Goal: Task Accomplishment & Management: Manage account settings

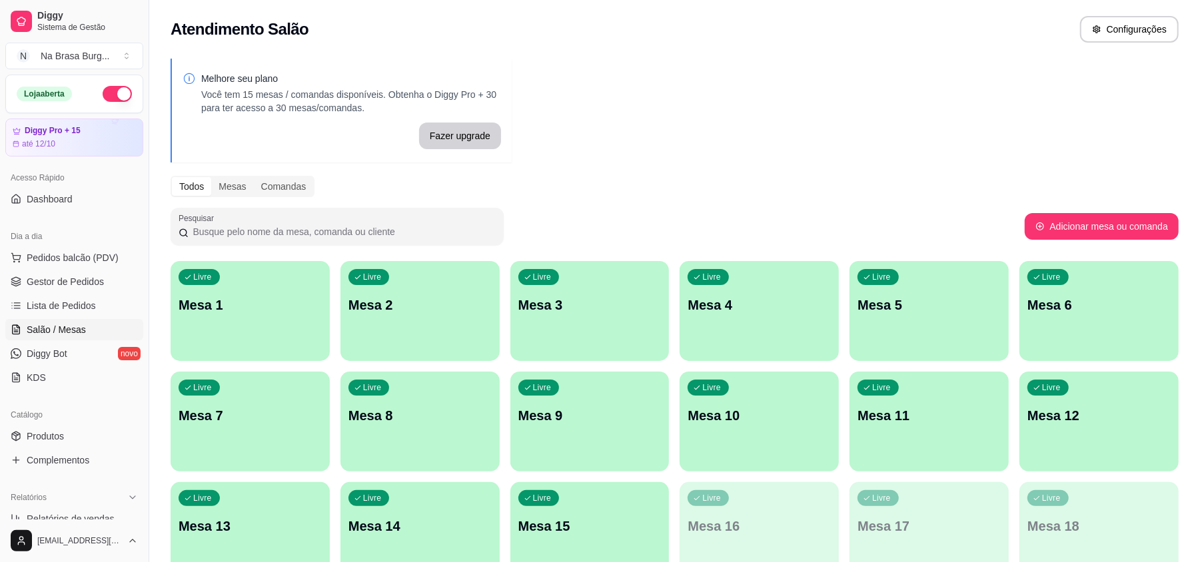
click at [262, 321] on div "Livre Mesa 1" at bounding box center [250, 303] width 159 height 84
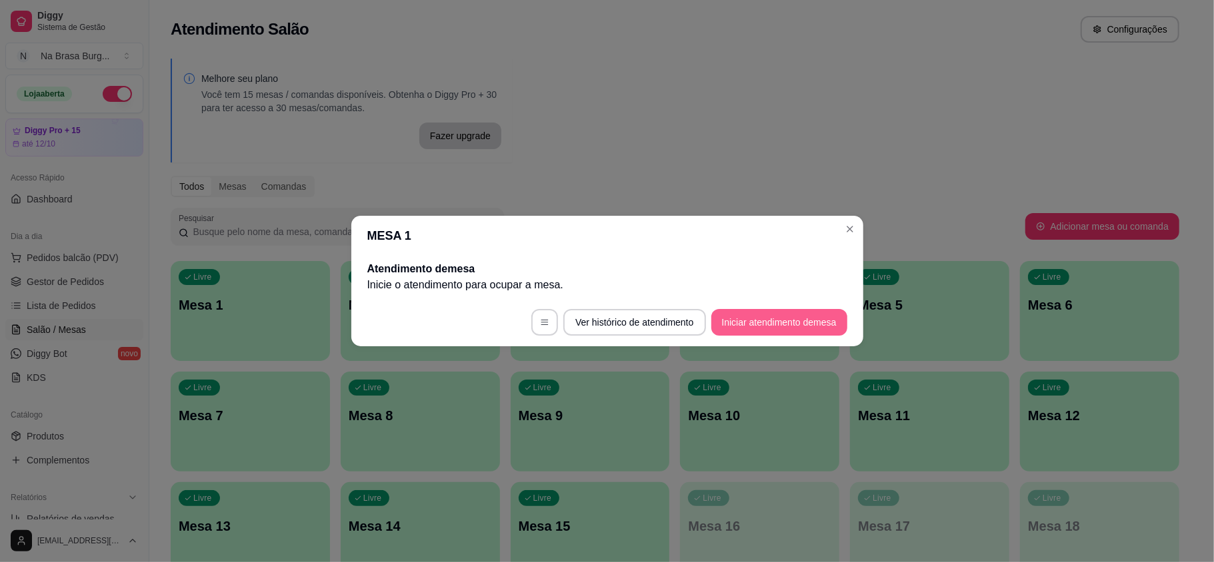
click at [766, 321] on button "Iniciar atendimento de mesa" at bounding box center [779, 322] width 136 height 27
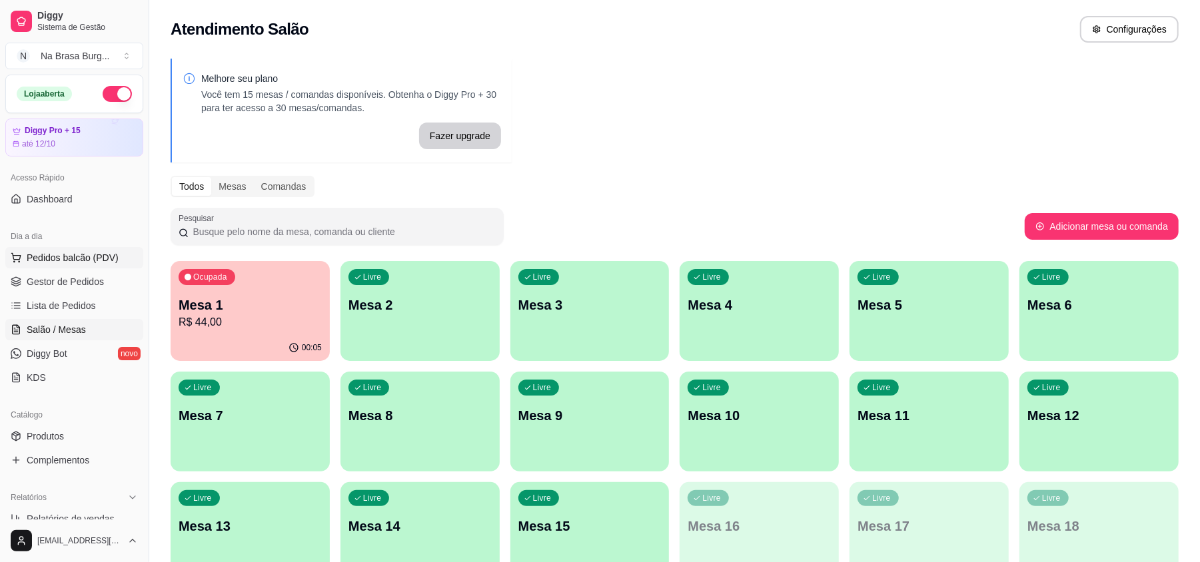
click at [83, 255] on span "Pedidos balcão (PDV)" at bounding box center [73, 257] width 92 height 13
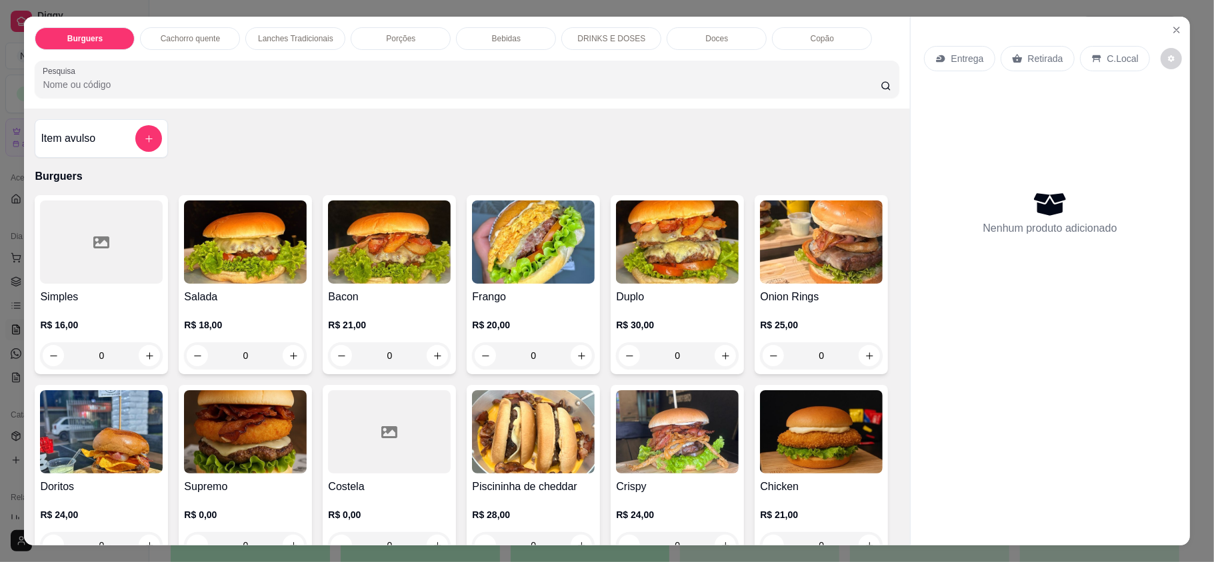
click at [291, 35] on p "Lanches Tradicionais" at bounding box center [295, 38] width 75 height 11
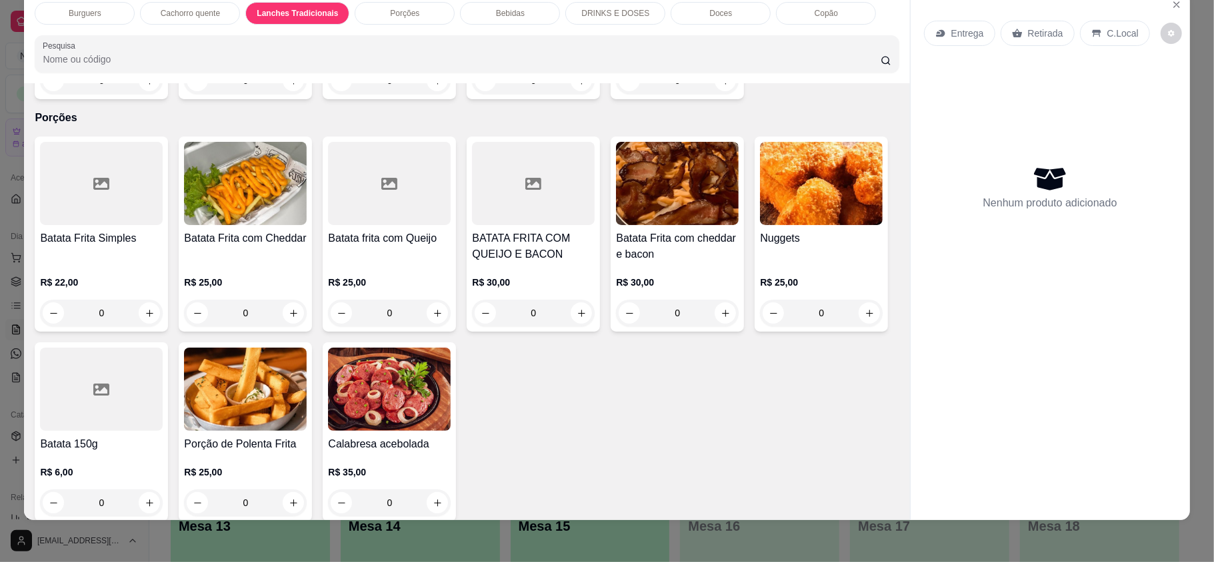
click at [538, 169] on div "TRADICIONAL R$ 12,00" at bounding box center [607, 173] width 352 height 44
radio input "true"
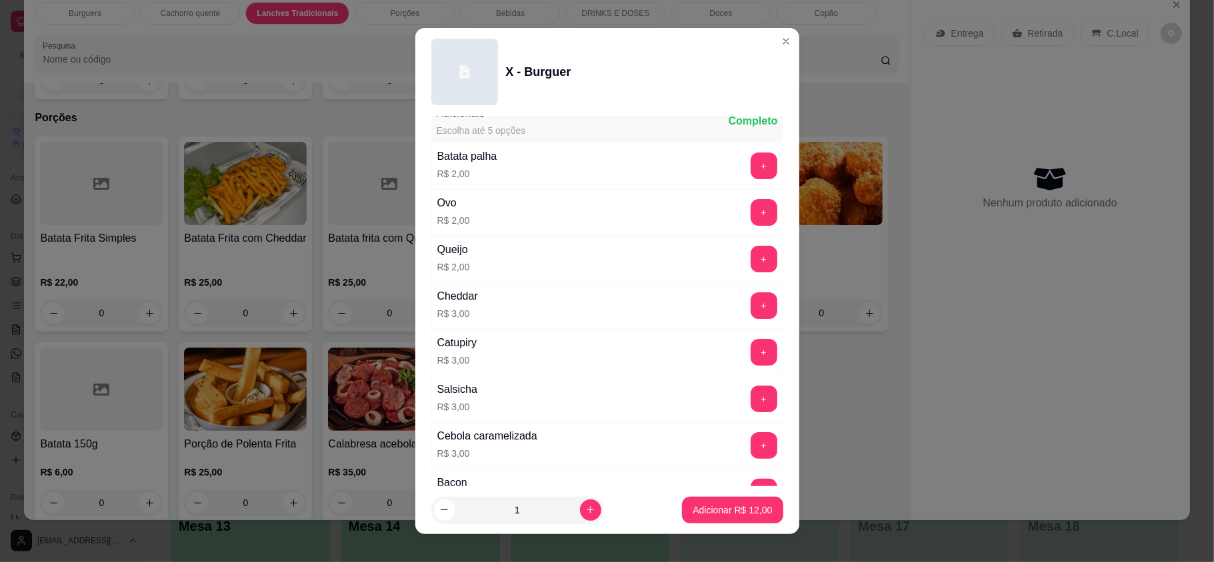
scroll to position [177, 0]
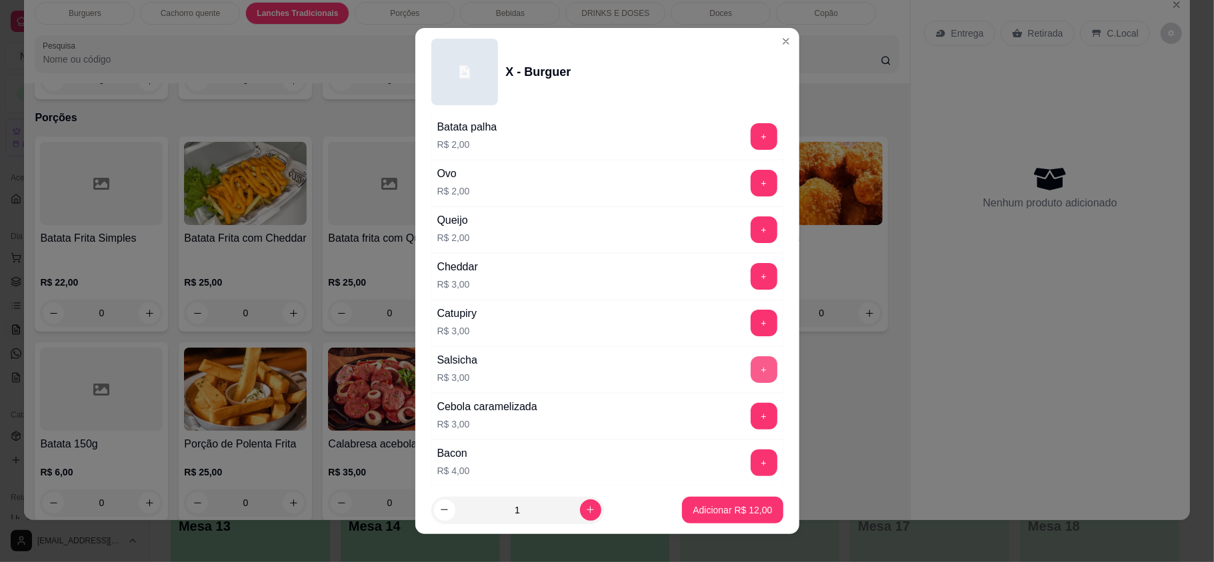
click at [750, 371] on button "+" at bounding box center [763, 370] width 27 height 27
click at [580, 504] on button "increase-product-quantity" at bounding box center [590, 510] width 21 height 21
type input "2"
click at [724, 502] on button "Adicionar R$ 30,00" at bounding box center [732, 510] width 101 height 27
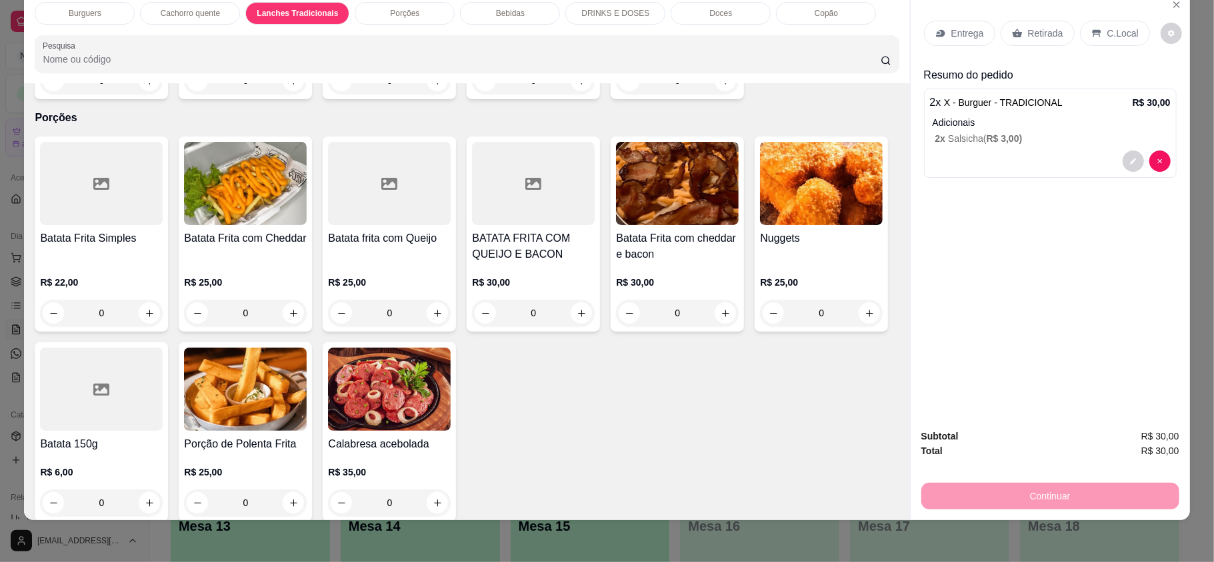
click at [944, 43] on div "Entrega" at bounding box center [959, 33] width 71 height 25
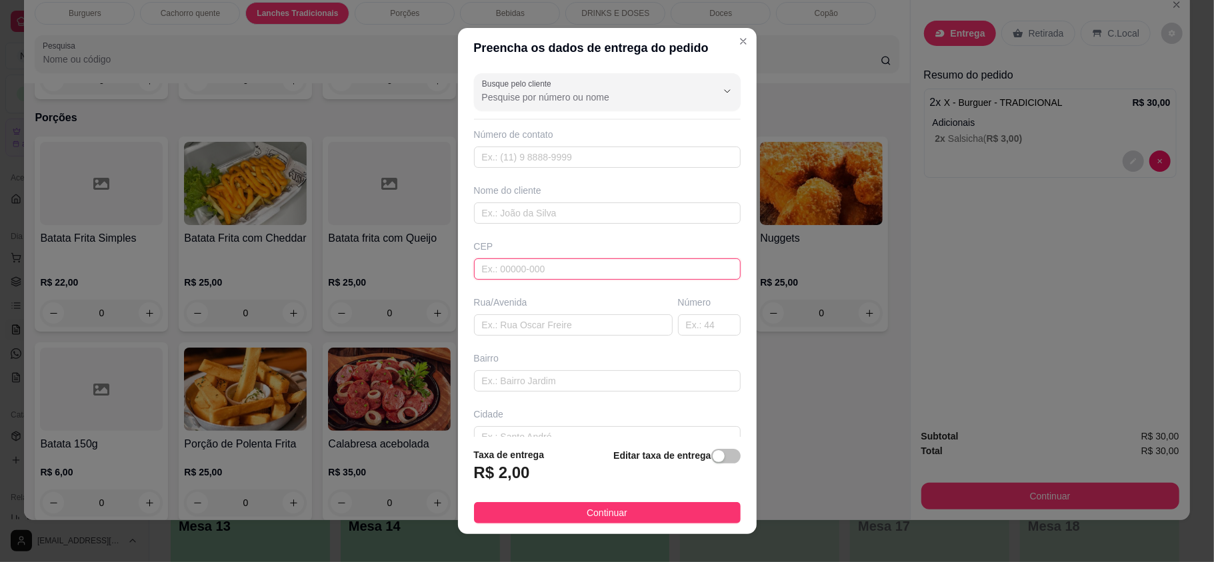
click at [608, 265] on input "text" at bounding box center [607, 269] width 267 height 21
click at [622, 209] on input "text" at bounding box center [607, 213] width 267 height 21
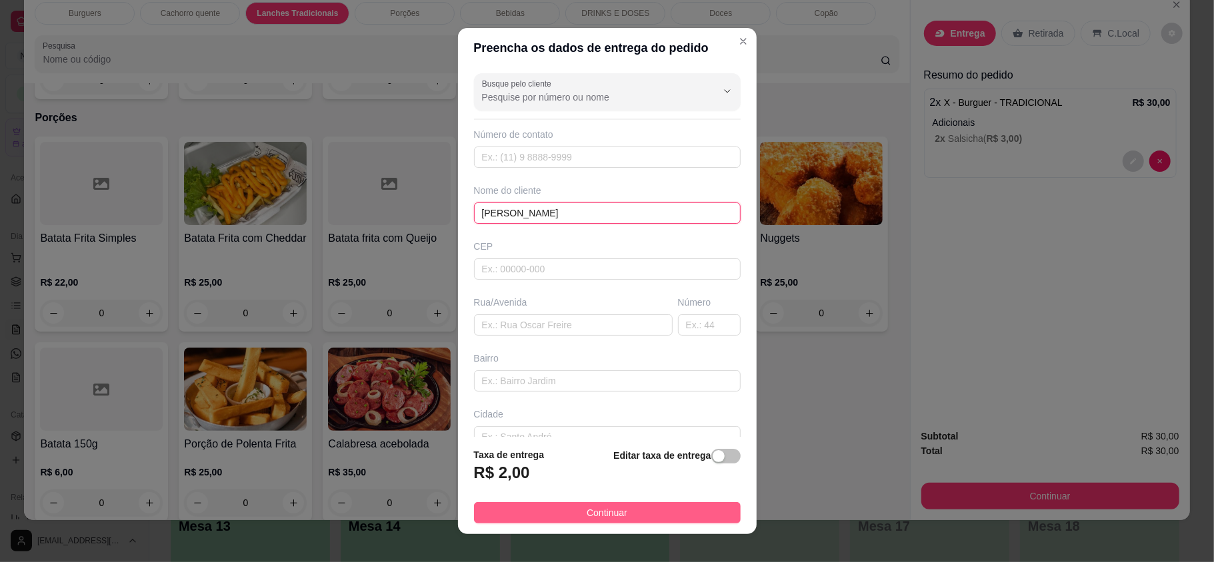
type input "[PERSON_NAME]"
click at [624, 520] on button "Continuar" at bounding box center [607, 512] width 267 height 21
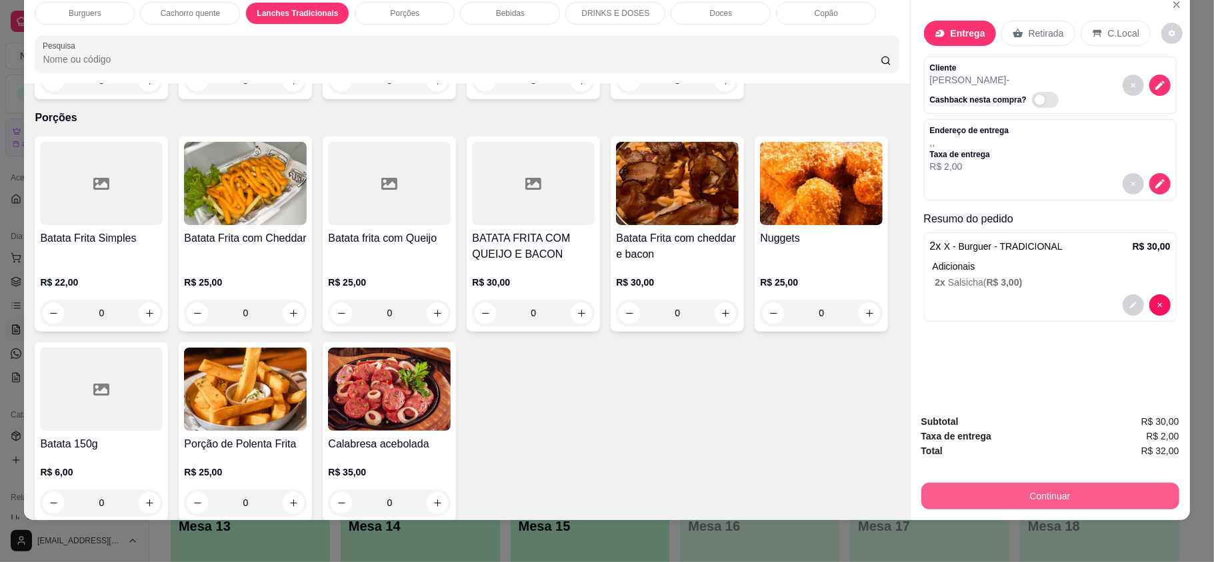
click at [976, 472] on div "Subtotal R$ 30,00 Taxa de entrega R$ 2,00 Total R$ 32,00 Continuar" at bounding box center [1050, 462] width 258 height 95
click at [977, 497] on button "Continuar" at bounding box center [1049, 496] width 250 height 26
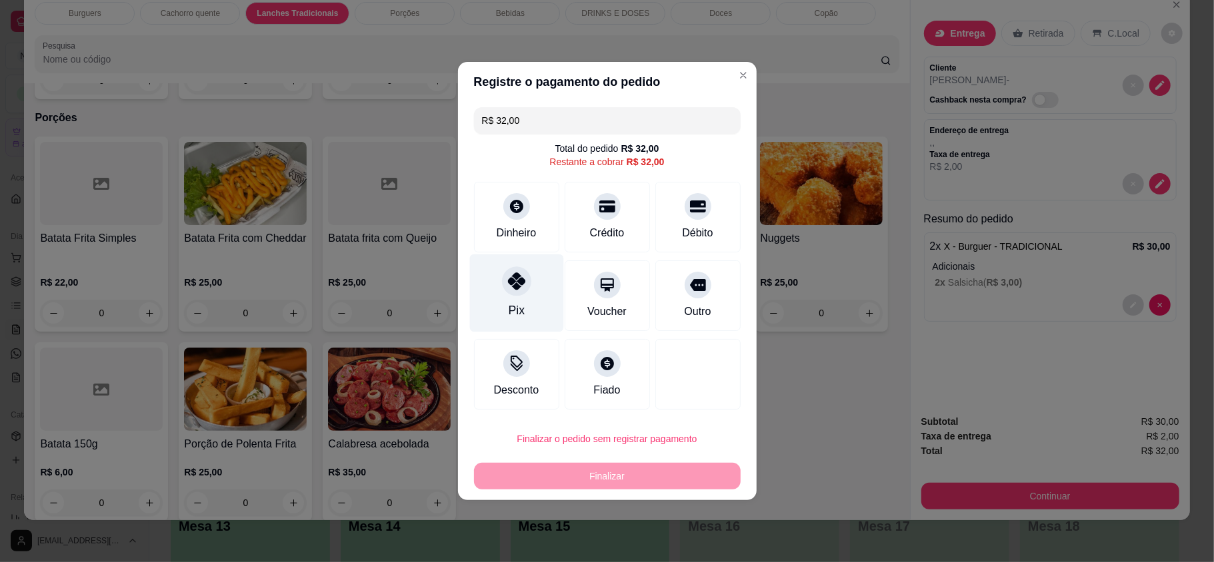
click at [530, 292] on div "Pix" at bounding box center [516, 294] width 94 height 78
type input "R$ 0,00"
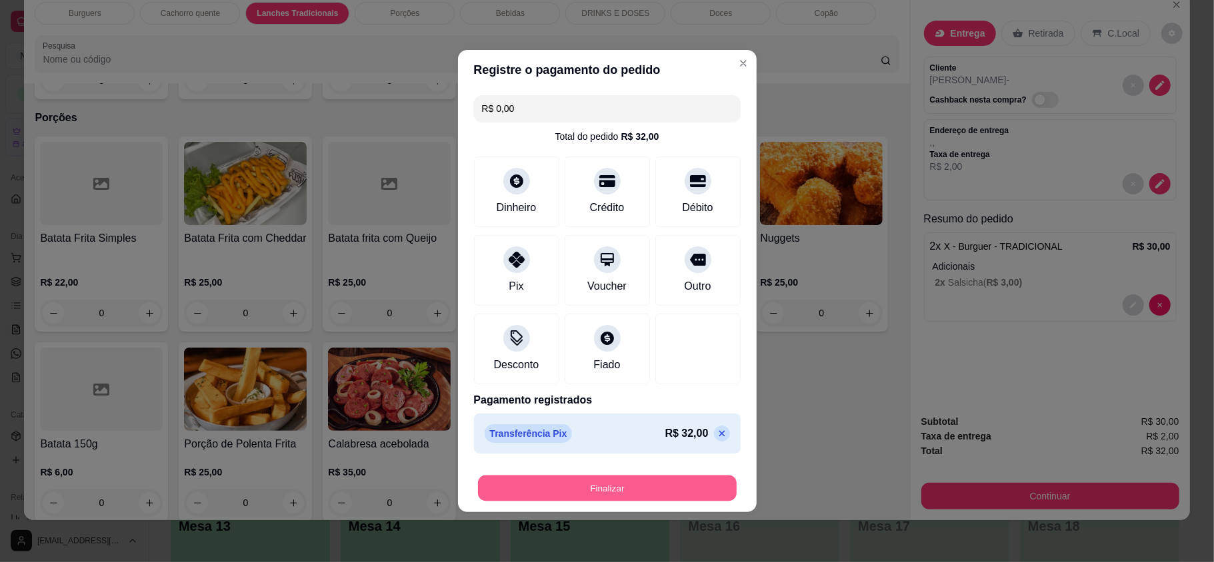
click at [581, 478] on button "Finalizar" at bounding box center [607, 489] width 259 height 26
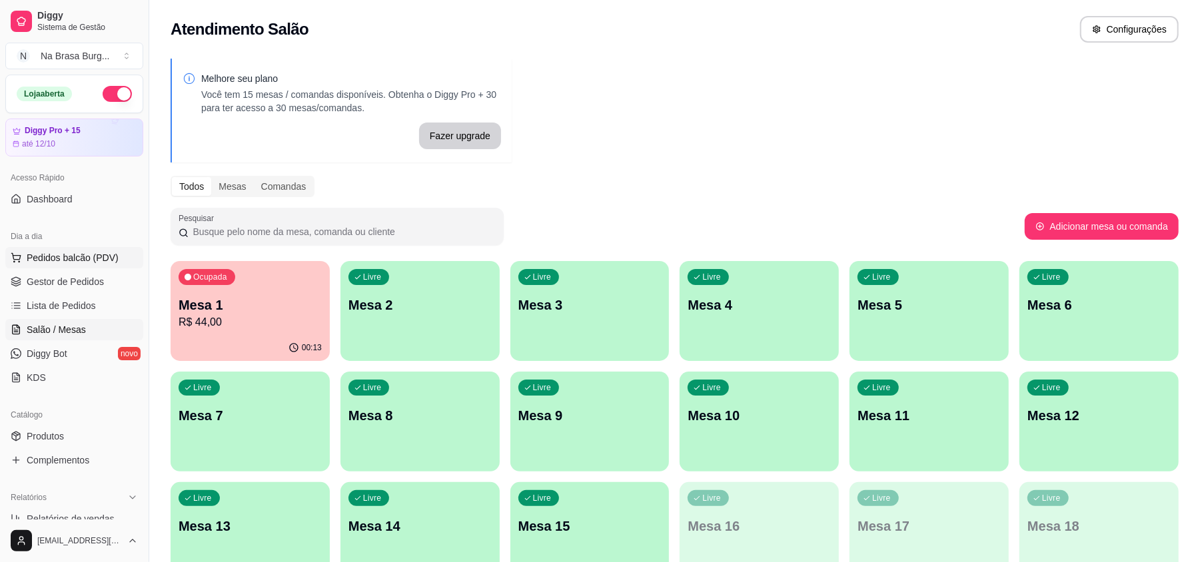
click at [72, 265] on button "Pedidos balcão (PDV)" at bounding box center [74, 257] width 138 height 21
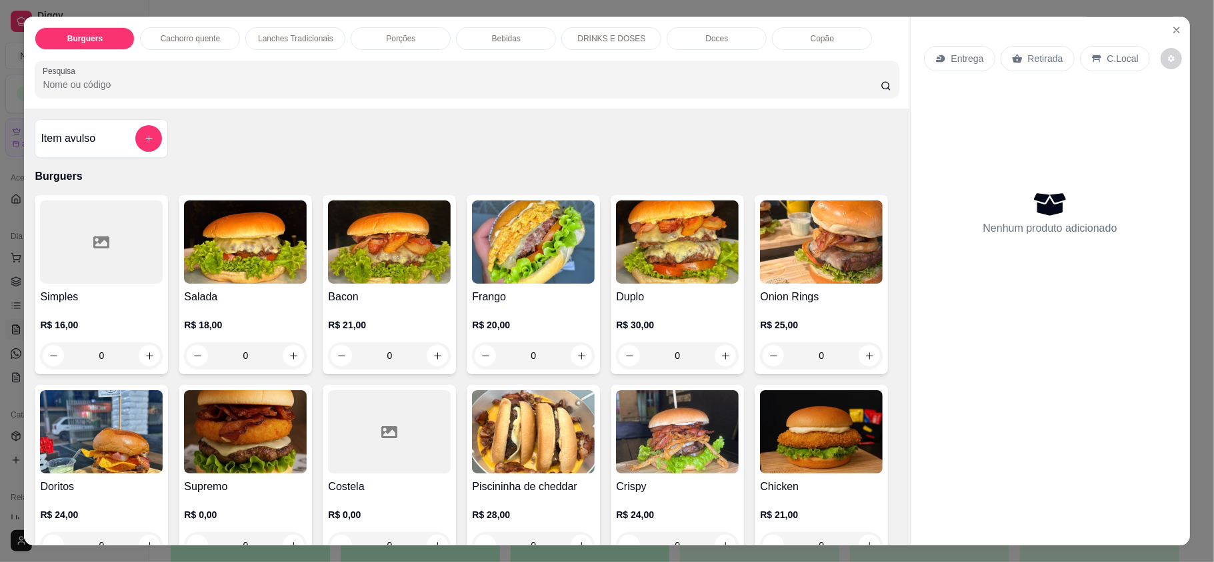
click at [760, 284] on img at bounding box center [821, 242] width 123 height 83
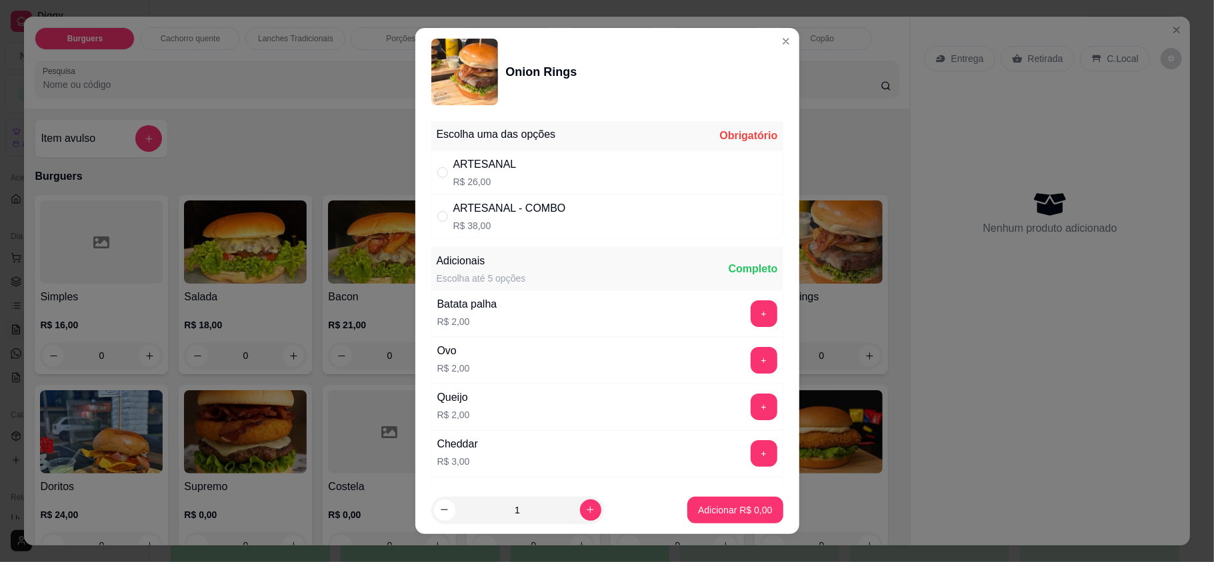
click at [603, 171] on div "ARTESANAL R$ 26,00" at bounding box center [607, 173] width 352 height 44
radio input "true"
click at [712, 515] on p "Adicionar R$ 26,00" at bounding box center [731, 510] width 79 height 13
type input "1"
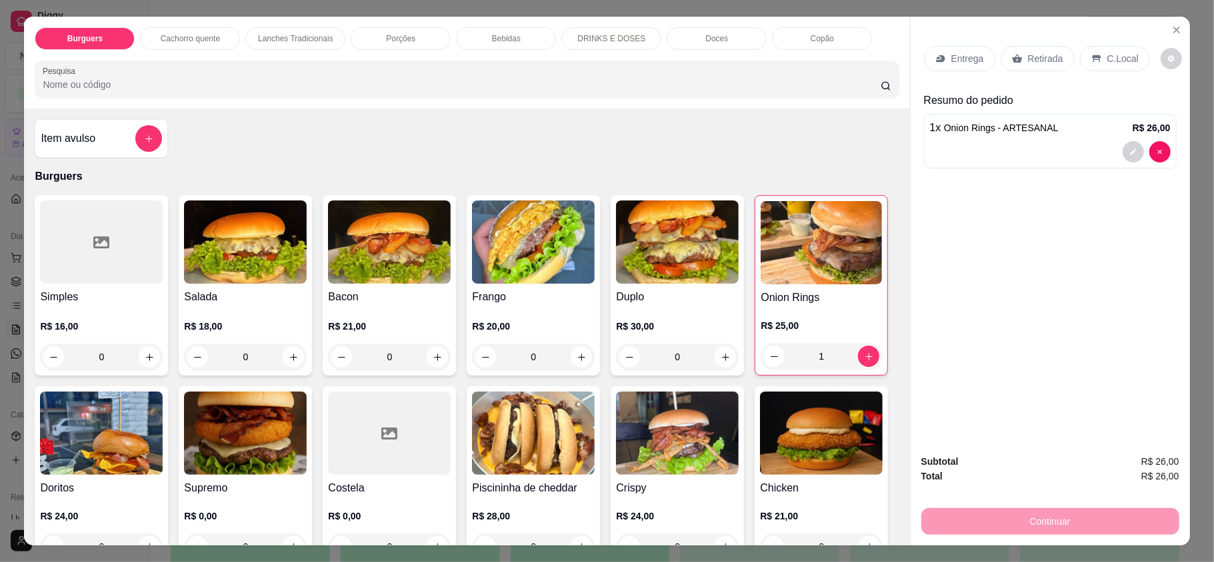
click at [1028, 55] on p "Retirada" at bounding box center [1045, 58] width 35 height 13
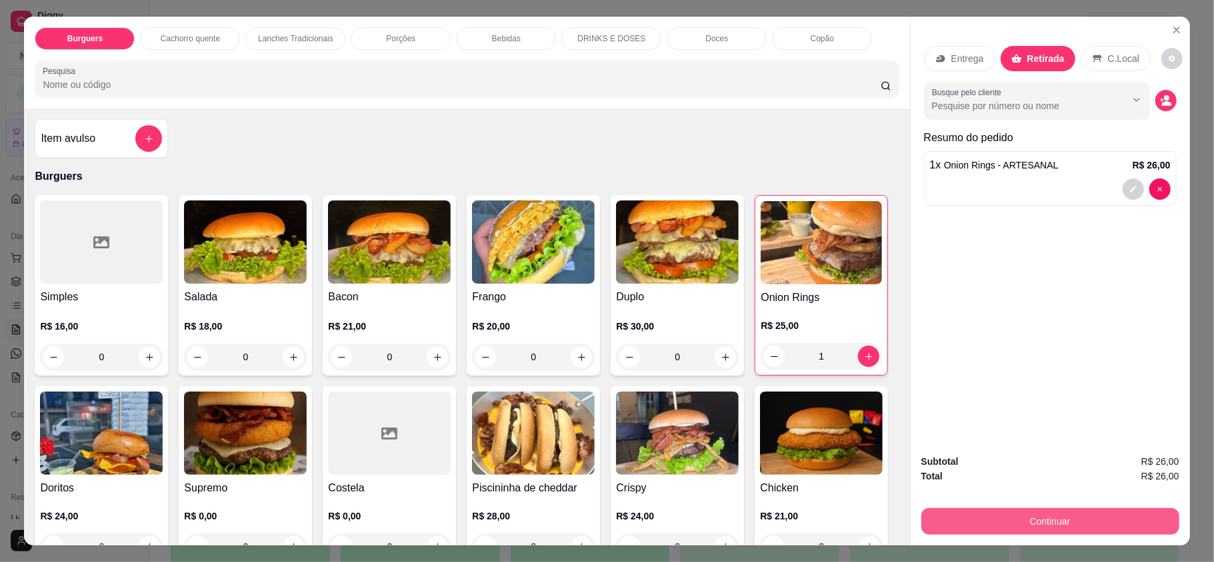
click at [1011, 531] on button "Continuar" at bounding box center [1050, 521] width 258 height 27
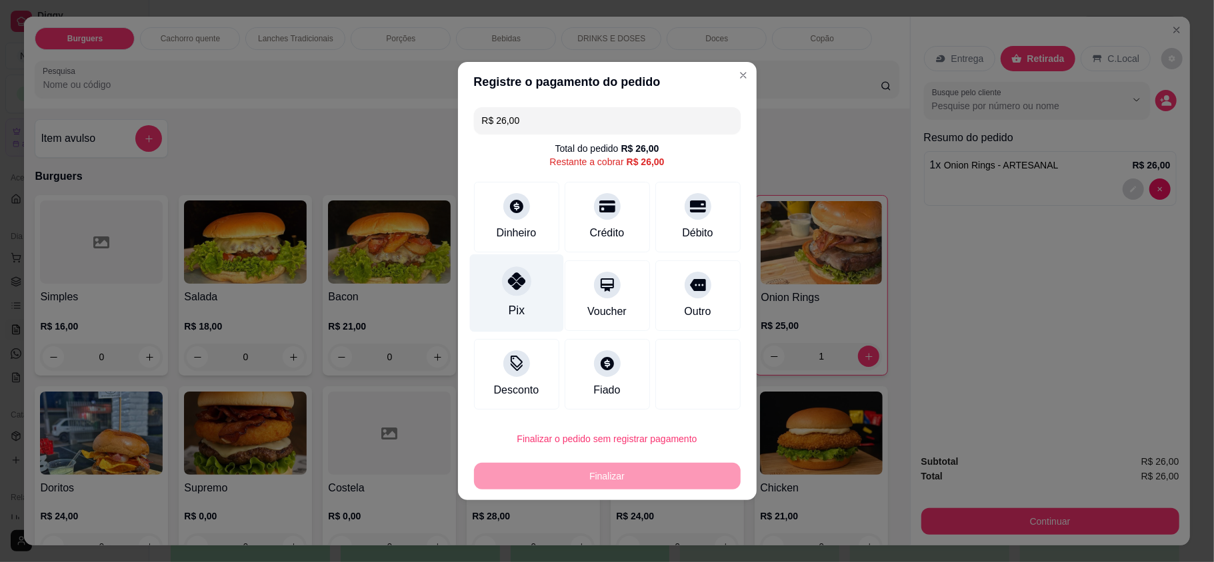
click at [537, 309] on div "Pix" at bounding box center [516, 294] width 94 height 78
type input "R$ 0,00"
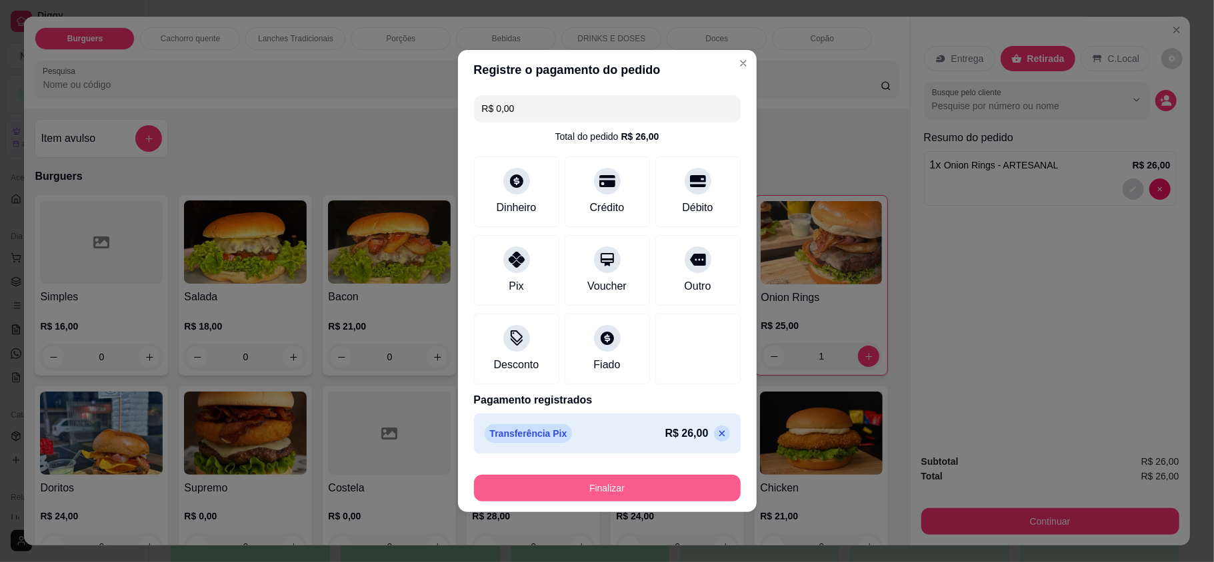
click at [614, 491] on button "Finalizar" at bounding box center [607, 488] width 267 height 27
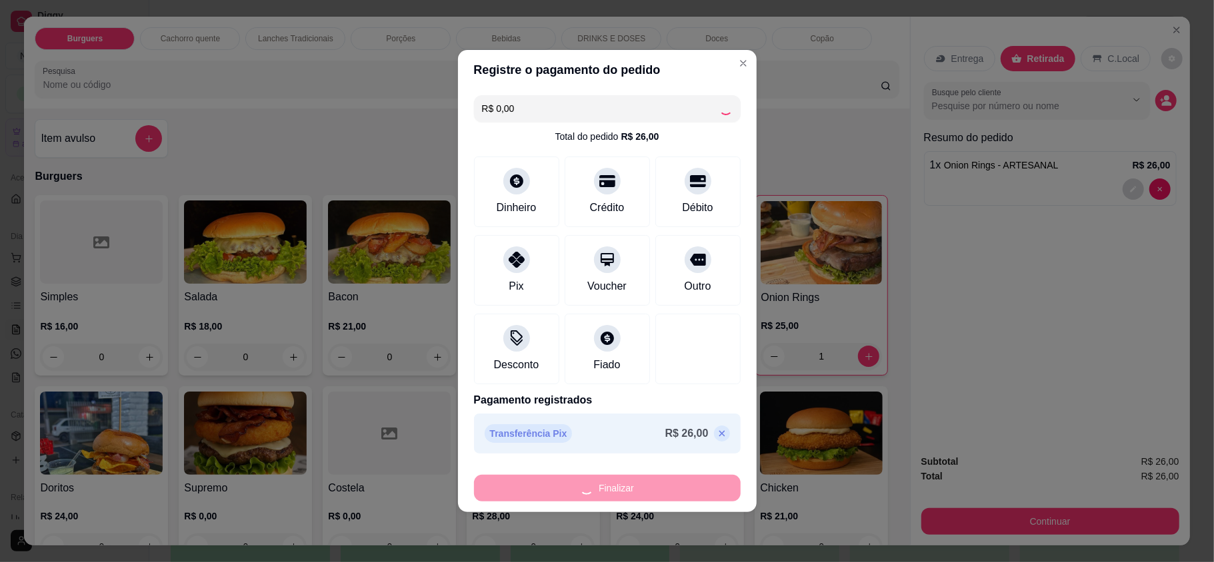
type input "0"
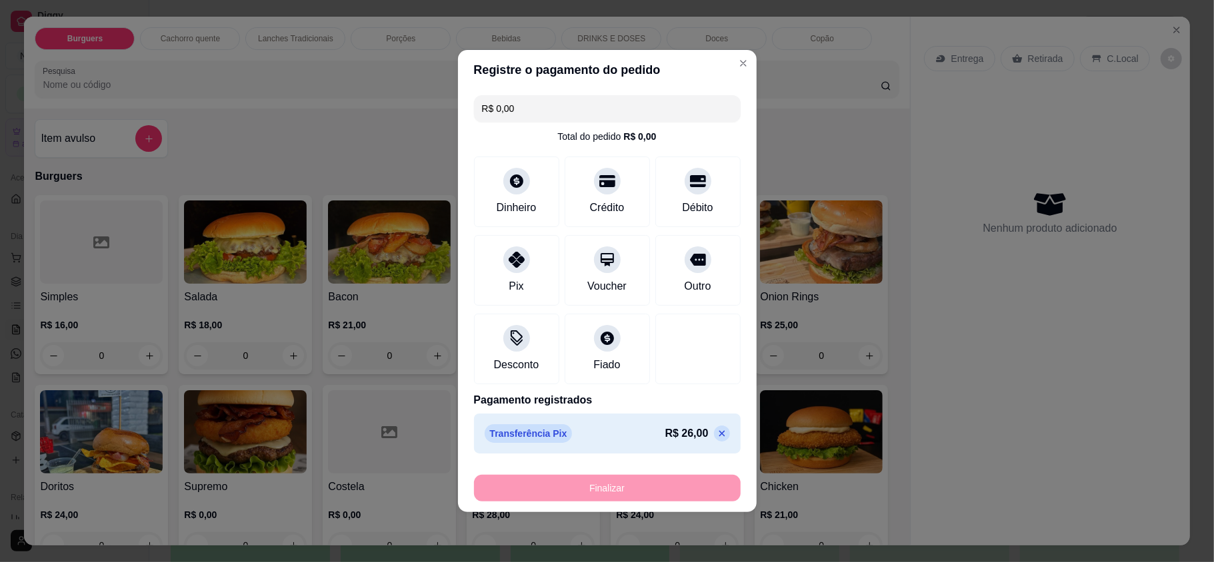
type input "-R$ 26,00"
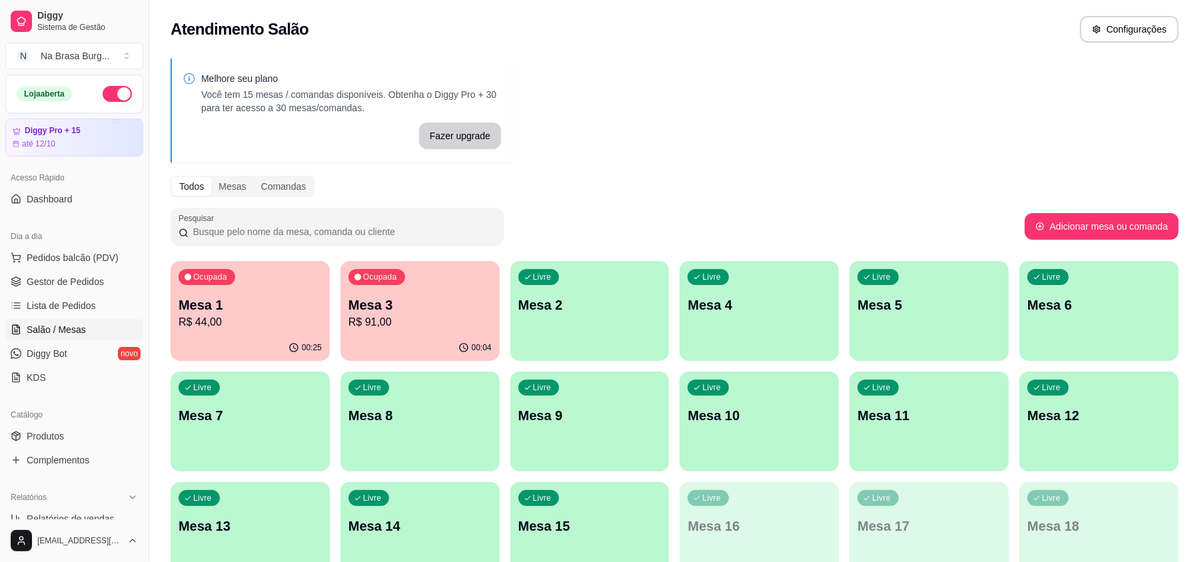
click at [99, 241] on div "Dia a dia" at bounding box center [74, 236] width 138 height 21
click at [101, 249] on button "Pedidos balcão (PDV)" at bounding box center [74, 257] width 138 height 21
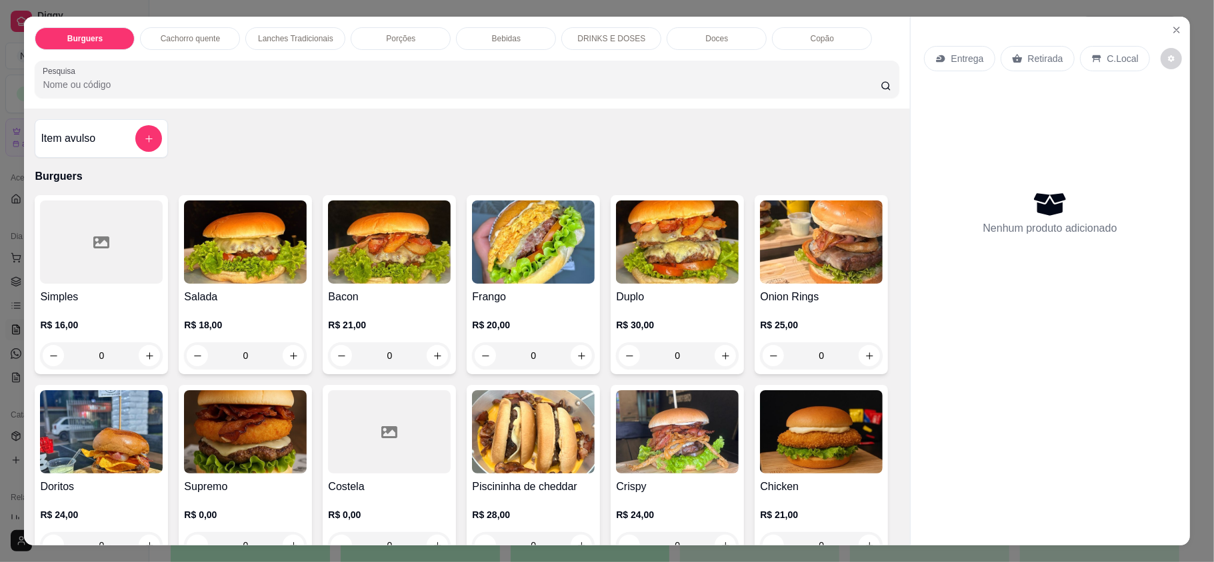
click at [291, 40] on p "Lanches Tradicionais" at bounding box center [295, 38] width 75 height 11
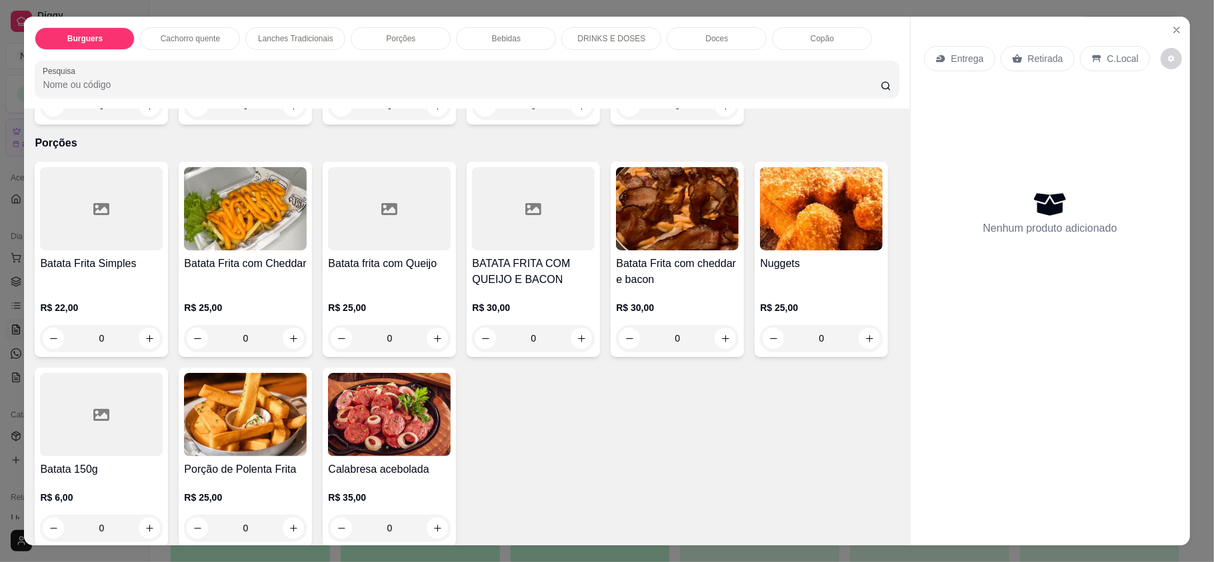
scroll to position [25, 0]
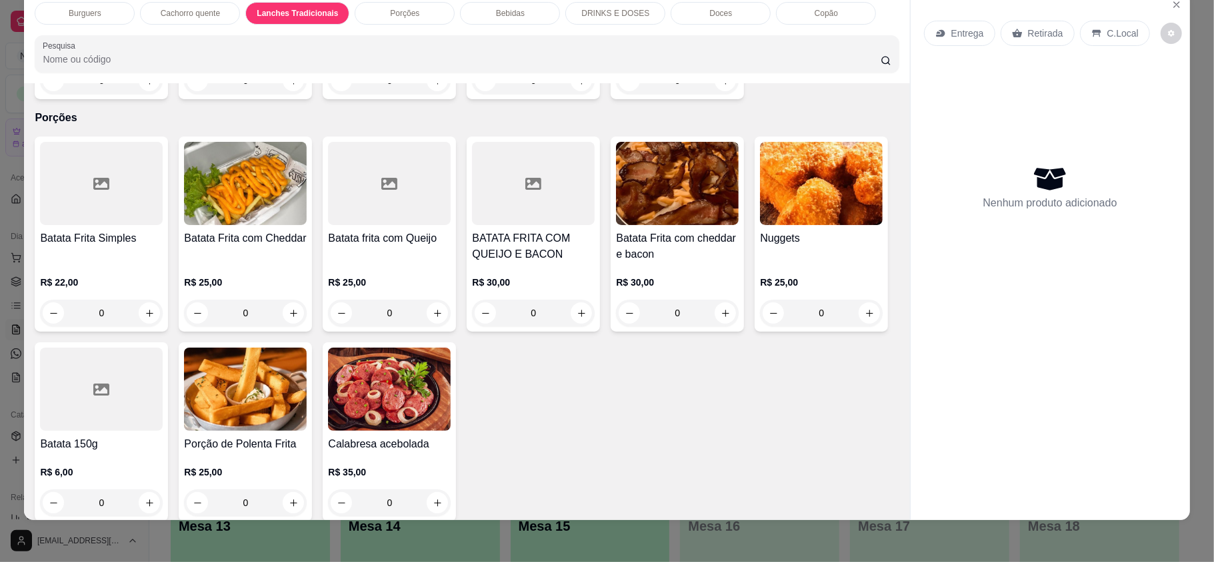
click at [688, 94] on div "R$ 0,00 0" at bounding box center [677, 62] width 123 height 64
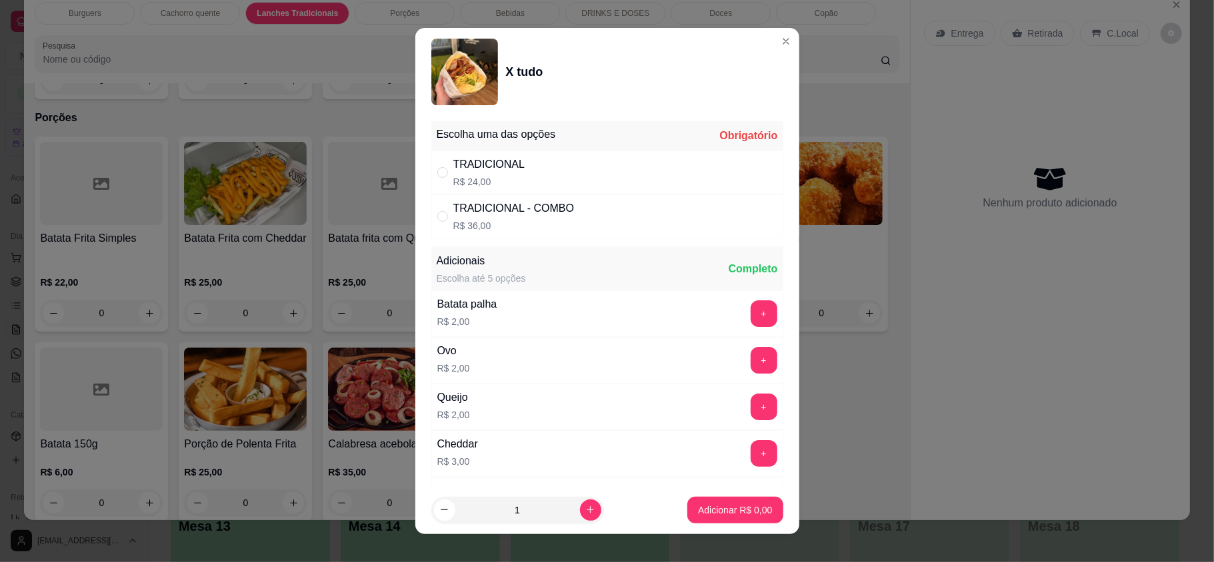
click at [565, 164] on div "TRADICIONAL R$ 24,00" at bounding box center [607, 173] width 352 height 44
radio input "true"
click at [585, 509] on icon "increase-product-quantity" at bounding box center [590, 510] width 10 height 10
click at [585, 512] on icon "increase-product-quantity" at bounding box center [590, 510] width 10 height 10
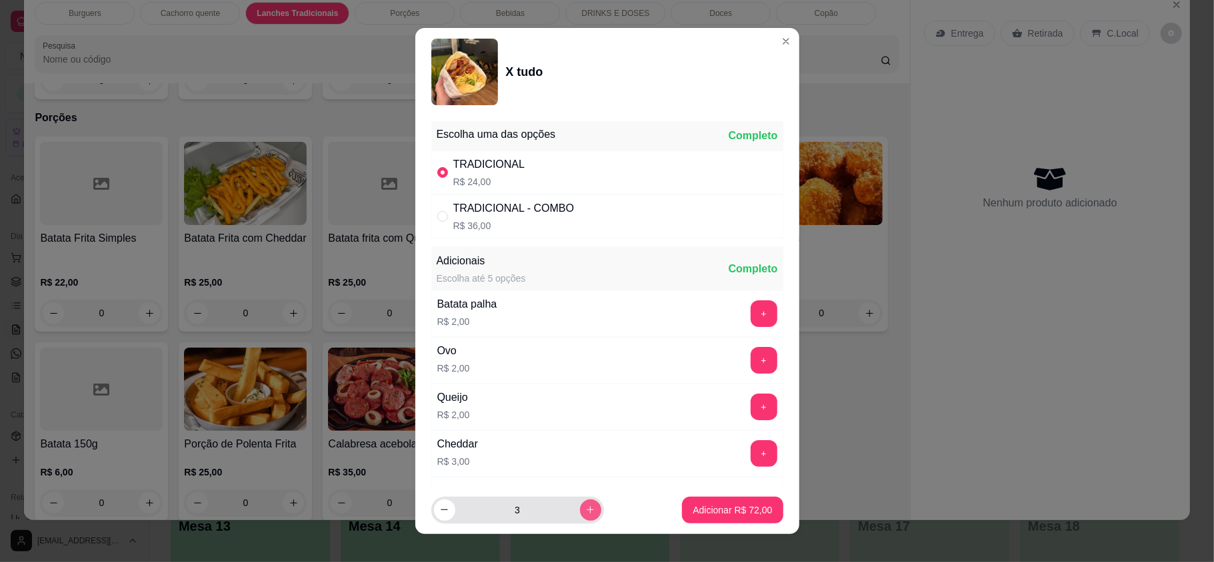
type input "4"
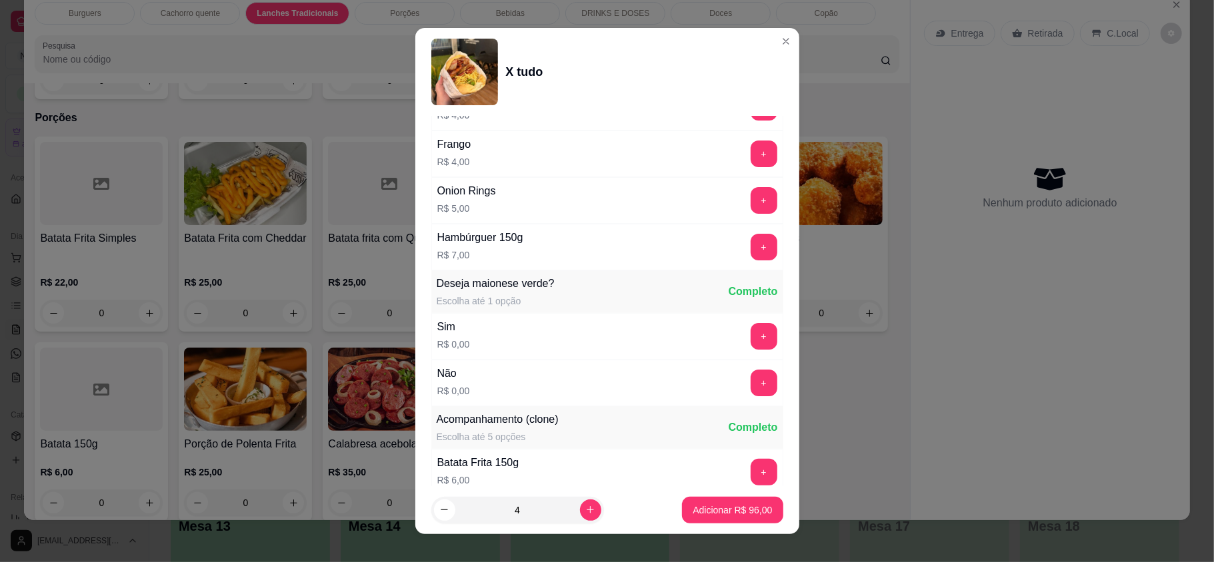
scroll to position [744, 0]
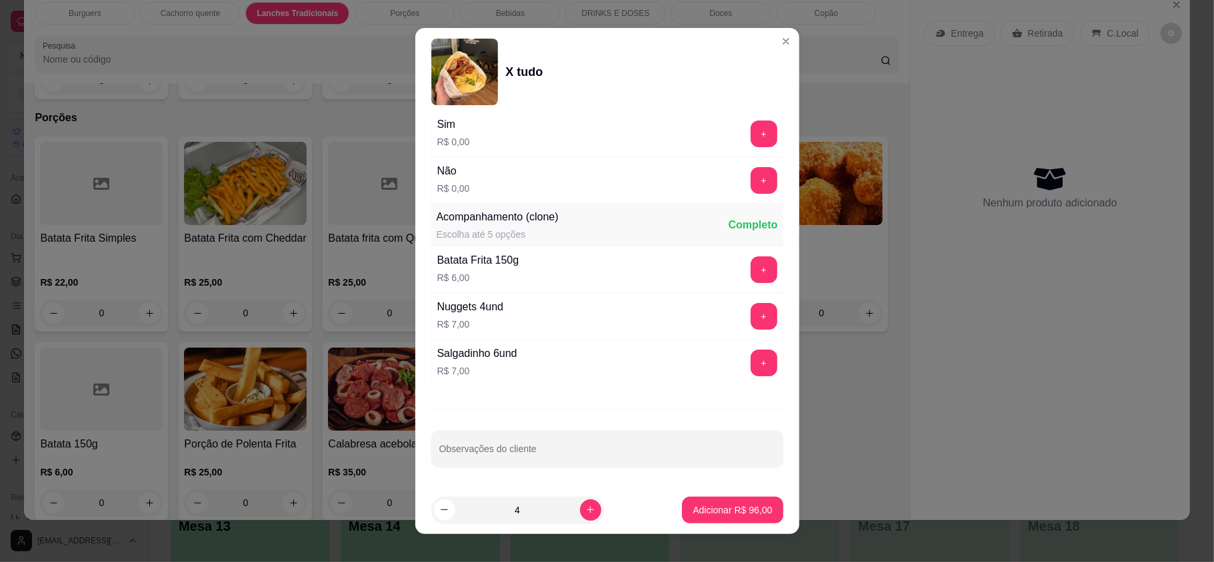
click at [616, 427] on div "Escolha uma das opções Completo TRADICIONAL R$ 24,00 TRADICIONAL - COMBO R$ 36,…" at bounding box center [607, 301] width 384 height 371
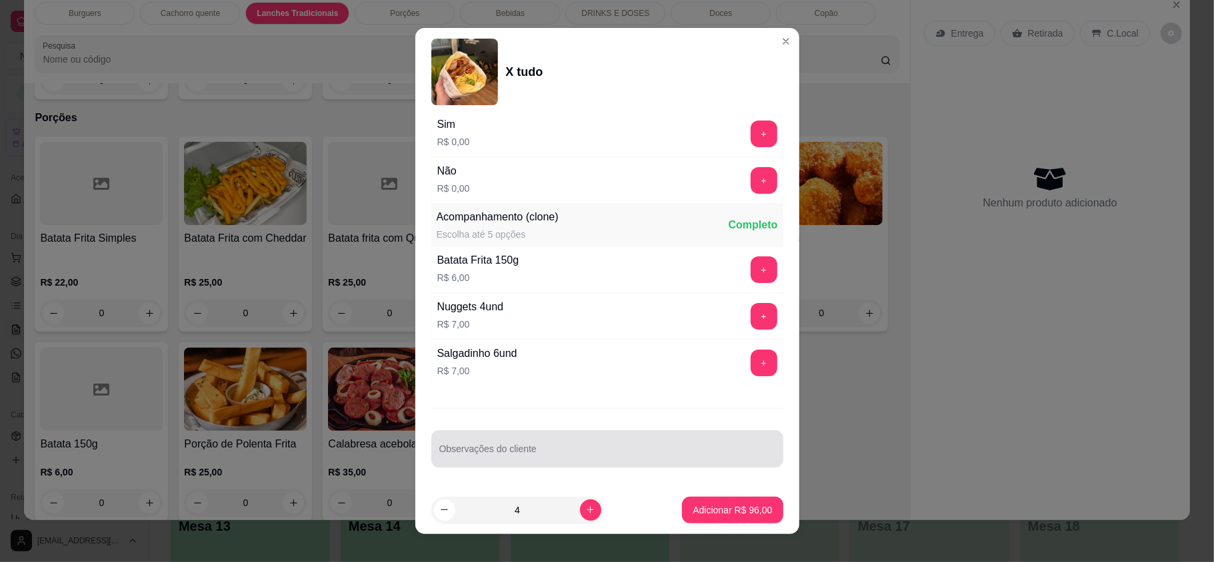
click at [622, 445] on div at bounding box center [607, 449] width 336 height 27
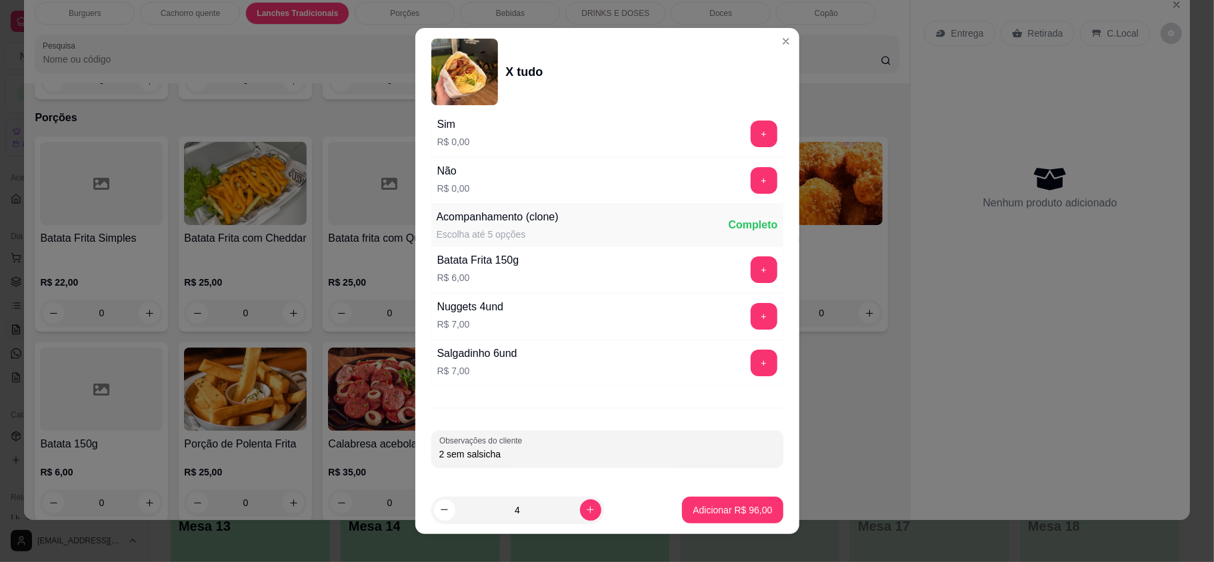
type input "2 sem salsicha"
click at [755, 510] on button "Adicionar R$ 96,00" at bounding box center [732, 510] width 101 height 27
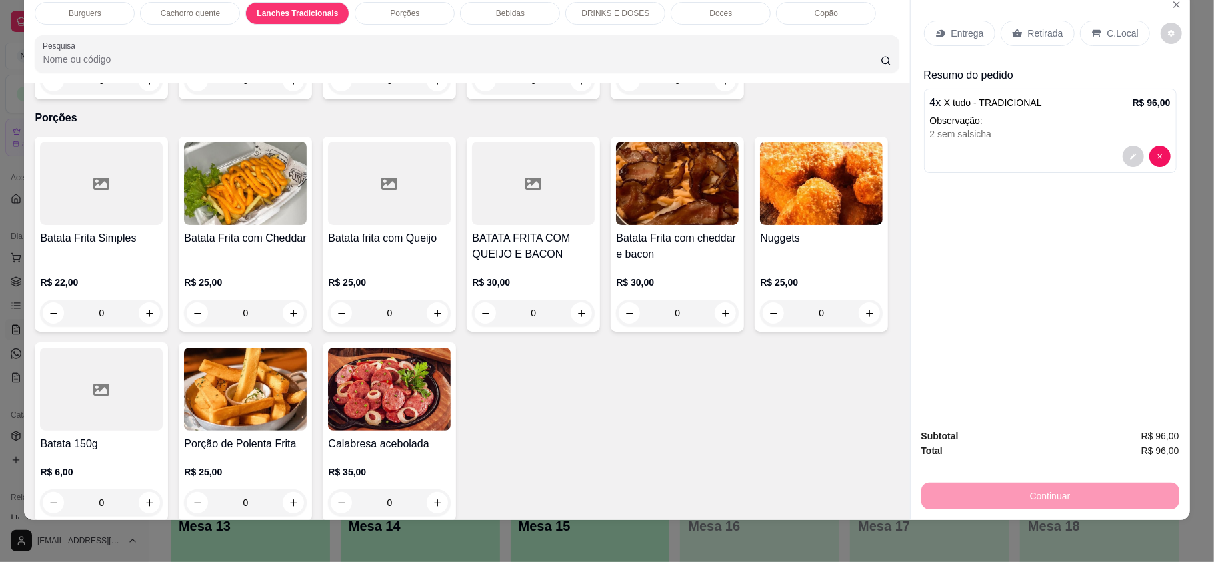
click at [1038, 43] on div "Retirada" at bounding box center [1037, 33] width 74 height 25
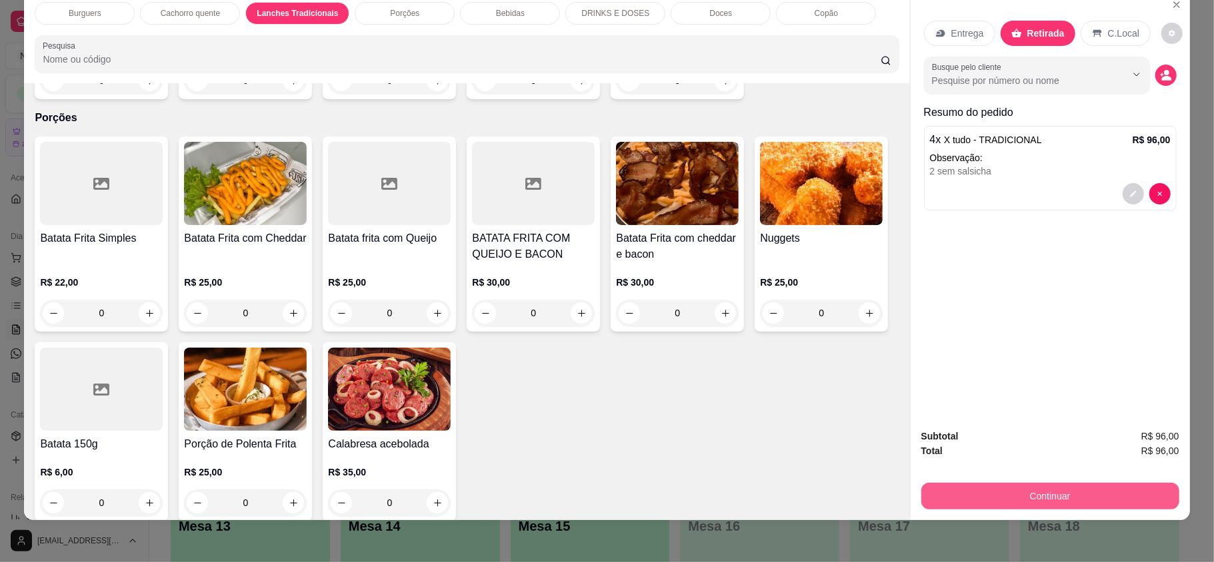
click at [1086, 502] on button "Continuar" at bounding box center [1050, 496] width 258 height 27
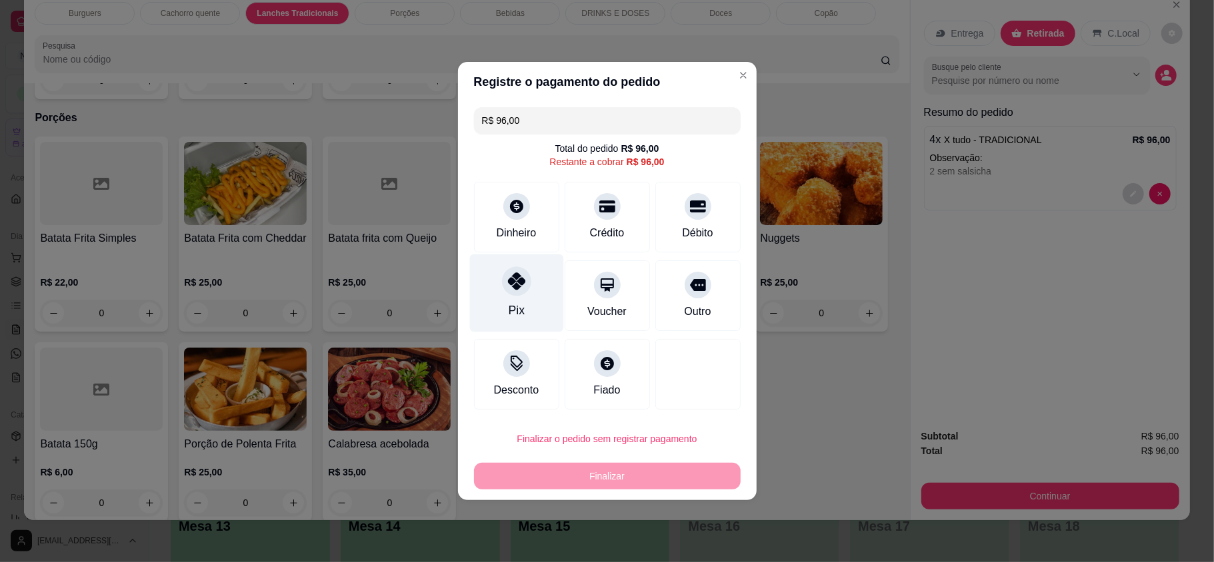
click at [514, 278] on icon at bounding box center [515, 281] width 17 height 17
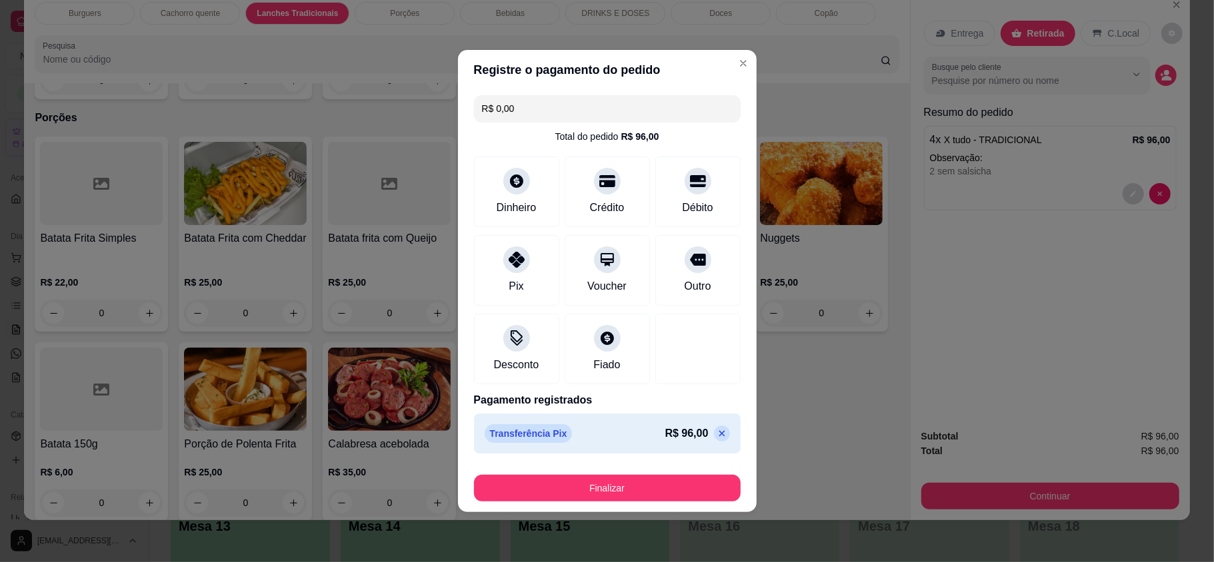
click at [645, 486] on button "Finalizar" at bounding box center [607, 488] width 267 height 27
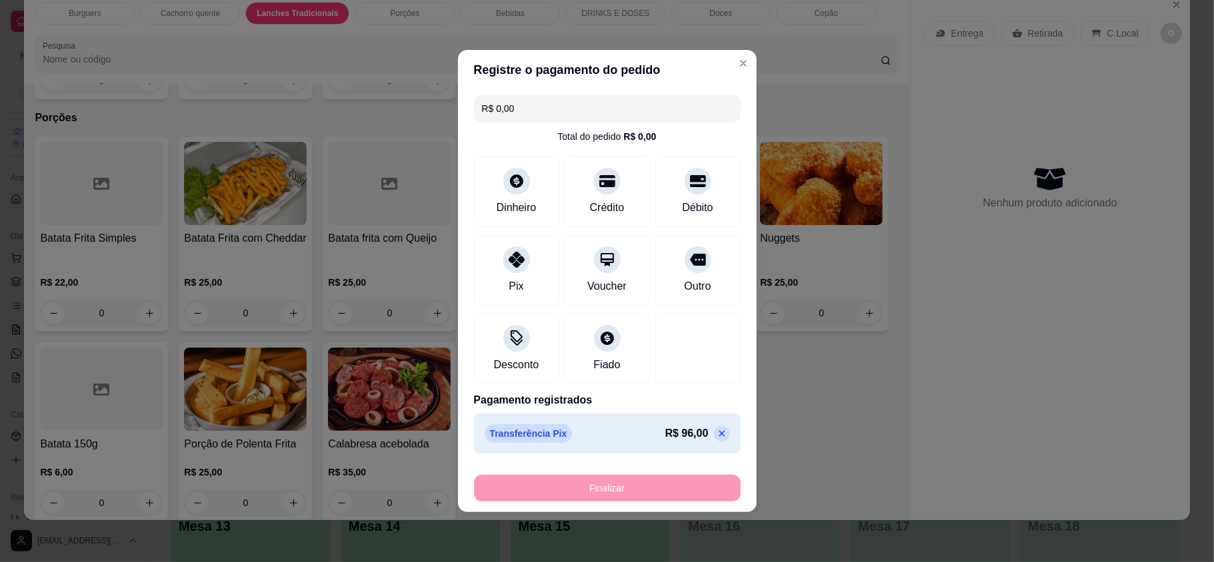
type input "-R$ 96,00"
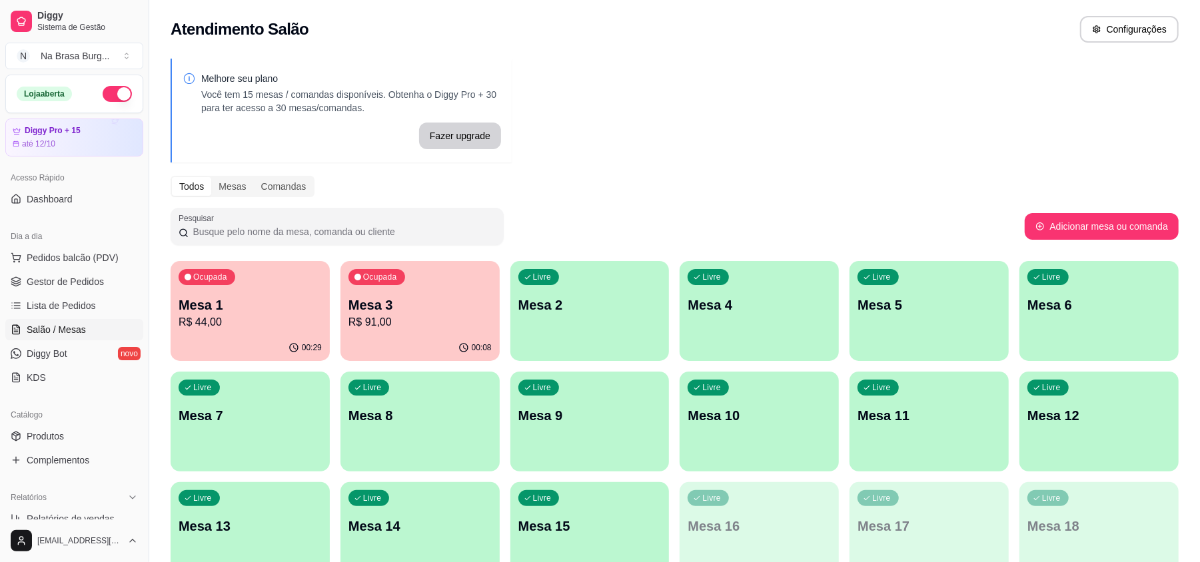
click at [269, 303] on p "Mesa 1" at bounding box center [250, 305] width 143 height 19
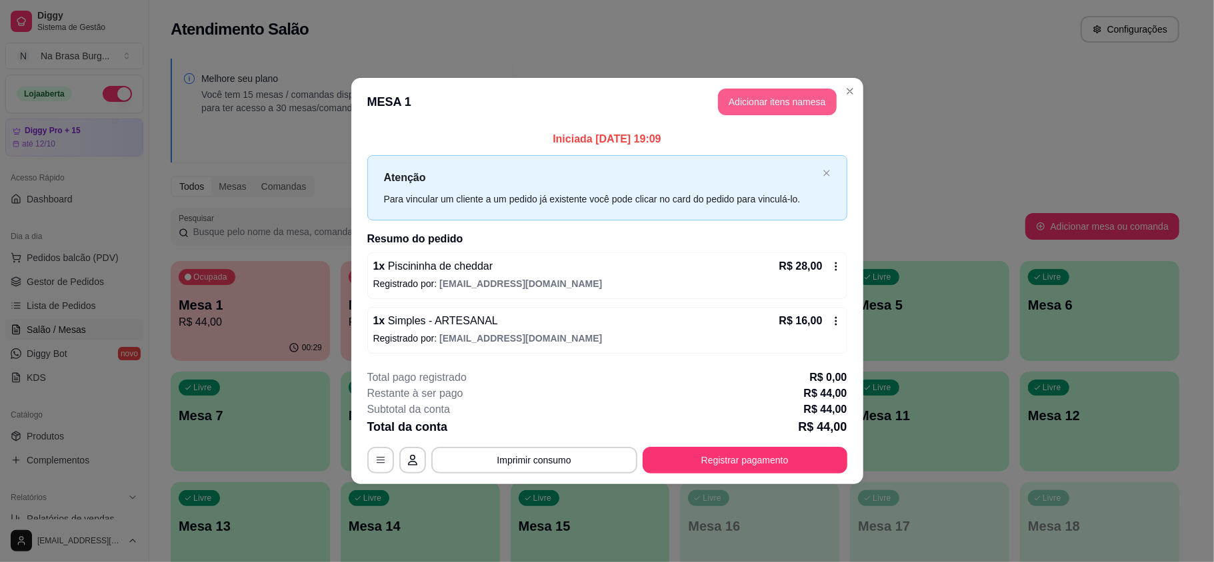
click at [760, 105] on button "Adicionar itens na mesa" at bounding box center [777, 102] width 119 height 27
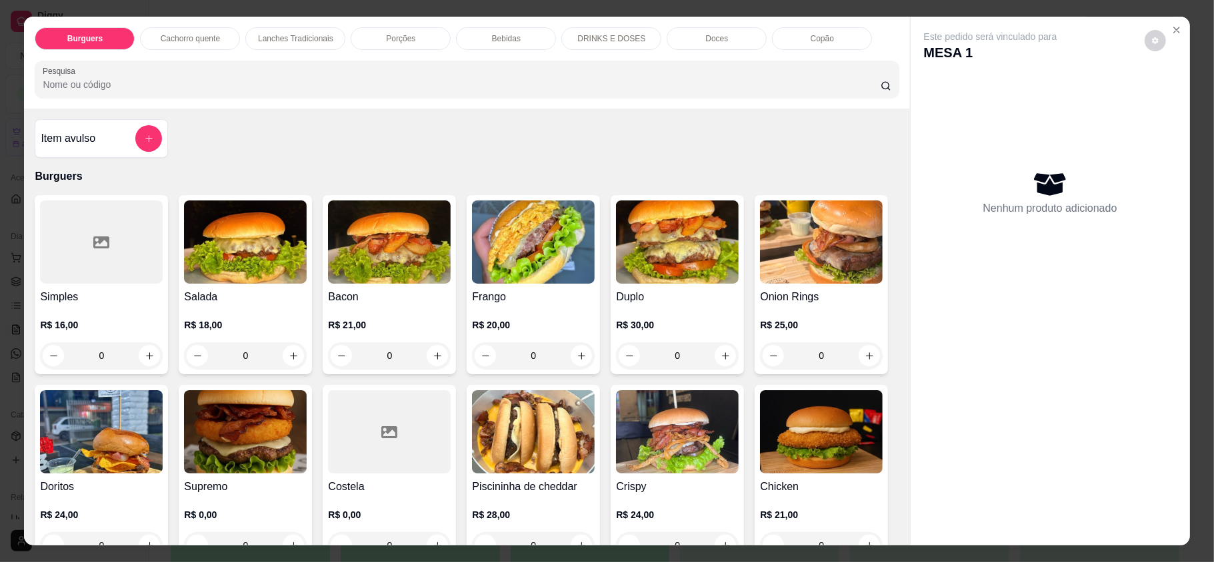
click at [492, 41] on p "Bebidas" at bounding box center [506, 38] width 29 height 11
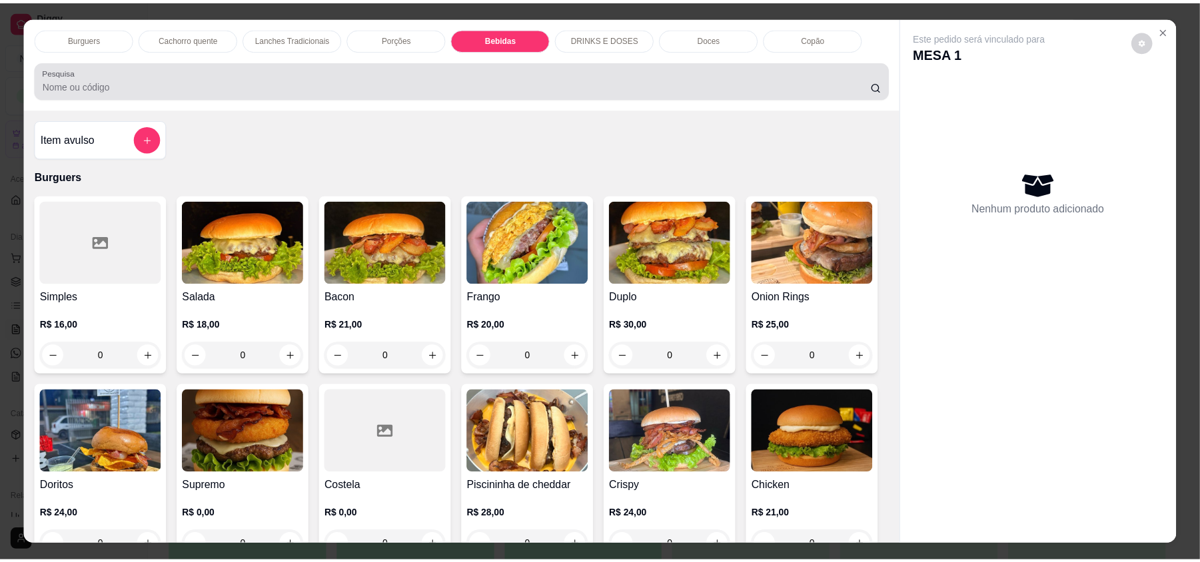
scroll to position [25, 0]
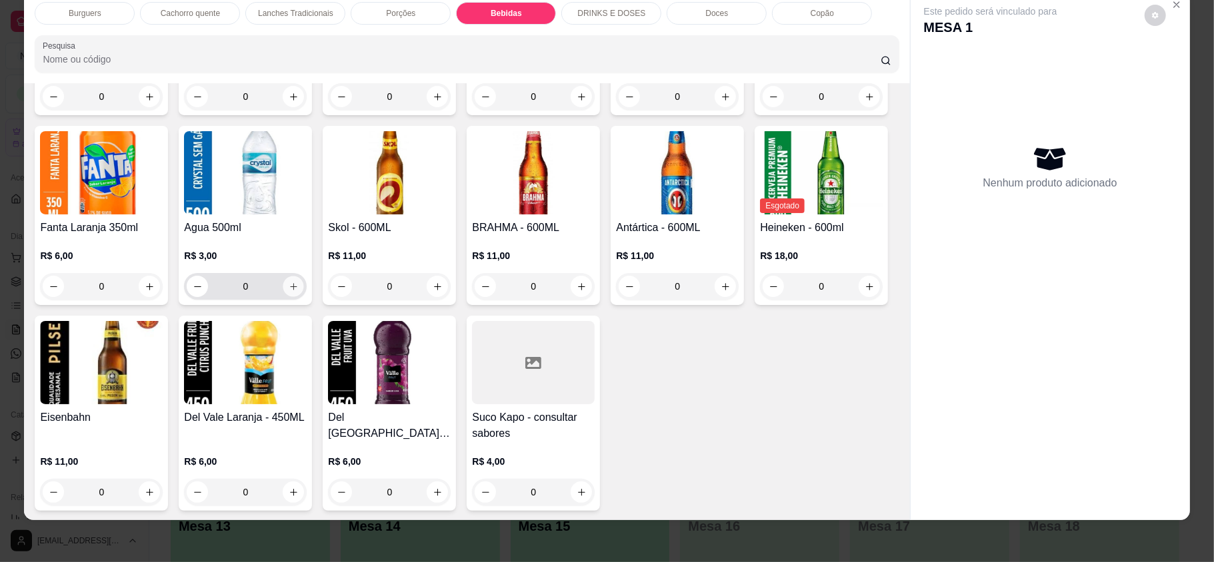
click at [299, 292] on icon "increase-product-quantity" at bounding box center [294, 287] width 10 height 10
type input "1"
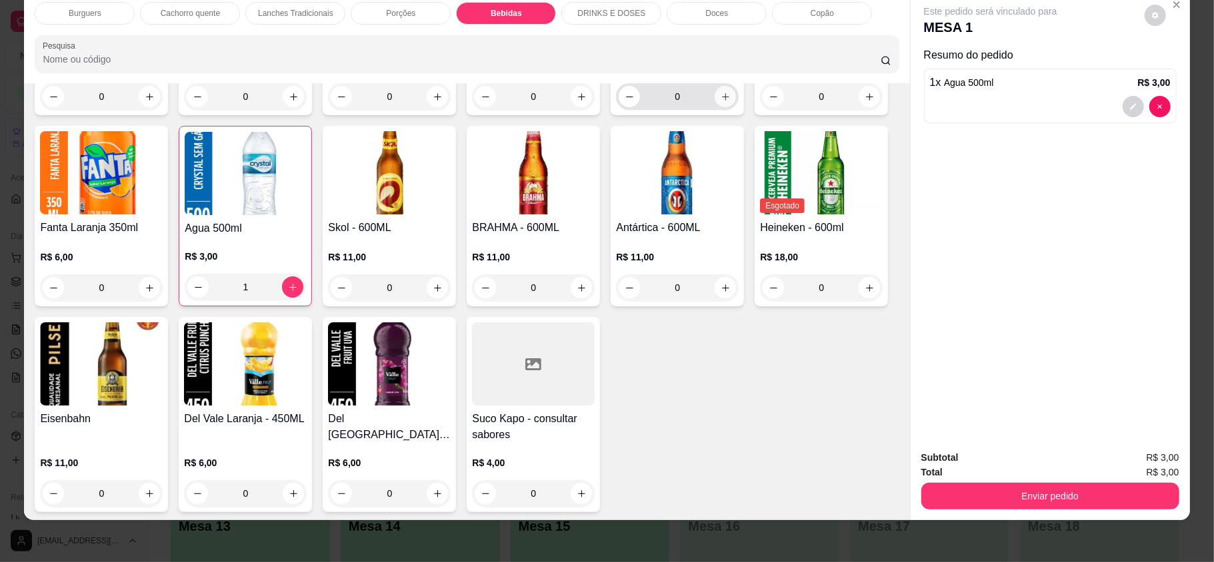
click at [725, 107] on button "increase-product-quantity" at bounding box center [724, 96] width 21 height 21
type input "1"
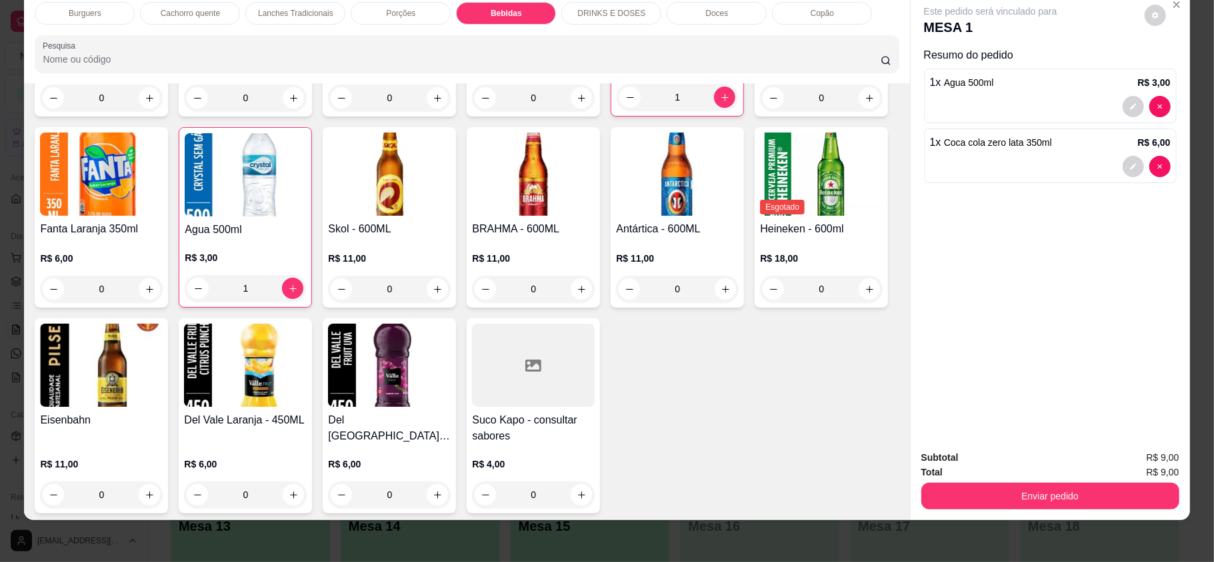
click at [1042, 518] on div "Subtotal R$ 9,00 Total R$ 9,00 Enviar pedido" at bounding box center [1049, 480] width 279 height 81
click at [1042, 506] on button "Enviar pedido" at bounding box center [1050, 496] width 258 height 27
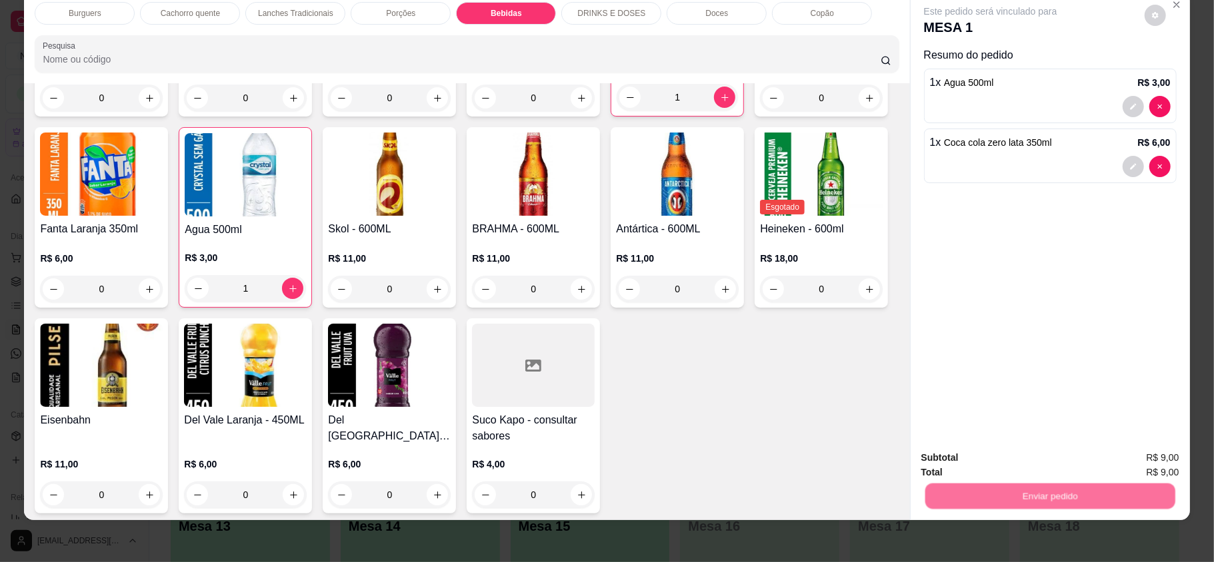
click at [1040, 470] on button "Não registrar e enviar pedido" at bounding box center [1004, 463] width 139 height 25
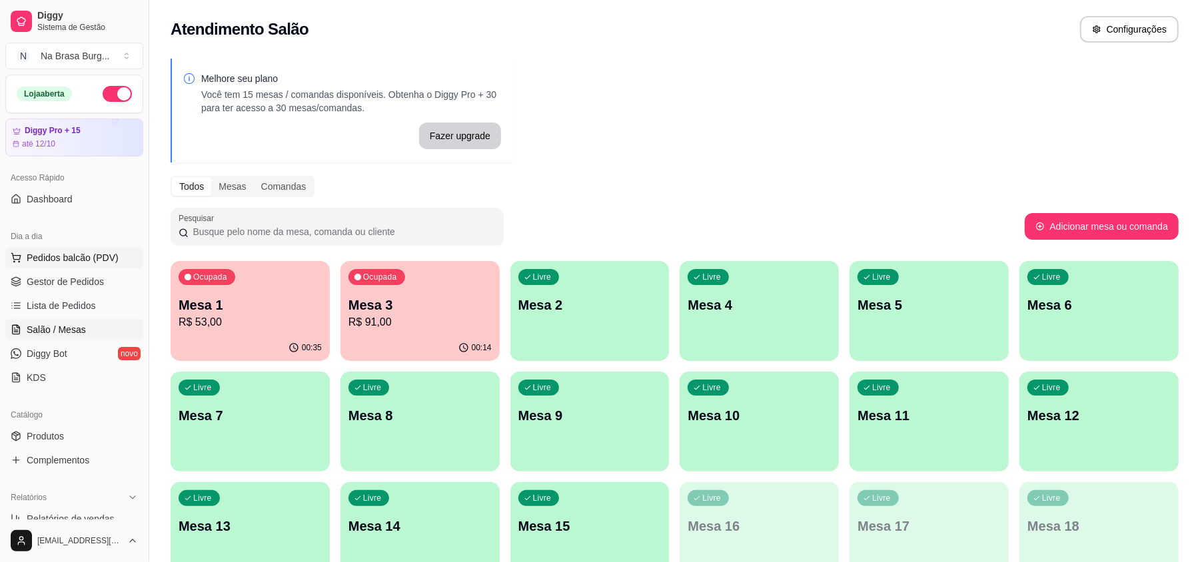
click at [76, 257] on span "Pedidos balcão (PDV)" at bounding box center [73, 257] width 92 height 13
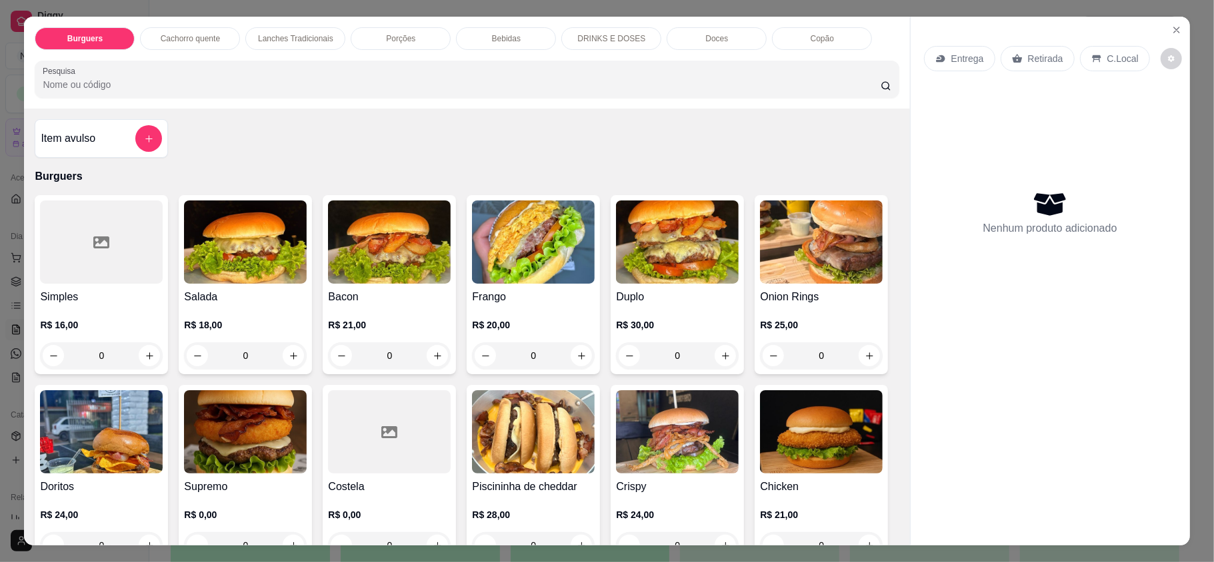
click at [361, 243] on img at bounding box center [389, 242] width 123 height 83
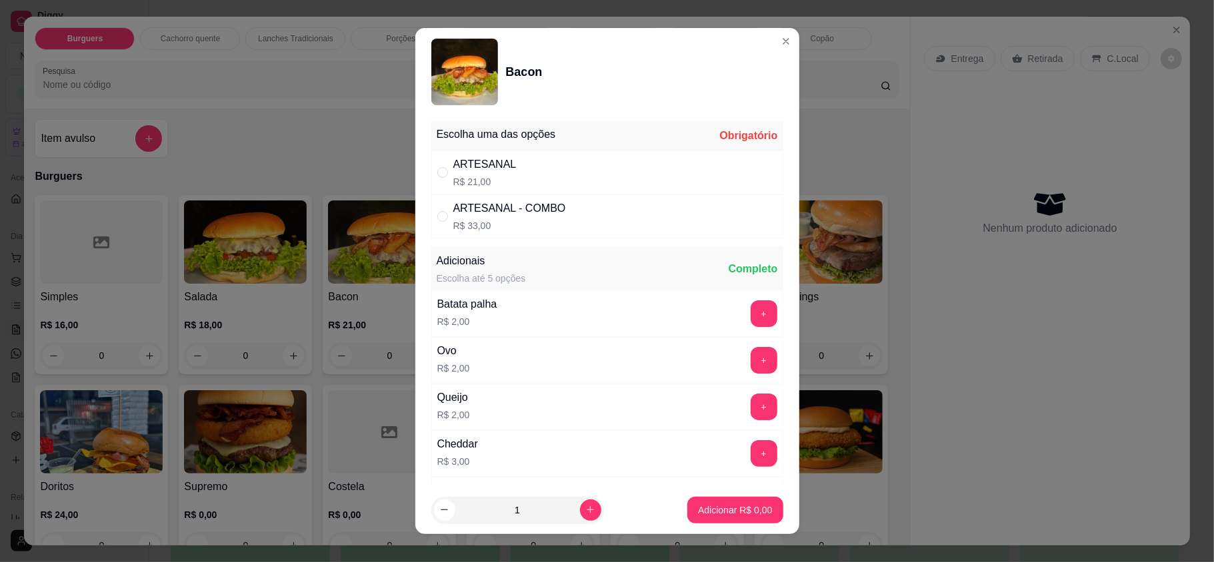
click at [484, 143] on div "Escolha uma das opções Obrigatório" at bounding box center [607, 135] width 352 height 29
click at [484, 169] on div "ARTESANAL" at bounding box center [484, 165] width 63 height 16
radio input "true"
click at [702, 502] on button "Adicionar R$ 21,00" at bounding box center [732, 510] width 101 height 27
type input "1"
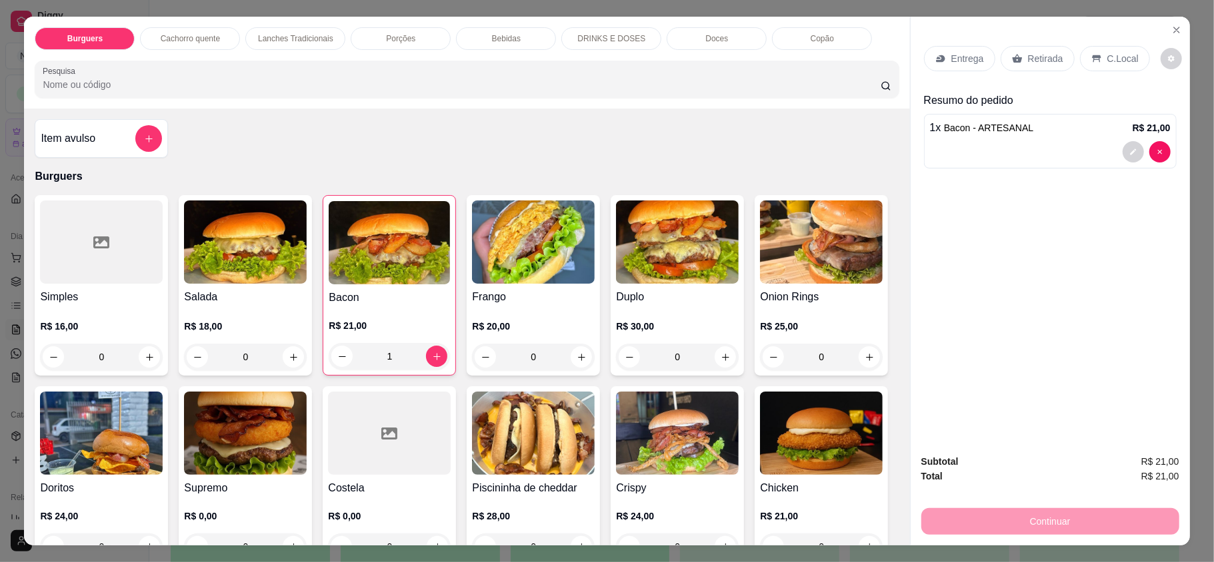
click at [981, 59] on div "Entrega" at bounding box center [959, 58] width 71 height 25
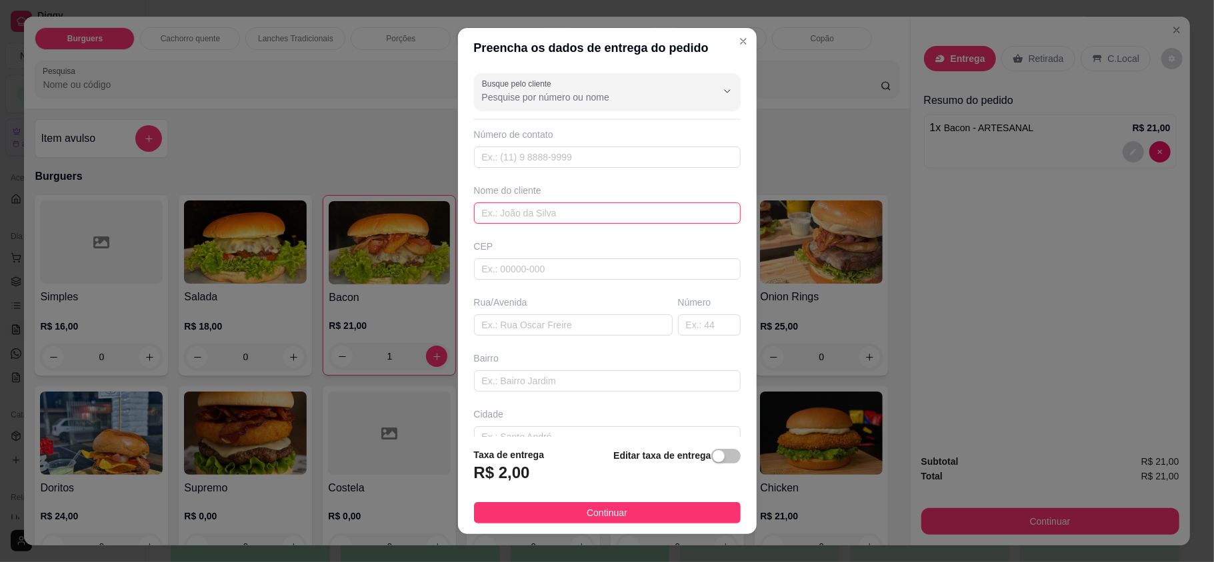
click at [547, 209] on input "text" at bounding box center [607, 213] width 267 height 21
type input "vinicius"
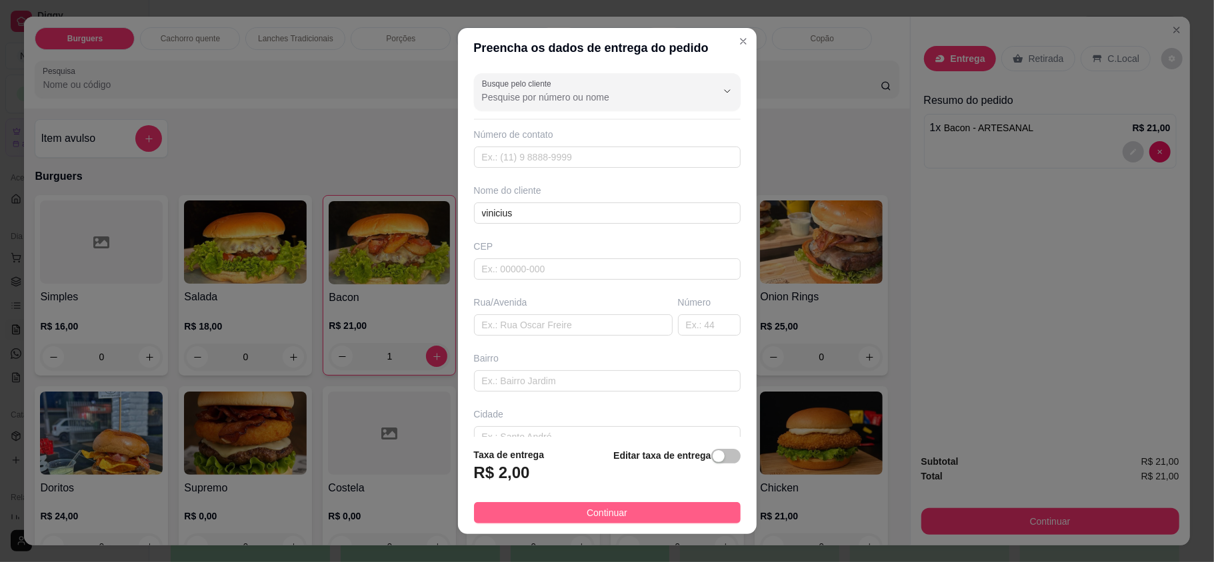
click at [566, 512] on button "Continuar" at bounding box center [607, 512] width 267 height 21
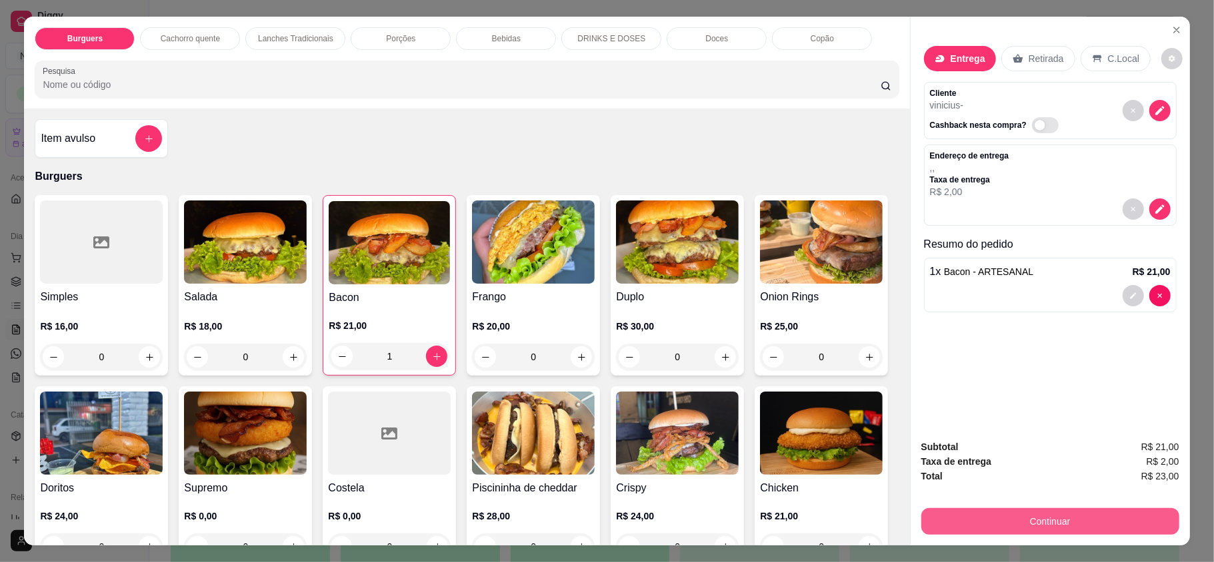
click at [1036, 523] on button "Continuar" at bounding box center [1050, 521] width 258 height 27
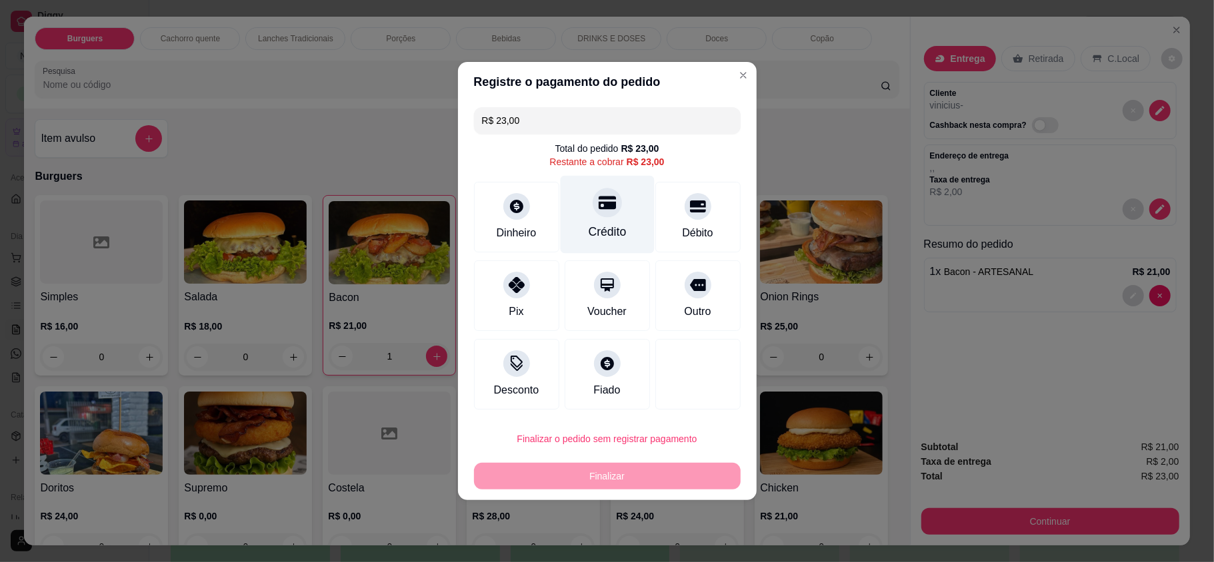
click at [614, 233] on div "Crédito" at bounding box center [607, 231] width 38 height 17
type input "R$ 0,00"
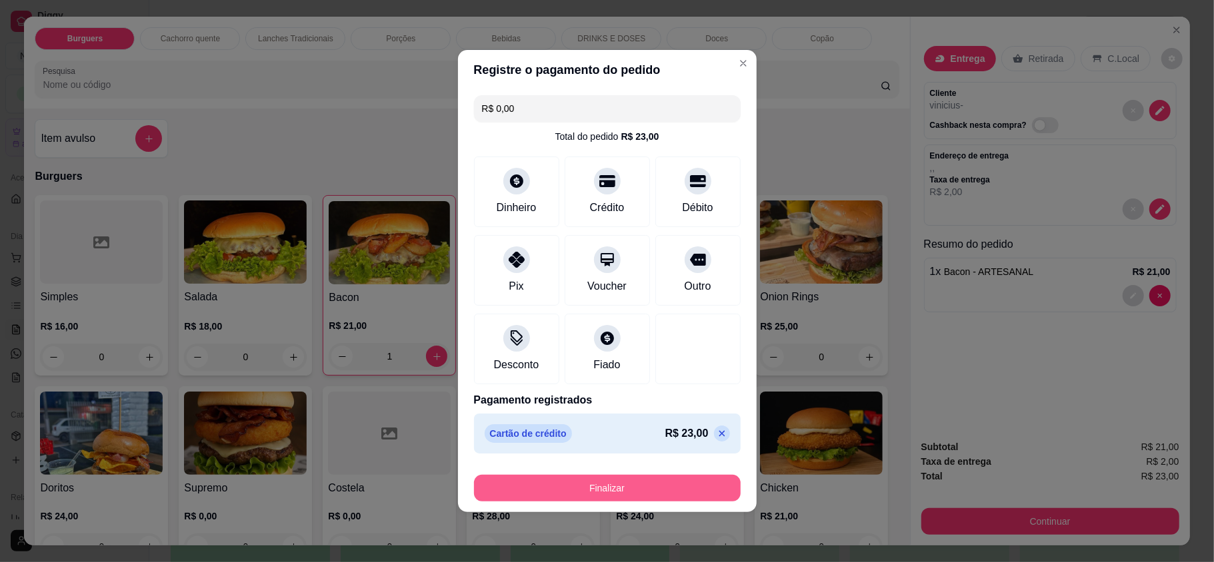
click at [628, 485] on button "Finalizar" at bounding box center [607, 488] width 267 height 27
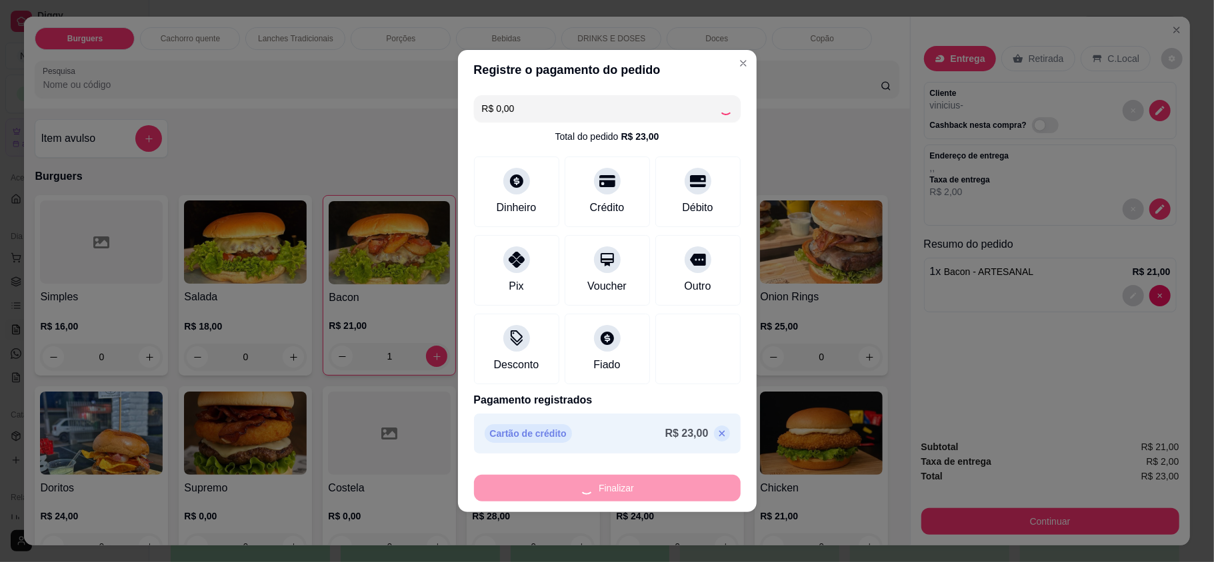
type input "0"
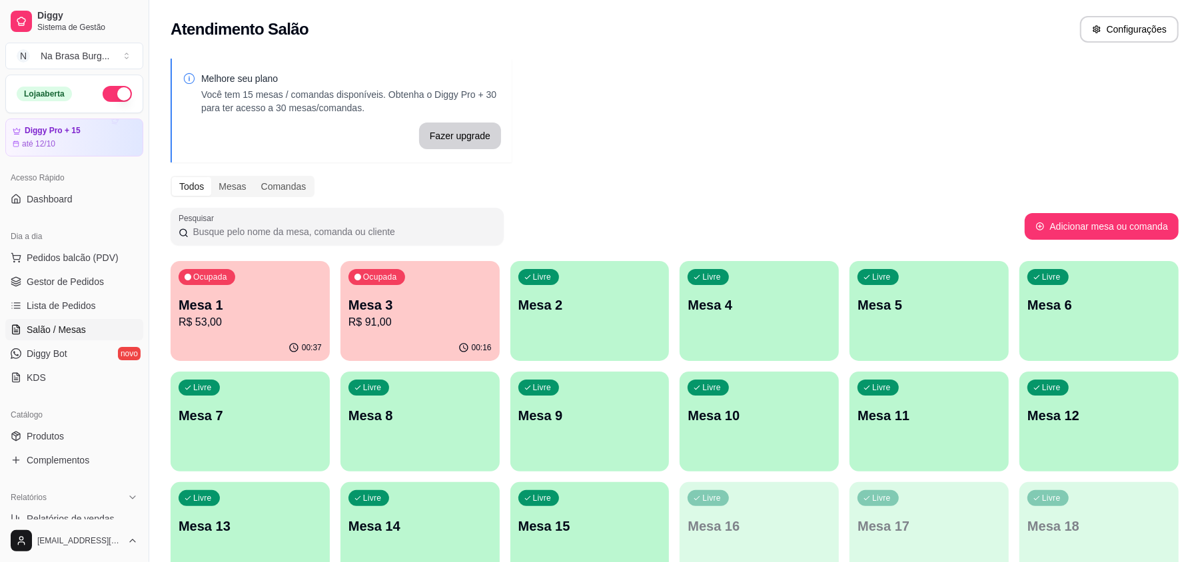
click at [280, 341] on div "00:37" at bounding box center [250, 348] width 159 height 26
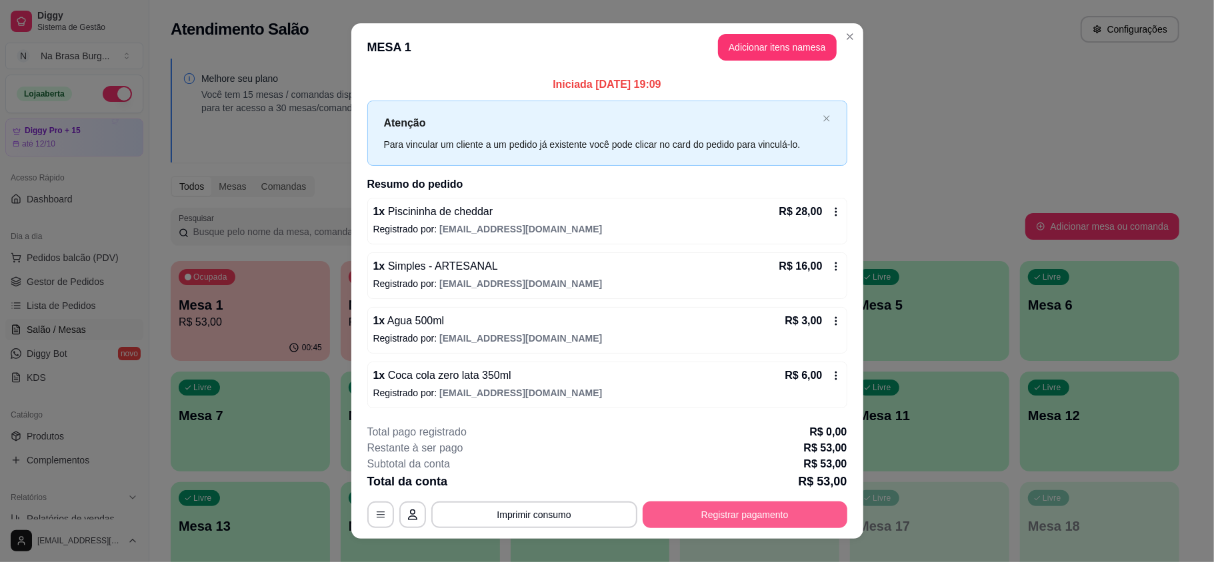
click at [784, 512] on button "Registrar pagamento" at bounding box center [744, 515] width 205 height 27
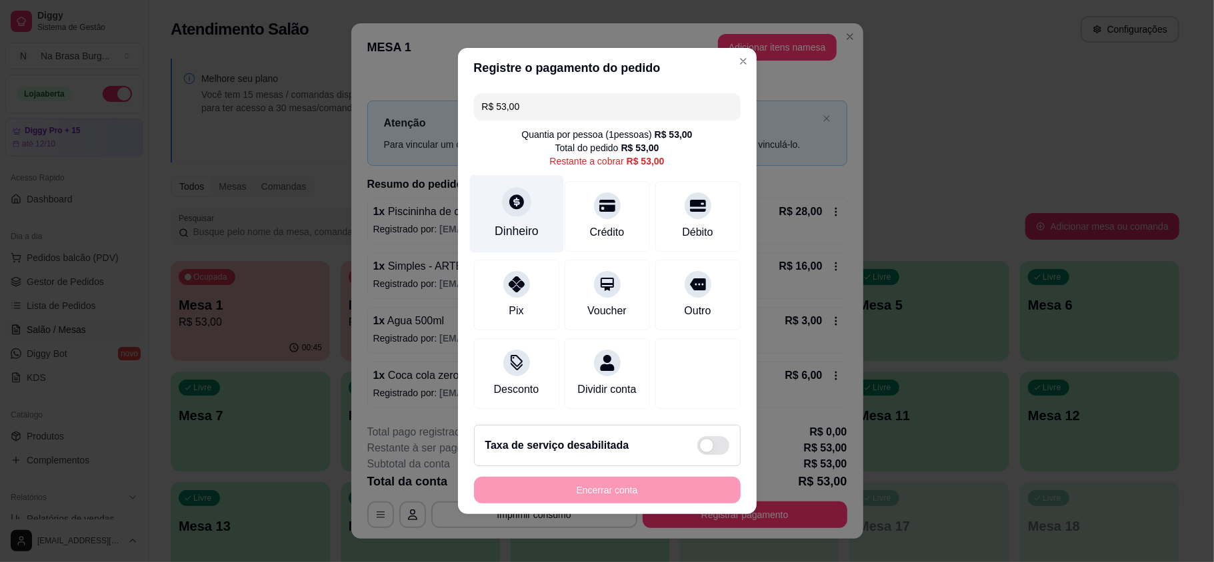
click at [502, 187] on div at bounding box center [516, 201] width 29 height 29
click at [656, 493] on div "Encerrar conta" at bounding box center [607, 490] width 267 height 27
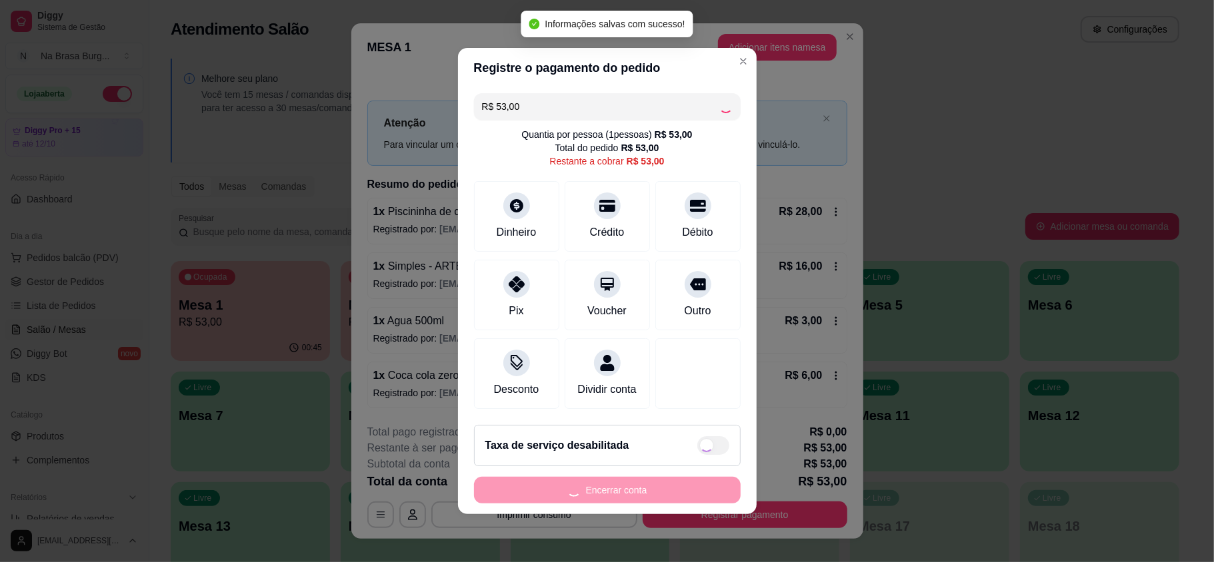
type input "R$ 0,00"
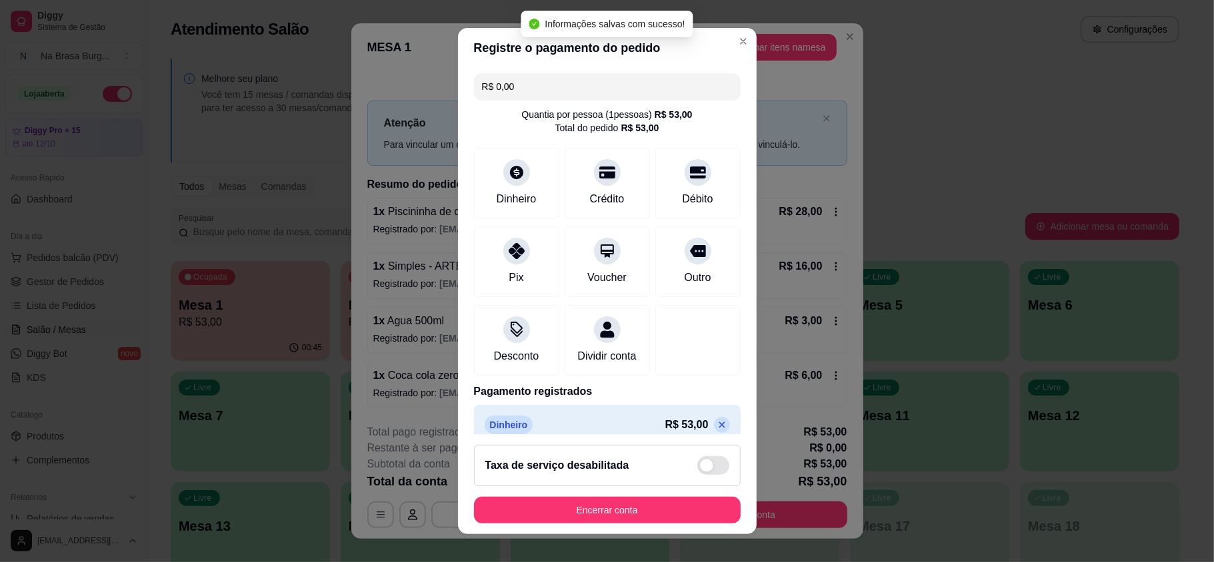
click at [659, 493] on footer "Taxa de serviço desabilitada Encerrar conta" at bounding box center [607, 485] width 299 height 100
click at [660, 502] on button "Encerrar conta" at bounding box center [607, 510] width 267 height 27
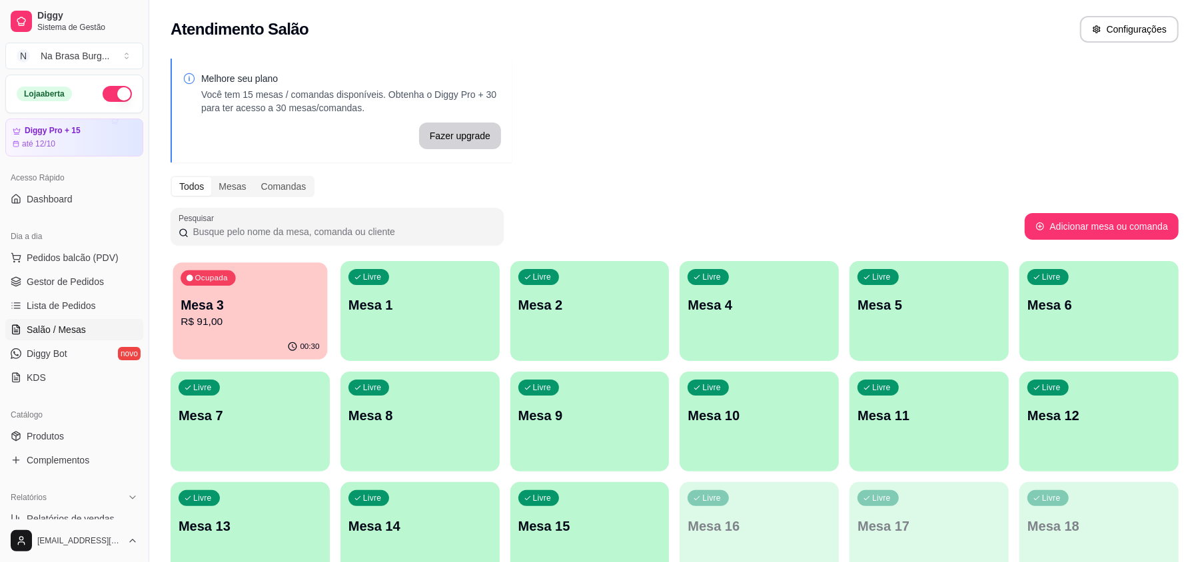
click at [237, 321] on p "R$ 91,00" at bounding box center [250, 322] width 139 height 15
click at [692, 142] on div "Melhore seu plano Você tem 15 mesas / comandas disponíveis. Obtenha o Diggy Pro…" at bounding box center [674, 325] width 1051 height 548
click at [424, 292] on div "Livre Mesa 1" at bounding box center [420, 303] width 159 height 84
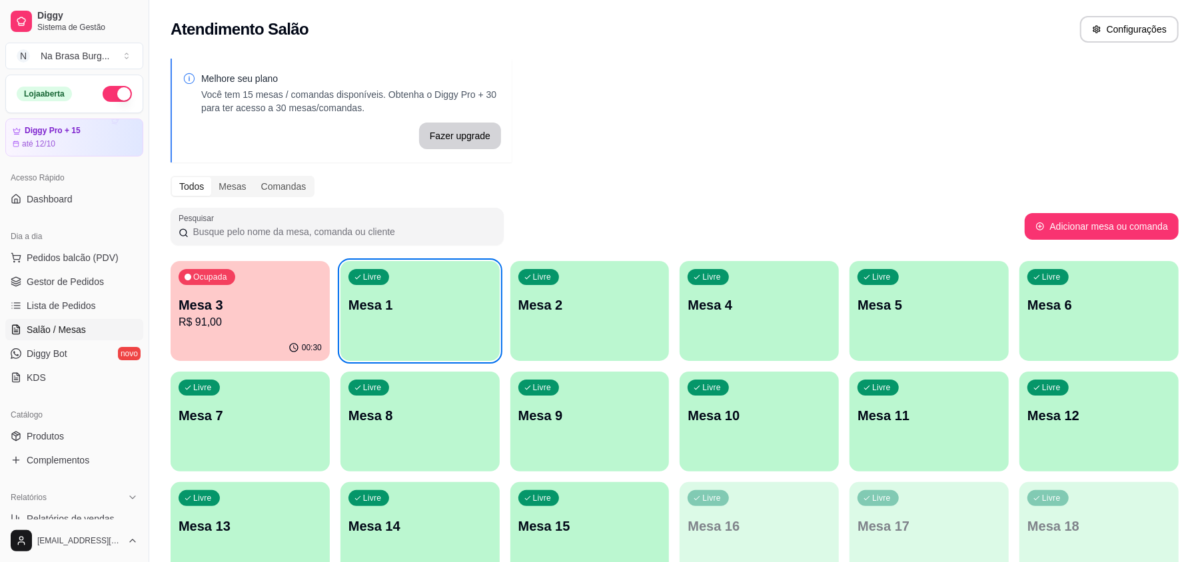
click at [694, 105] on div "Melhore seu plano Você tem 15 mesas / comandas disponíveis. Obtenha o Diggy Pro…" at bounding box center [674, 325] width 1051 height 548
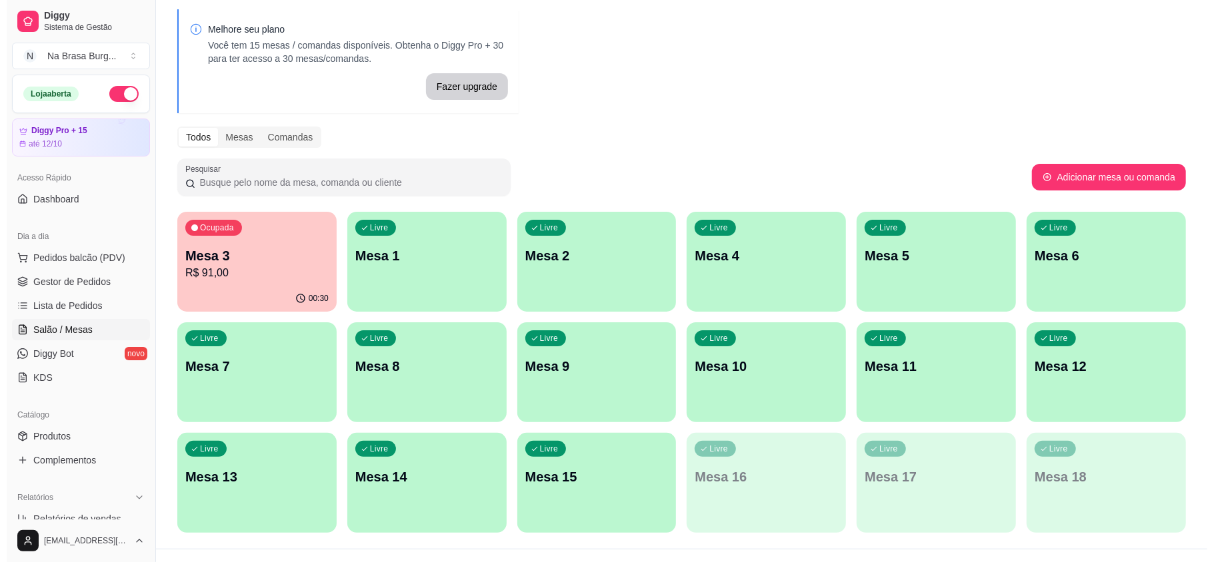
scroll to position [75, 0]
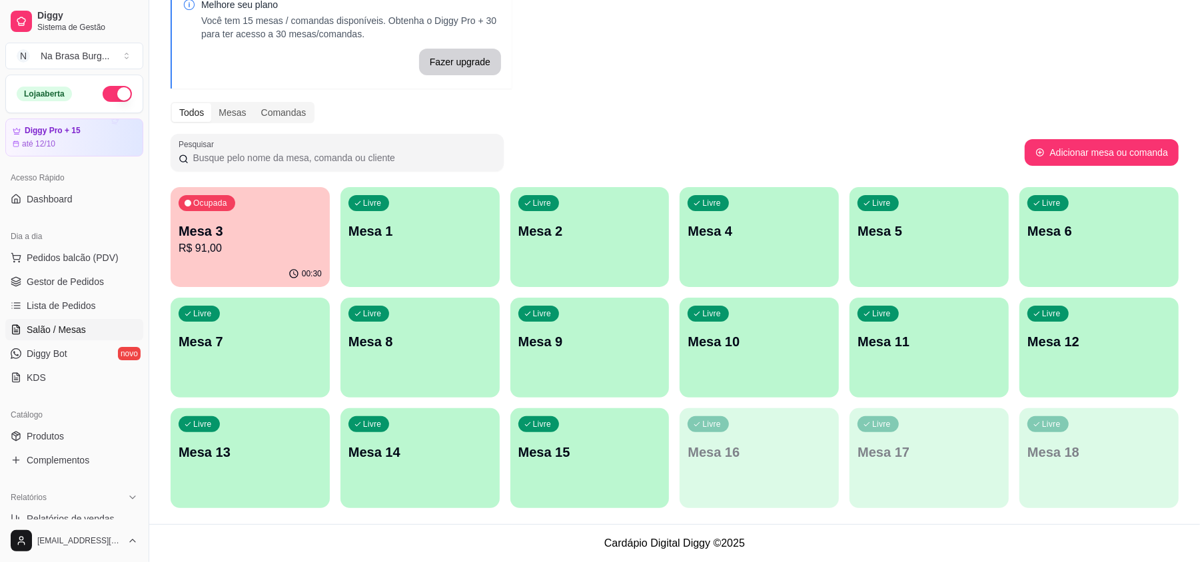
click at [292, 251] on p "R$ 91,00" at bounding box center [250, 249] width 143 height 16
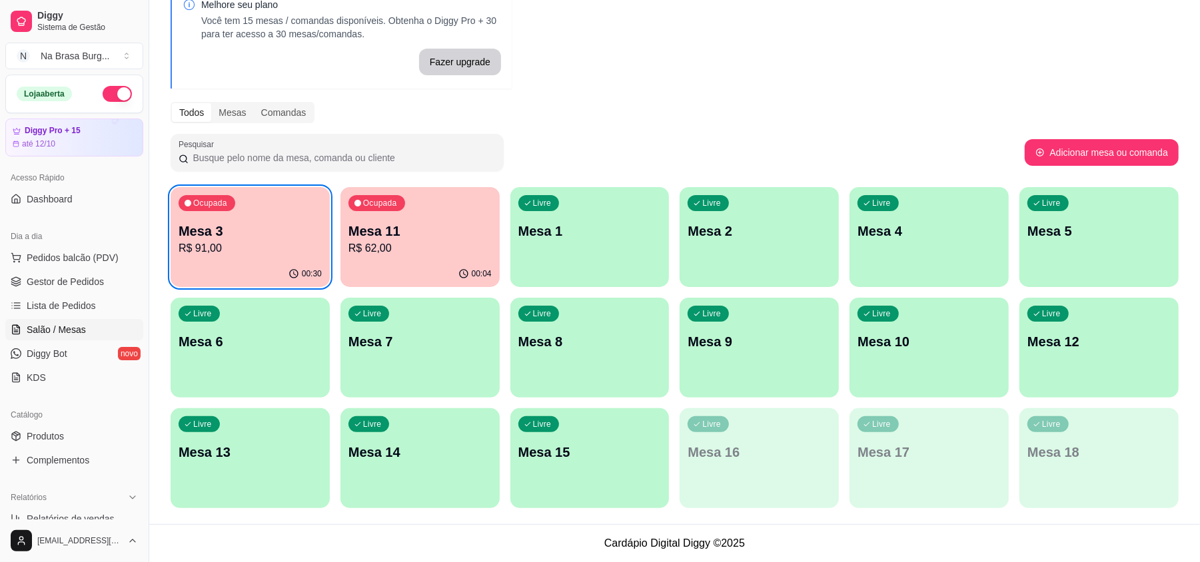
click at [387, 204] on p "Ocupada" at bounding box center [380, 203] width 34 height 11
click at [85, 259] on span "Pedidos balcão (PDV)" at bounding box center [73, 257] width 92 height 13
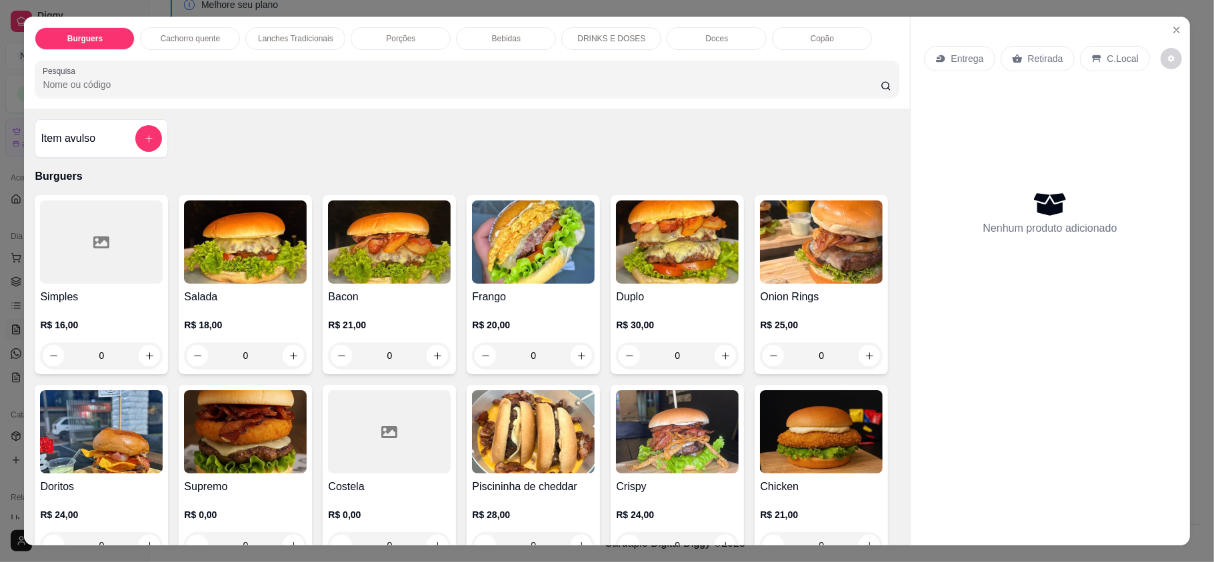
click at [239, 300] on h4 "Salada" at bounding box center [245, 297] width 123 height 16
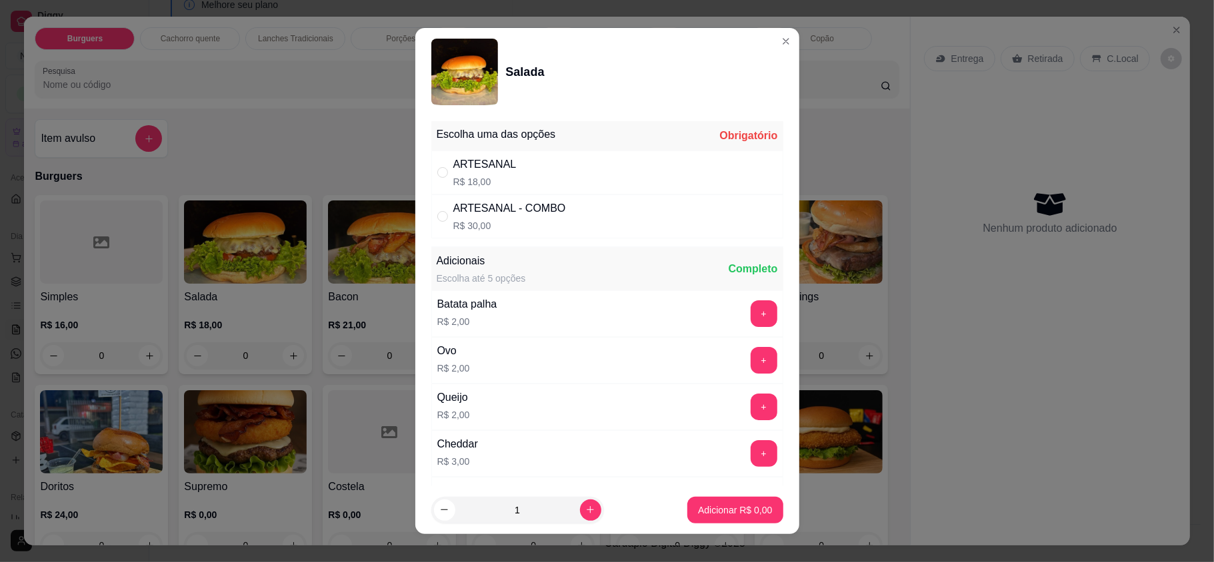
click at [466, 173] on div "ARTESANAL R$ 18,00" at bounding box center [484, 173] width 63 height 32
radio input "true"
click at [692, 512] on p "Adicionar R$ 18,00" at bounding box center [731, 510] width 79 height 13
type input "1"
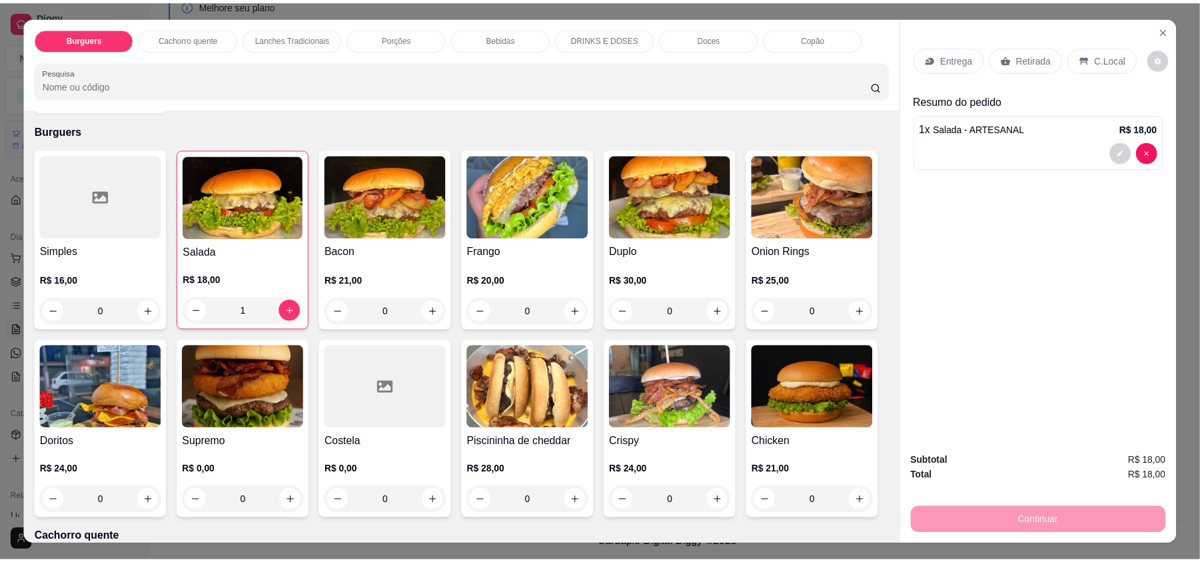
scroll to position [89, 0]
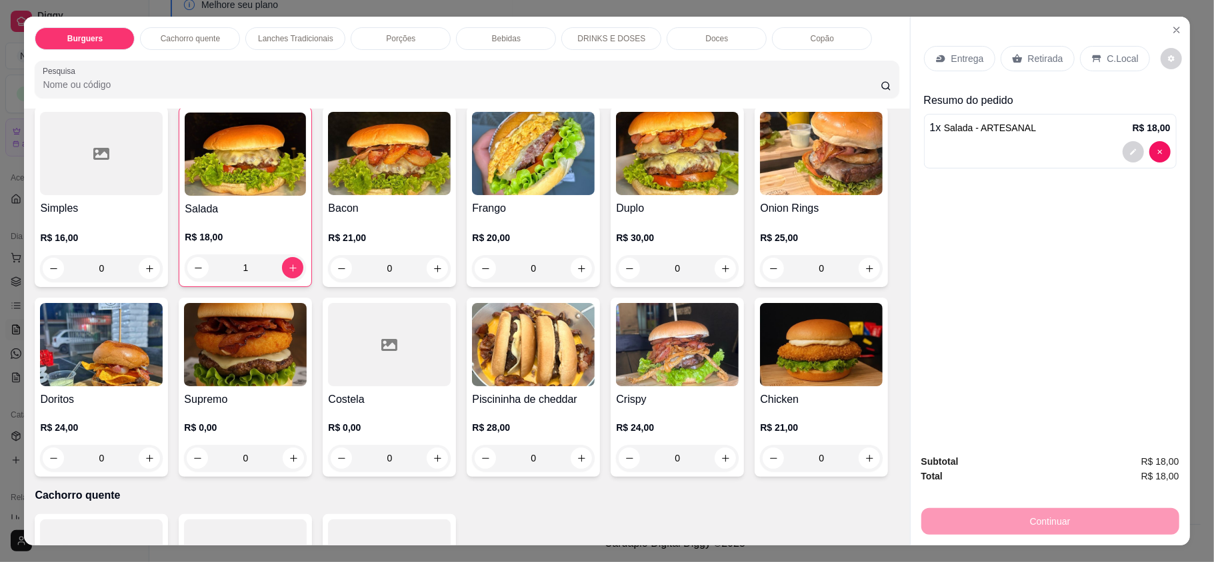
click at [451, 369] on div at bounding box center [389, 344] width 123 height 83
click at [541, 179] on div "ARTESANAL R$ 24,00" at bounding box center [607, 173] width 352 height 44
radio input "true"
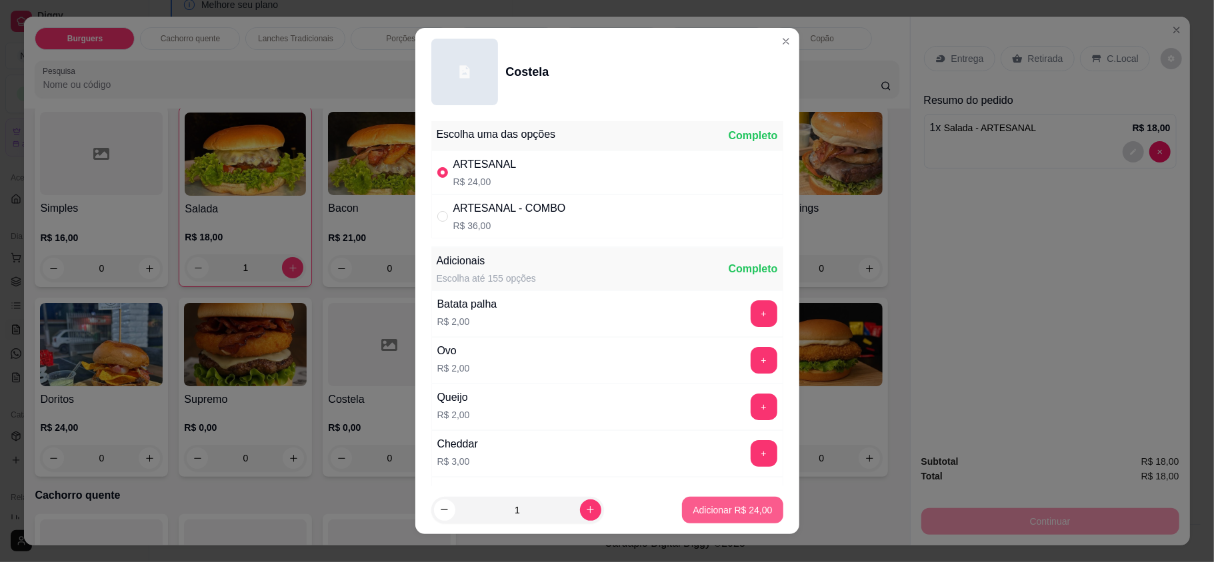
click at [709, 501] on button "Adicionar R$ 24,00" at bounding box center [732, 510] width 101 height 27
type input "1"
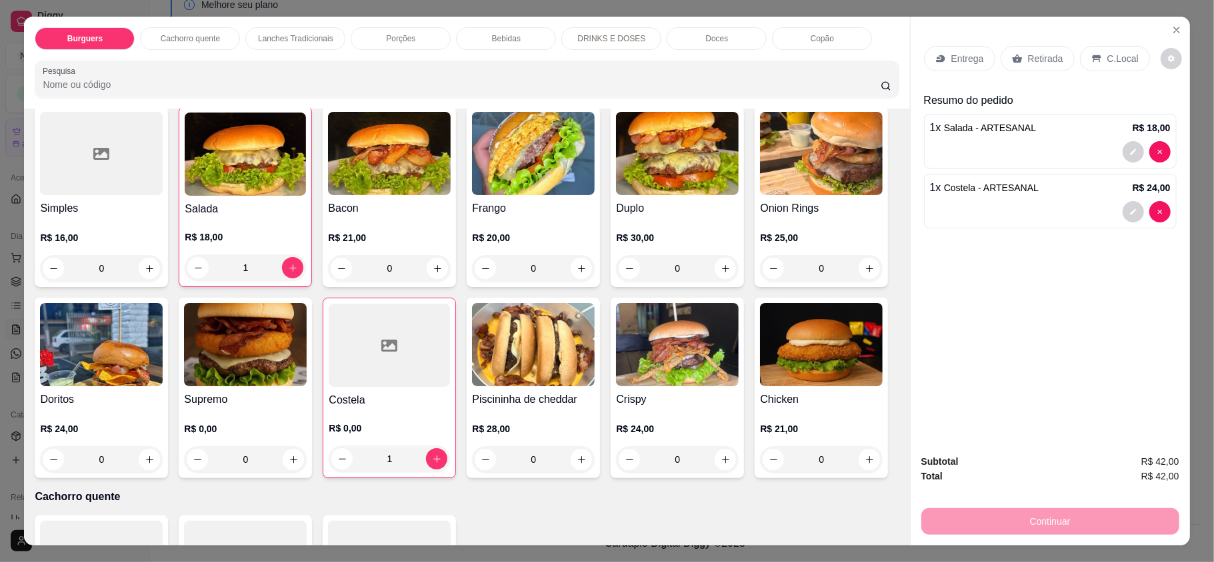
click at [1030, 68] on div "Retirada" at bounding box center [1037, 58] width 74 height 25
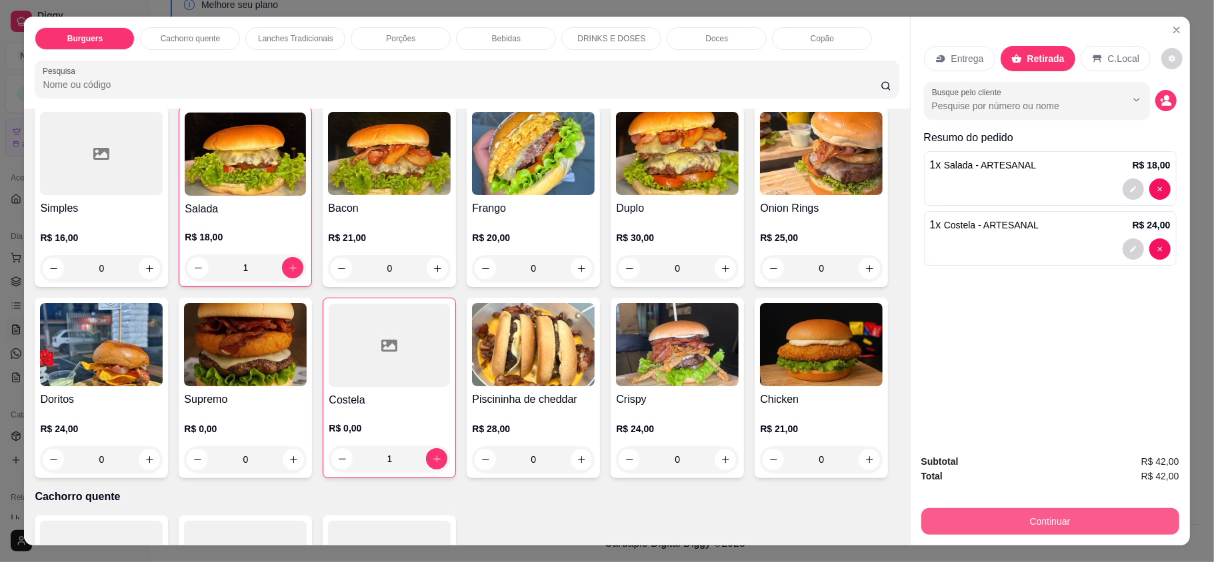
click at [1053, 528] on button "Continuar" at bounding box center [1050, 521] width 258 height 27
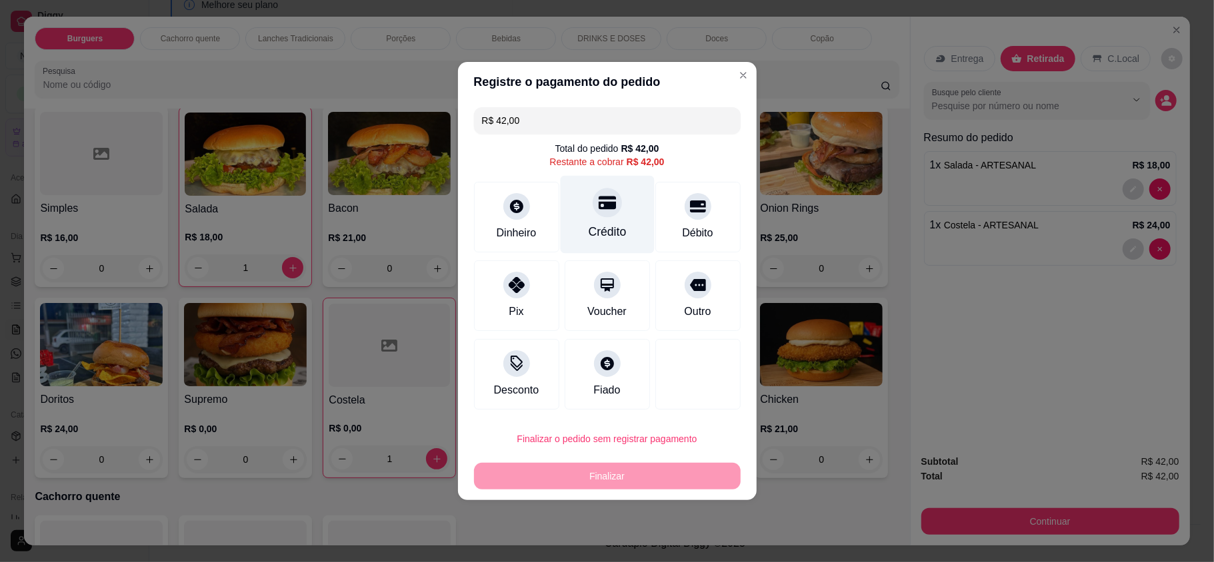
click at [606, 235] on div "Crédito" at bounding box center [607, 231] width 38 height 17
type input "R$ 0,00"
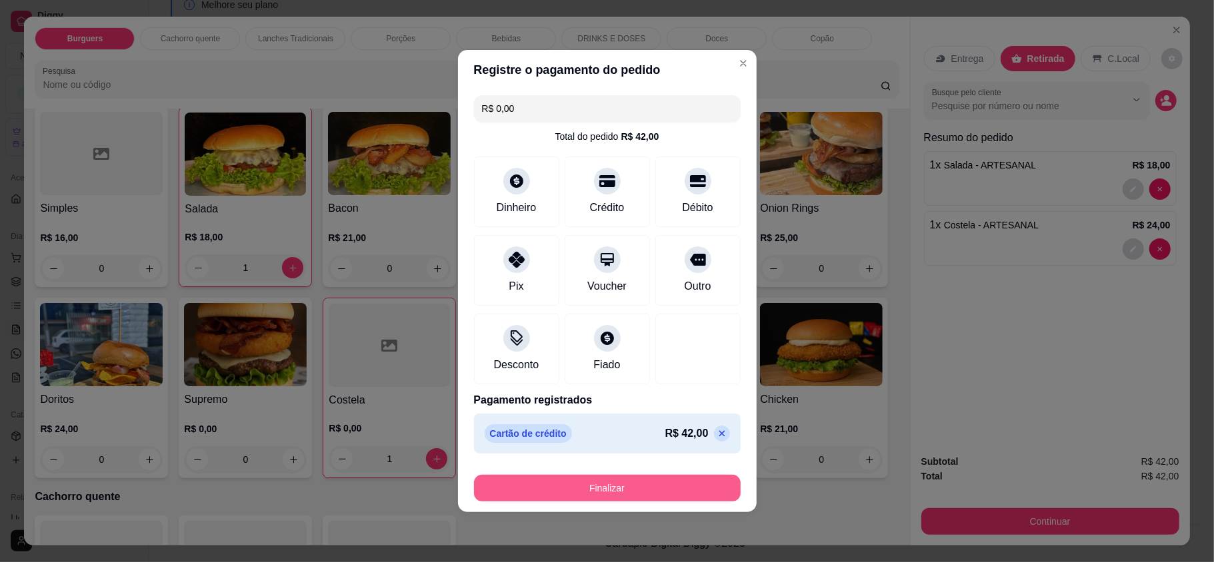
click at [659, 478] on button "Finalizar" at bounding box center [607, 488] width 267 height 27
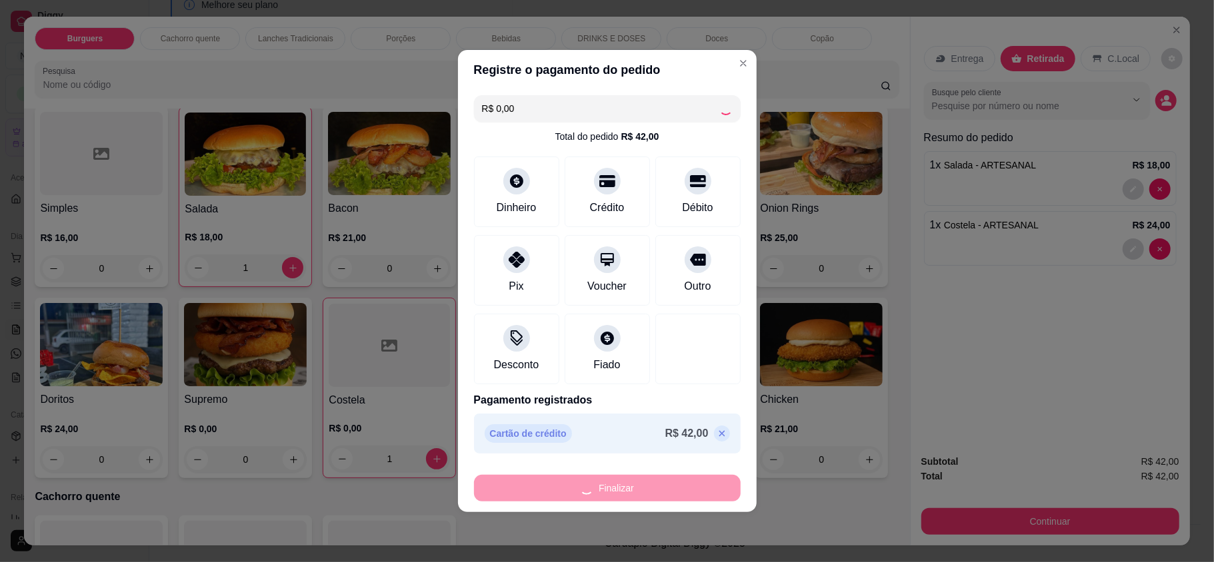
type input "0"
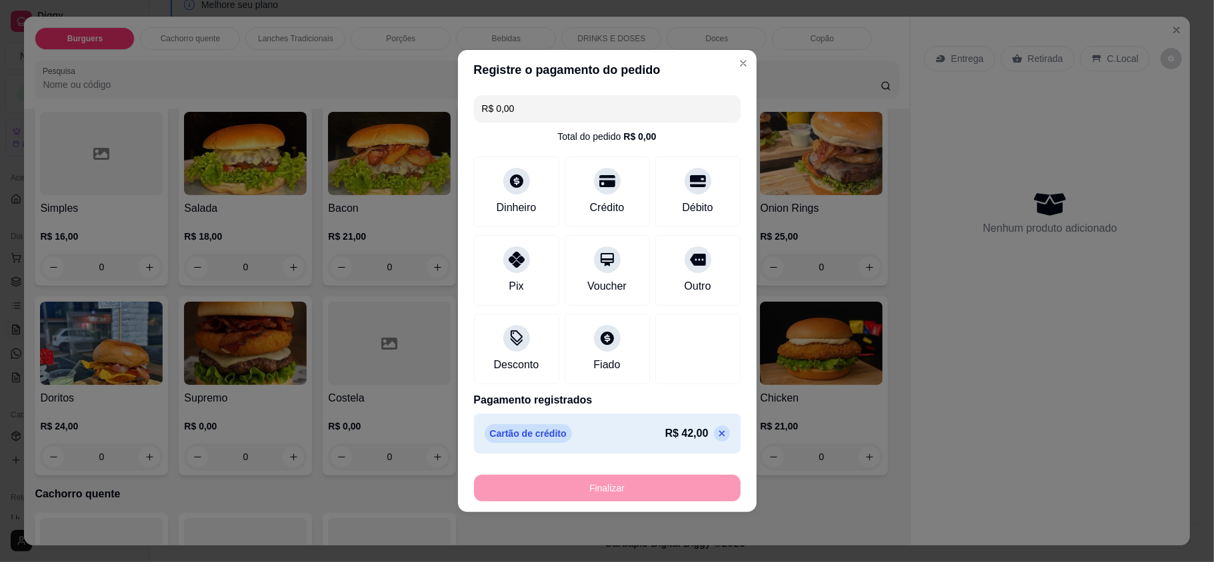
type input "-R$ 42,00"
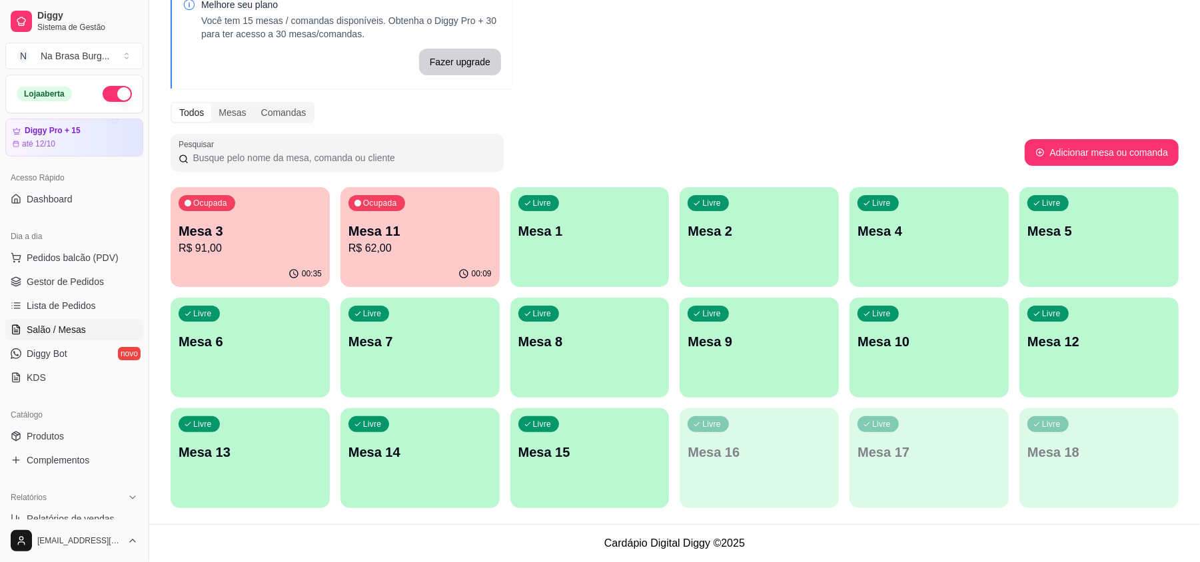
click at [443, 200] on div "Ocupada Mesa 11 R$ 62,00" at bounding box center [420, 224] width 159 height 74
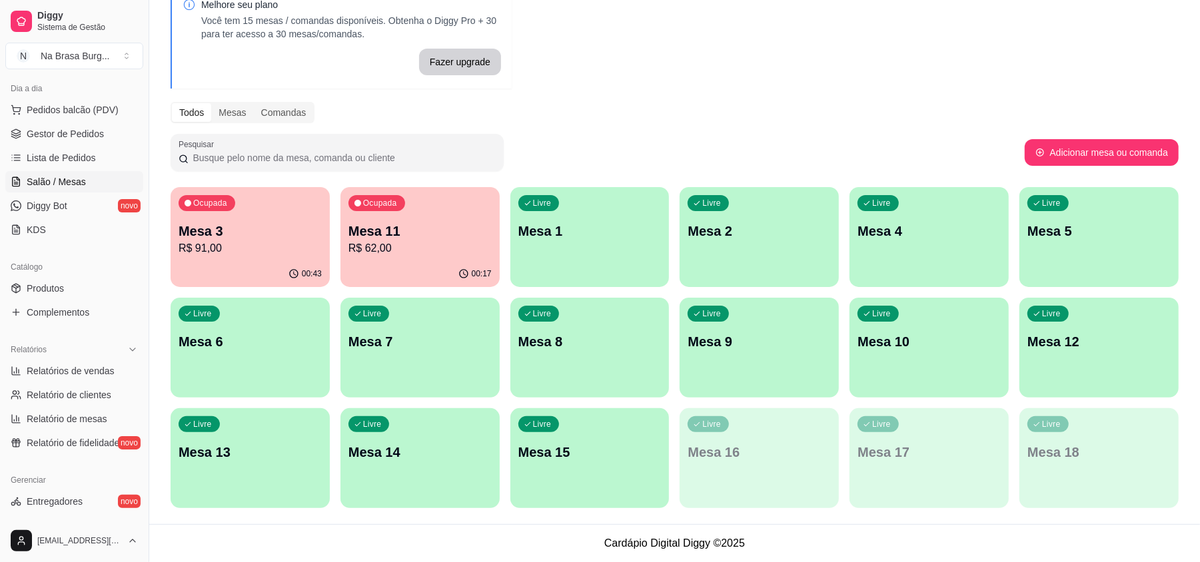
scroll to position [177, 0]
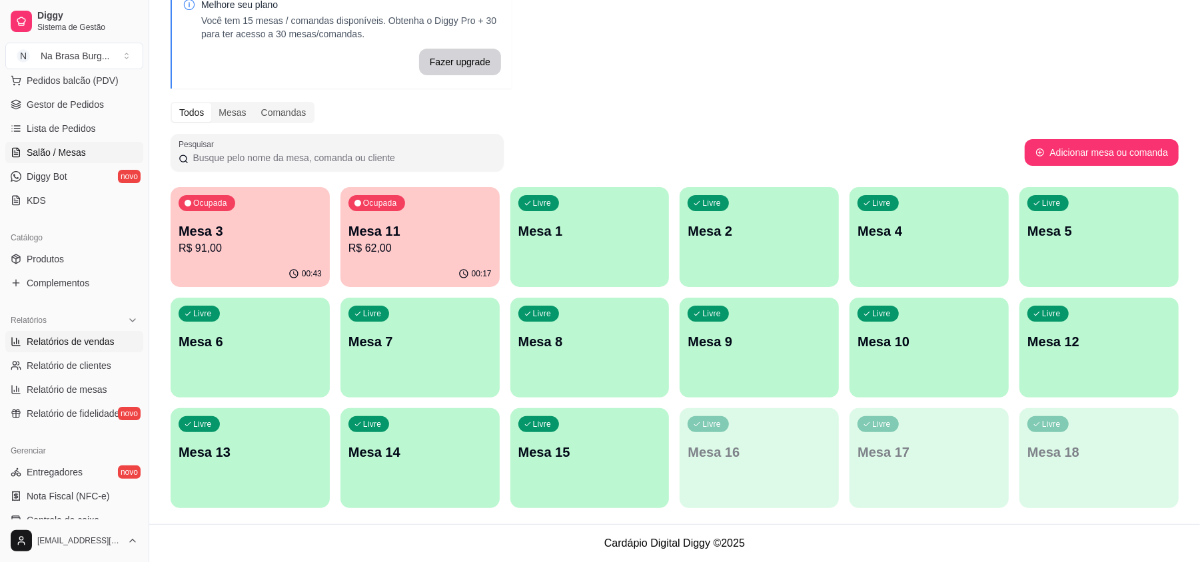
click at [67, 343] on span "Relatórios de vendas" at bounding box center [71, 341] width 88 height 13
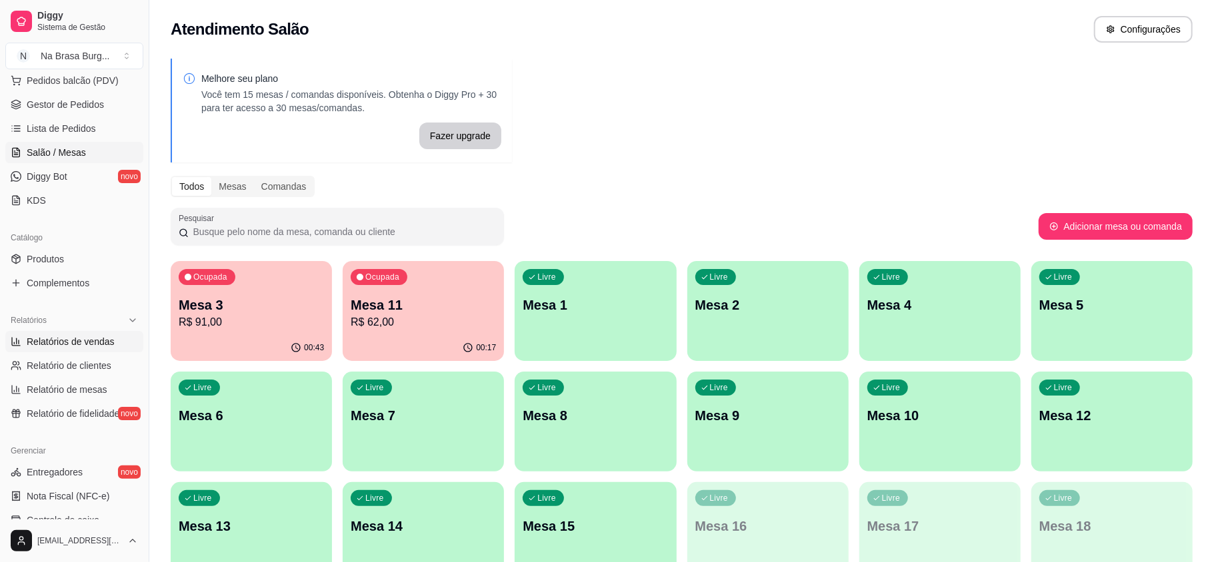
select select "ALL"
select select "0"
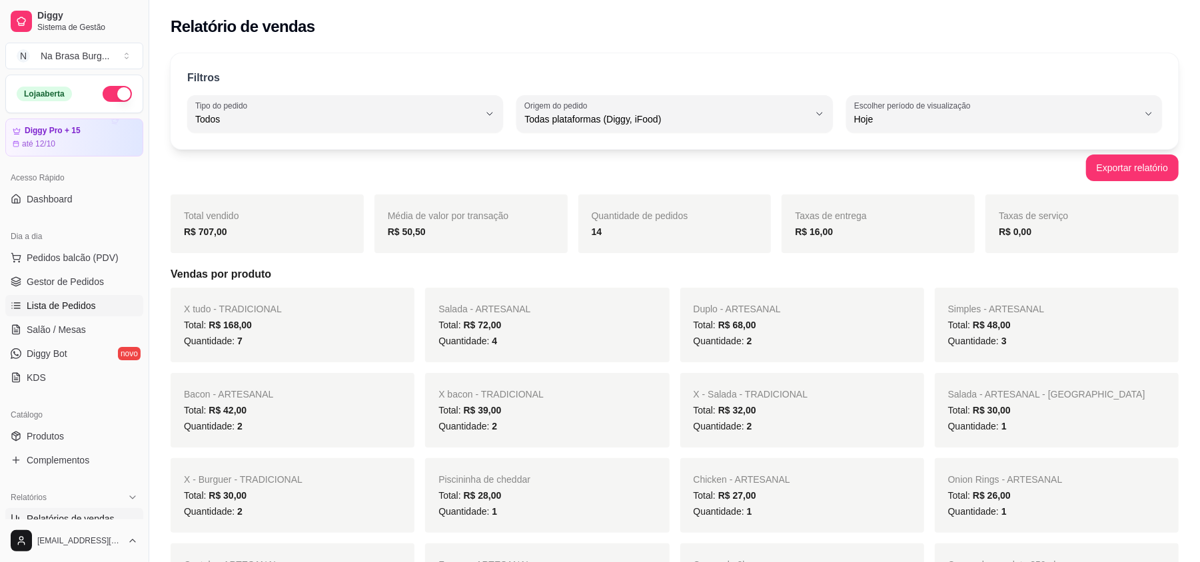
click at [100, 303] on link "Lista de Pedidos" at bounding box center [74, 305] width 138 height 21
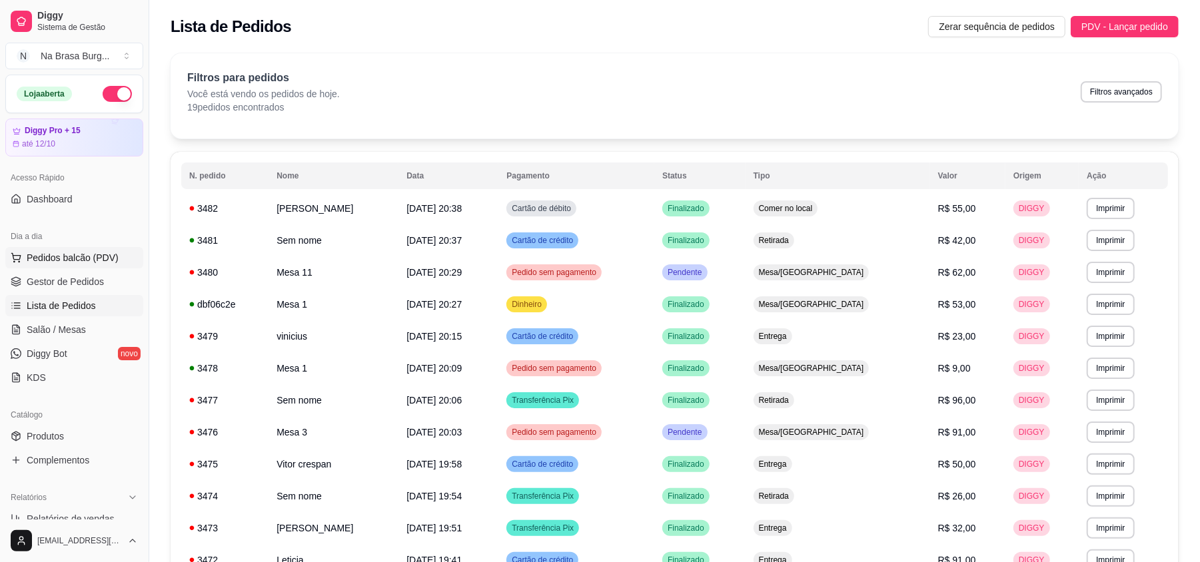
click at [89, 251] on span "Pedidos balcão (PDV)" at bounding box center [73, 257] width 92 height 13
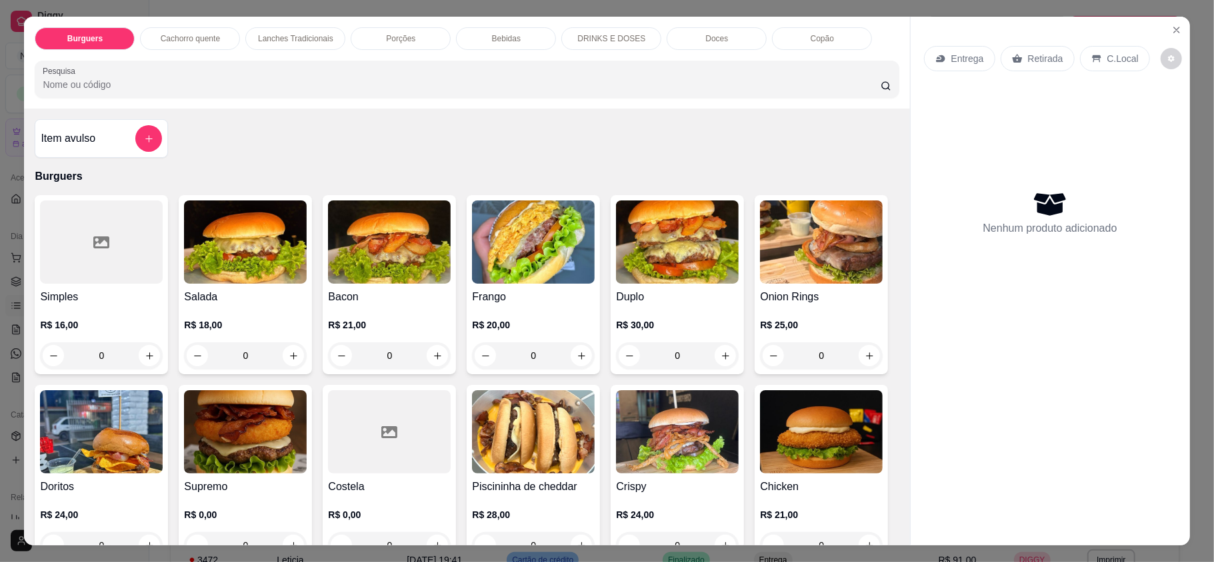
click at [12, 230] on div "Burguers Cachorro quente Lanches Tradicionais Porções Bebidas DRINKS E DOSES Do…" at bounding box center [607, 281] width 1214 height 562
click at [24, 315] on div "Item avulso Burguers Simples R$ 16,00 0 Salada R$ 18,00 0 Bacon R$ 21,00 0 Fran…" at bounding box center [466, 327] width 885 height 437
click at [24, 316] on div "Item avulso Burguers Simples R$ 16,00 0 Salada R$ 18,00 0 Bacon R$ 21,00 0 Fran…" at bounding box center [466, 327] width 885 height 437
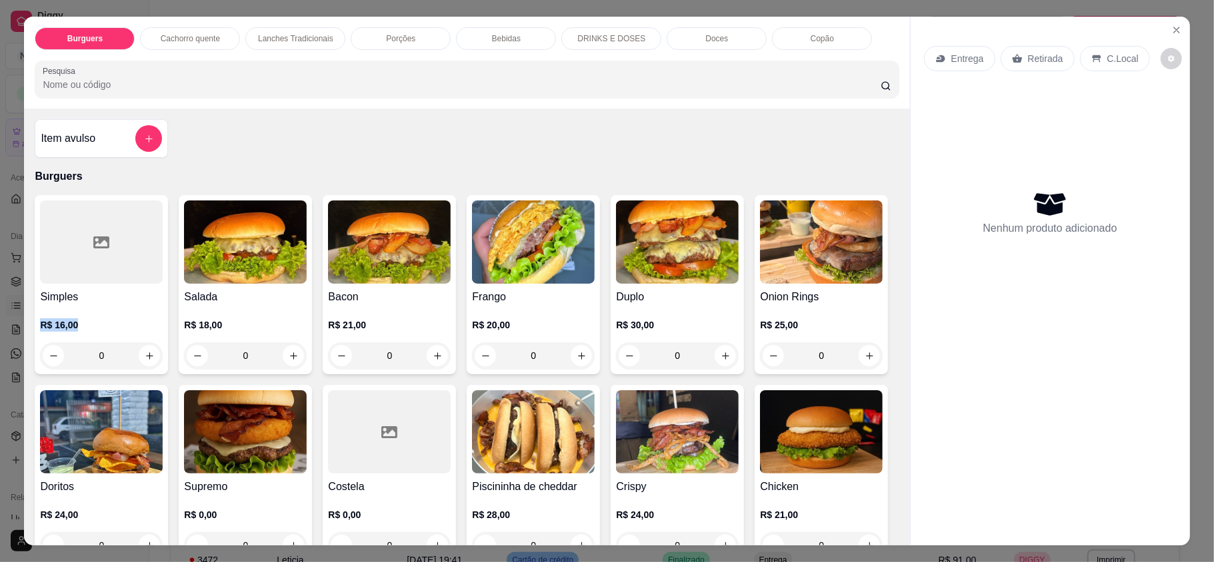
click at [1171, 25] on icon "Close" at bounding box center [1176, 30] width 11 height 11
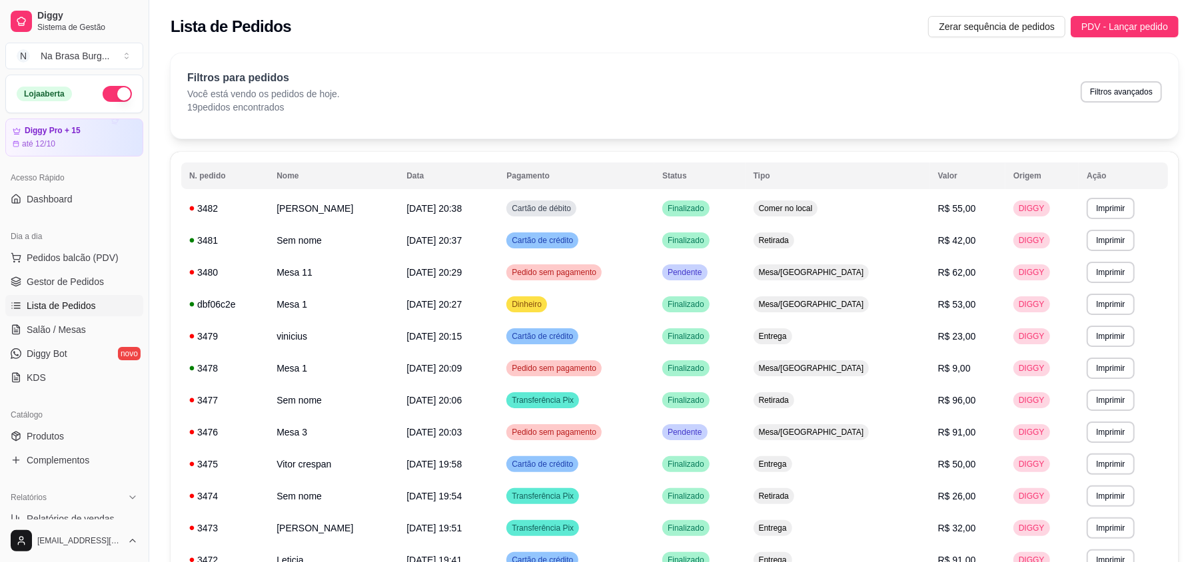
click at [79, 318] on ul "Pedidos balcão (PDV) Gestor de Pedidos Lista de Pedidos Salão / Mesas Diggy Bot…" at bounding box center [74, 317] width 138 height 141
click at [83, 332] on link "Salão / Mesas" at bounding box center [74, 329] width 138 height 21
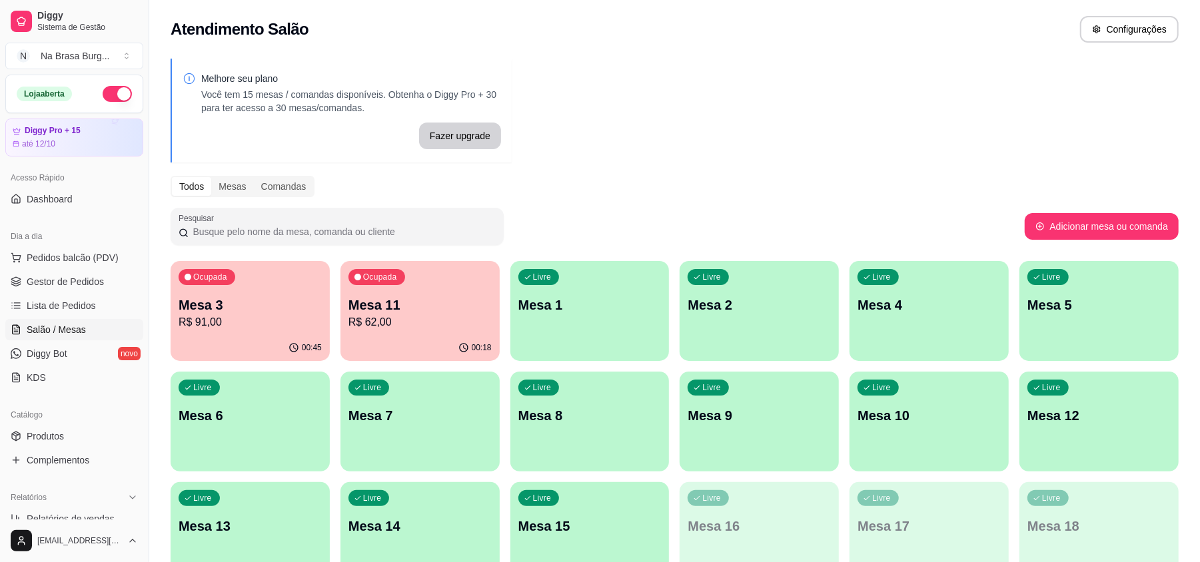
click at [395, 317] on p "R$ 62,00" at bounding box center [420, 323] width 143 height 16
click at [251, 302] on p "Mesa 3" at bounding box center [250, 306] width 139 height 18
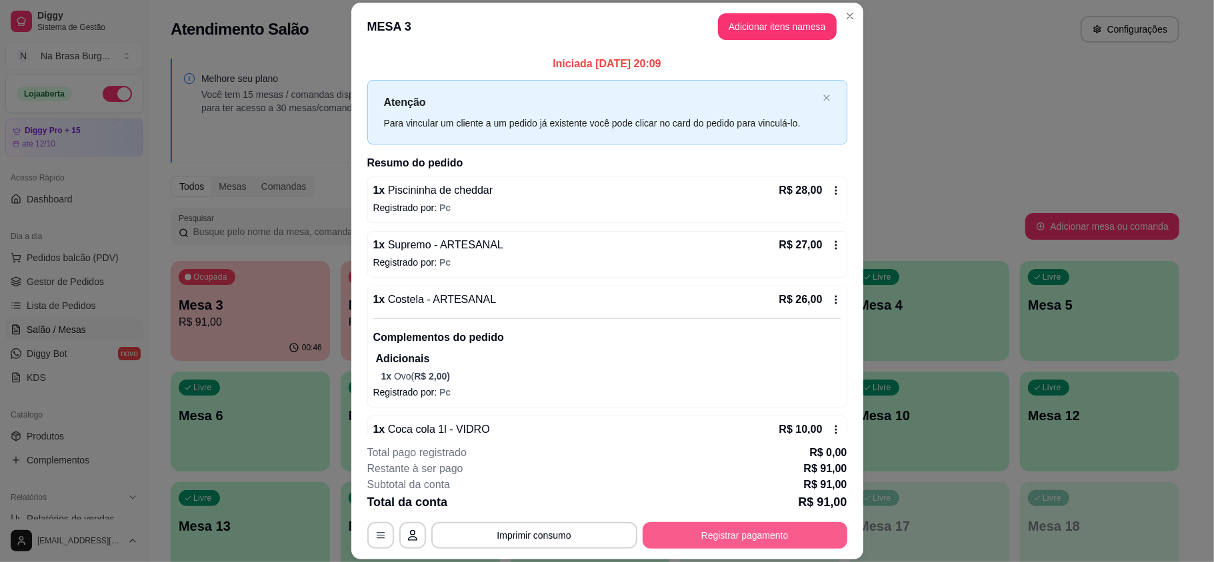
click at [738, 528] on button "Registrar pagamento" at bounding box center [744, 535] width 205 height 27
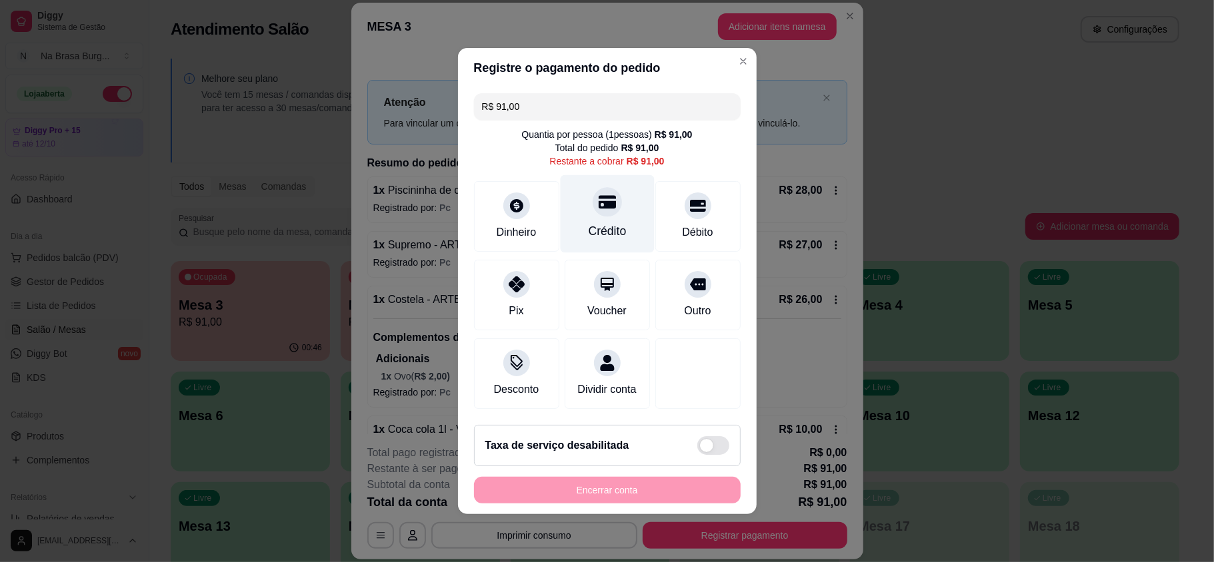
click at [627, 235] on div "Crédito" at bounding box center [607, 214] width 94 height 78
type input "R$ 0,00"
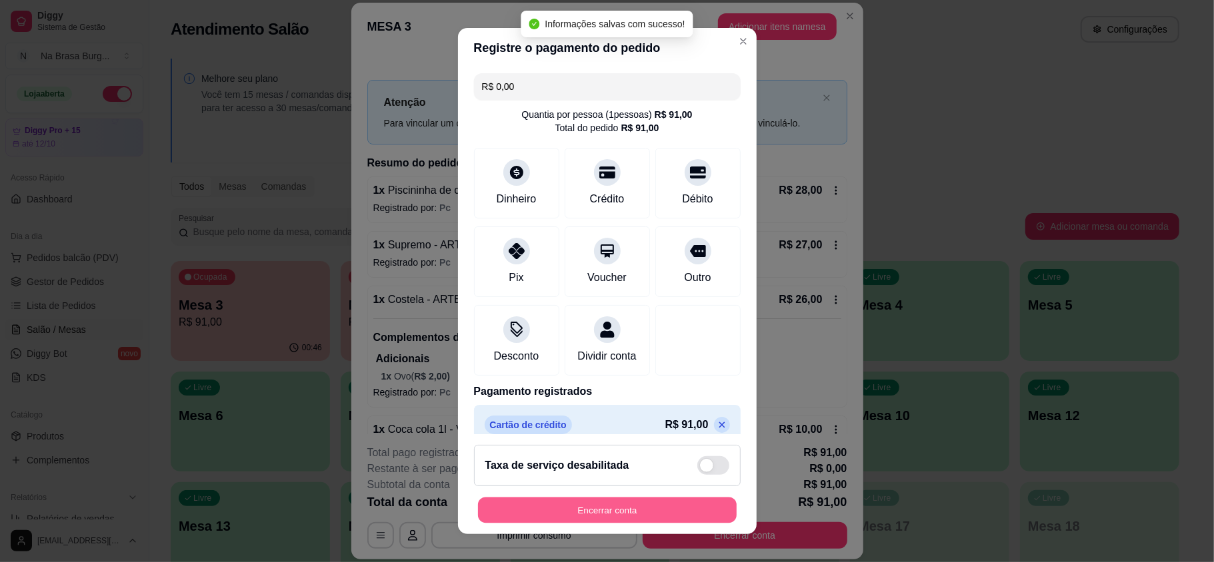
click at [632, 501] on button "Encerrar conta" at bounding box center [607, 510] width 259 height 26
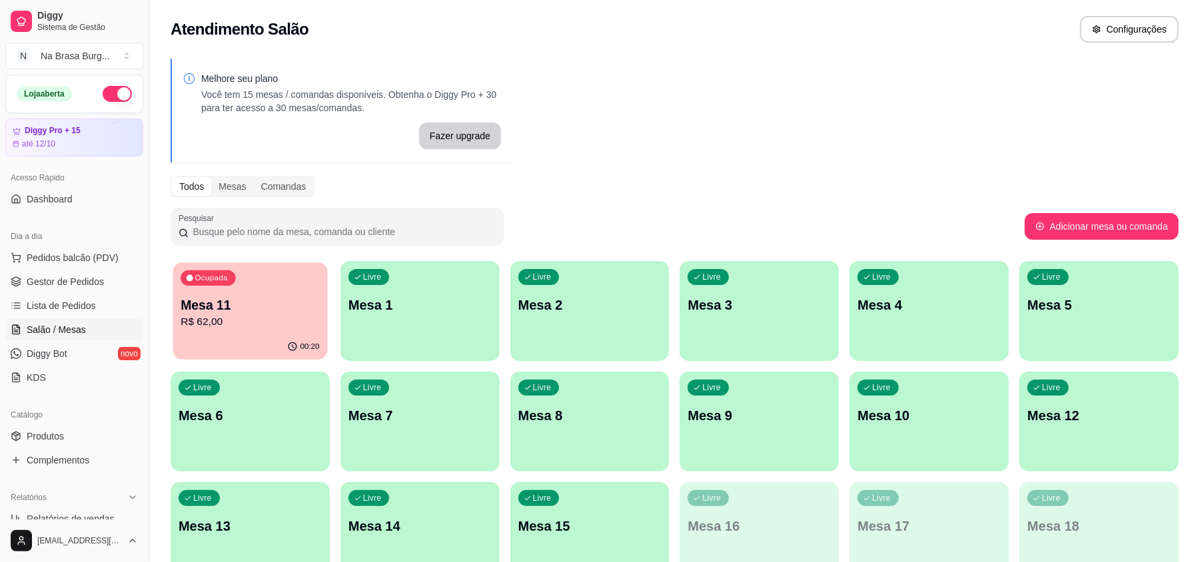
click at [289, 275] on div "Ocupada Mesa 11 R$ 62,00" at bounding box center [250, 299] width 155 height 72
click at [393, 311] on p "Mesa 1" at bounding box center [420, 305] width 143 height 19
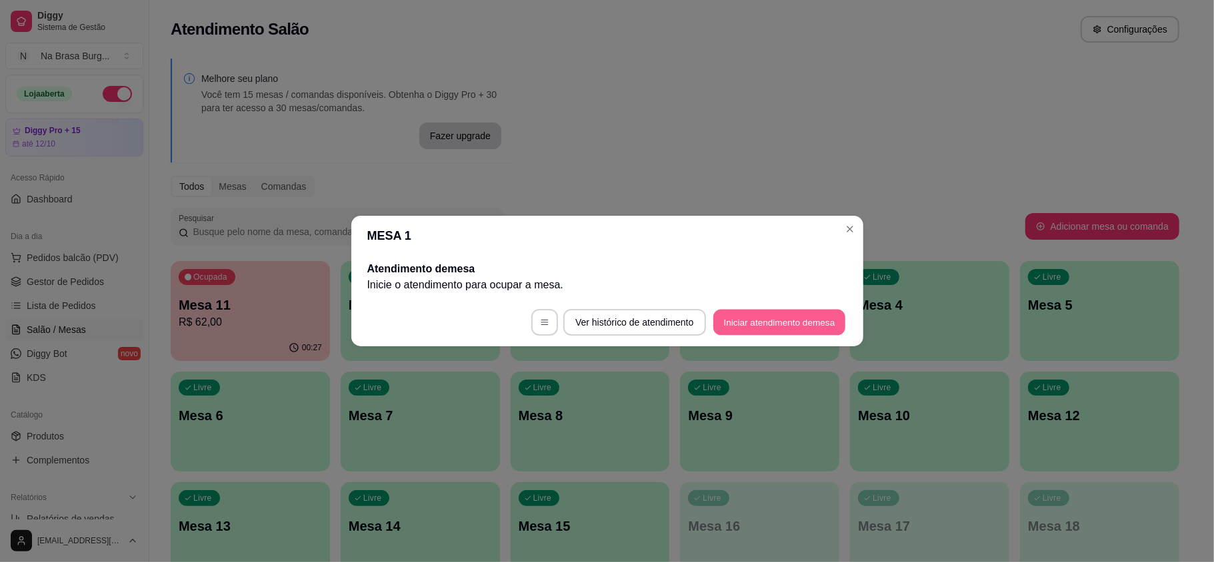
click at [804, 320] on button "Iniciar atendimento de mesa" at bounding box center [779, 323] width 132 height 26
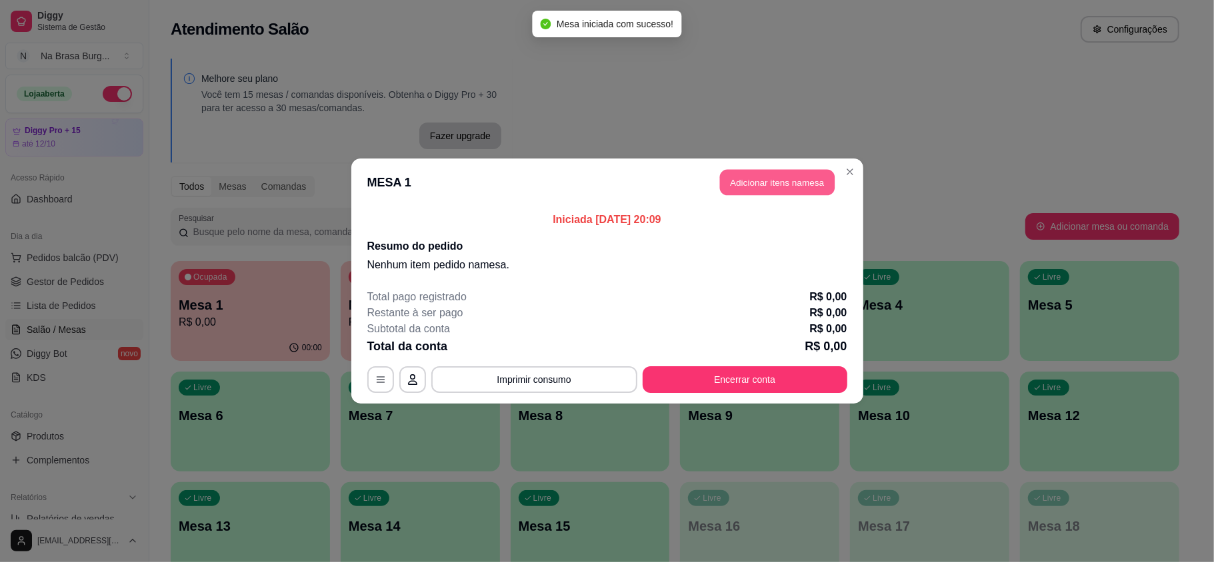
click at [776, 187] on button "Adicionar itens na mesa" at bounding box center [777, 183] width 115 height 26
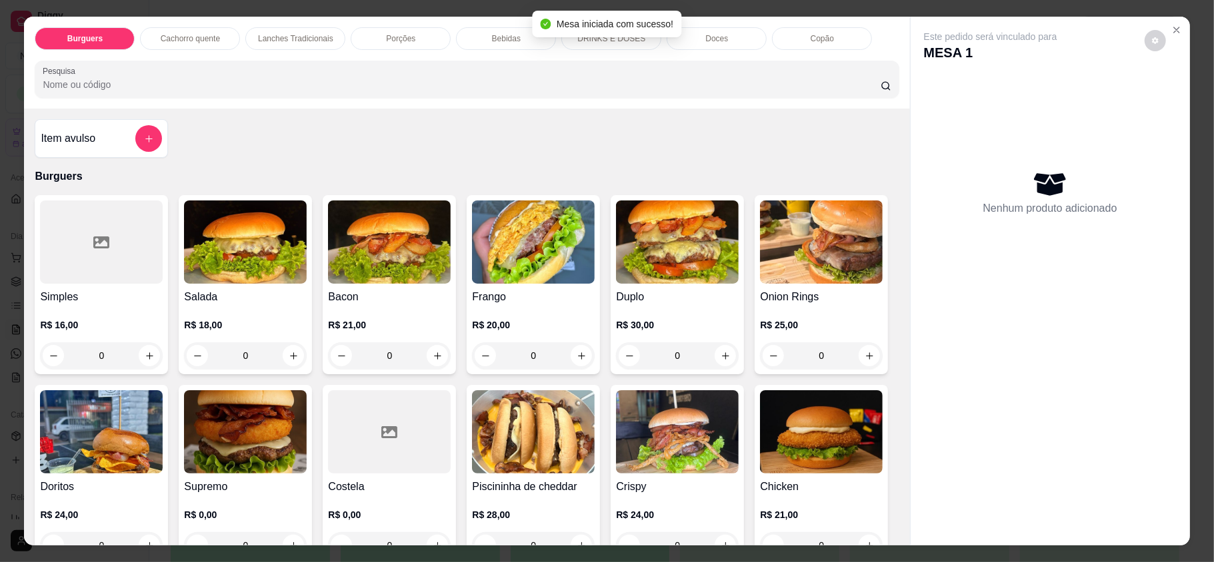
click at [705, 38] on p "Doces" at bounding box center [716, 38] width 23 height 11
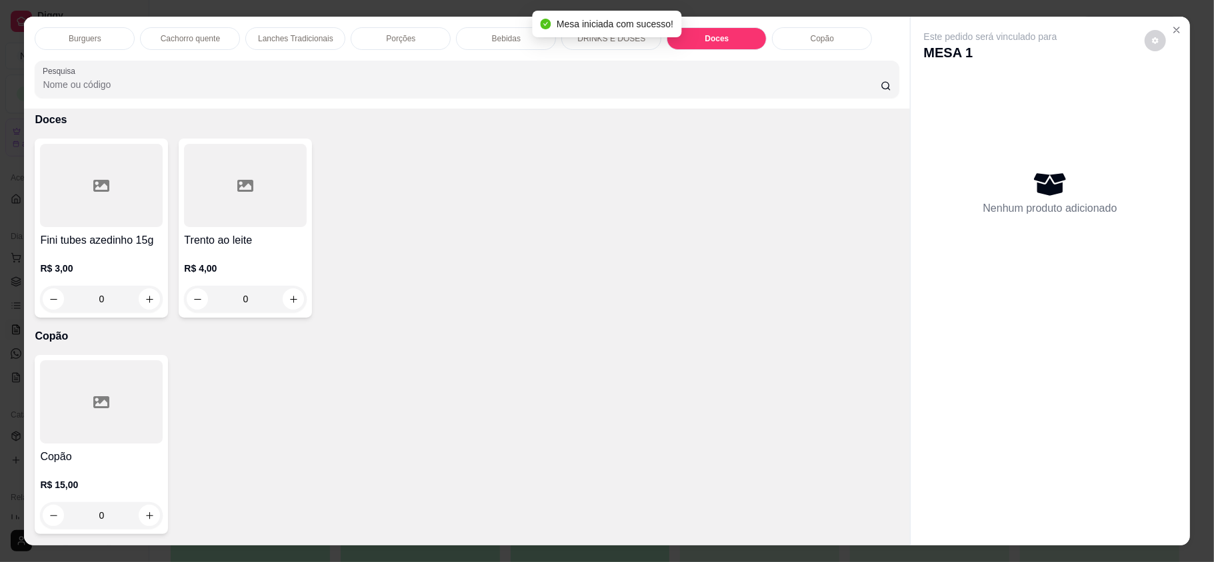
click at [514, 43] on div "Bebidas" at bounding box center [506, 38] width 100 height 23
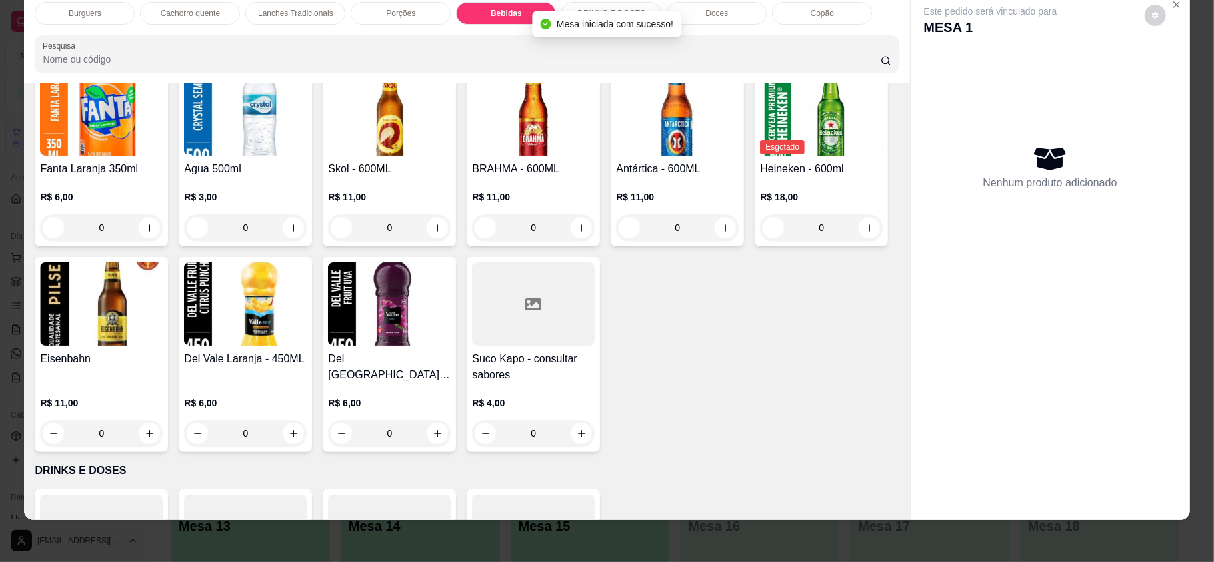
scroll to position [1617, 0]
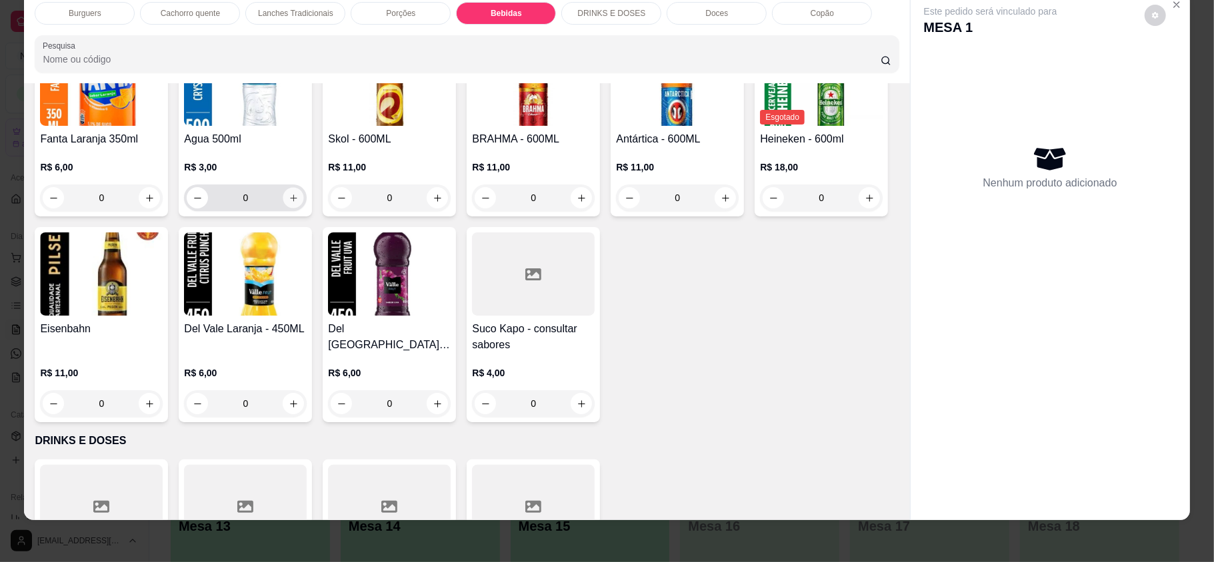
click at [297, 201] on icon "increase-product-quantity" at bounding box center [293, 198] width 7 height 7
type input "2"
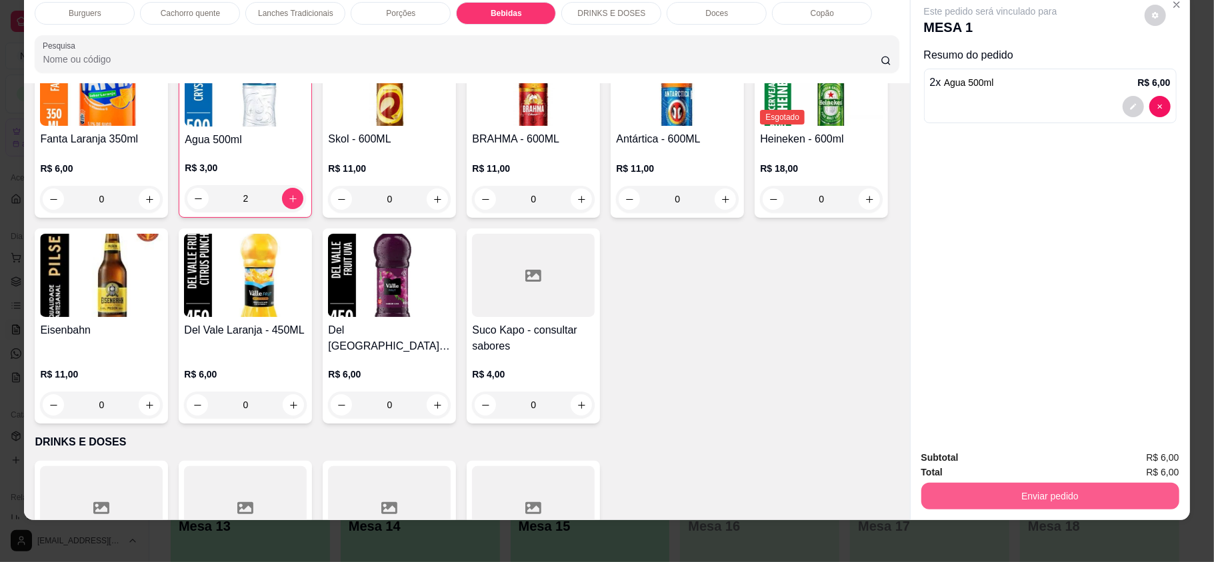
click at [949, 489] on button "Enviar pedido" at bounding box center [1050, 496] width 258 height 27
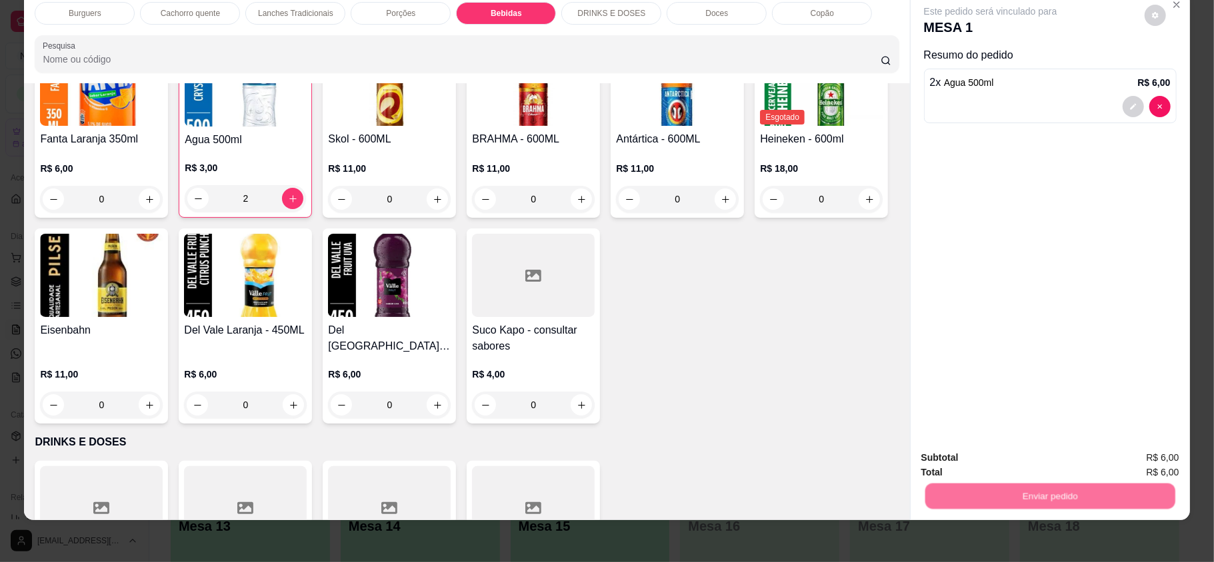
click at [947, 465] on button "Não registrar e enviar pedido" at bounding box center [1004, 463] width 139 height 25
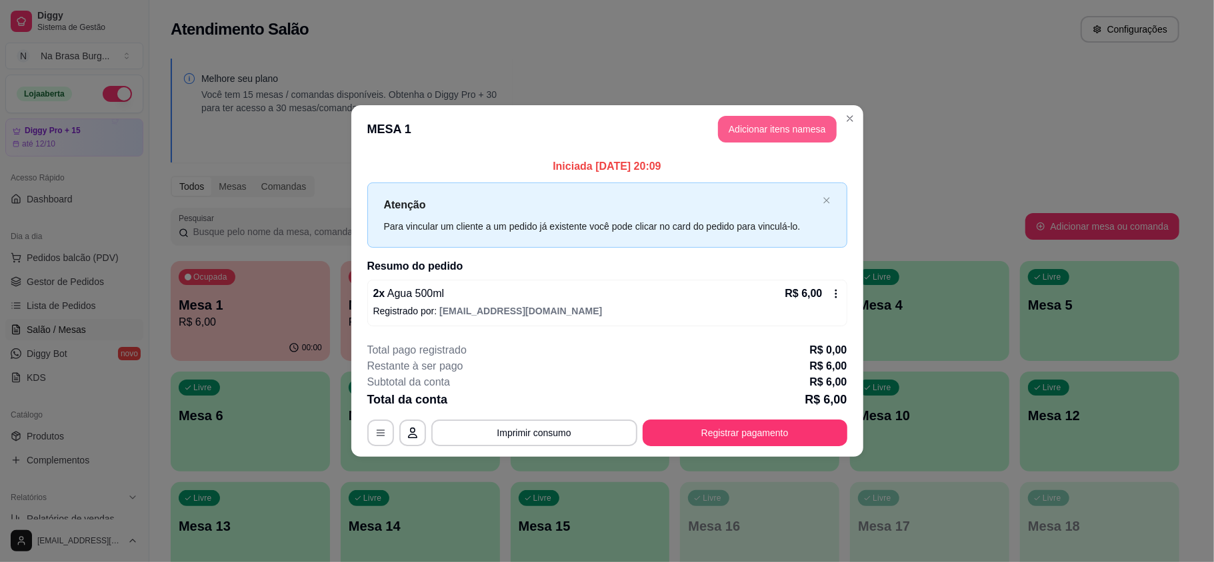
click at [817, 129] on button "Adicionar itens na mesa" at bounding box center [777, 129] width 119 height 27
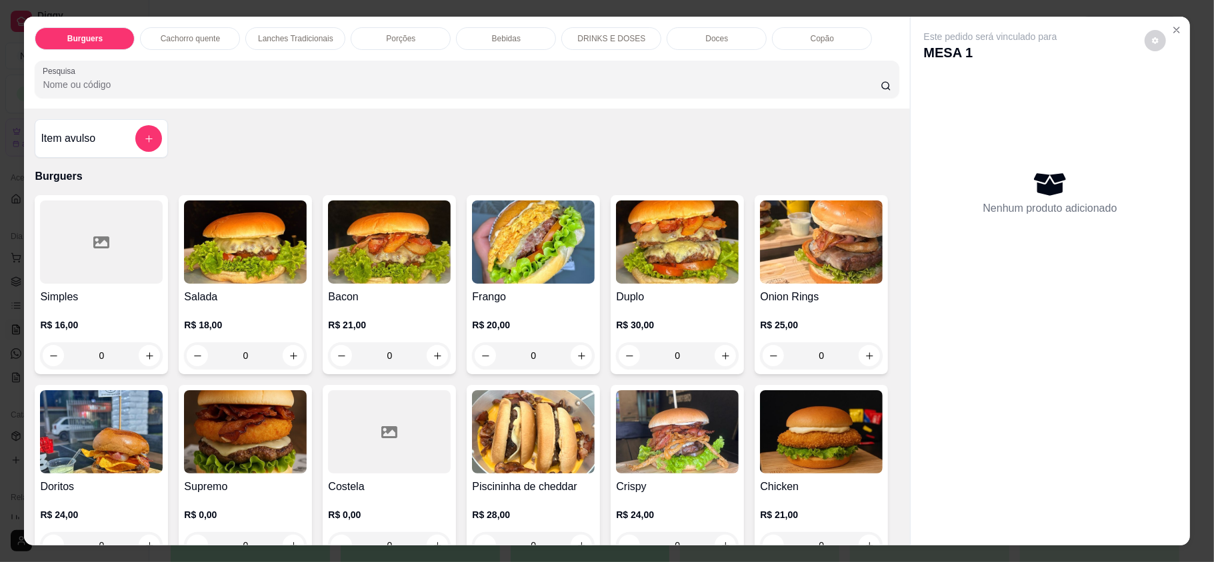
click at [482, 49] on div "Bebidas" at bounding box center [506, 38] width 100 height 23
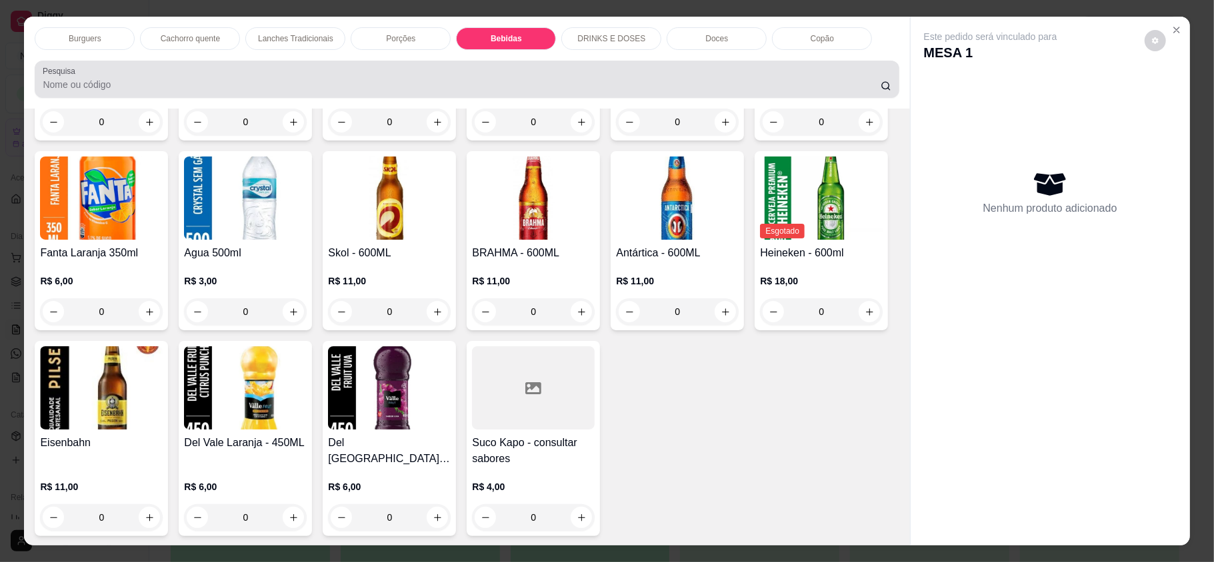
scroll to position [25, 0]
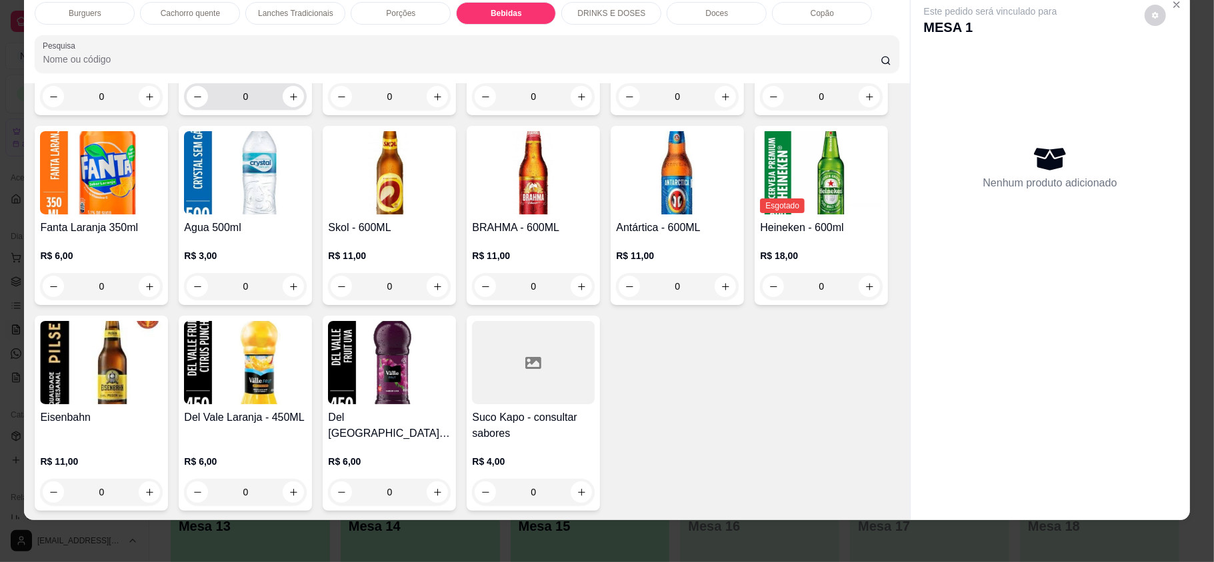
click at [291, 110] on div "0" at bounding box center [245, 96] width 117 height 27
click at [289, 102] on icon "increase-product-quantity" at bounding box center [294, 97] width 10 height 10
type input "1"
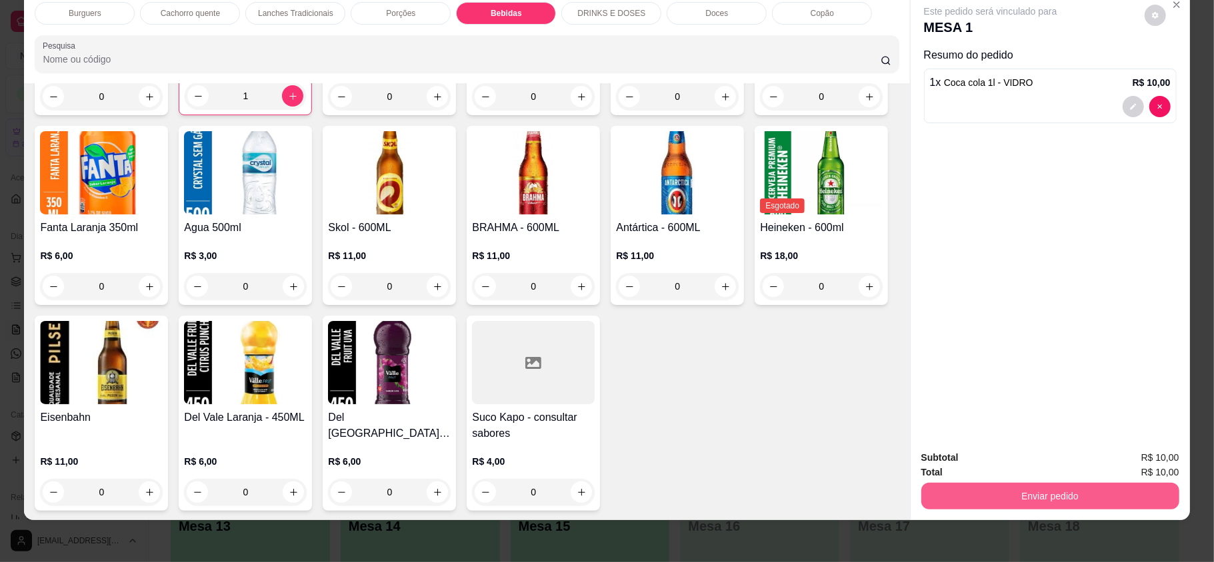
click at [945, 496] on button "Enviar pedido" at bounding box center [1050, 496] width 258 height 27
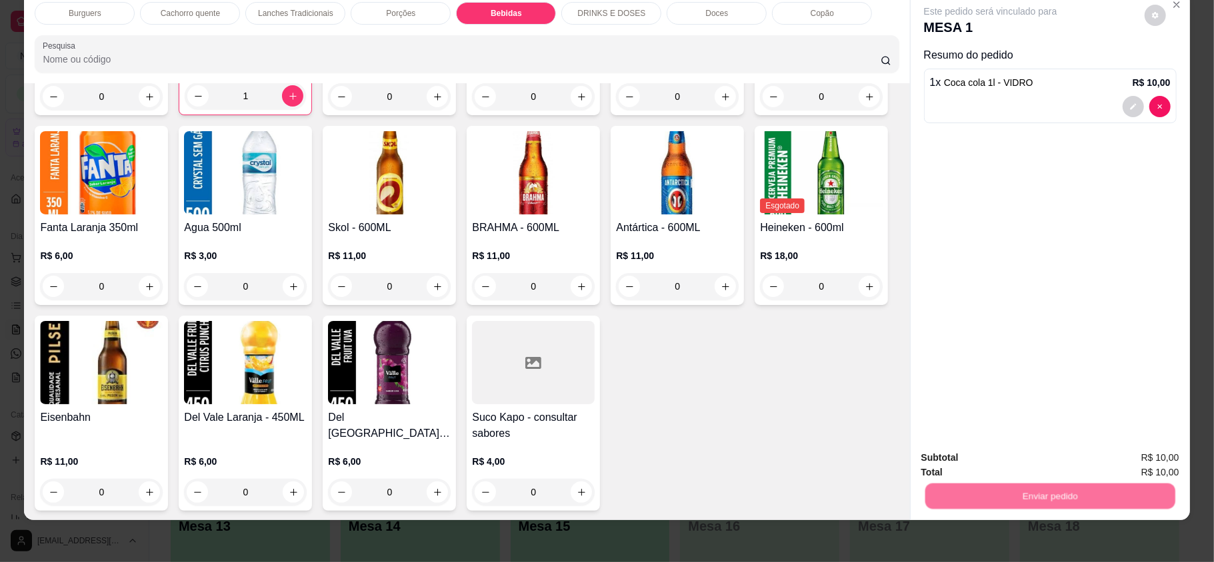
click at [929, 459] on div "Não registrar e enviar pedido Sim, quero registrar" at bounding box center [1043, 465] width 228 height 21
click at [937, 459] on button "Não registrar e enviar pedido" at bounding box center [1004, 463] width 135 height 25
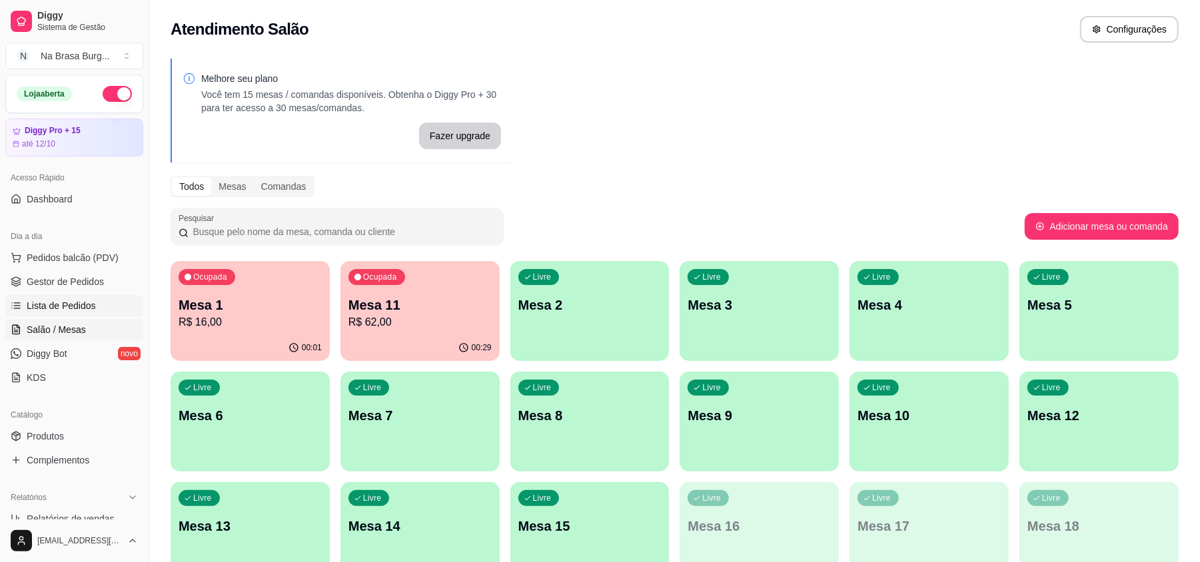
click at [75, 304] on span "Lista de Pedidos" at bounding box center [61, 305] width 69 height 13
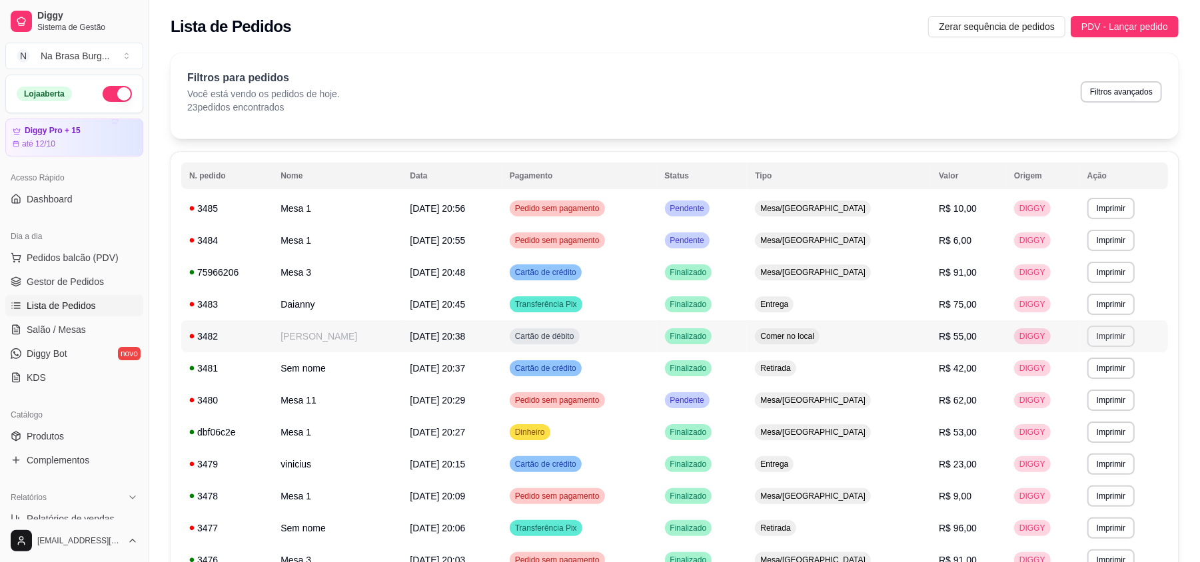
click at [1128, 331] on button "Imprimir" at bounding box center [1111, 336] width 47 height 21
click at [1062, 387] on button "IMPRESSORA" at bounding box center [1083, 383] width 97 height 21
click at [417, 97] on div "Filtros para pedidos Você está vendo os pedidos de hoje. 23 pedidos encontrados…" at bounding box center [674, 92] width 975 height 44
click at [73, 326] on span "Salão / Mesas" at bounding box center [56, 329] width 59 height 13
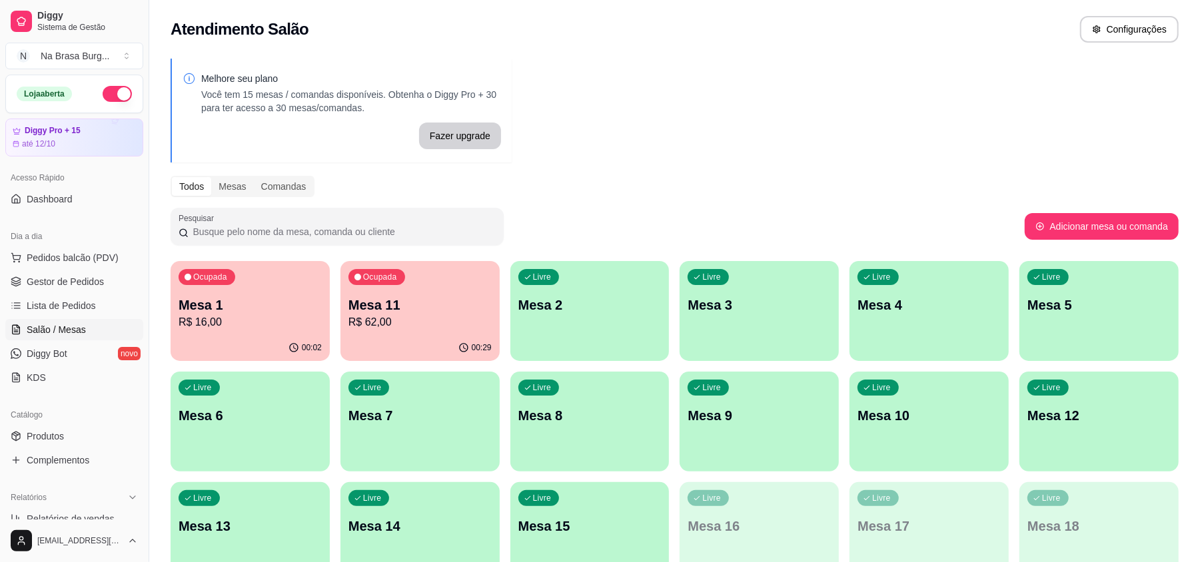
click at [259, 302] on p "Mesa 1" at bounding box center [250, 305] width 143 height 19
click at [53, 249] on button "Pedidos balcão (PDV)" at bounding box center [74, 257] width 138 height 21
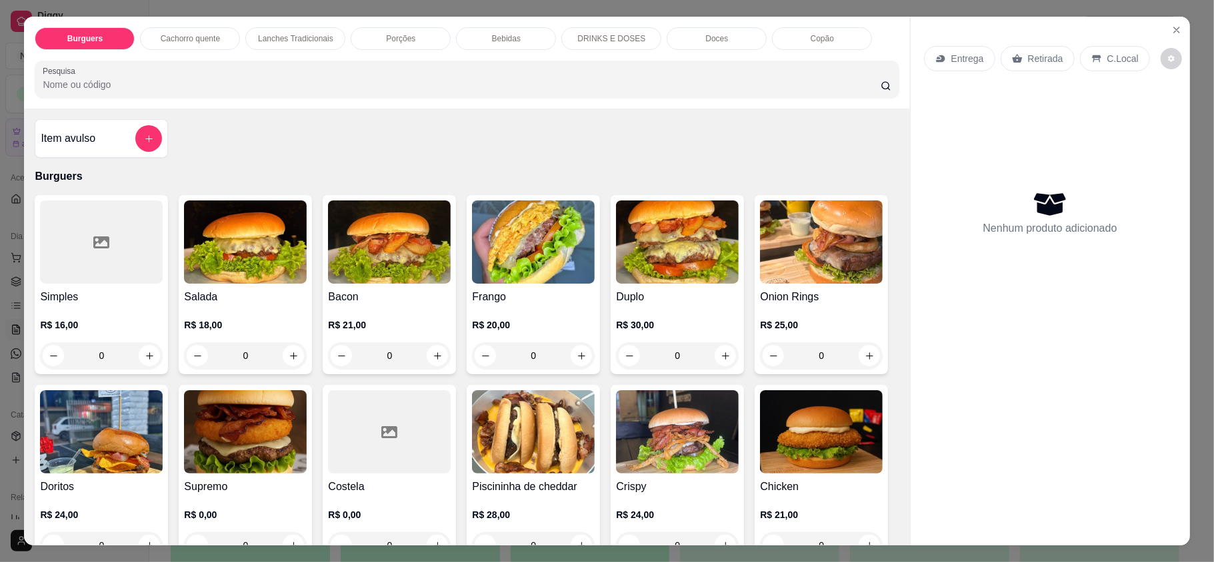
click at [387, 251] on img at bounding box center [389, 242] width 123 height 83
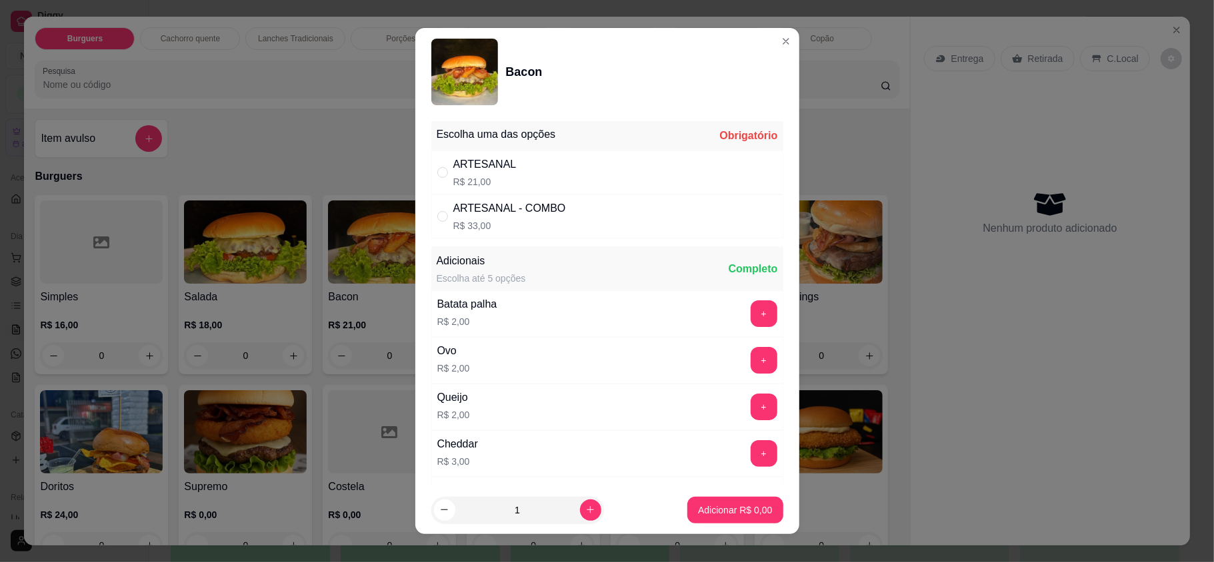
click at [454, 169] on div "ARTESANAL" at bounding box center [484, 165] width 63 height 16
radio input "true"
click at [692, 512] on p "Adicionar R$ 21,00" at bounding box center [731, 510] width 79 height 13
type input "1"
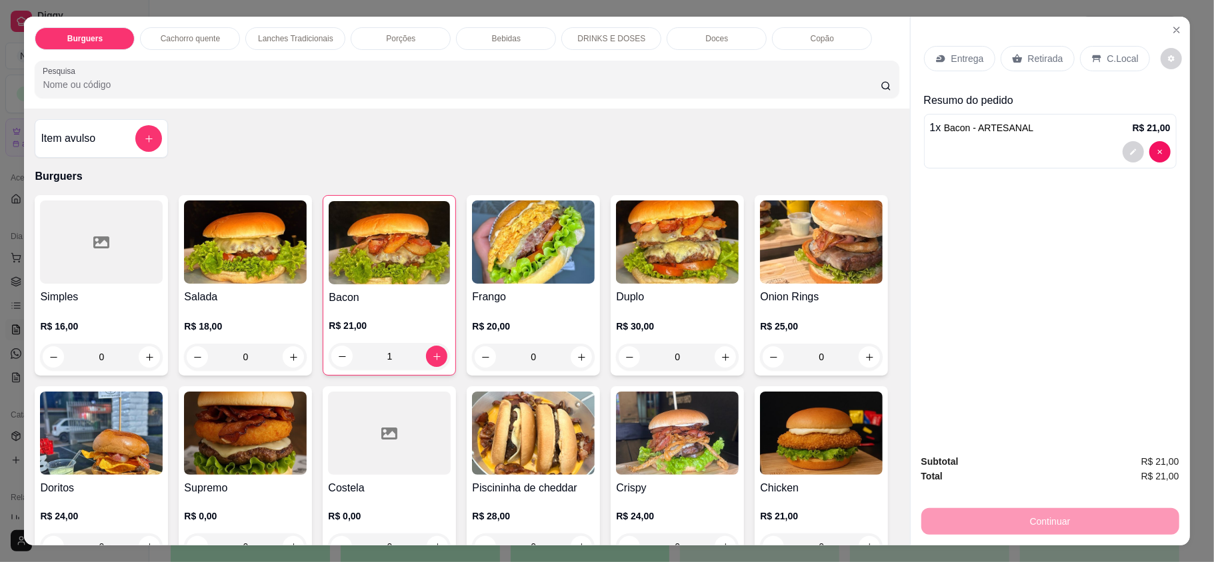
click at [649, 237] on img at bounding box center [677, 242] width 123 height 83
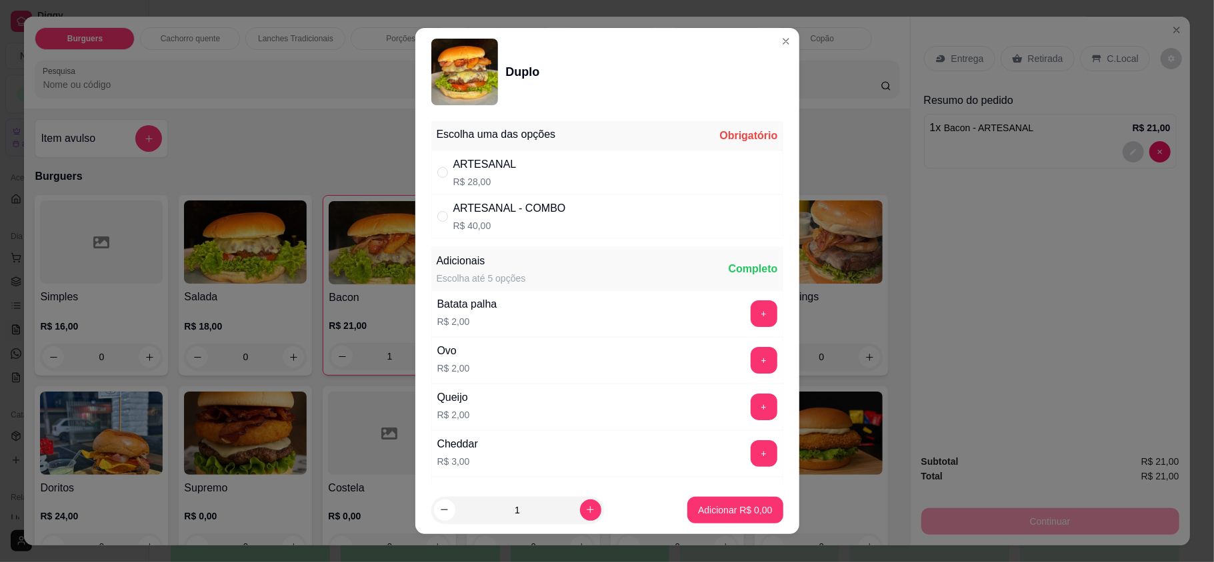
click at [648, 177] on div "ARTESANAL R$ 28,00" at bounding box center [607, 173] width 352 height 44
radio input "true"
click at [731, 504] on p "Adicionar R$ 28,00" at bounding box center [732, 510] width 77 height 13
type input "1"
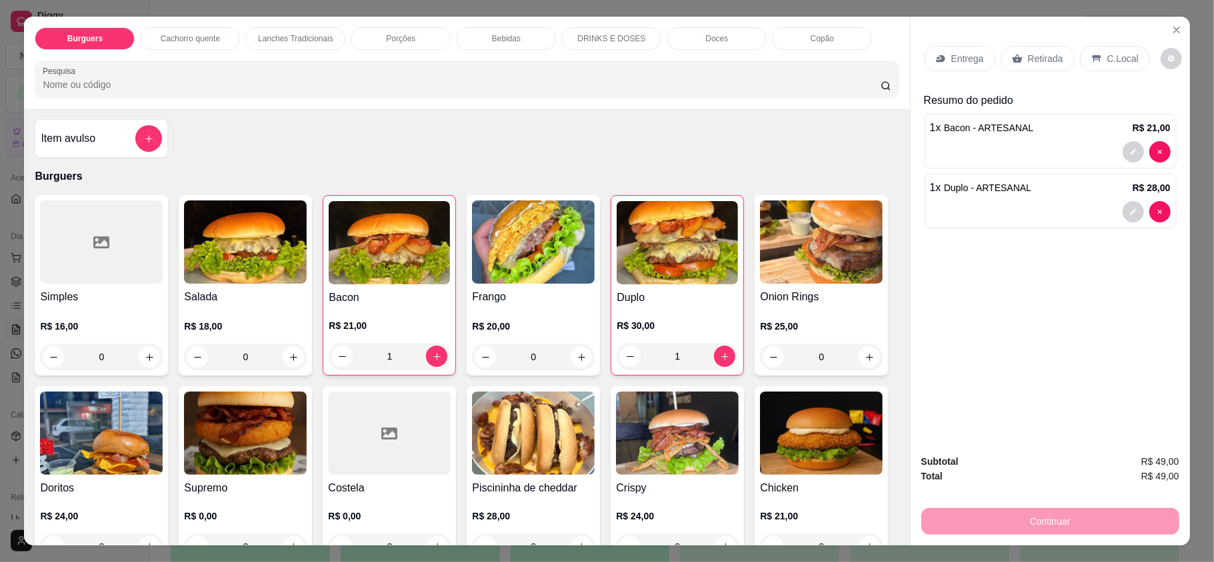
click at [942, 51] on div "Entrega" at bounding box center [959, 58] width 71 height 25
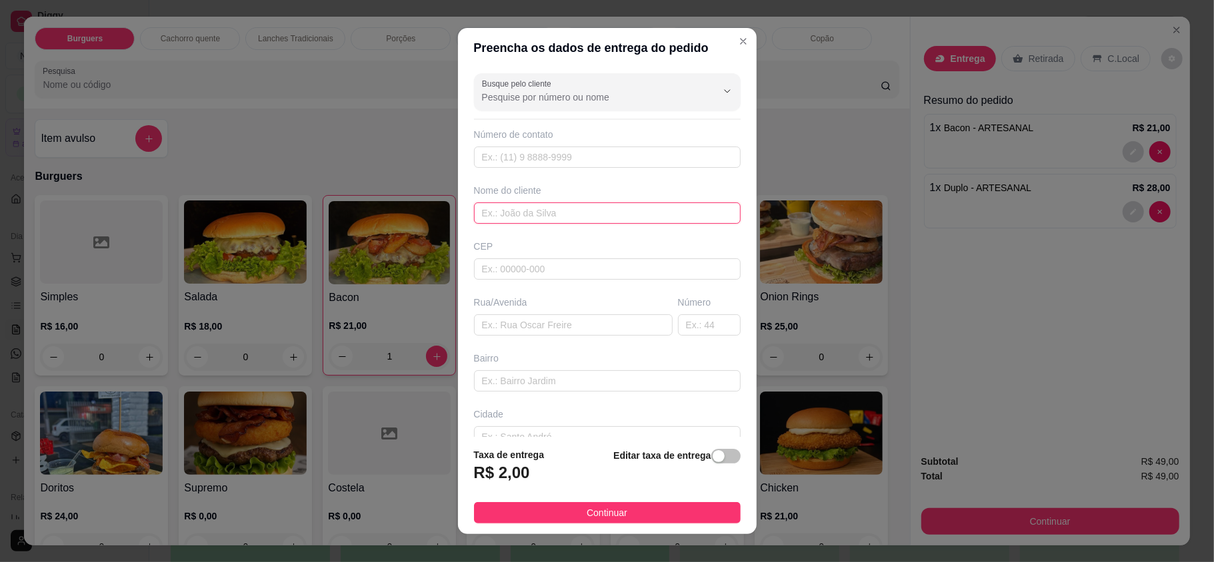
click at [656, 215] on input "text" at bounding box center [607, 213] width 267 height 21
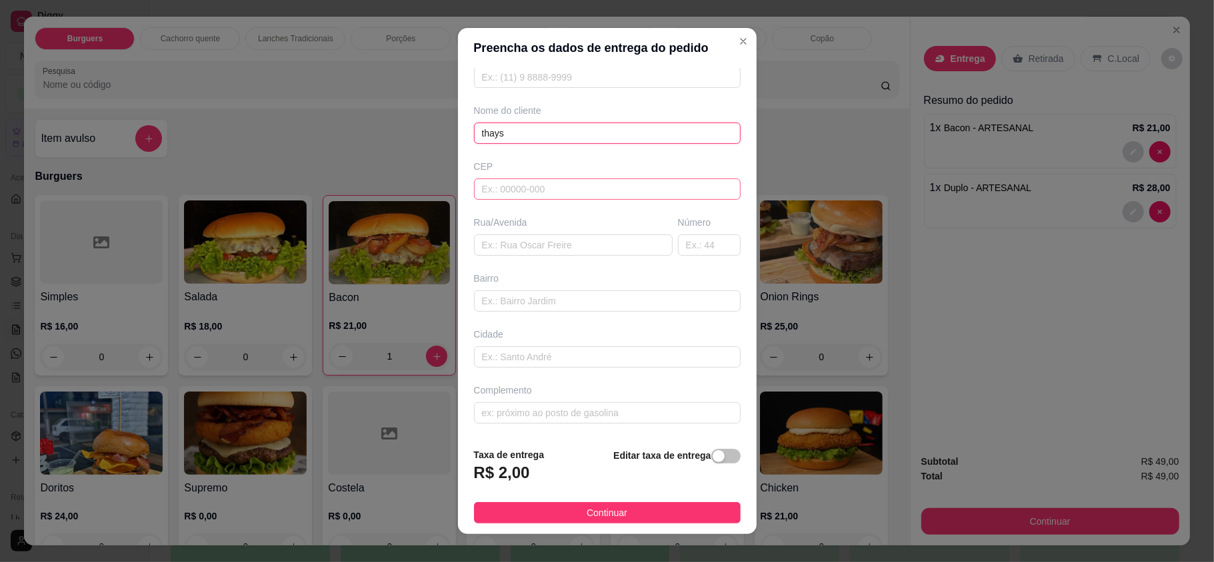
scroll to position [83, 0]
type input "thays"
click at [612, 361] on input "text" at bounding box center [607, 357] width 267 height 21
type input "bem passado"
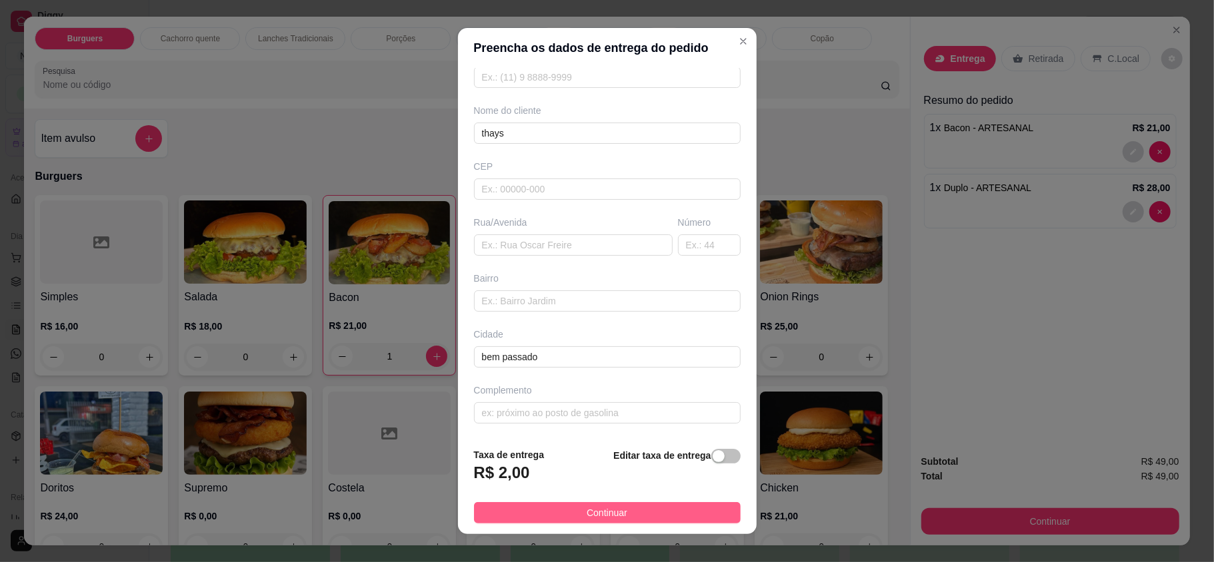
click at [630, 504] on button "Continuar" at bounding box center [607, 512] width 267 height 21
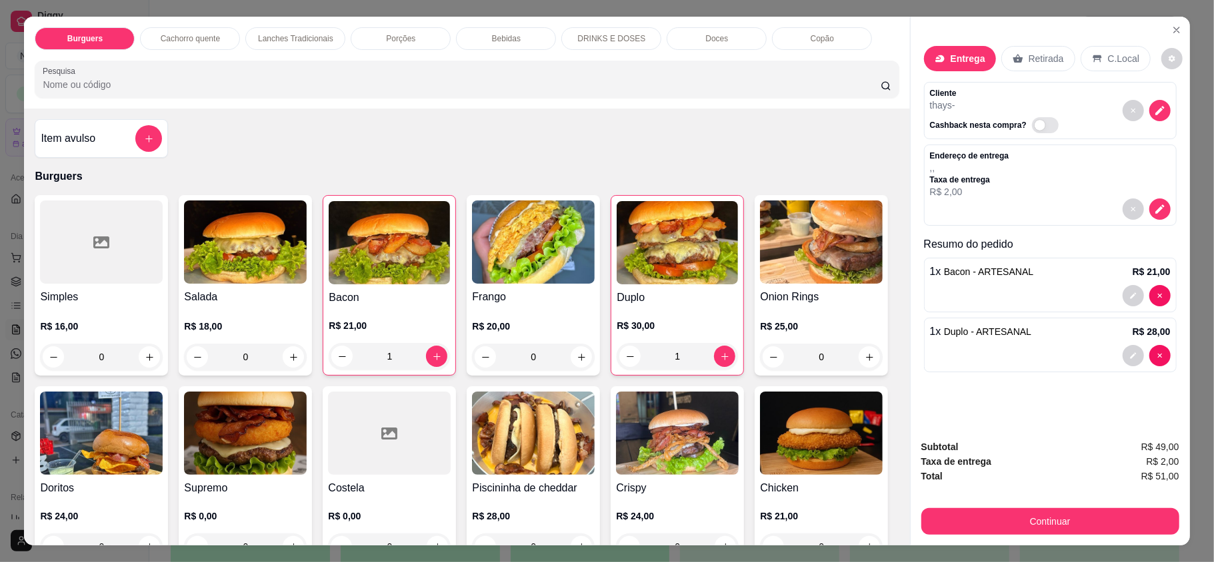
click at [1060, 518] on button "Continuar" at bounding box center [1050, 521] width 258 height 27
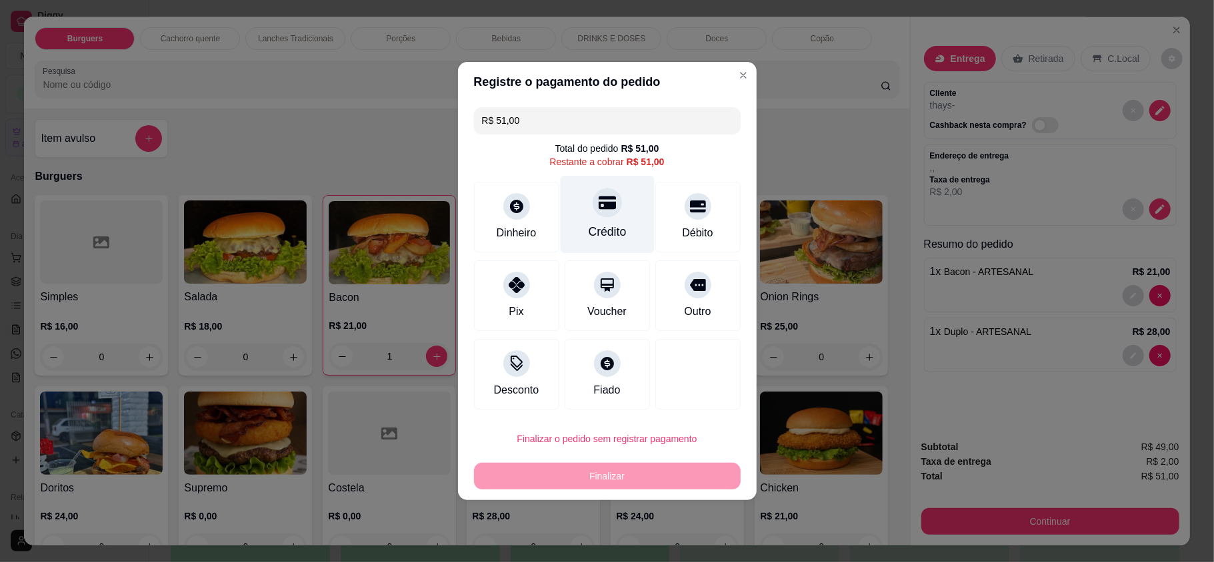
click at [635, 227] on div "Crédito" at bounding box center [607, 215] width 94 height 78
type input "R$ 0,00"
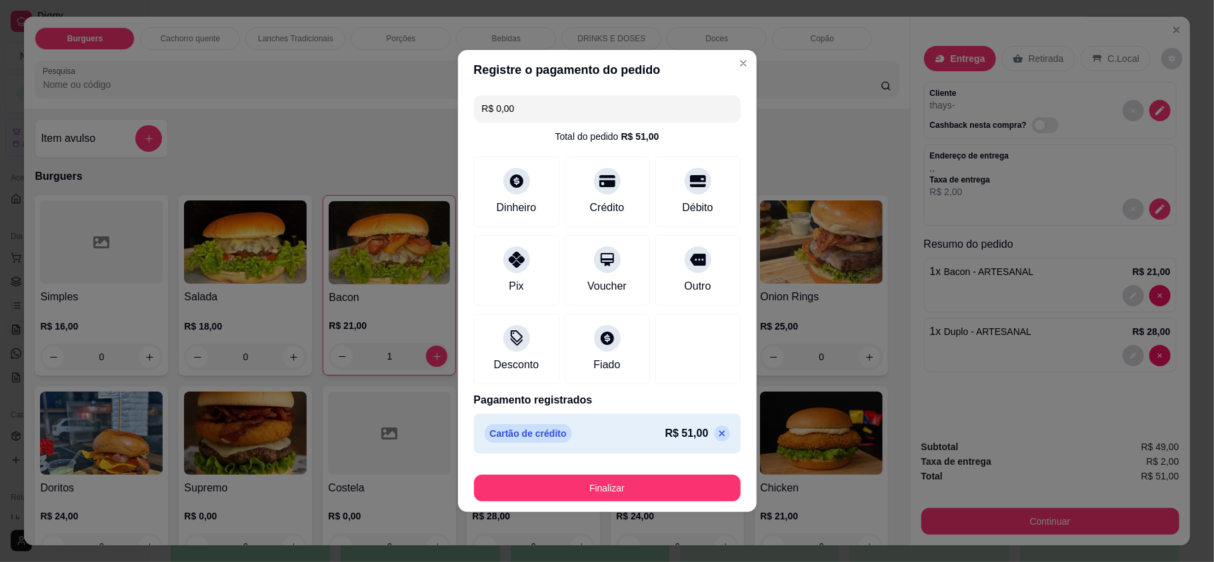
click at [648, 478] on button "Finalizar" at bounding box center [607, 488] width 267 height 27
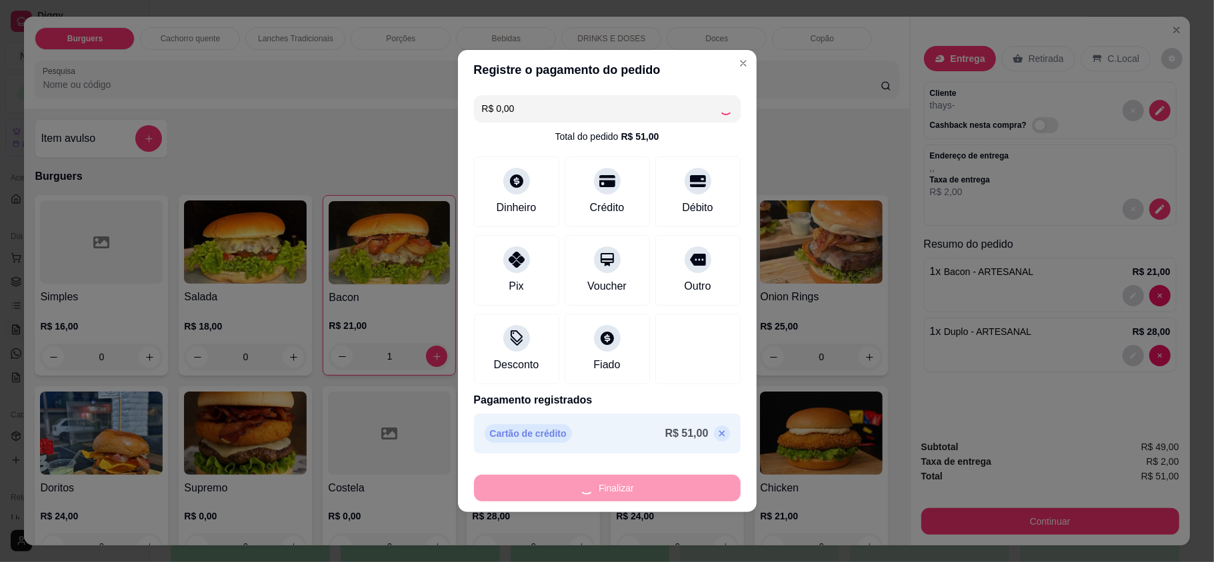
type input "0"
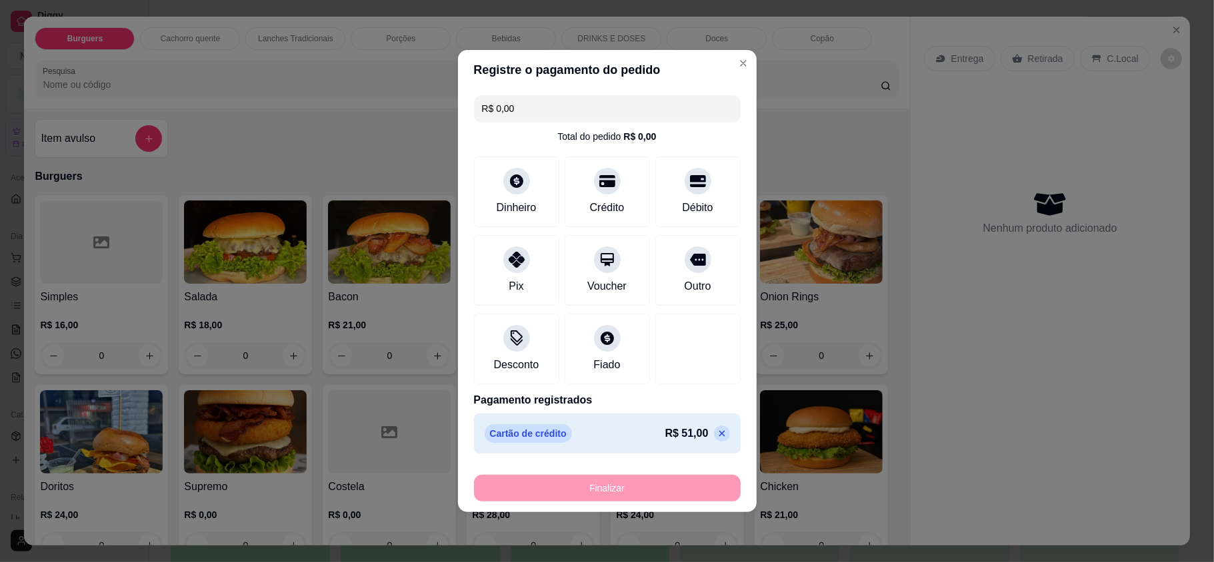
type input "-R$ 51,00"
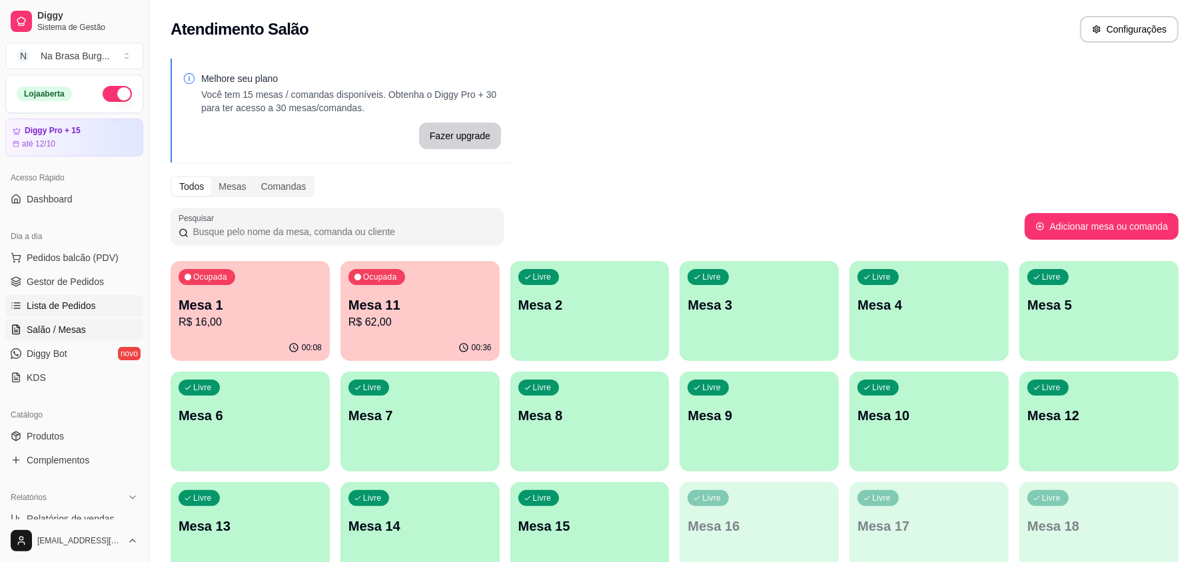
click at [37, 304] on span "Lista de Pedidos" at bounding box center [61, 305] width 69 height 13
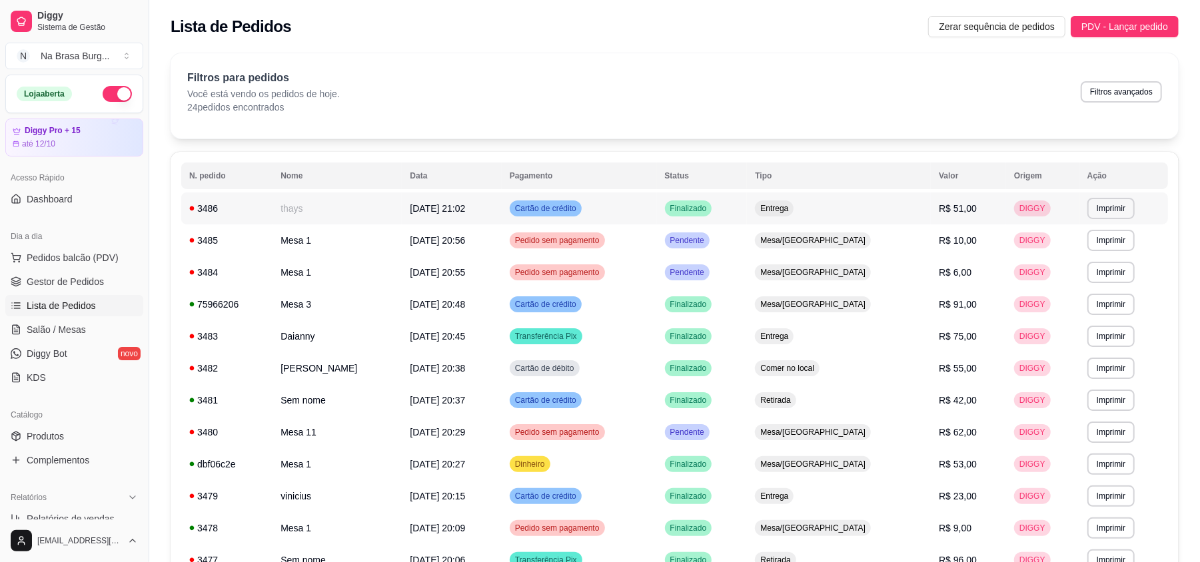
click at [1006, 208] on td "DIGGY" at bounding box center [1042, 209] width 73 height 32
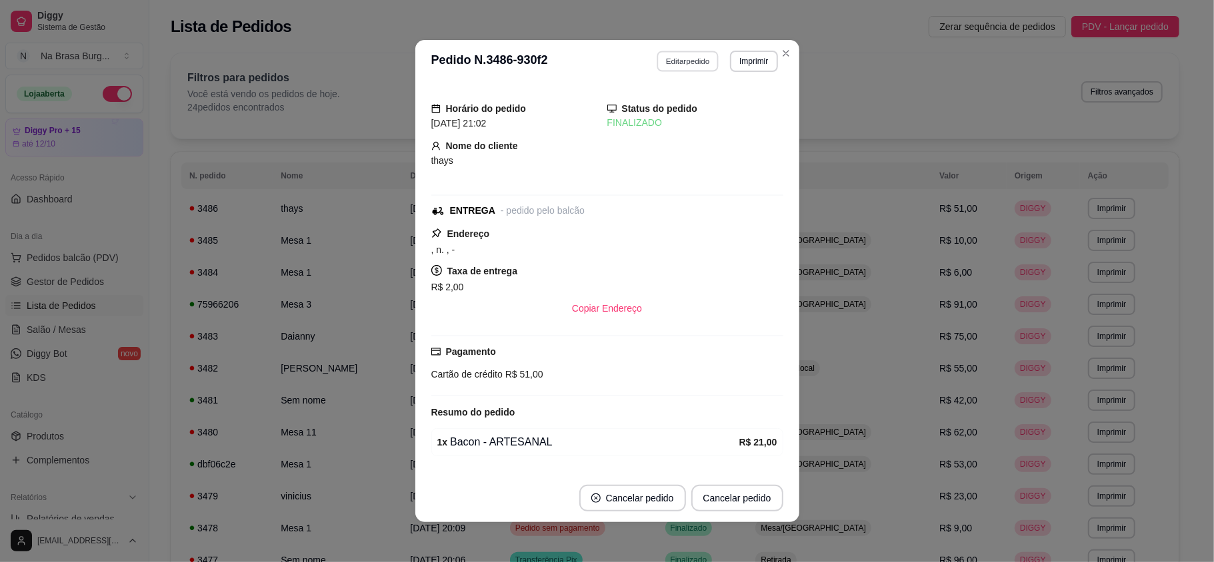
click at [667, 57] on button "Editar pedido" at bounding box center [687, 61] width 62 height 21
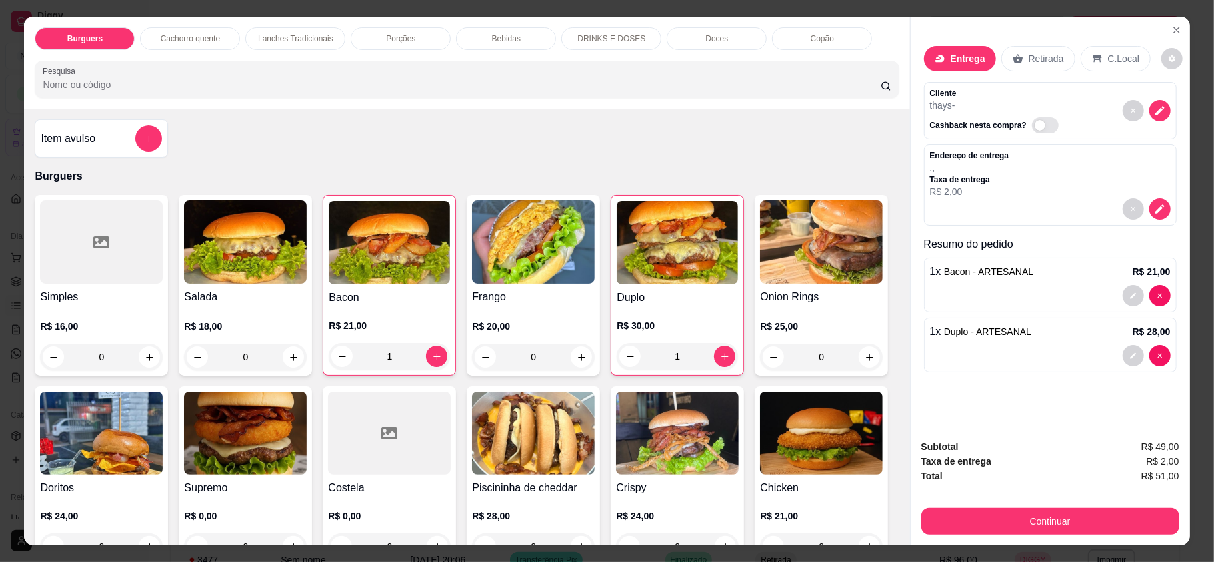
click at [1020, 342] on div "1 x Duplo - ARTESANAL R$ 28,00" at bounding box center [1050, 345] width 253 height 55
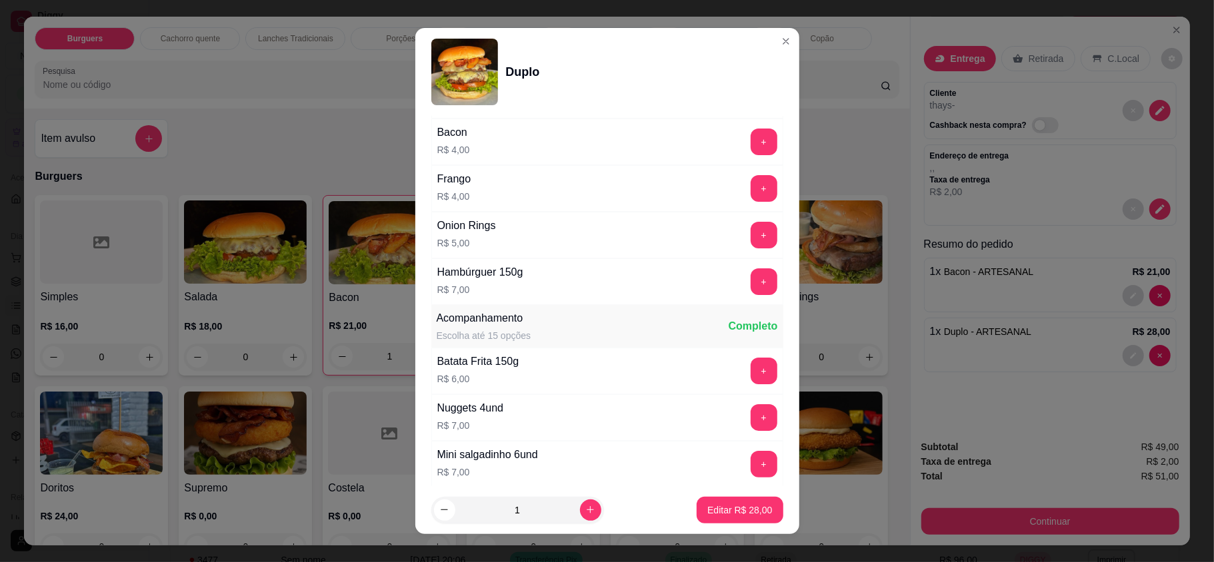
scroll to position [622, 0]
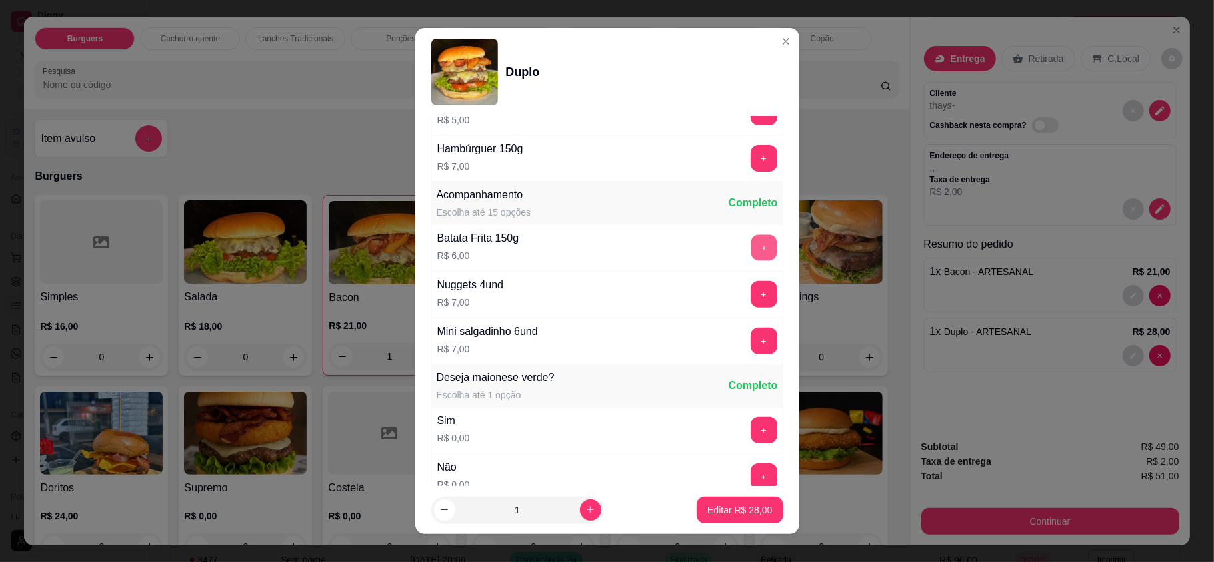
click at [750, 246] on button "+" at bounding box center [763, 248] width 26 height 26
click at [729, 509] on p "Editar R$ 34,00" at bounding box center [739, 510] width 63 height 13
type input "0"
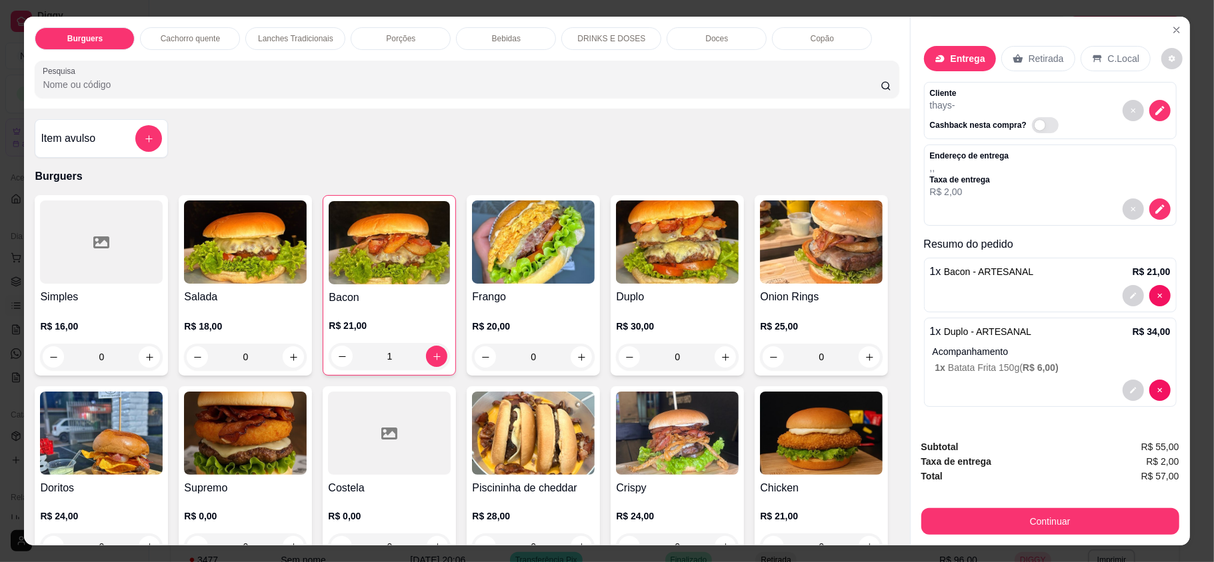
click at [1064, 548] on div "Burguers Cachorro quente Lanches Tradicionais Porções Bebidas DRINKS E DOSES Do…" at bounding box center [607, 281] width 1214 height 562
click at [1065, 528] on button "Continuar" at bounding box center [1050, 521] width 258 height 27
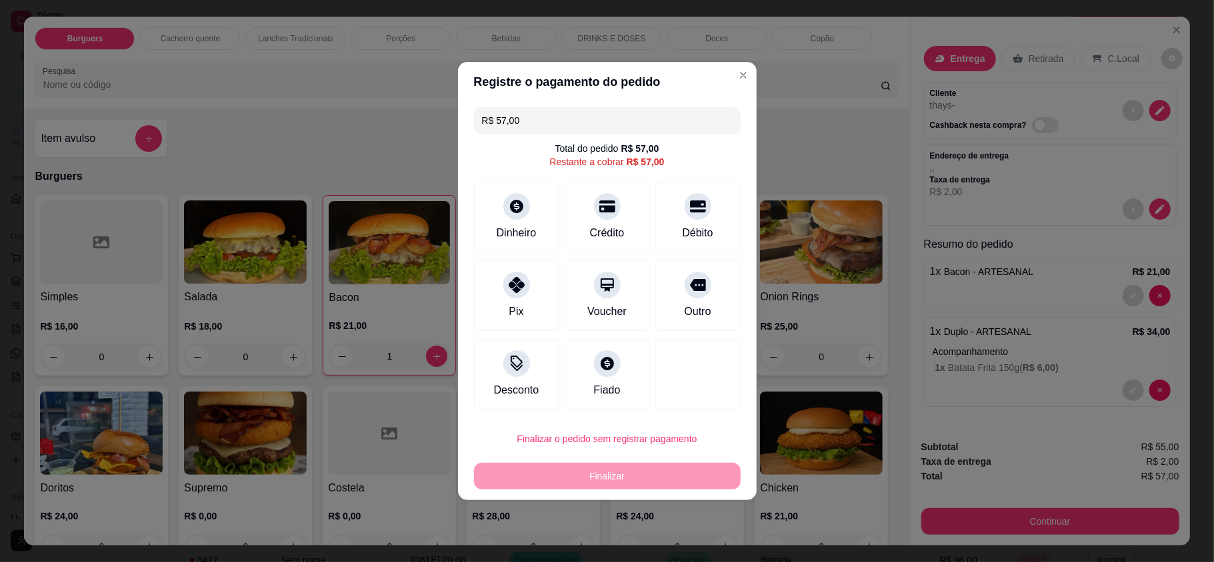
click at [597, 233] on div "Crédito" at bounding box center [607, 233] width 35 height 16
type input "R$ 0,00"
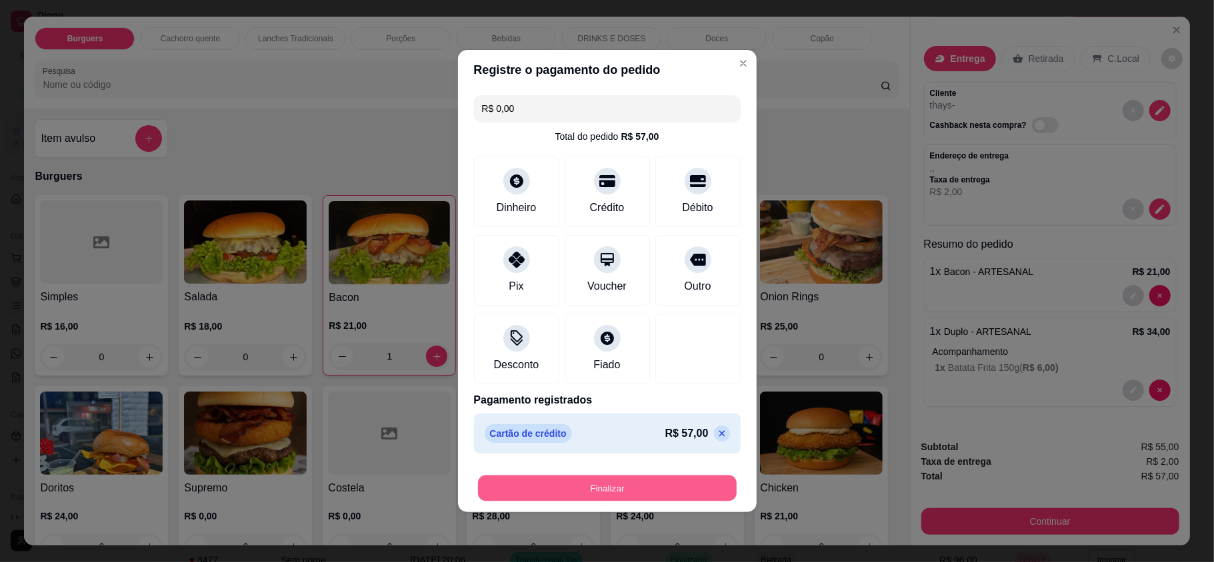
click at [648, 476] on button "Finalizar" at bounding box center [607, 489] width 259 height 26
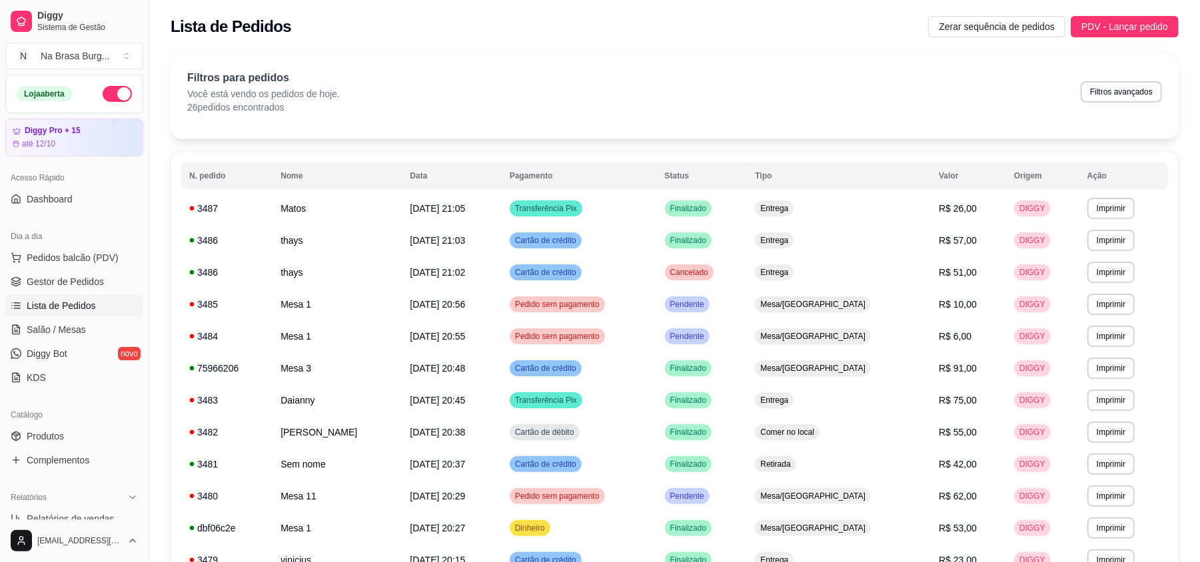
click at [348, 53] on div "Filtros para pedidos Você está vendo os pedidos de hoje. 26 pedidos encontrados…" at bounding box center [675, 95] width 1008 height 85
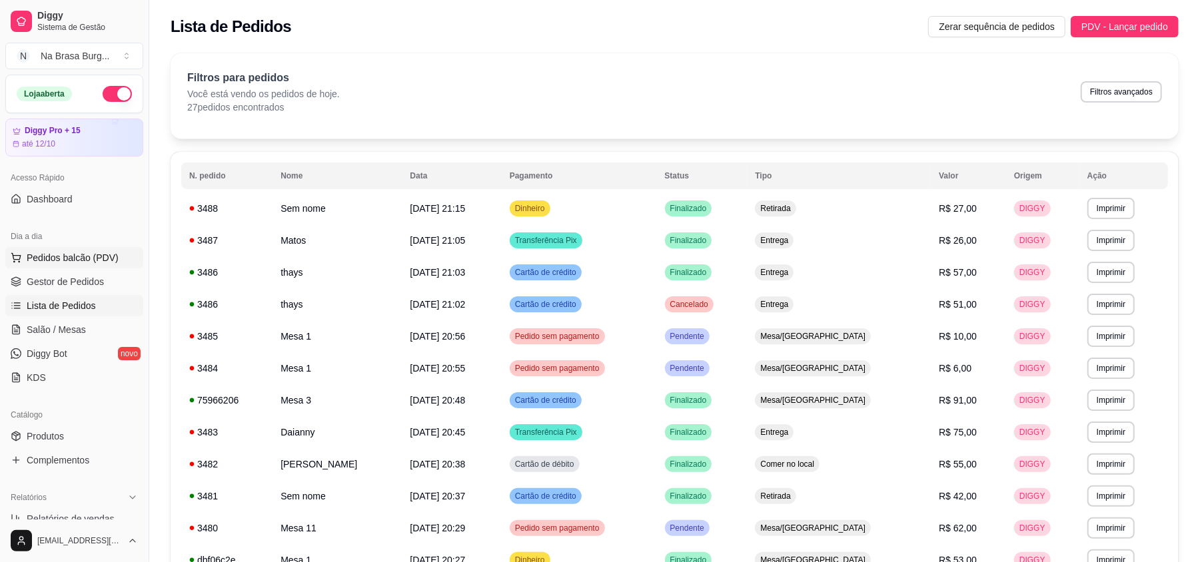
click at [87, 260] on span "Pedidos balcão (PDV)" at bounding box center [73, 257] width 92 height 13
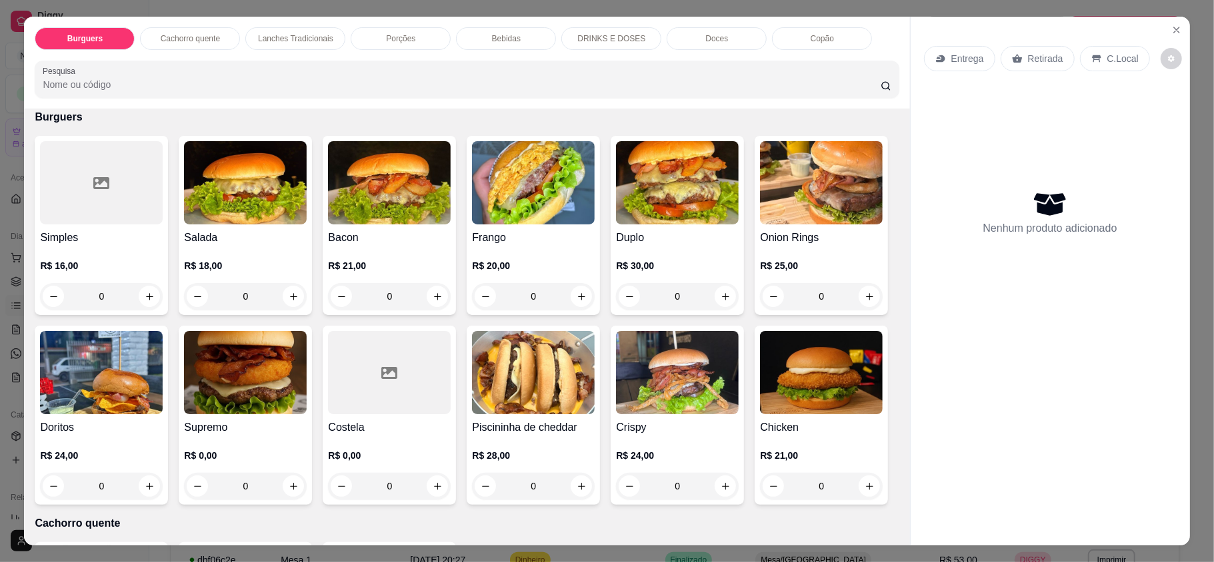
scroll to position [89, 0]
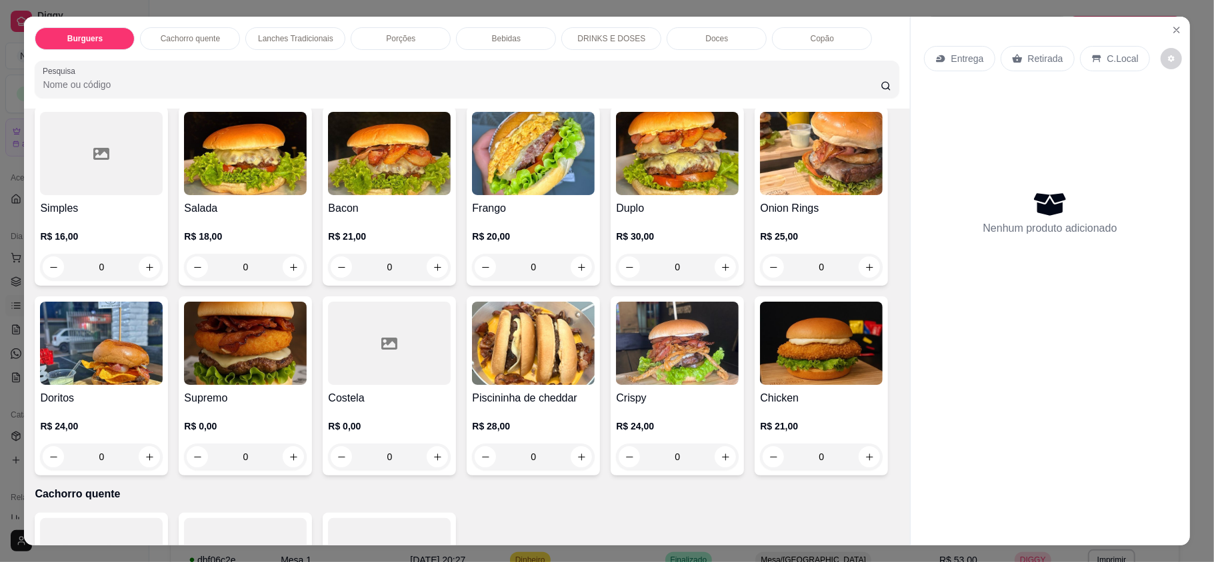
click at [456, 339] on div "Simples R$ 16,00 0 Salada R$ 18,00 0 Bacon R$ 21,00 0 Frango R$ 20,00 0 Duplo R…" at bounding box center [467, 291] width 864 height 369
click at [307, 344] on img at bounding box center [245, 343] width 123 height 83
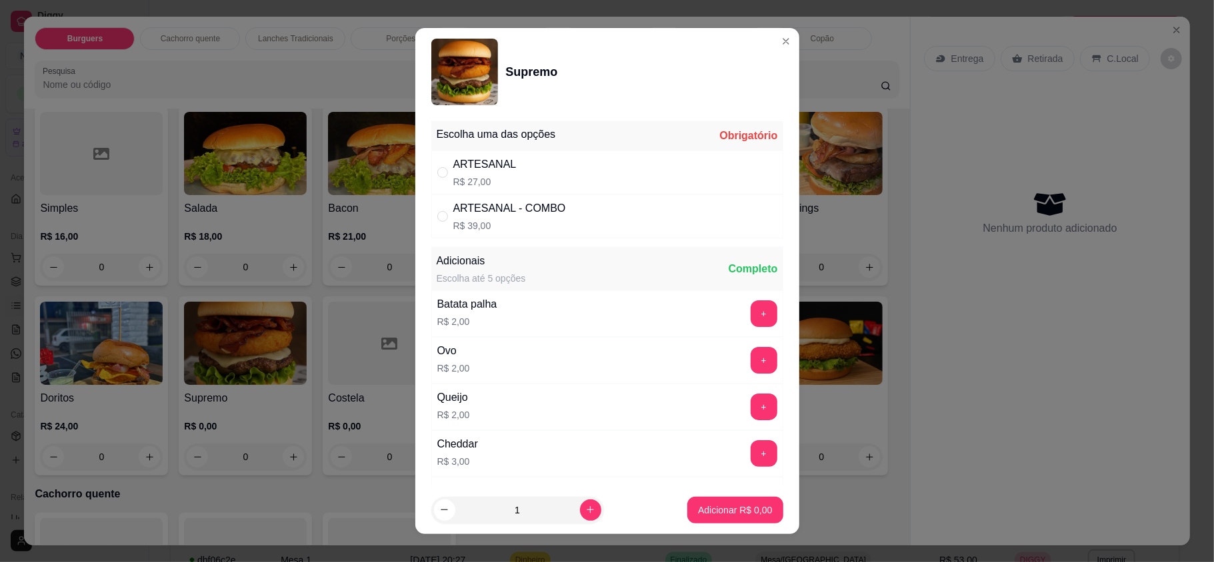
click at [526, 187] on div "ARTESANAL R$ 27,00" at bounding box center [607, 173] width 352 height 44
radio input "true"
click at [688, 499] on button "Adicionar R$ 27,00" at bounding box center [732, 510] width 101 height 27
type input "1"
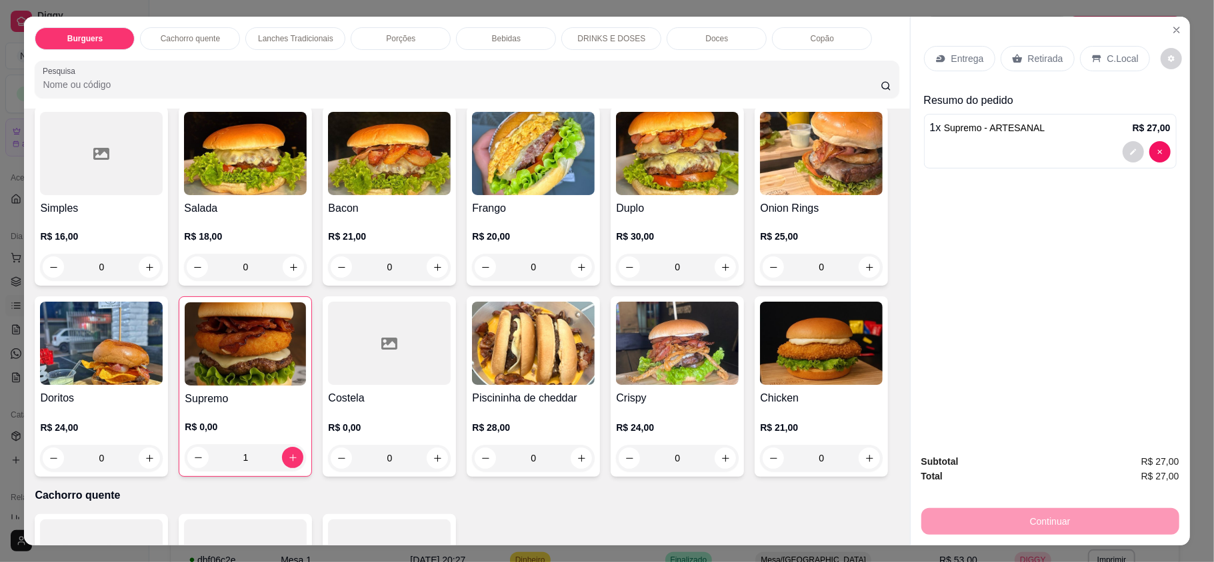
click at [280, 41] on p "Lanches Tradicionais" at bounding box center [295, 38] width 75 height 11
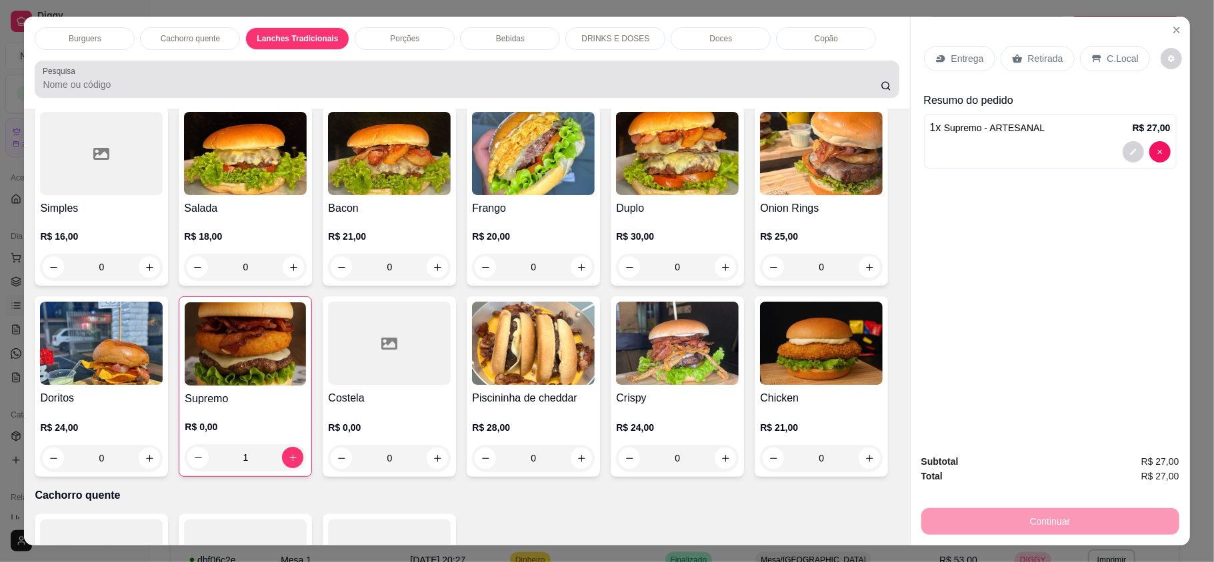
scroll to position [25, 0]
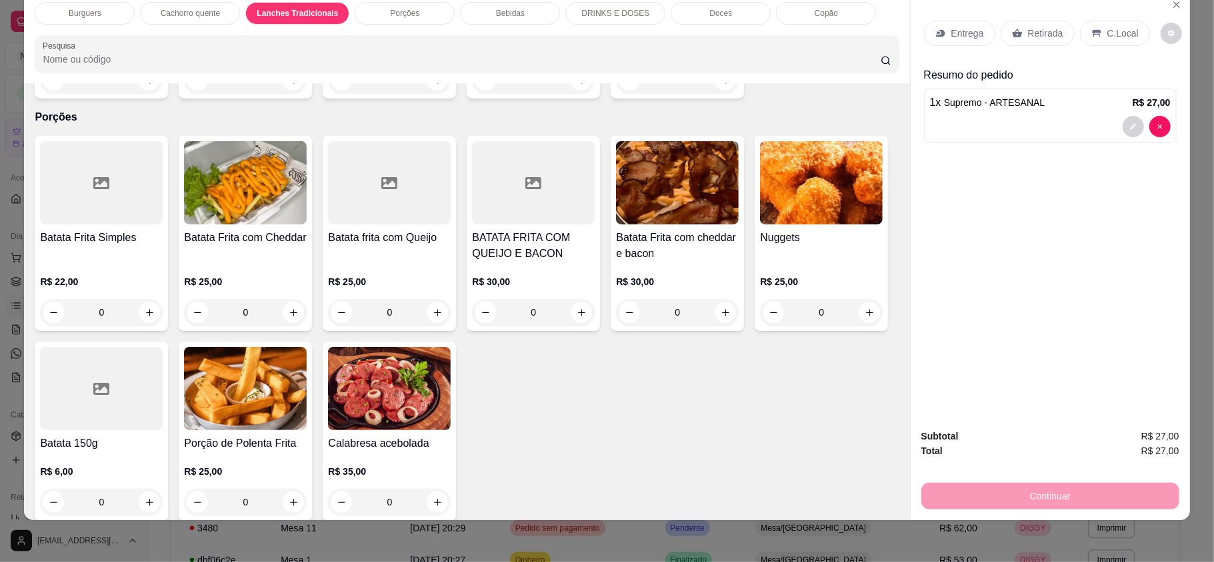
click at [555, 185] on div "TRADICIONAL R$ 24,00" at bounding box center [607, 173] width 352 height 44
radio input "true"
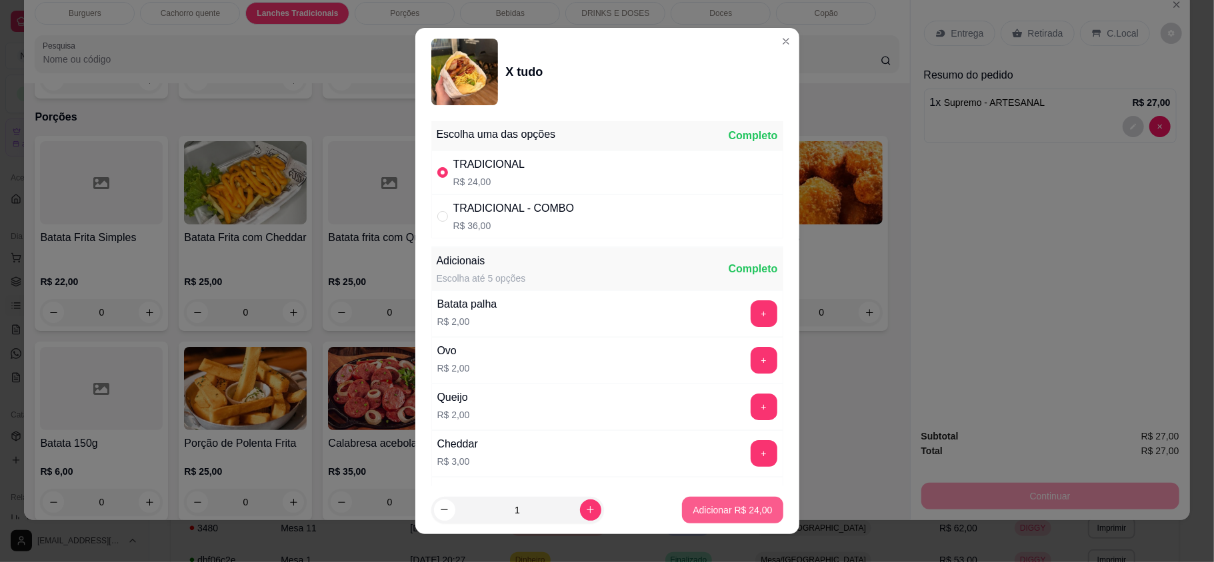
click at [710, 502] on button "Adicionar R$ 24,00" at bounding box center [732, 510] width 101 height 27
type input "1"
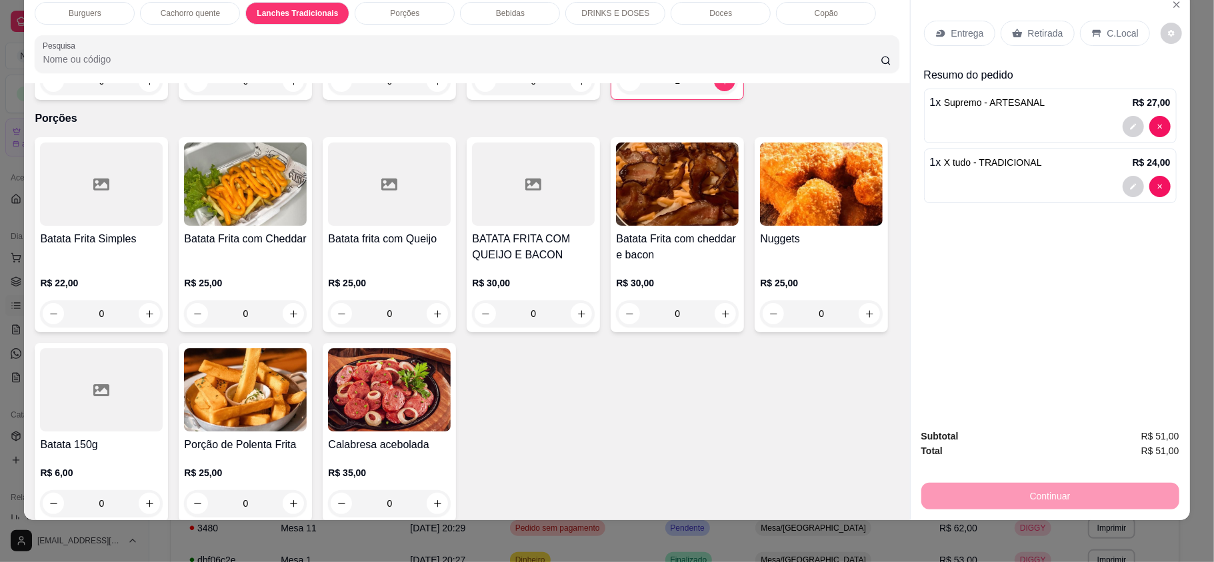
click at [489, 25] on div "Burguers Cachorro quente Lanches Tradicionais Porções Bebidas DRINKS E DOSES Do…" at bounding box center [466, 37] width 885 height 92
click at [496, 17] on p "Bebidas" at bounding box center [510, 13] width 29 height 11
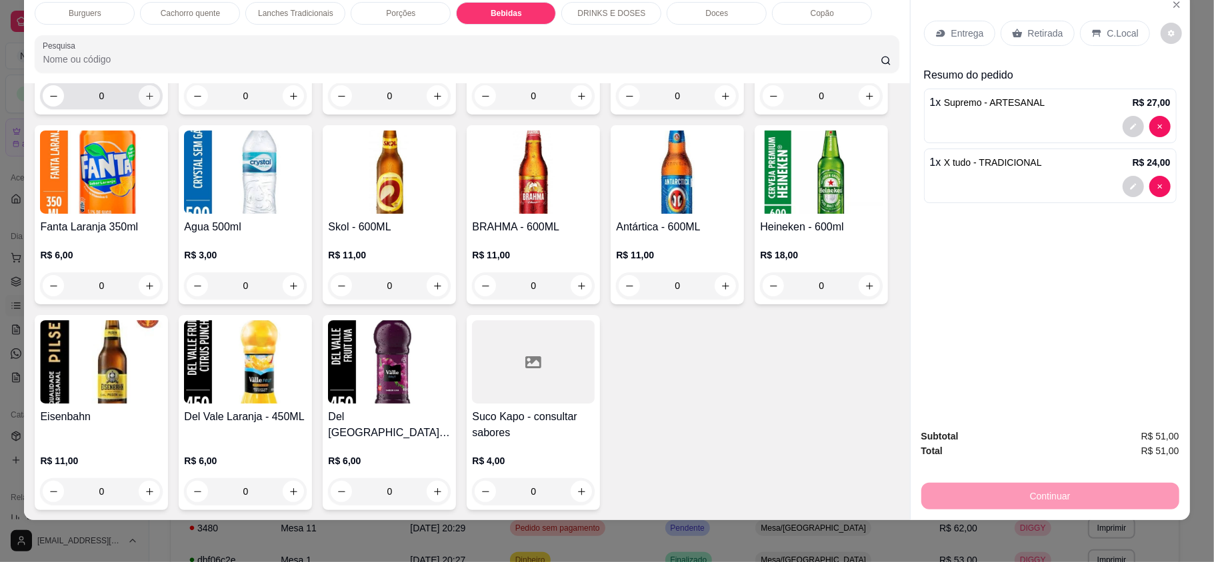
click at [145, 101] on icon "increase-product-quantity" at bounding box center [150, 96] width 10 height 10
type input "1"
click at [961, 30] on p "Entrega" at bounding box center [967, 33] width 33 height 13
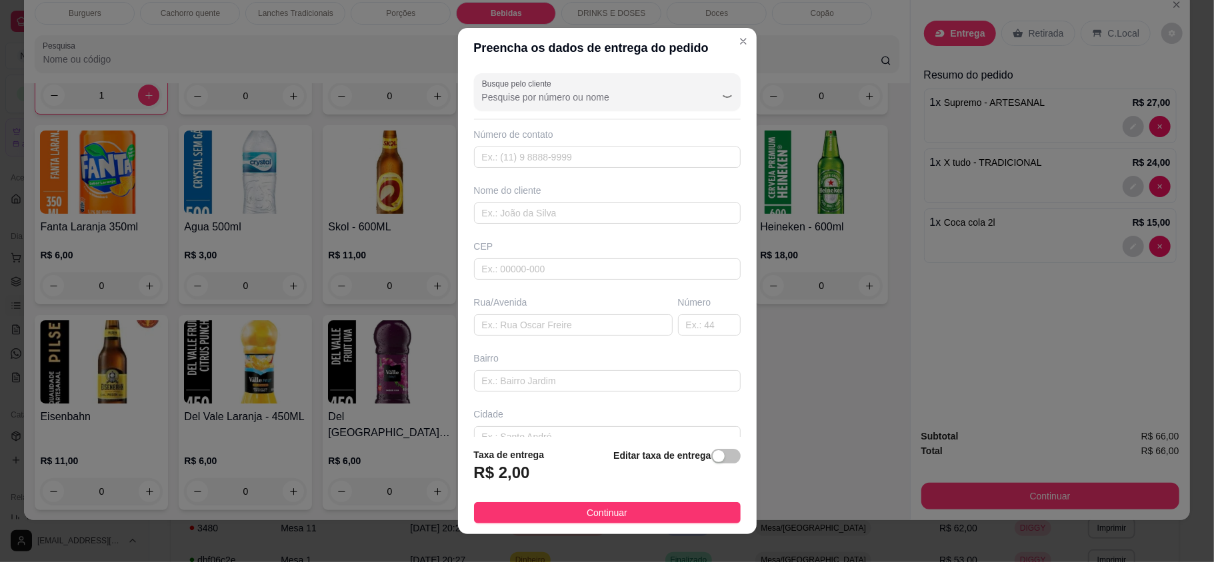
click at [642, 227] on div "Busque pelo cliente Número de contato Nome do cliente CEP Rua/[GEOGRAPHIC_DATA]" at bounding box center [607, 252] width 299 height 369
click at [650, 212] on input "text" at bounding box center [607, 213] width 267 height 21
type input "paçoca"
click at [576, 521] on button "Continuar" at bounding box center [607, 512] width 267 height 21
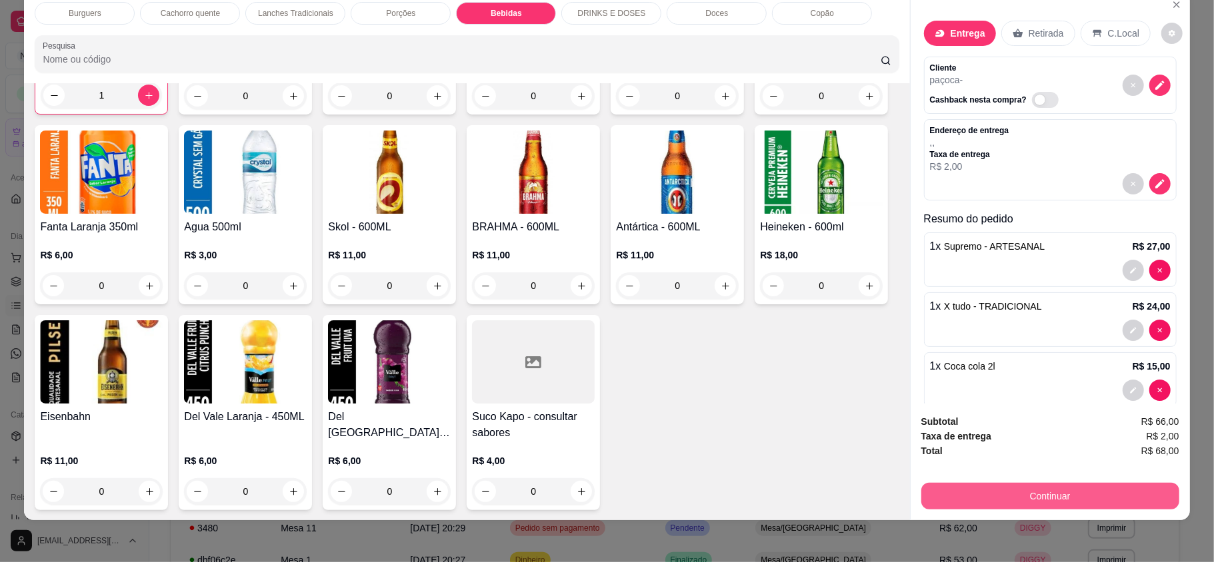
click at [1040, 493] on button "Continuar" at bounding box center [1050, 496] width 258 height 27
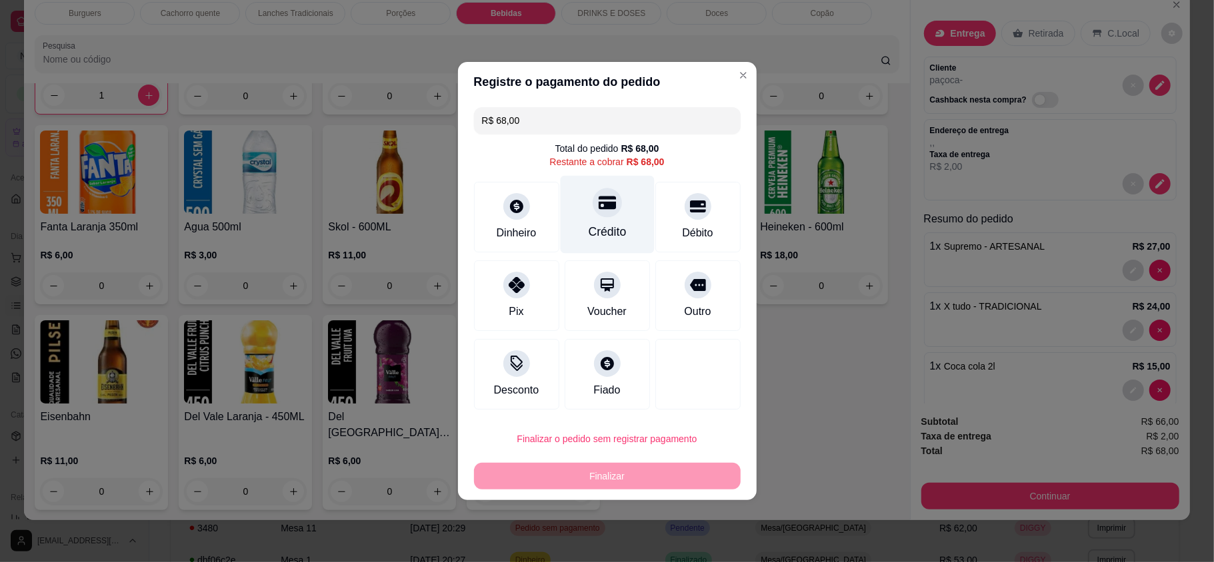
click at [610, 205] on div at bounding box center [606, 202] width 29 height 29
type input "R$ 0,00"
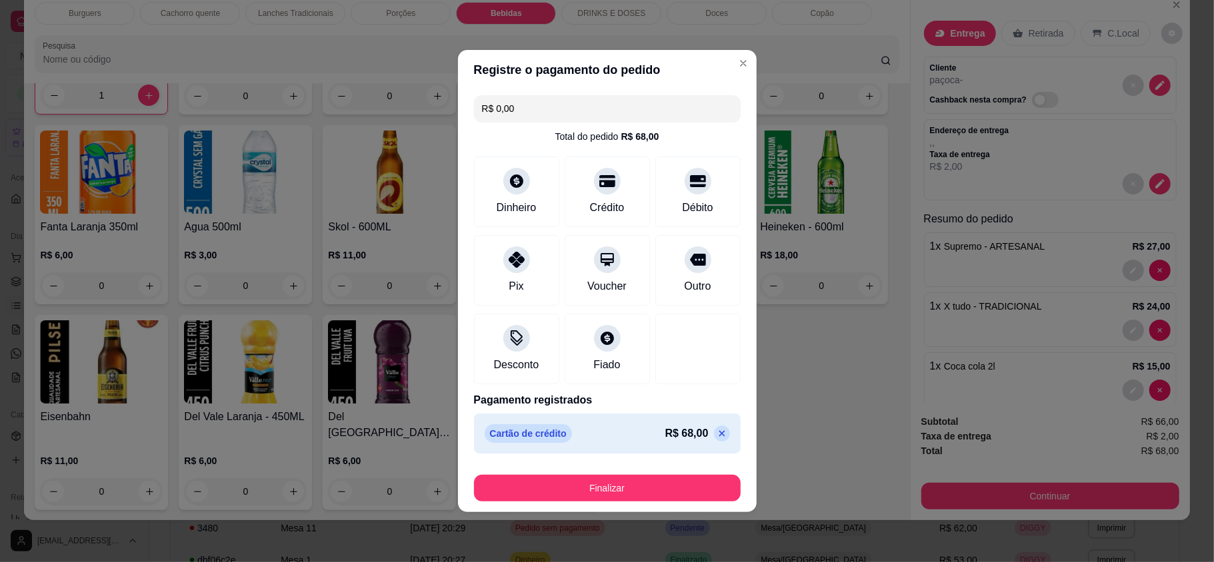
click at [646, 488] on button "Finalizar" at bounding box center [607, 488] width 267 height 27
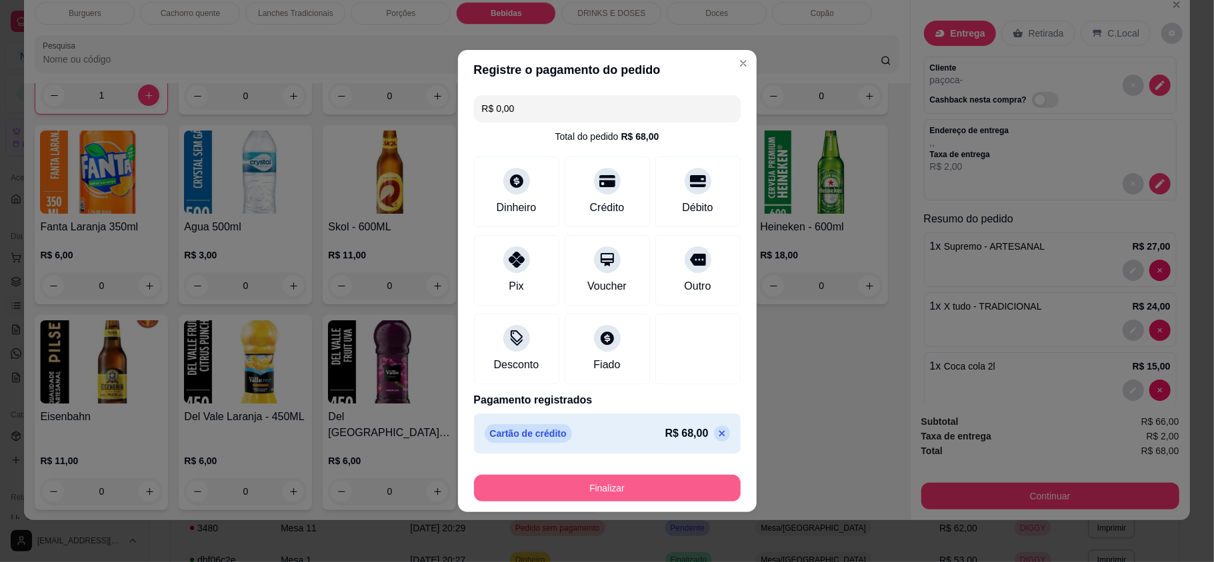
click at [662, 492] on button "Finalizar" at bounding box center [607, 488] width 267 height 27
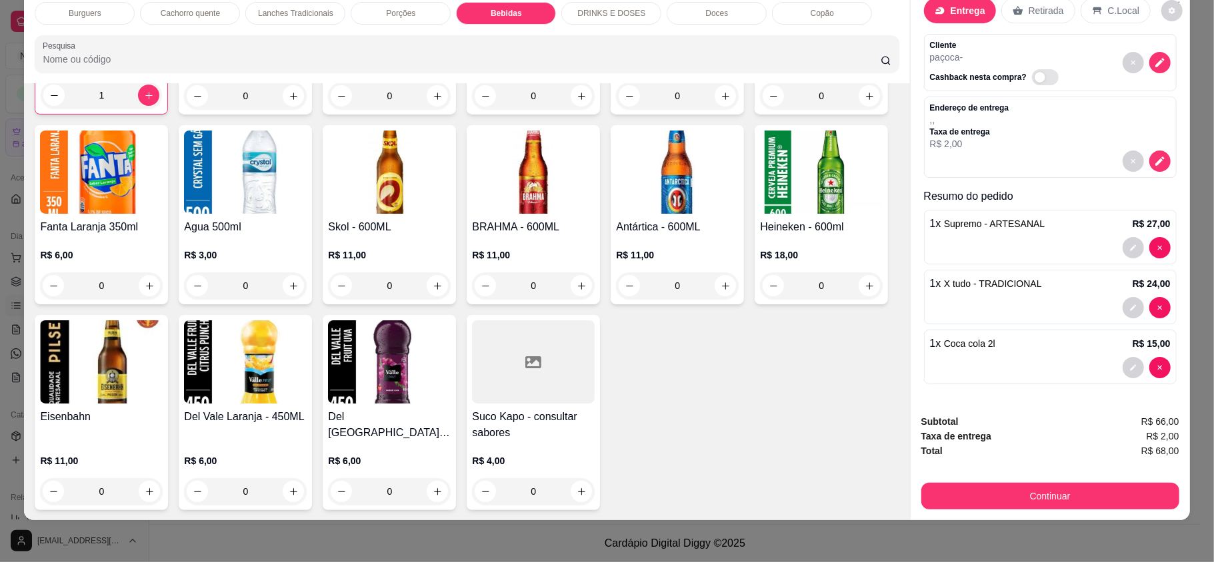
scroll to position [38, 0]
click at [1076, 480] on div "Continuar" at bounding box center [1050, 495] width 258 height 30
click at [1078, 492] on button "Continuar" at bounding box center [1050, 496] width 258 height 27
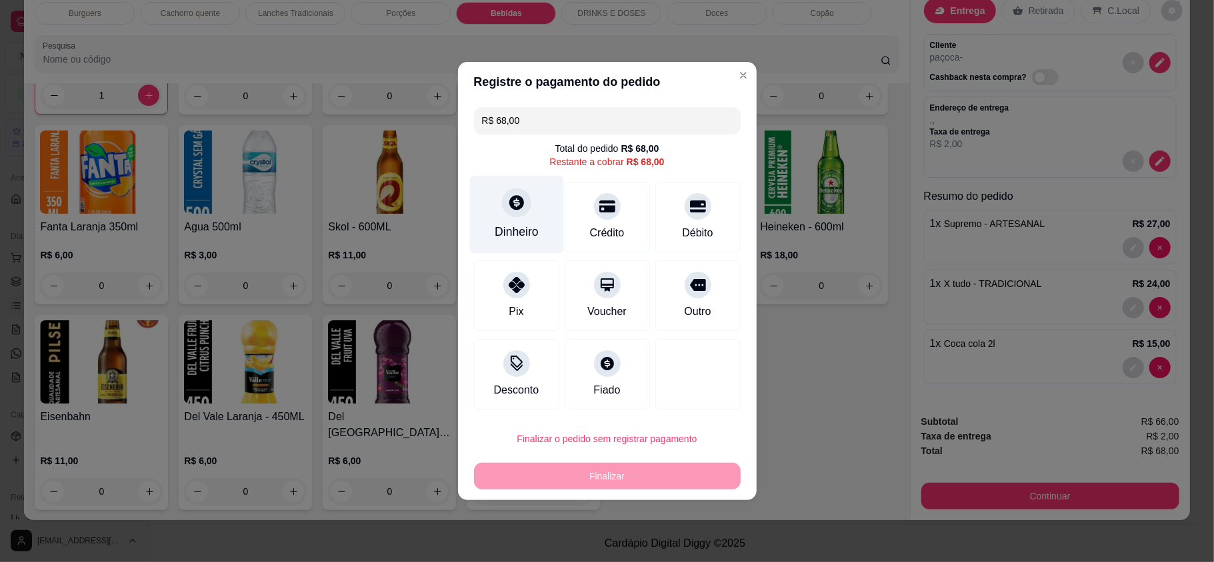
click at [528, 224] on div "Dinheiro" at bounding box center [516, 231] width 44 height 17
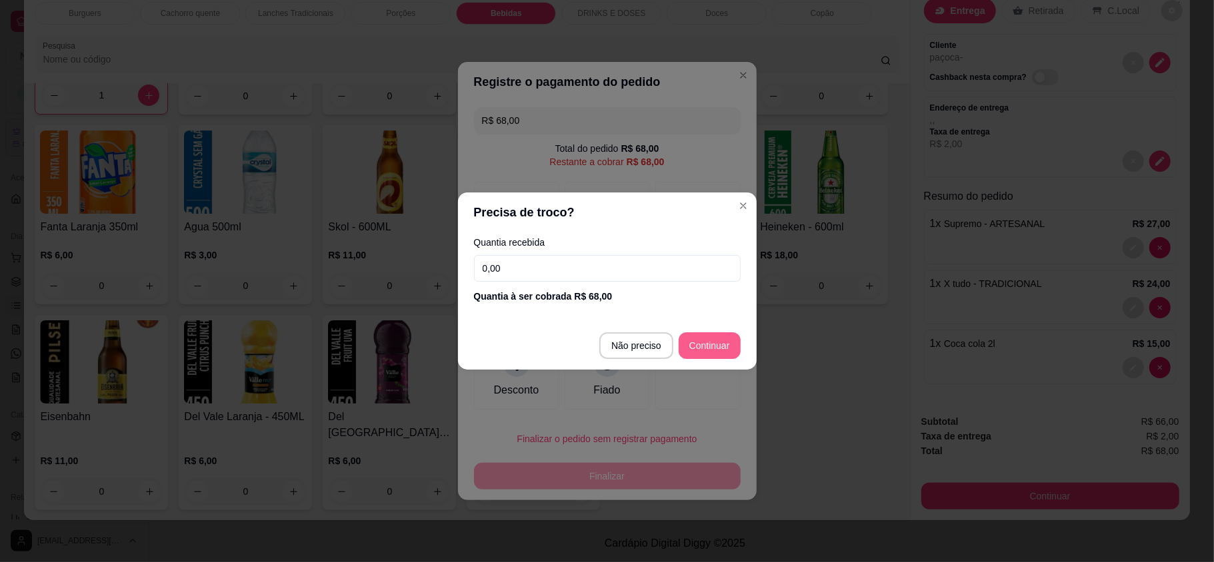
type input "R$ 0,00"
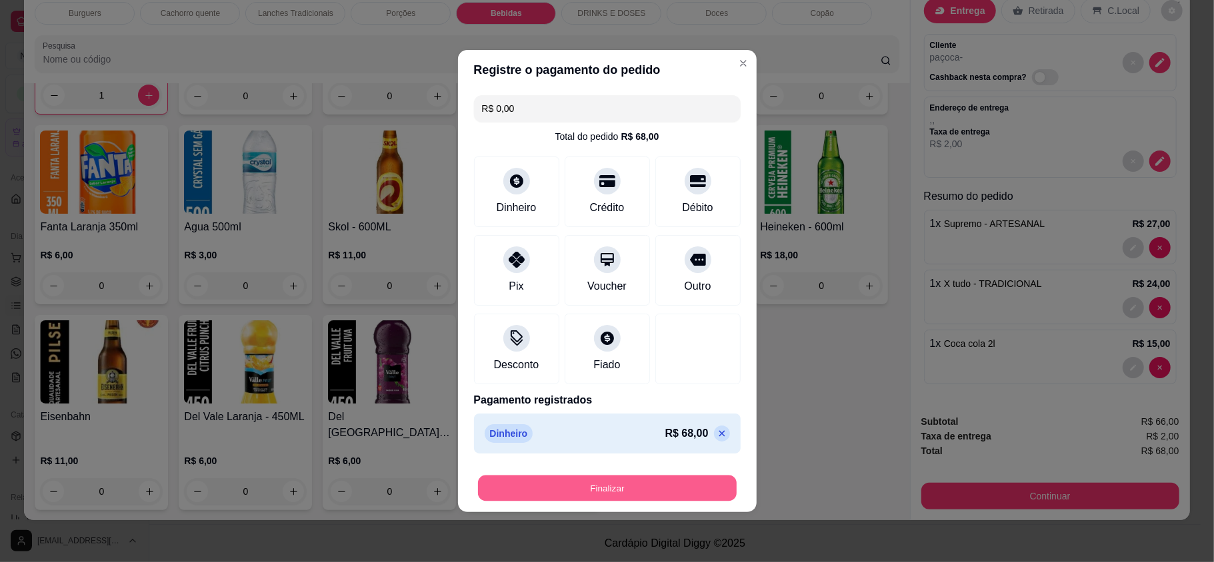
click at [677, 493] on button "Finalizar" at bounding box center [607, 489] width 259 height 26
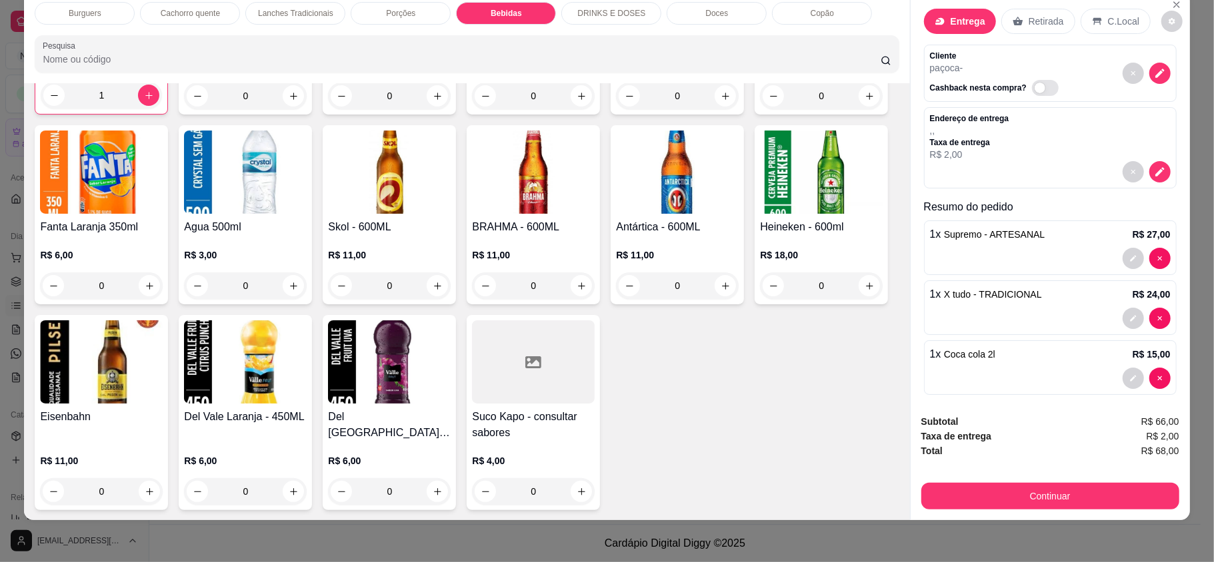
scroll to position [0, 0]
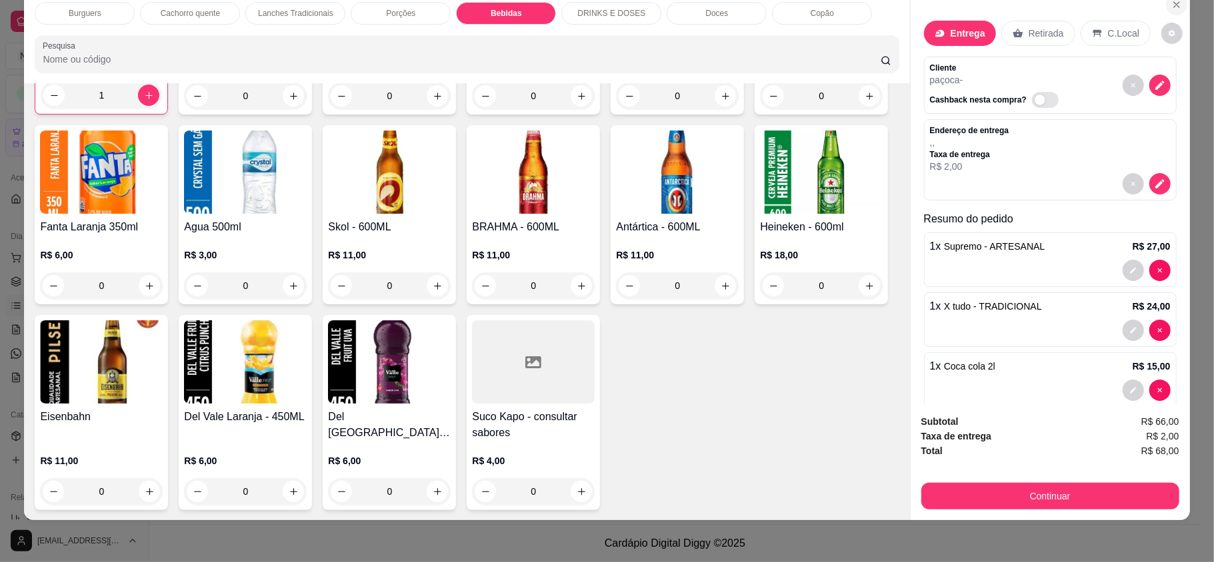
click at [1171, 8] on icon "Close" at bounding box center [1176, 4] width 11 height 11
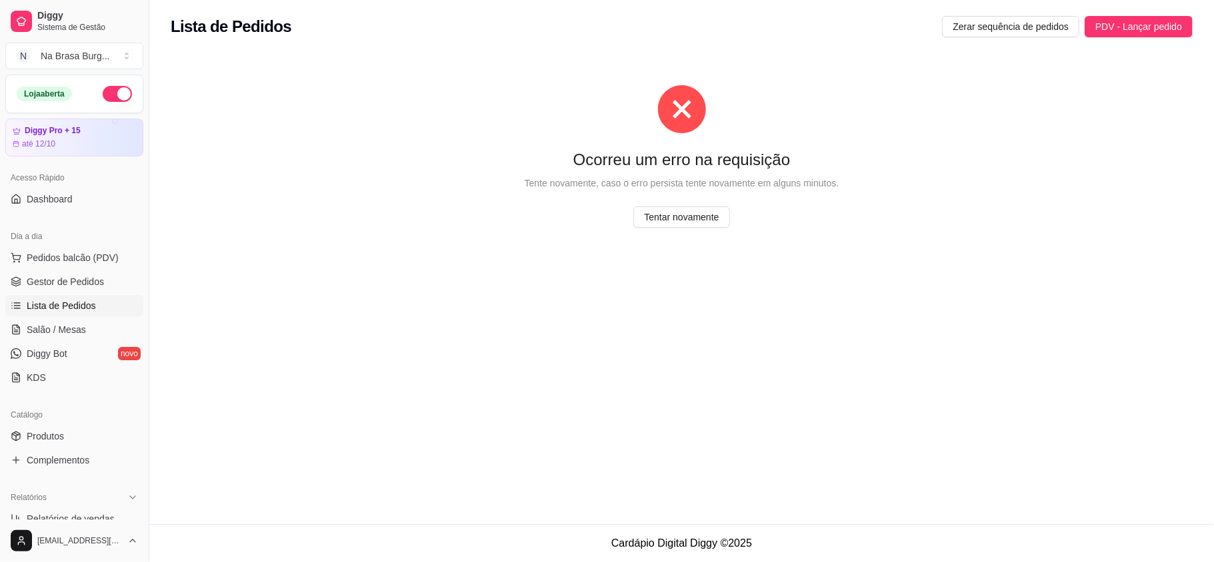
click at [700, 204] on div "Ocorreu um erro na requisição Tente novamente, caso o erro persista tente novam…" at bounding box center [682, 156] width 1022 height 207
click at [704, 213] on span "Tentar novamente" at bounding box center [681, 217] width 75 height 15
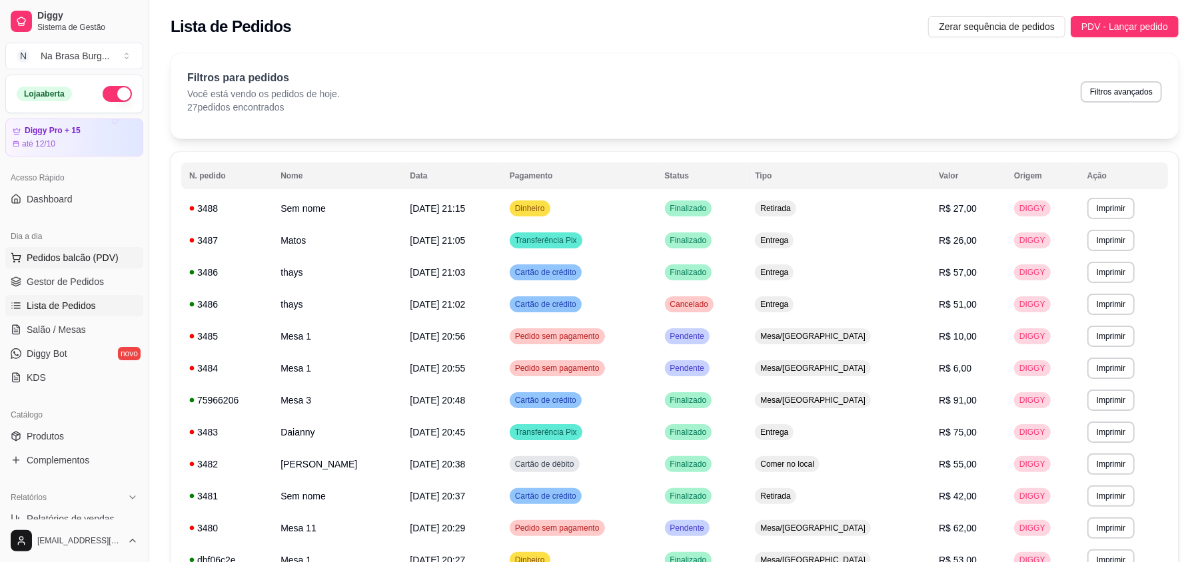
click at [95, 261] on span "Pedidos balcão (PDV)" at bounding box center [73, 257] width 92 height 13
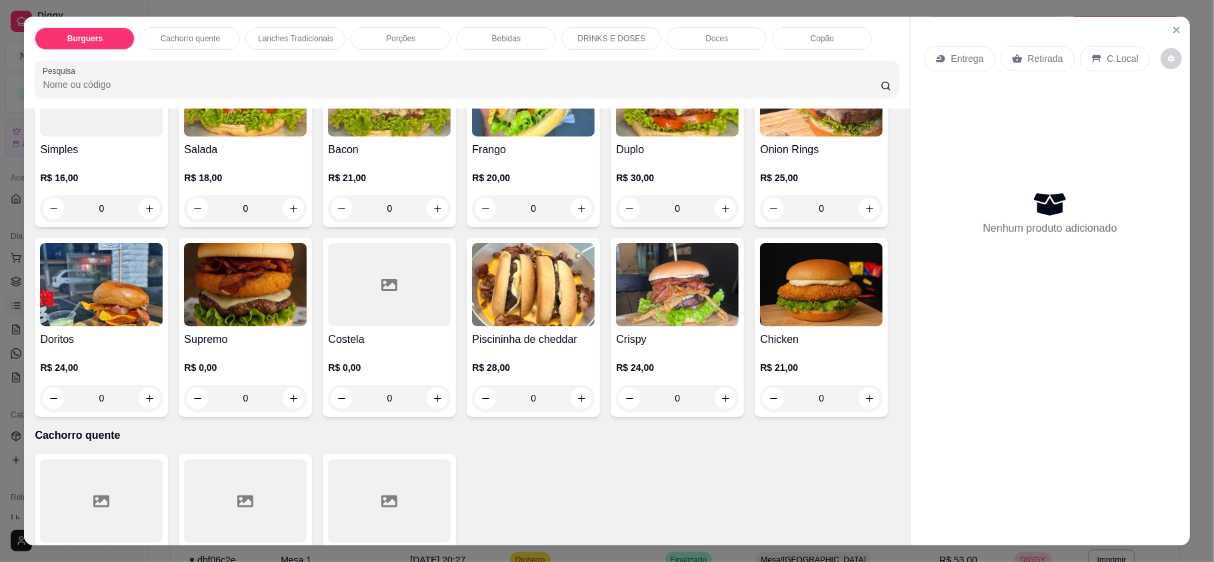
scroll to position [177, 0]
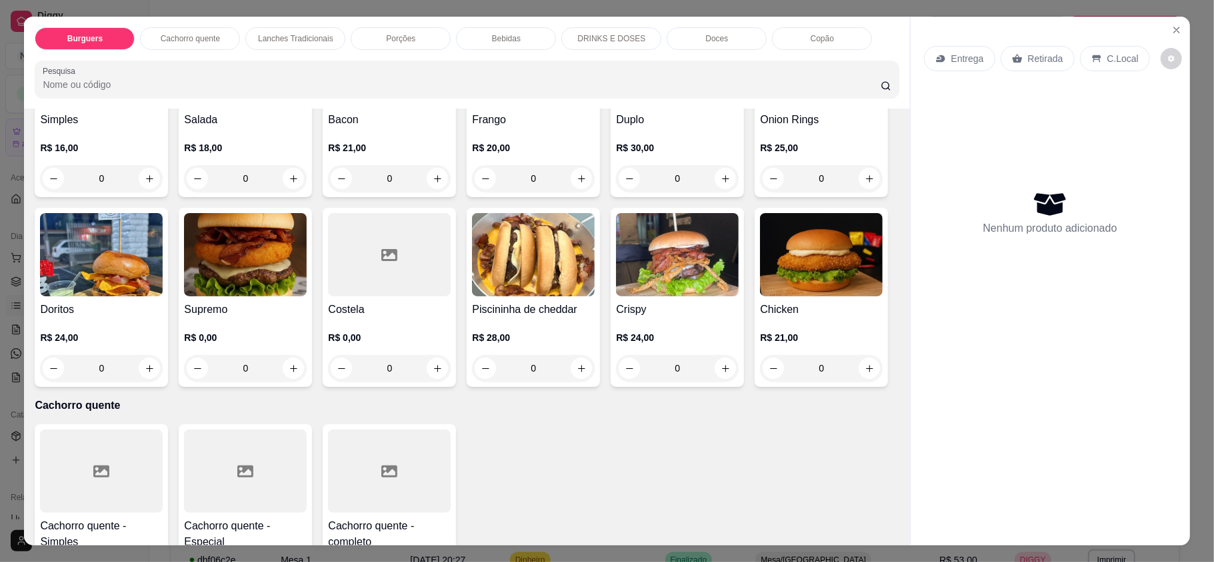
click at [307, 308] on h4 "Supremo" at bounding box center [245, 310] width 123 height 16
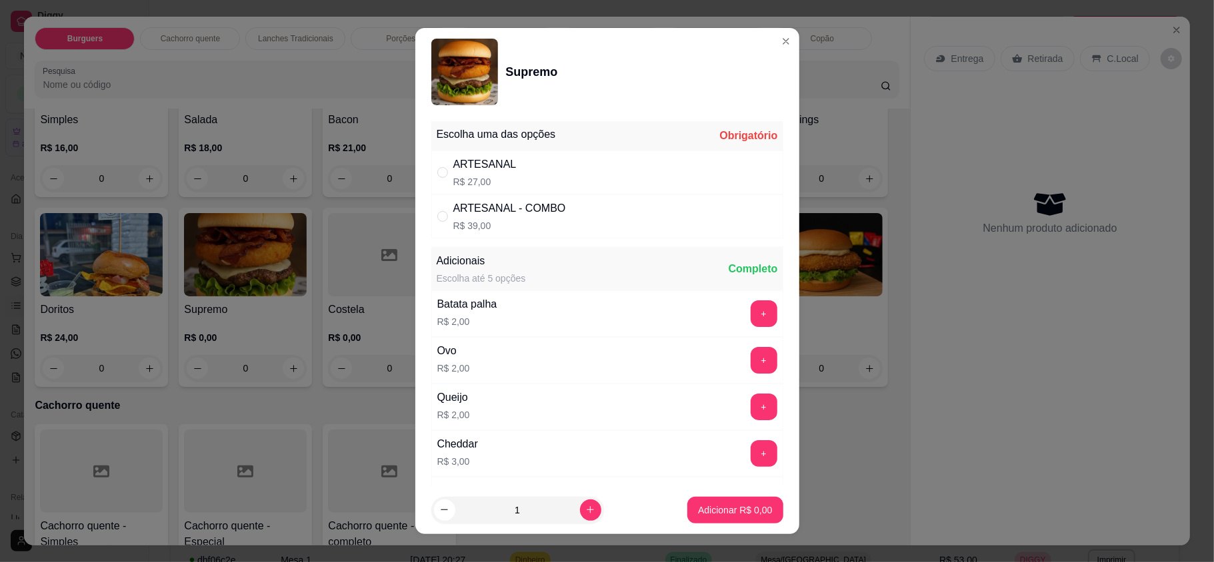
click at [603, 166] on div "ARTESANAL R$ 27,00" at bounding box center [607, 173] width 352 height 44
radio input "true"
click at [728, 512] on p "Adicionar R$ 27,00" at bounding box center [731, 510] width 79 height 13
type input "1"
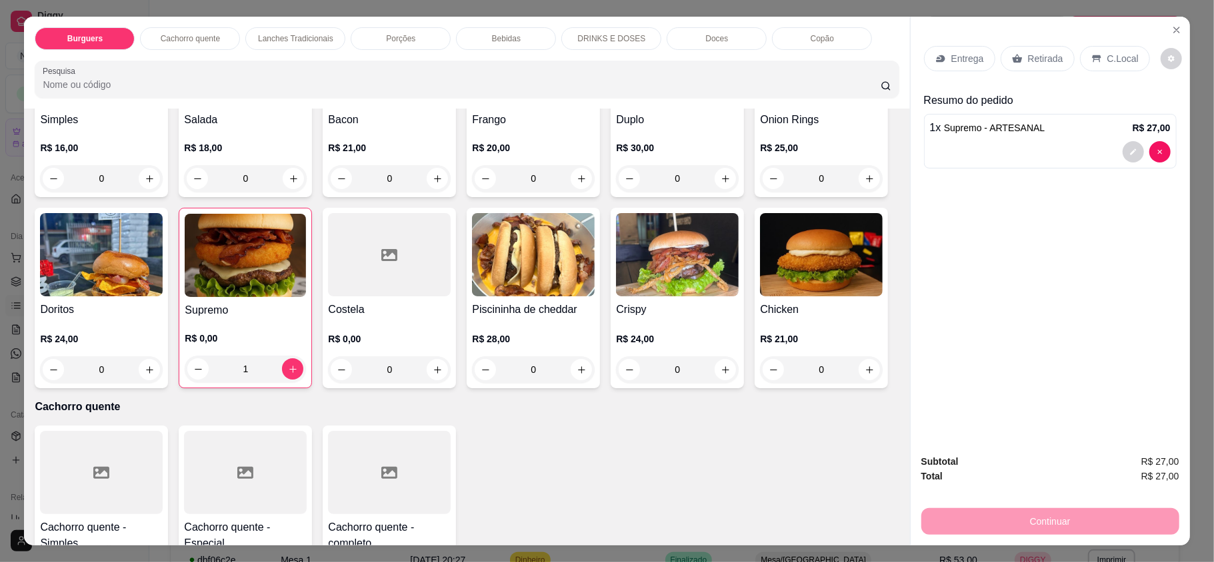
click at [303, 47] on div "Lanches Tradicionais" at bounding box center [295, 38] width 100 height 23
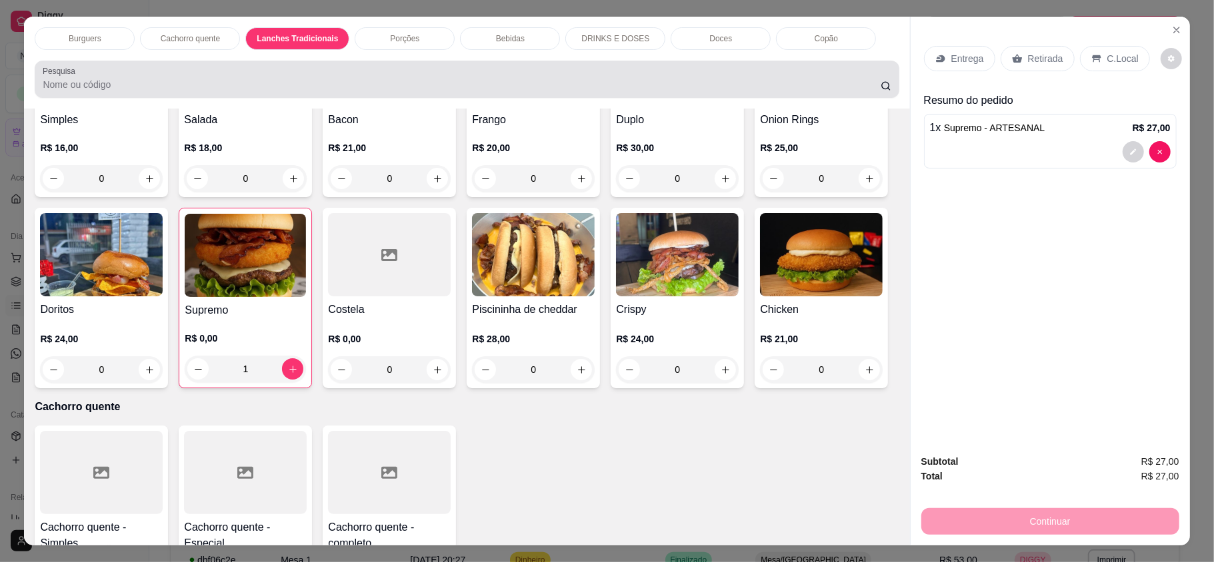
scroll to position [25, 0]
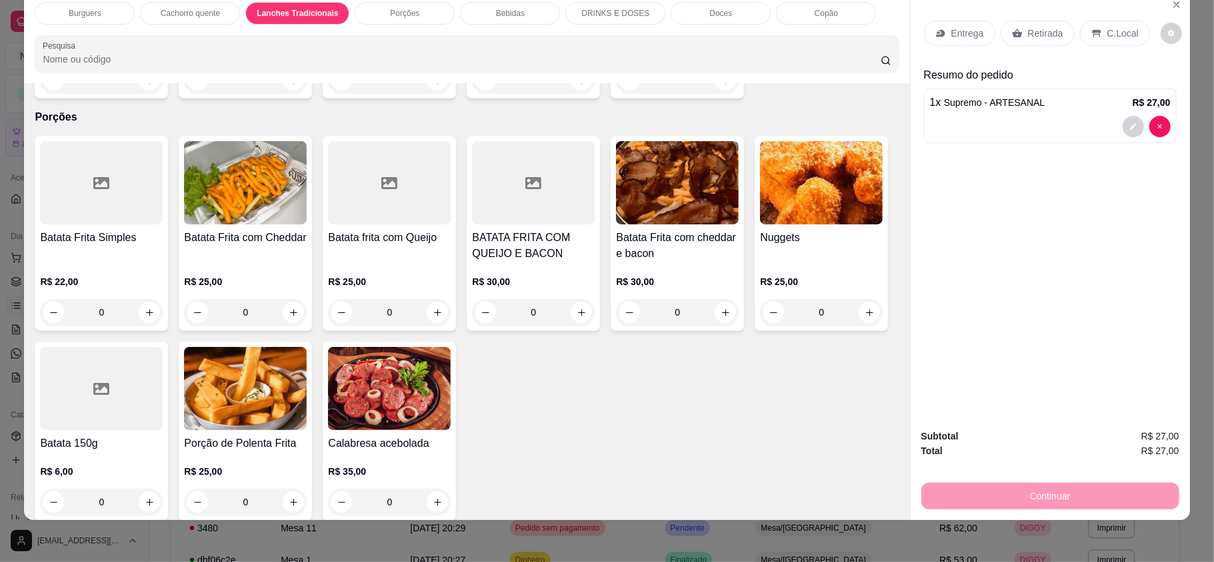
click at [716, 93] on div "0" at bounding box center [677, 80] width 123 height 27
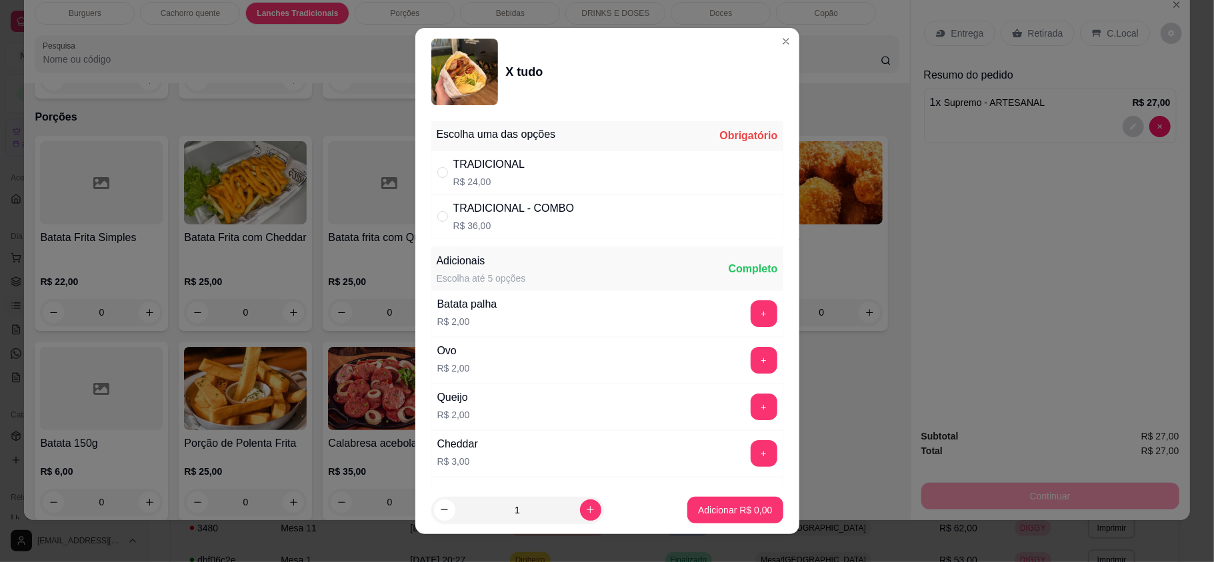
click at [557, 145] on div "Escolha uma das opções Obrigatório" at bounding box center [607, 135] width 352 height 29
click at [563, 183] on div "TRADICIONAL R$ 24,00" at bounding box center [607, 173] width 352 height 44
radio input "true"
click at [696, 508] on p "Adicionar R$ 24,00" at bounding box center [732, 510] width 77 height 13
type input "1"
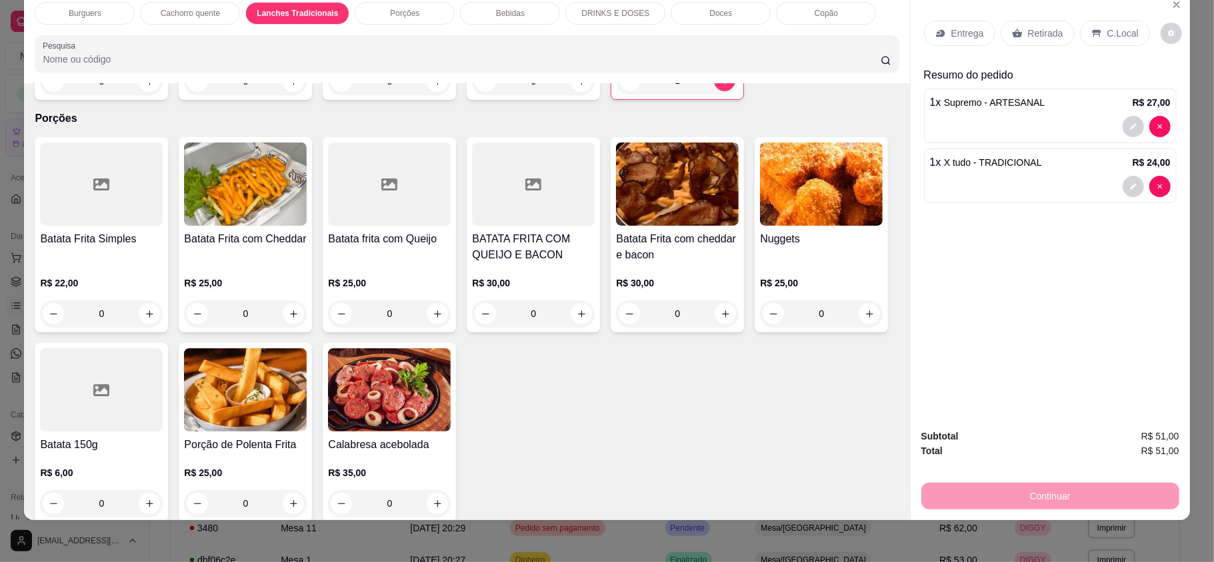
click at [514, 22] on div "Bebidas" at bounding box center [510, 13] width 100 height 23
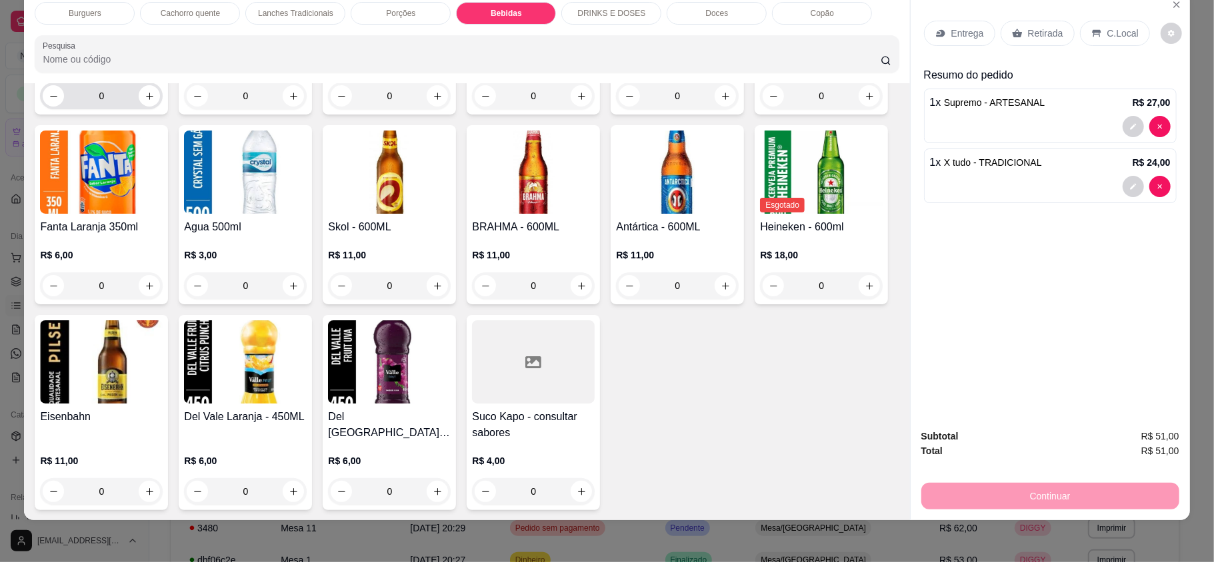
click at [150, 107] on button "increase-product-quantity" at bounding box center [149, 95] width 21 height 21
type input "1"
click at [958, 36] on p "Entrega" at bounding box center [967, 33] width 33 height 13
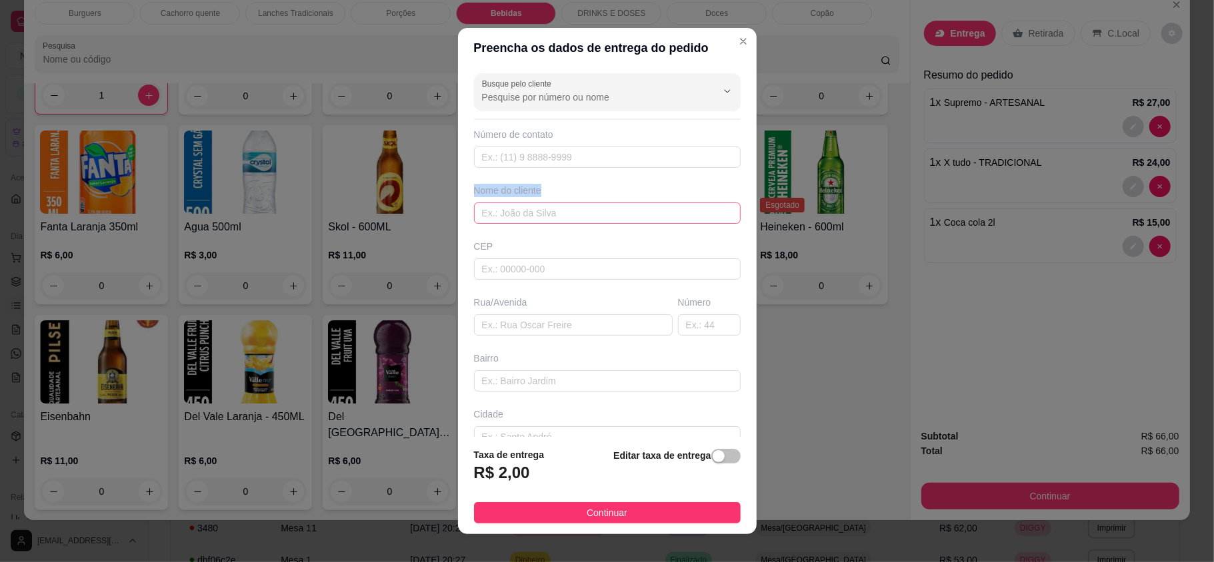
click at [678, 224] on div "Busque pelo cliente Número de contato Nome do cliente CEP Rua/[GEOGRAPHIC_DATA]" at bounding box center [607, 252] width 299 height 369
click at [678, 224] on input "text" at bounding box center [607, 213] width 267 height 21
click at [673, 224] on input "text" at bounding box center [607, 213] width 267 height 21
click at [658, 209] on input "text" at bounding box center [607, 213] width 267 height 21
type input "paçoca"
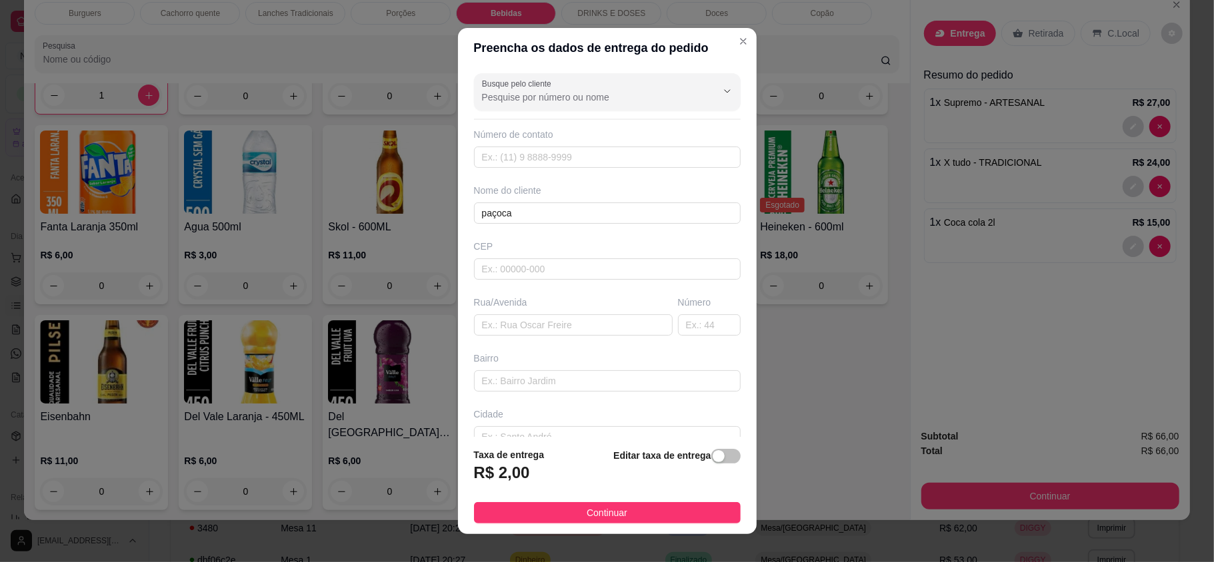
click at [642, 525] on footer "Taxa de entrega R$ 2,00 Editar taxa de entrega Continuar" at bounding box center [607, 485] width 299 height 97
click at [640, 509] on button "Continuar" at bounding box center [607, 512] width 267 height 21
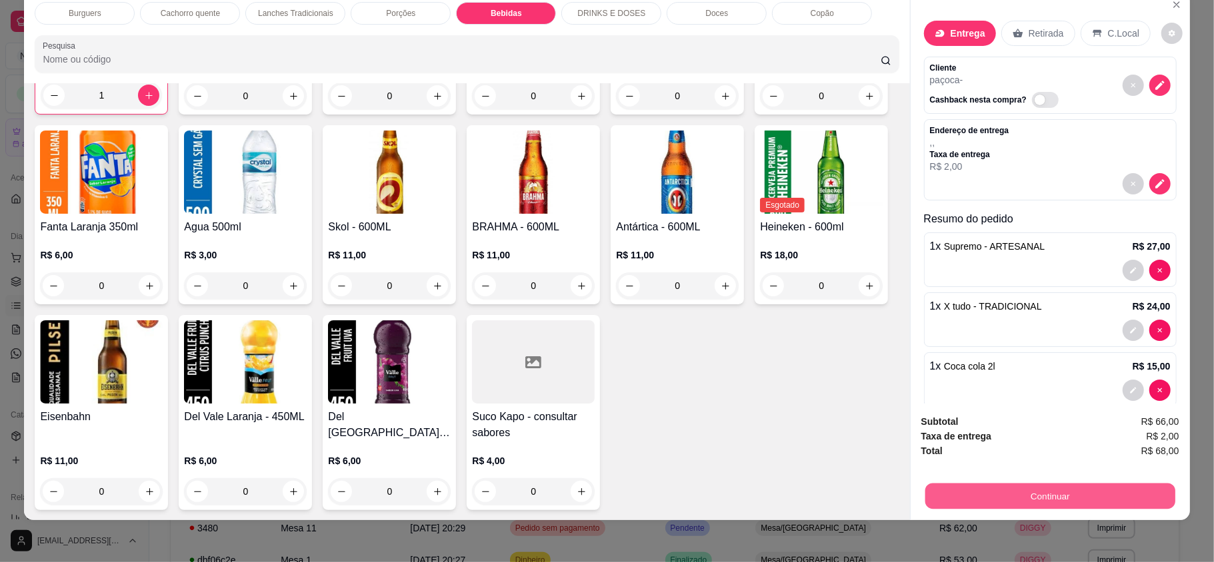
click at [1036, 496] on button "Continuar" at bounding box center [1049, 496] width 250 height 26
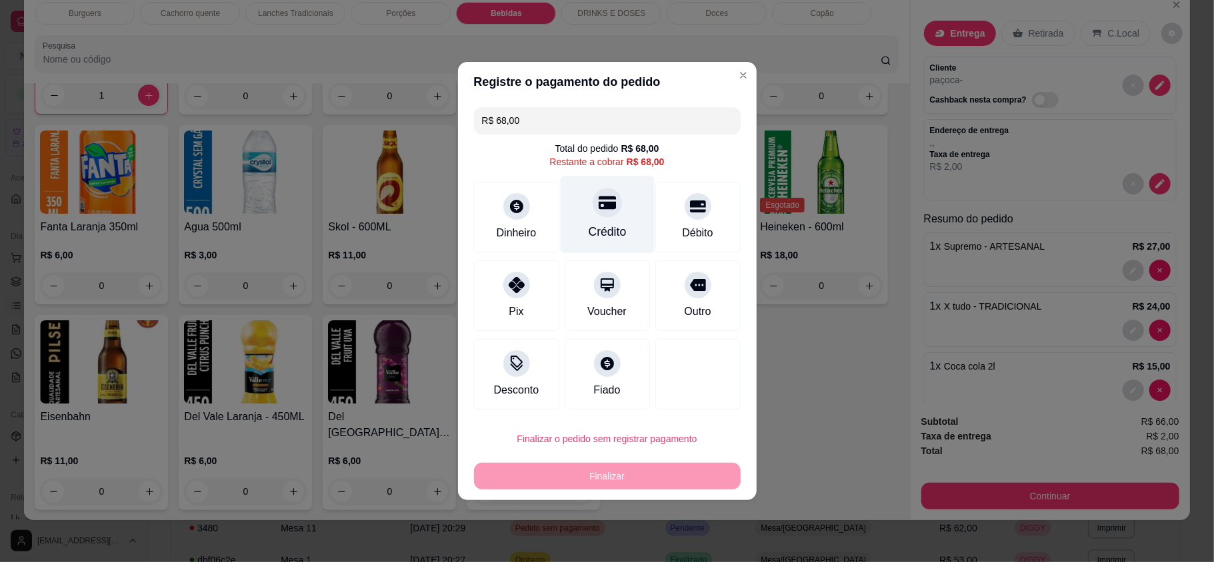
click at [584, 213] on div "Crédito" at bounding box center [607, 215] width 94 height 78
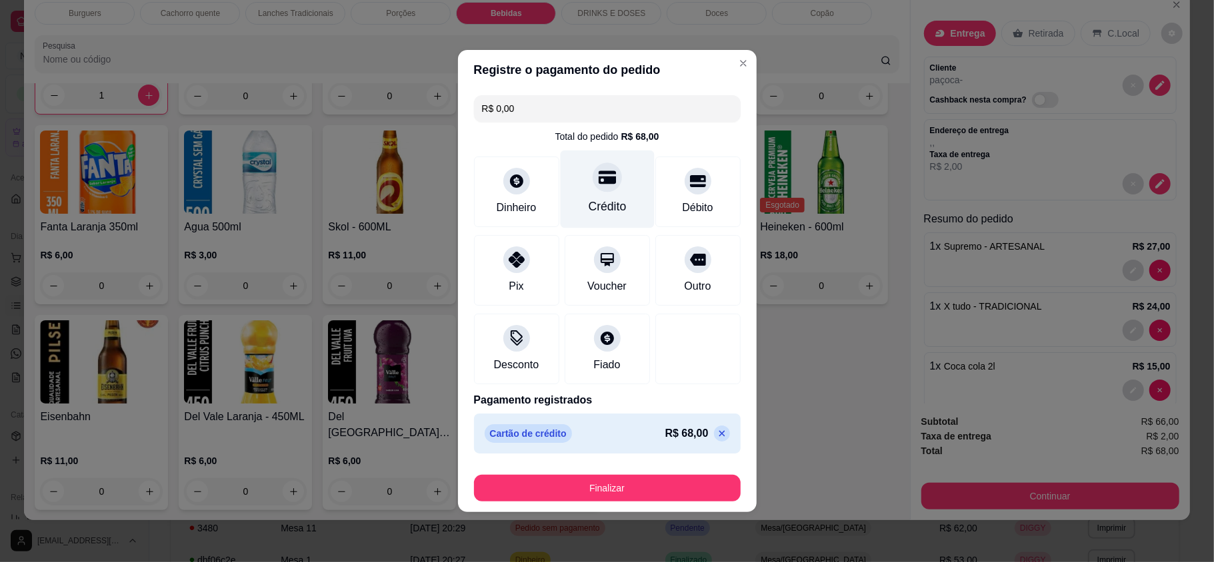
type input "R$ 0,00"
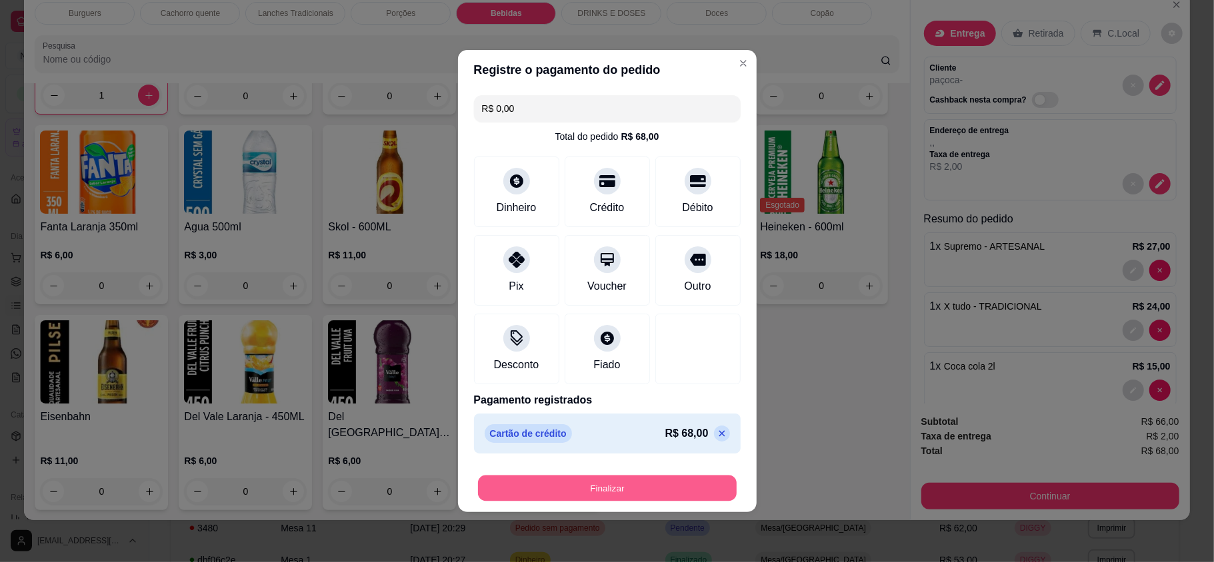
click at [618, 477] on button "Finalizar" at bounding box center [607, 489] width 259 height 26
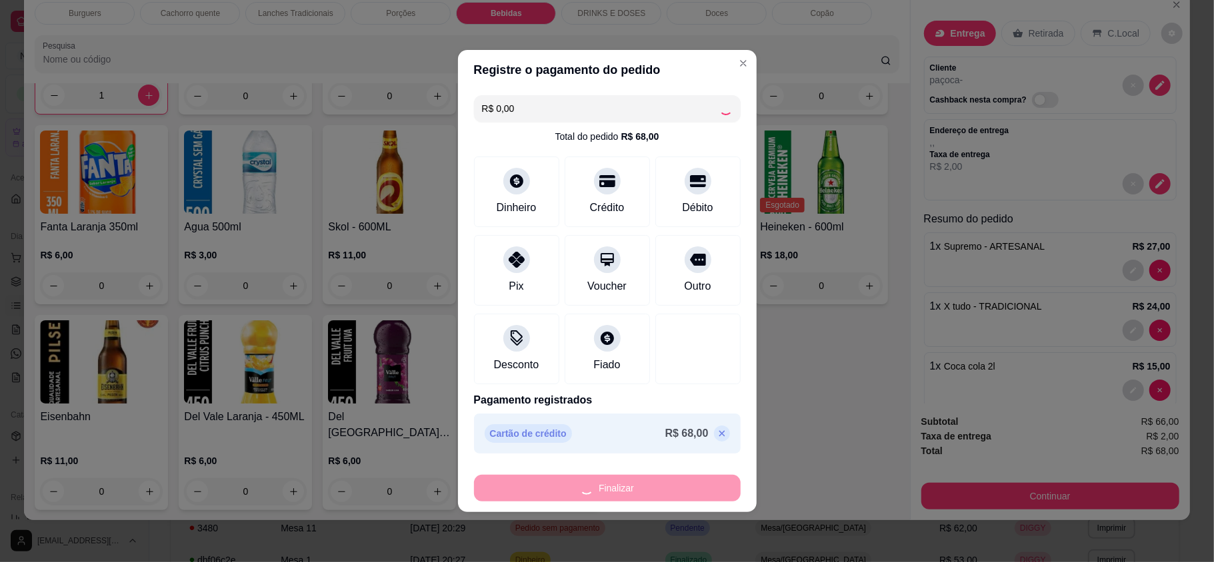
type input "0"
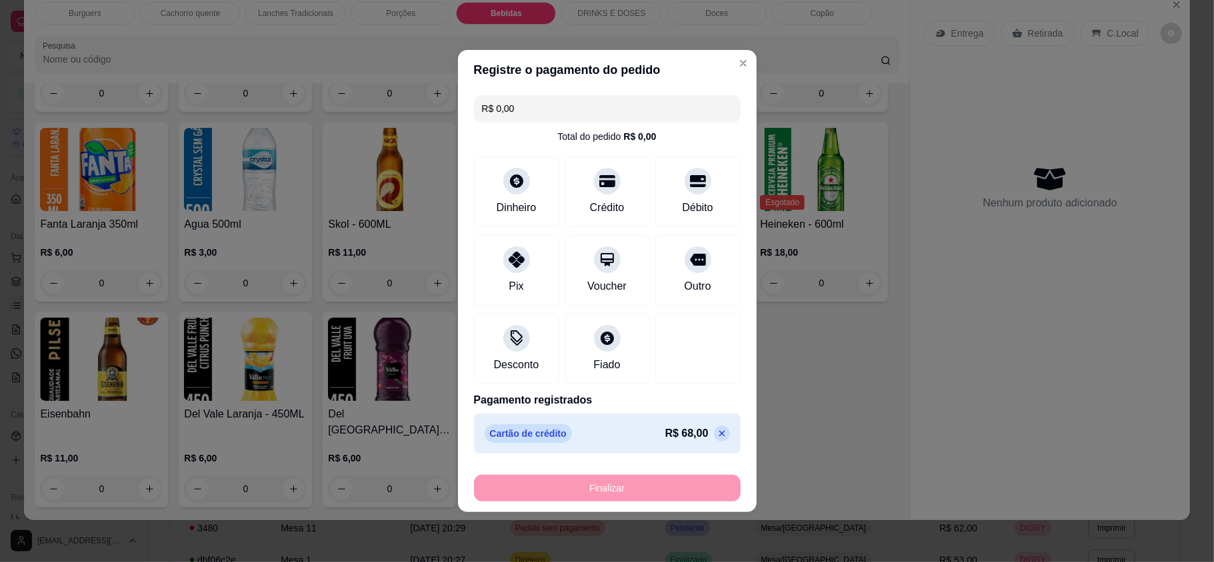
type input "-R$ 68,00"
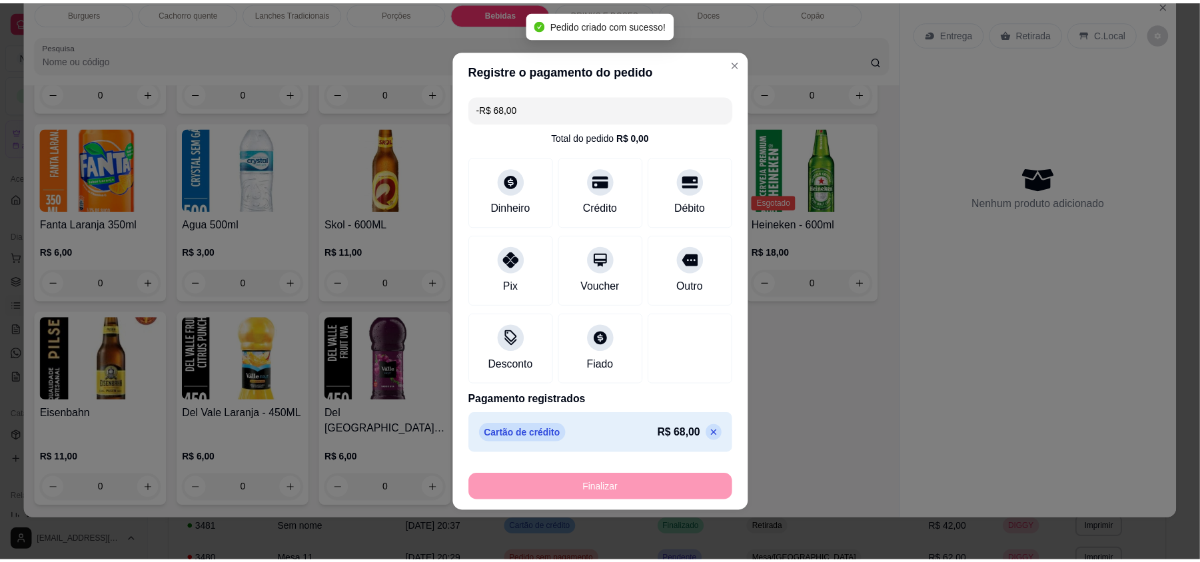
scroll to position [1528, 0]
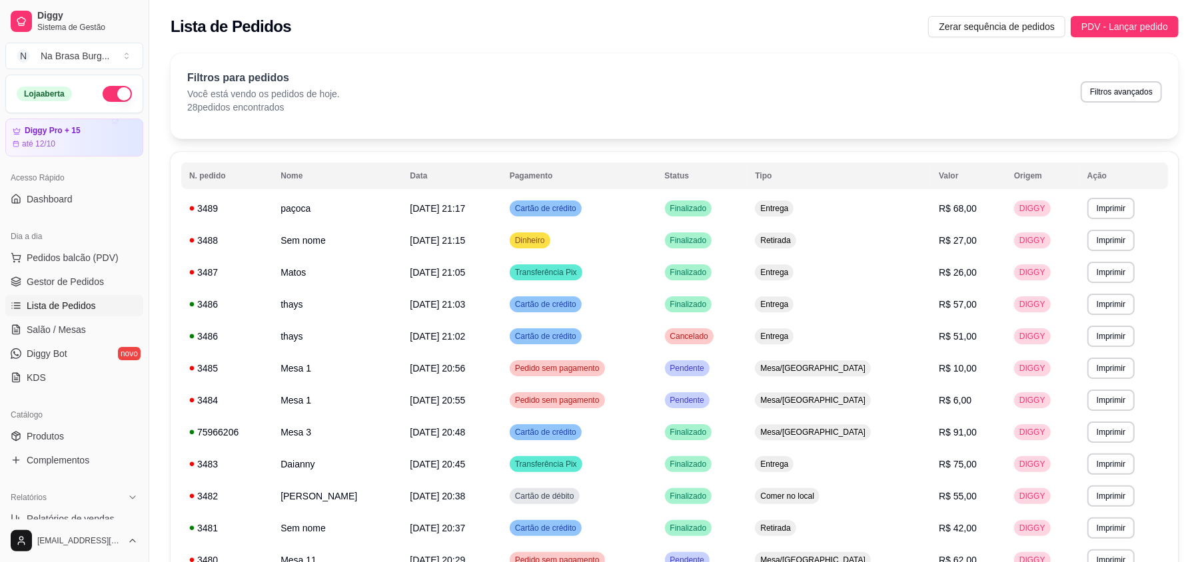
click at [62, 329] on span "Salão / Mesas" at bounding box center [56, 329] width 59 height 13
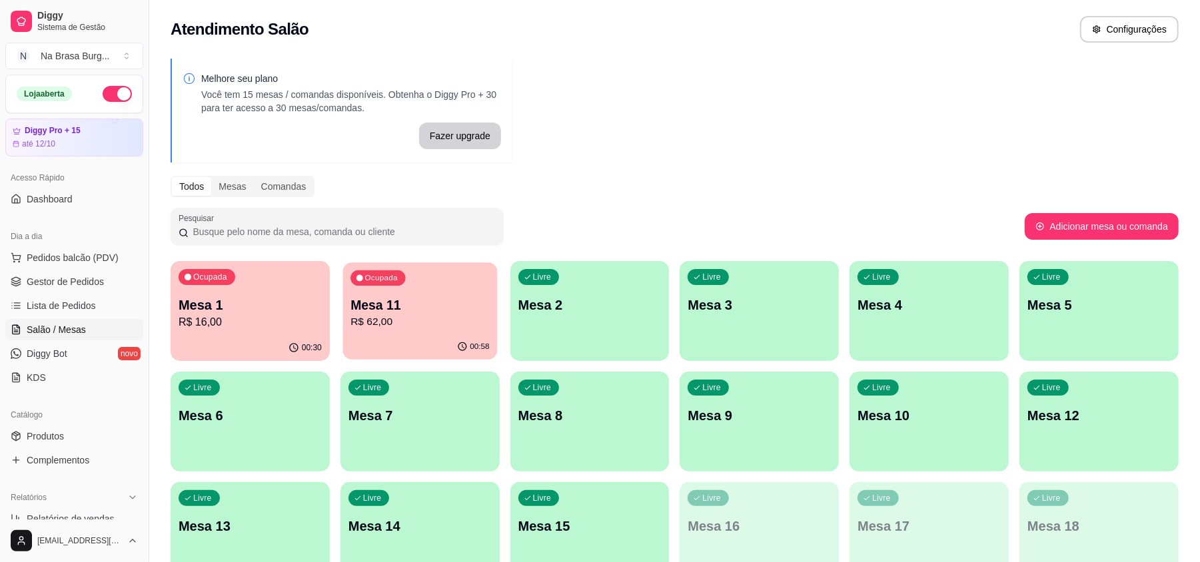
click at [411, 311] on p "Mesa 11" at bounding box center [420, 306] width 139 height 18
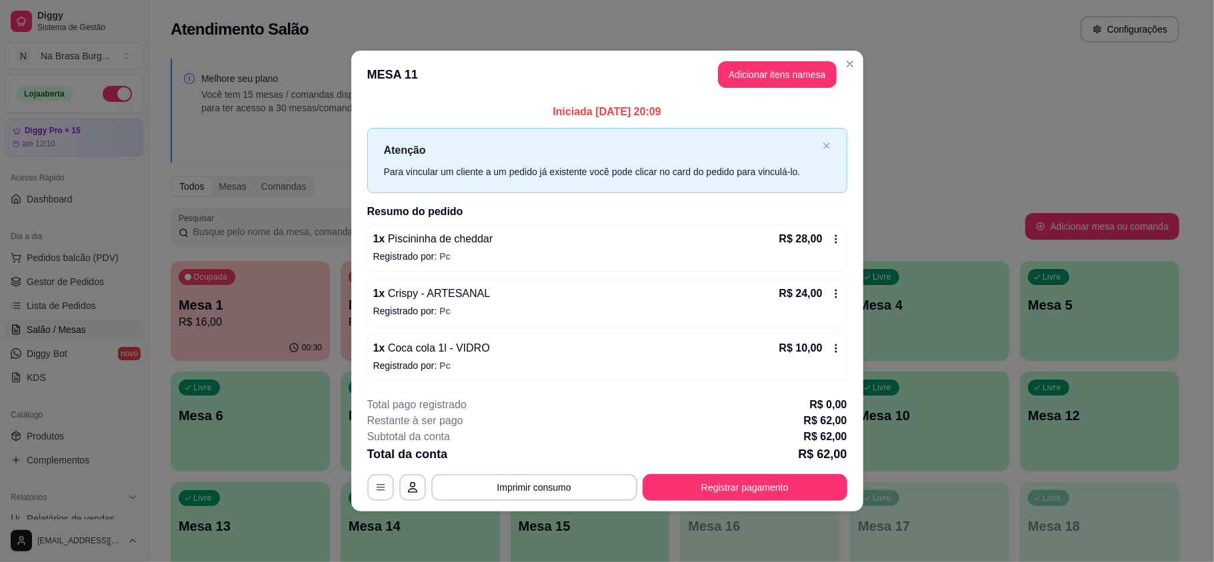
click at [617, 60] on header "MESA 11 Adicionar itens na mesa" at bounding box center [607, 75] width 512 height 48
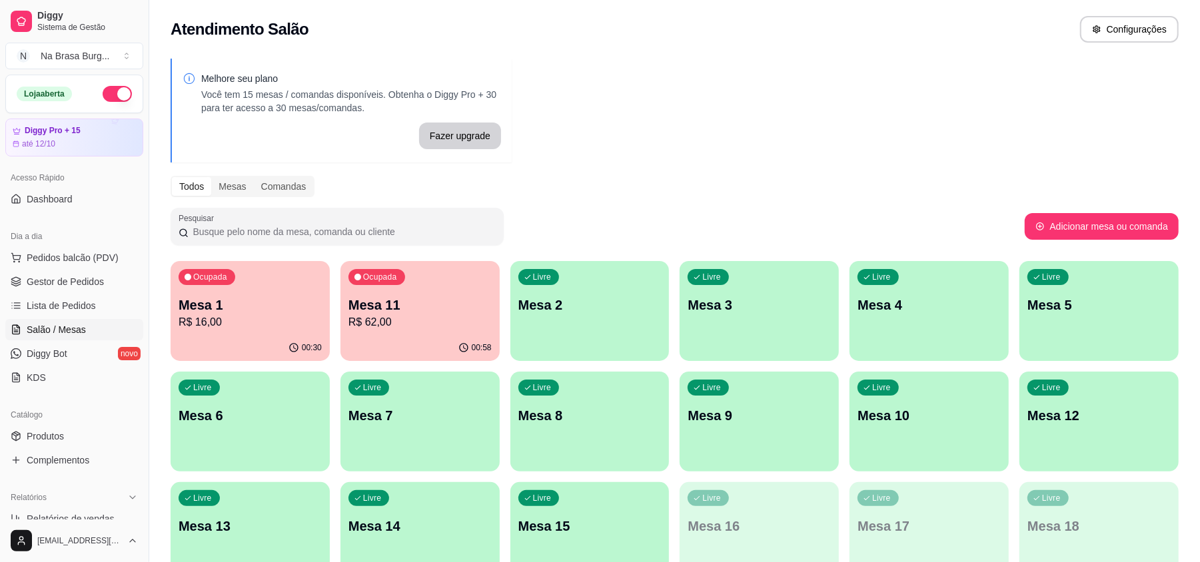
click at [262, 339] on div "00:30" at bounding box center [250, 348] width 159 height 26
click at [377, 293] on div "Ocupada Mesa 11 R$ 62,00" at bounding box center [420, 299] width 155 height 72
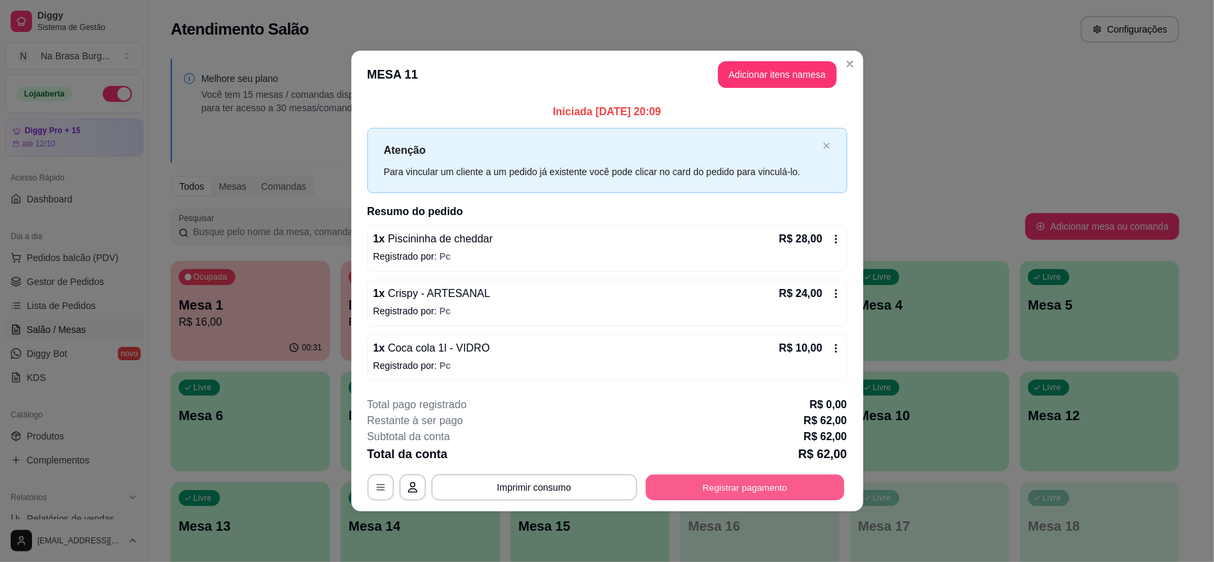
click at [755, 480] on button "Registrar pagamento" at bounding box center [744, 487] width 199 height 26
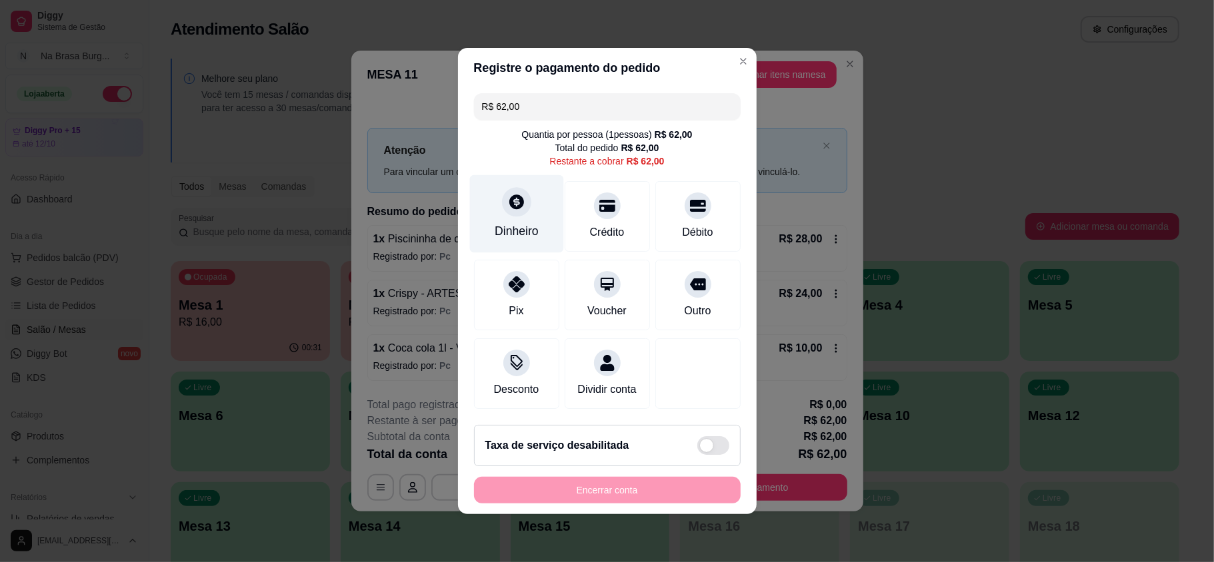
click at [529, 229] on div "Dinheiro" at bounding box center [516, 214] width 94 height 78
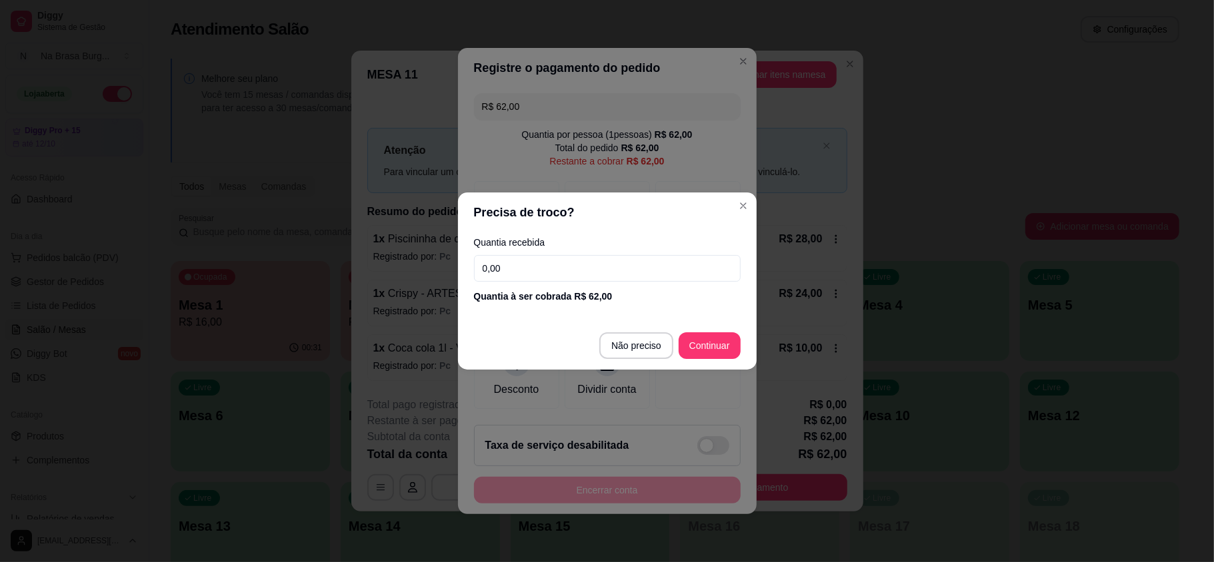
click at [614, 328] on footer "Não preciso Continuar" at bounding box center [607, 346] width 299 height 48
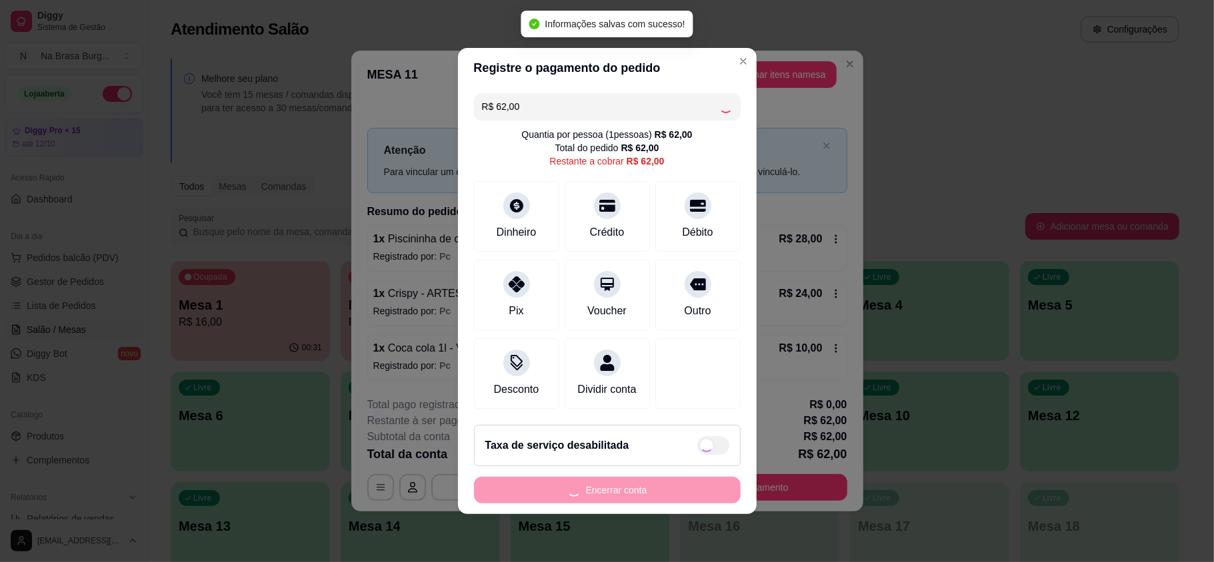
type input "R$ 0,00"
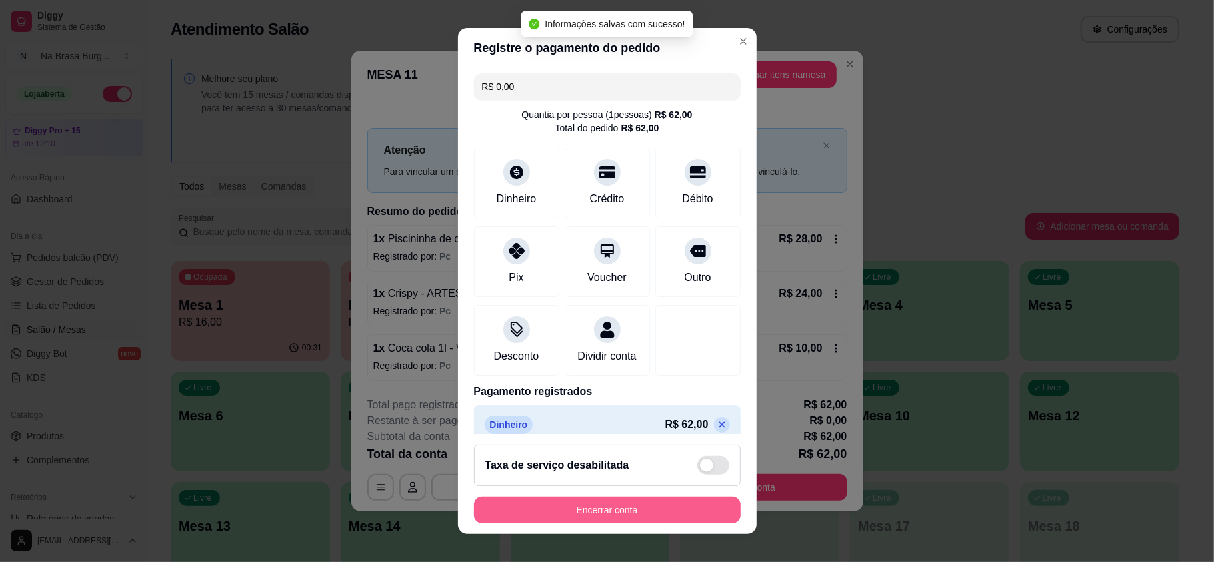
click at [640, 505] on button "Encerrar conta" at bounding box center [607, 510] width 267 height 27
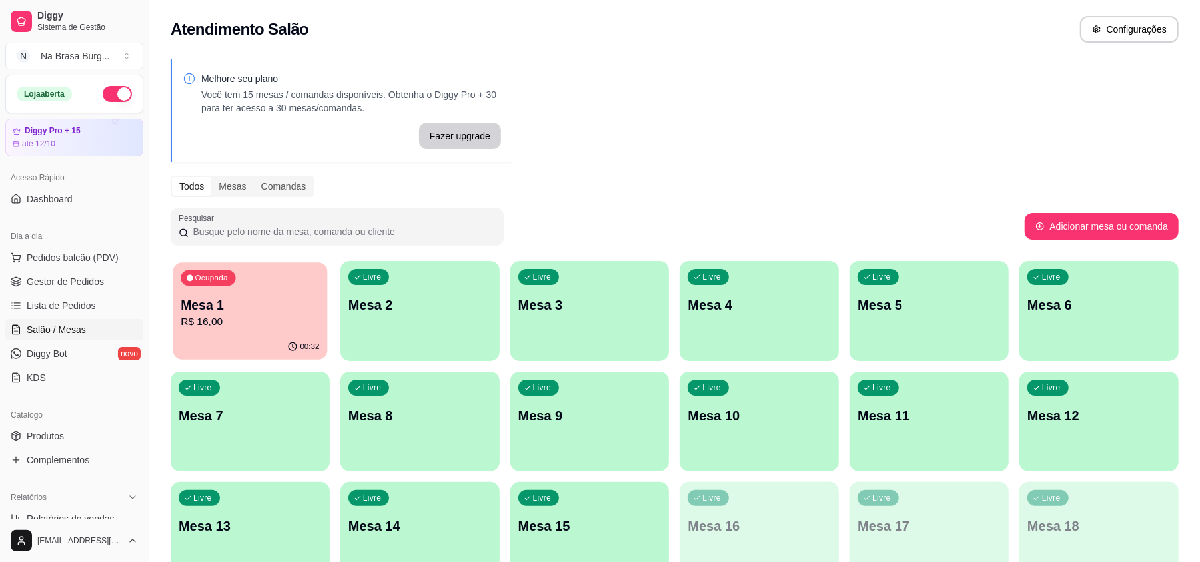
click at [297, 344] on icon "button" at bounding box center [292, 347] width 11 height 11
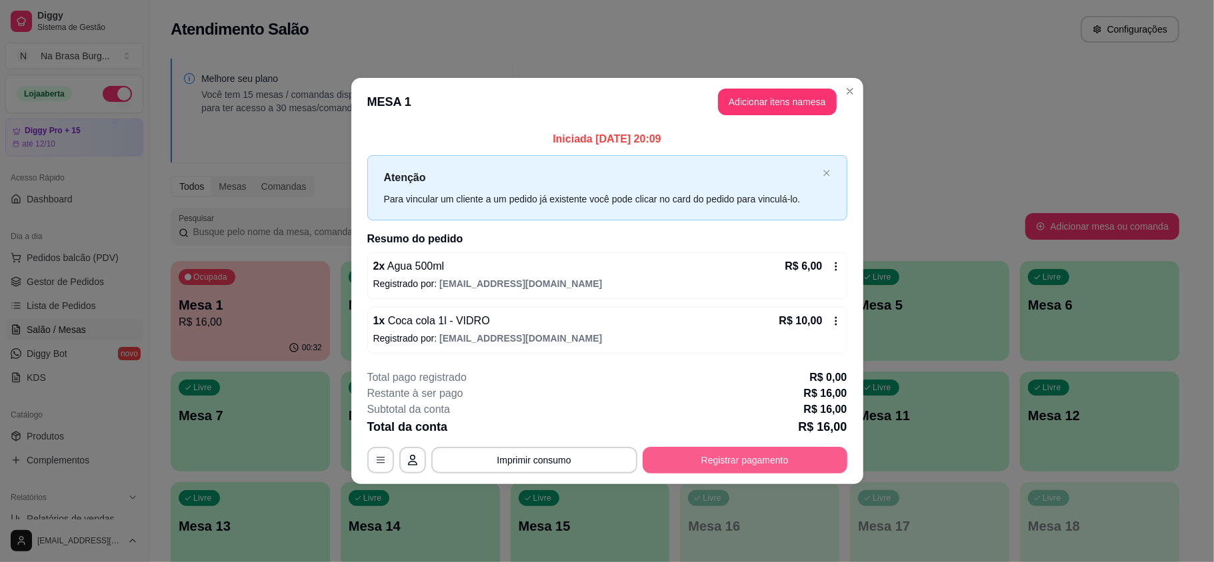
click at [672, 462] on button "Registrar pagamento" at bounding box center [744, 460] width 205 height 27
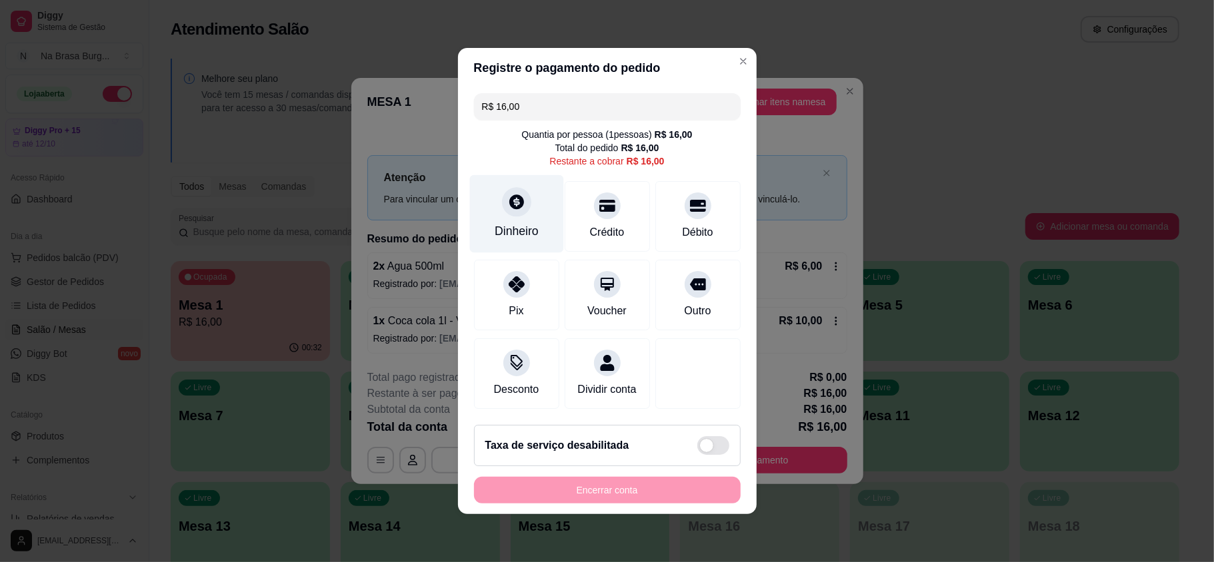
click at [513, 206] on div at bounding box center [516, 201] width 29 height 29
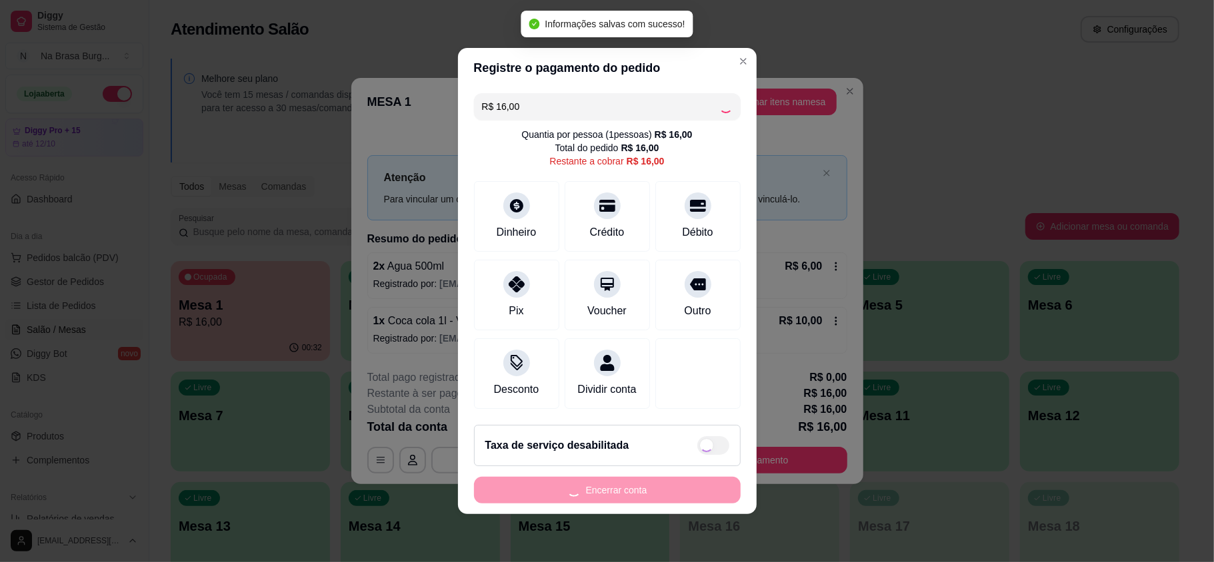
type input "R$ 0,00"
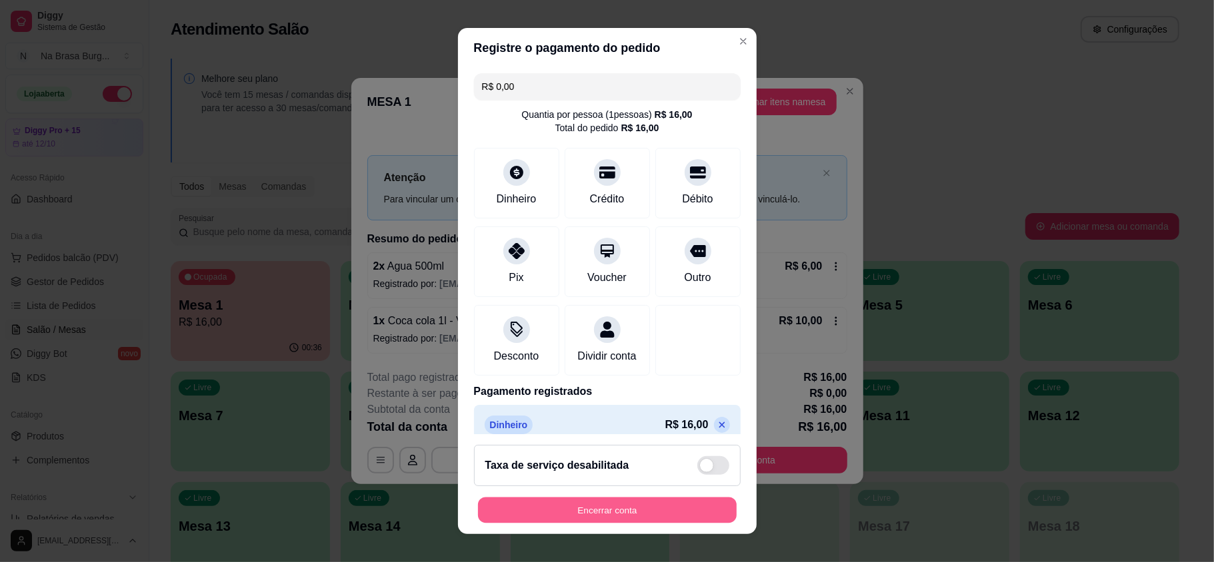
click at [666, 513] on button "Encerrar conta" at bounding box center [607, 510] width 259 height 26
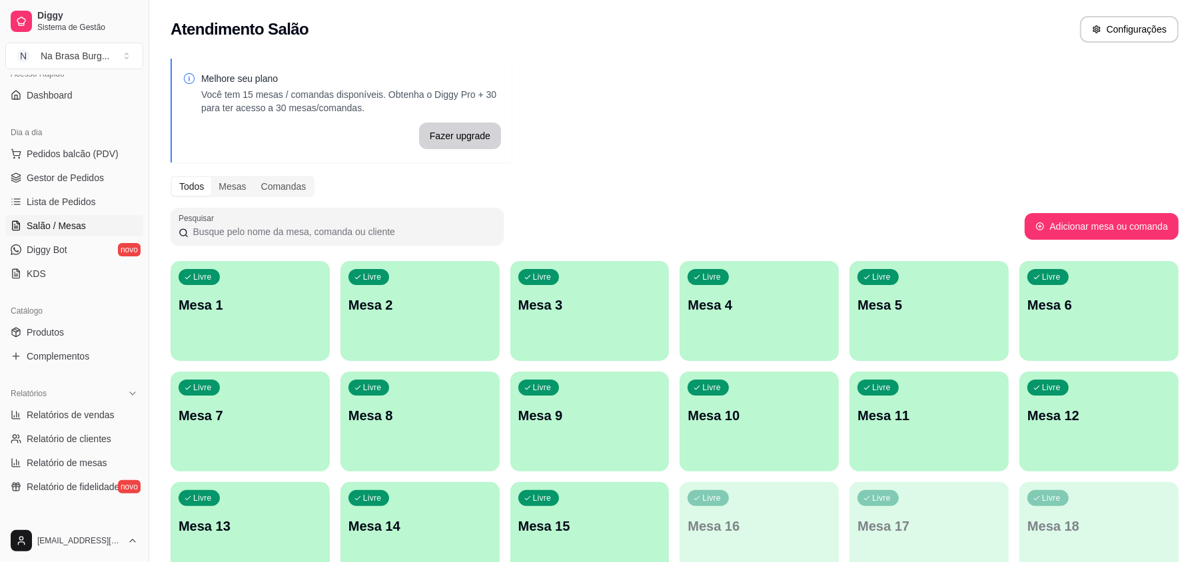
scroll to position [267, 0]
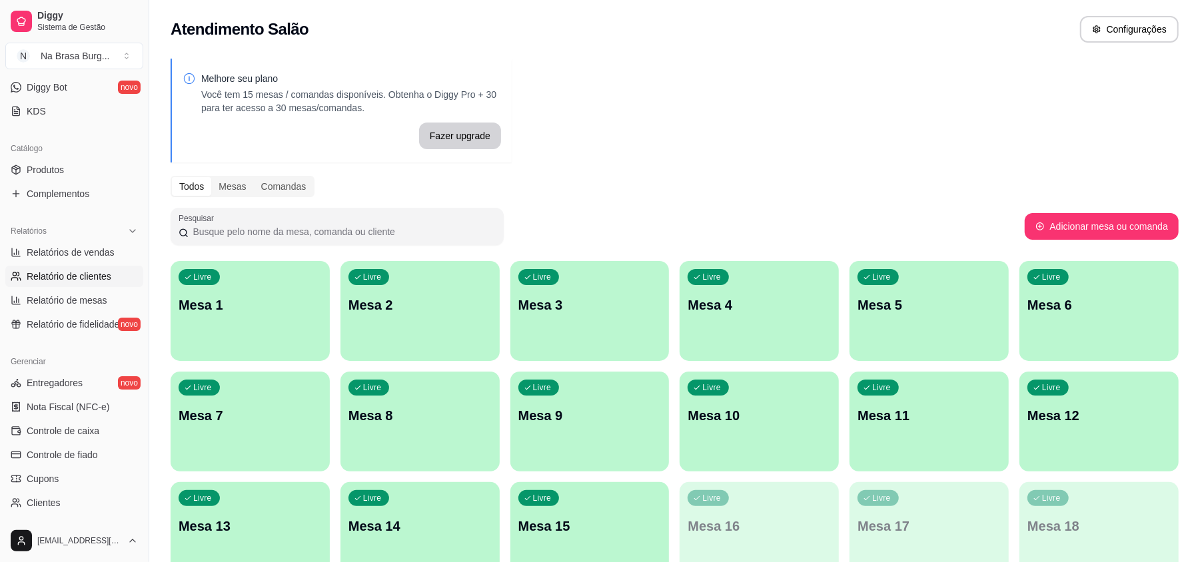
click at [99, 267] on link "Relatório de clientes" at bounding box center [74, 276] width 138 height 21
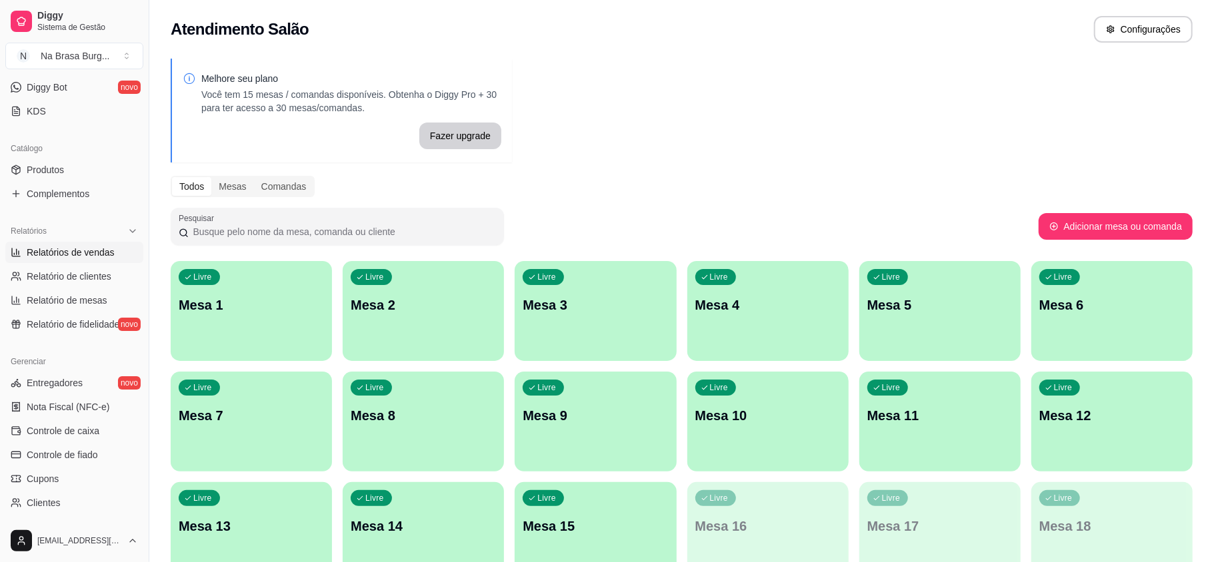
select select "30"
select select "HIGHEST_TOTAL_SPENT_WITH_ORDERS"
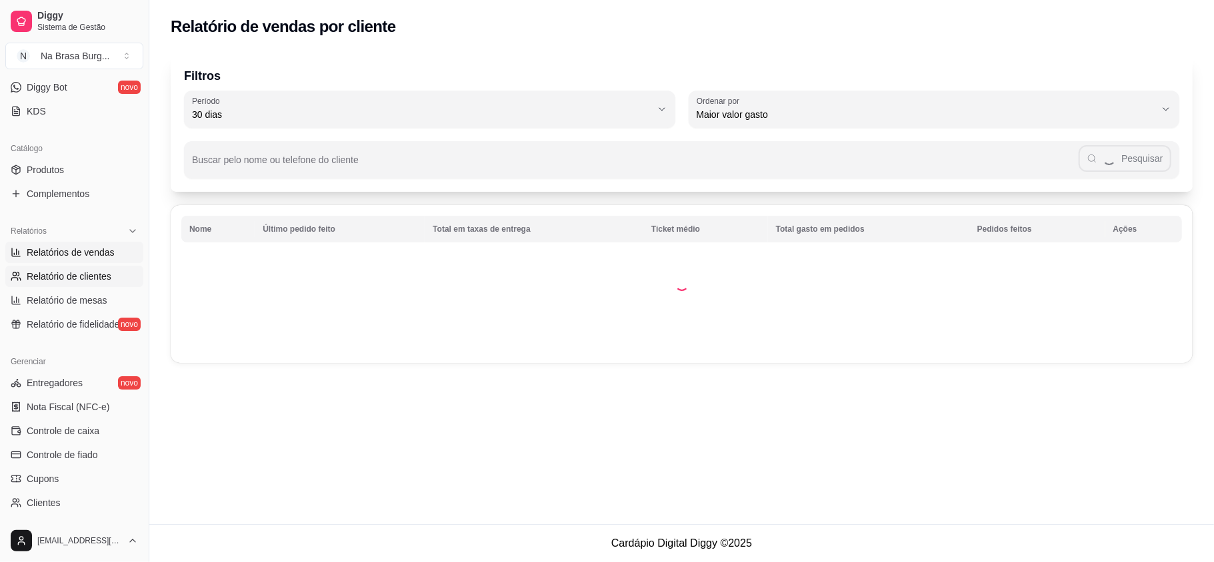
click at [100, 252] on span "Relatórios de vendas" at bounding box center [71, 252] width 88 height 13
select select "ALL"
select select "0"
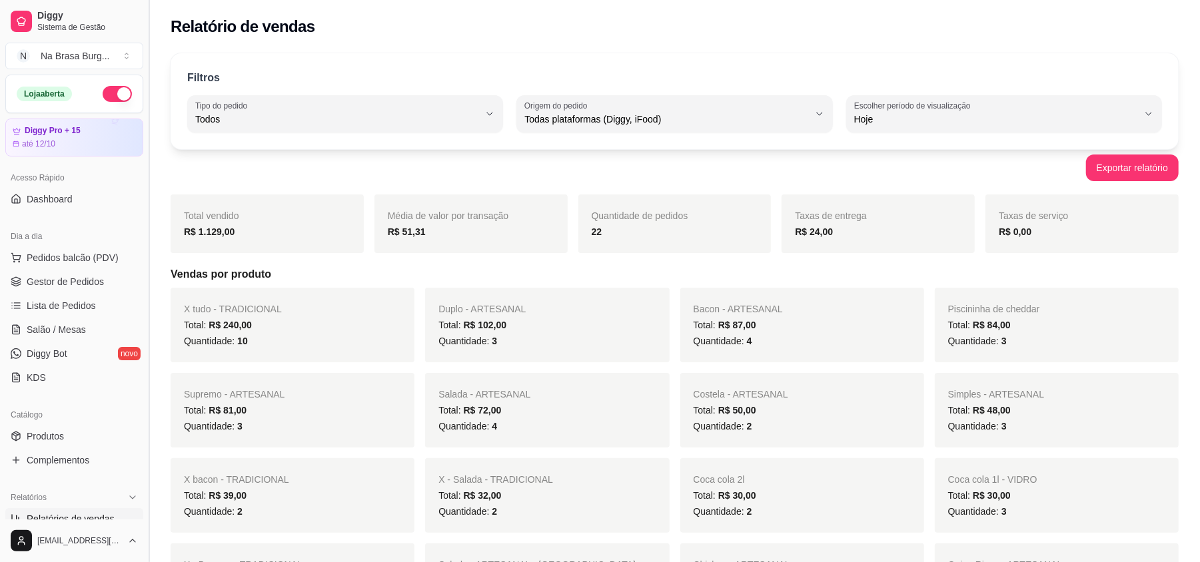
click at [5, 508] on link "Relatórios de vendas" at bounding box center [74, 518] width 138 height 21
click at [93, 331] on link "Salão / Mesas" at bounding box center [74, 329] width 138 height 21
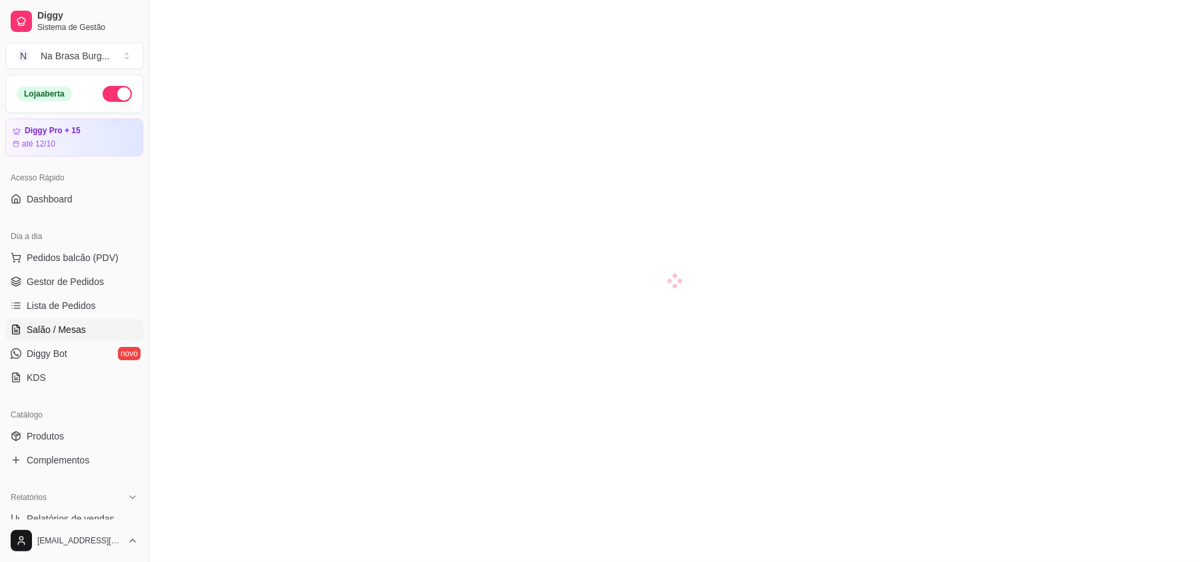
click at [323, 271] on div at bounding box center [674, 281] width 1051 height 562
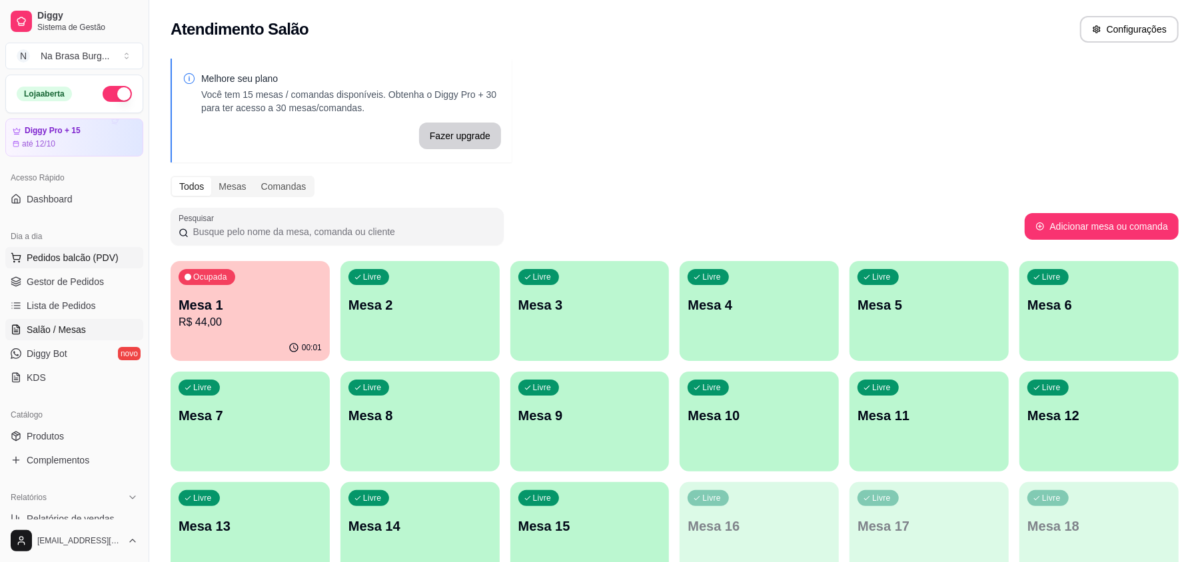
click at [64, 257] on span "Pedidos balcão (PDV)" at bounding box center [73, 257] width 92 height 13
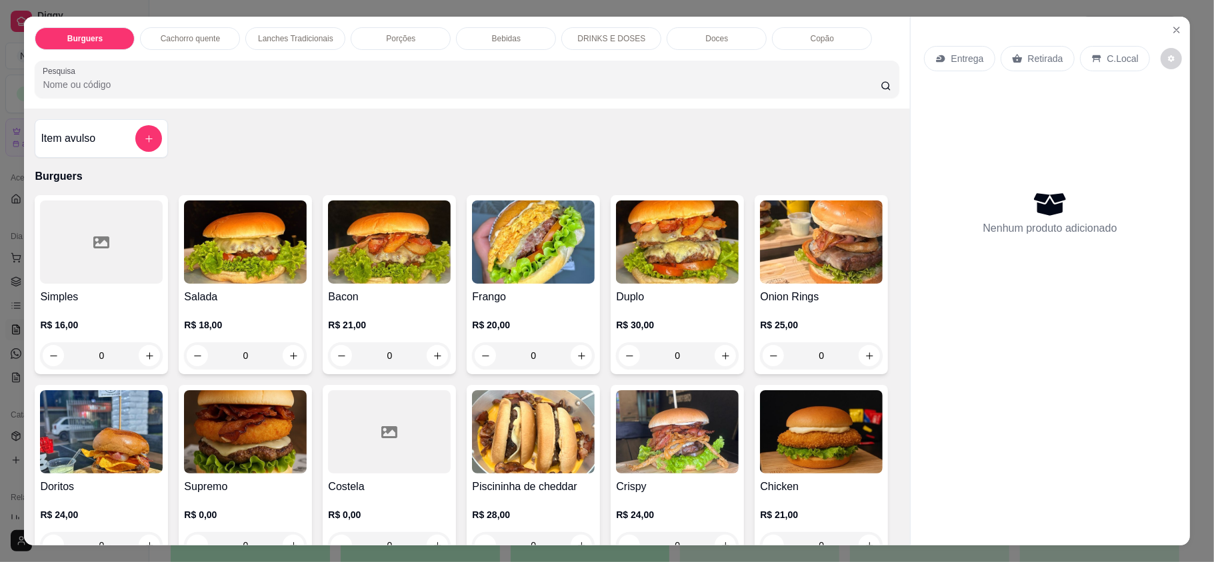
click at [520, 33] on div "Bebidas" at bounding box center [506, 38] width 100 height 23
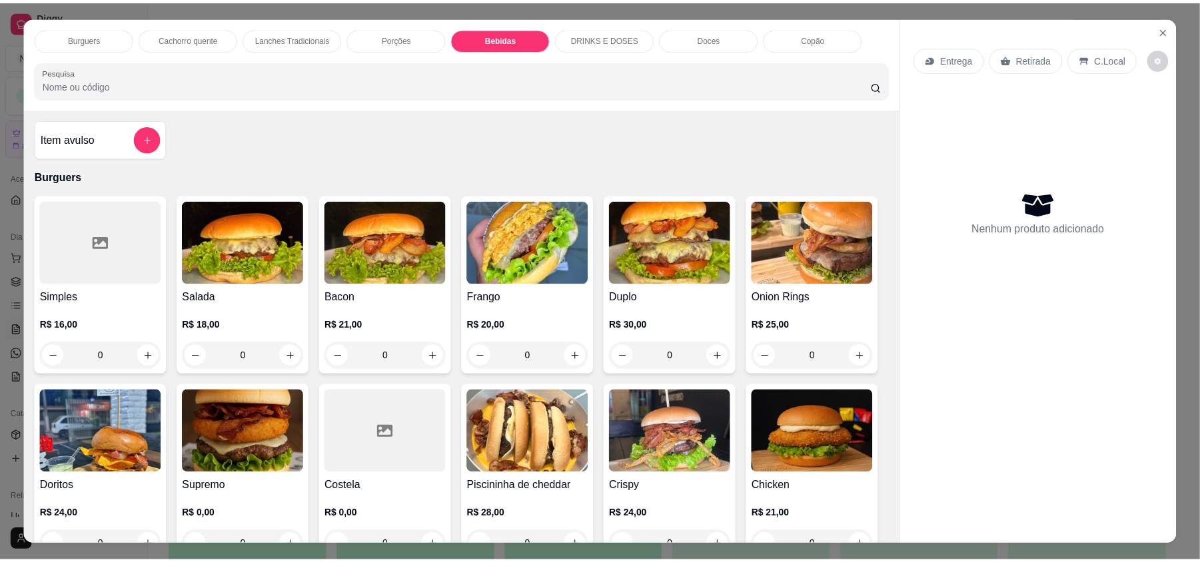
scroll to position [25, 0]
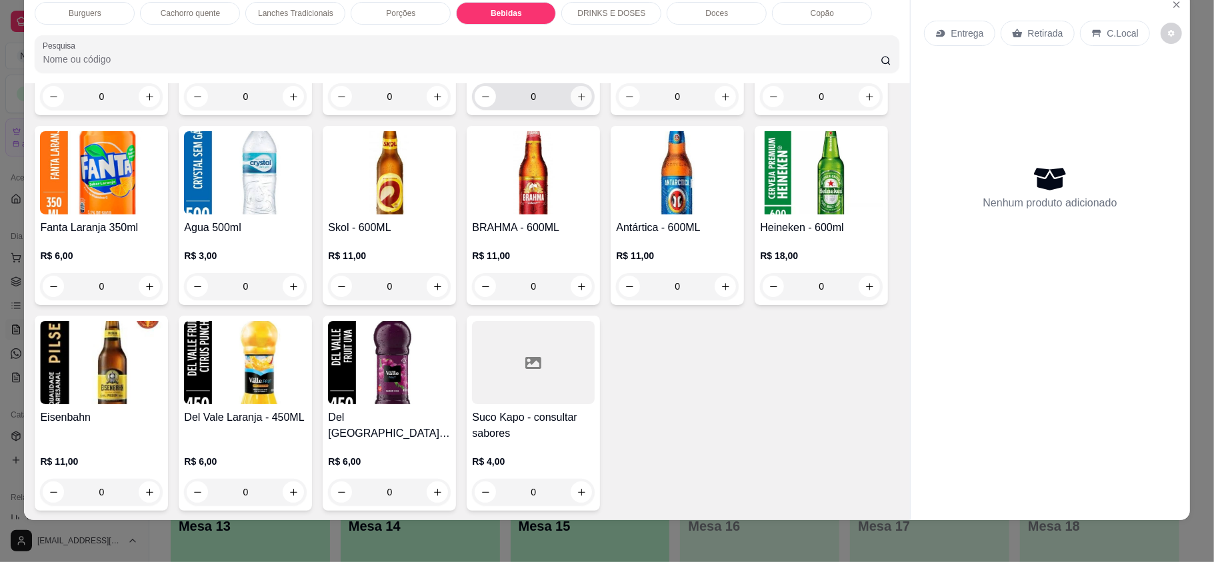
click at [573, 110] on div "0" at bounding box center [532, 96] width 117 height 27
click at [576, 102] on icon "increase-product-quantity" at bounding box center [581, 97] width 10 height 10
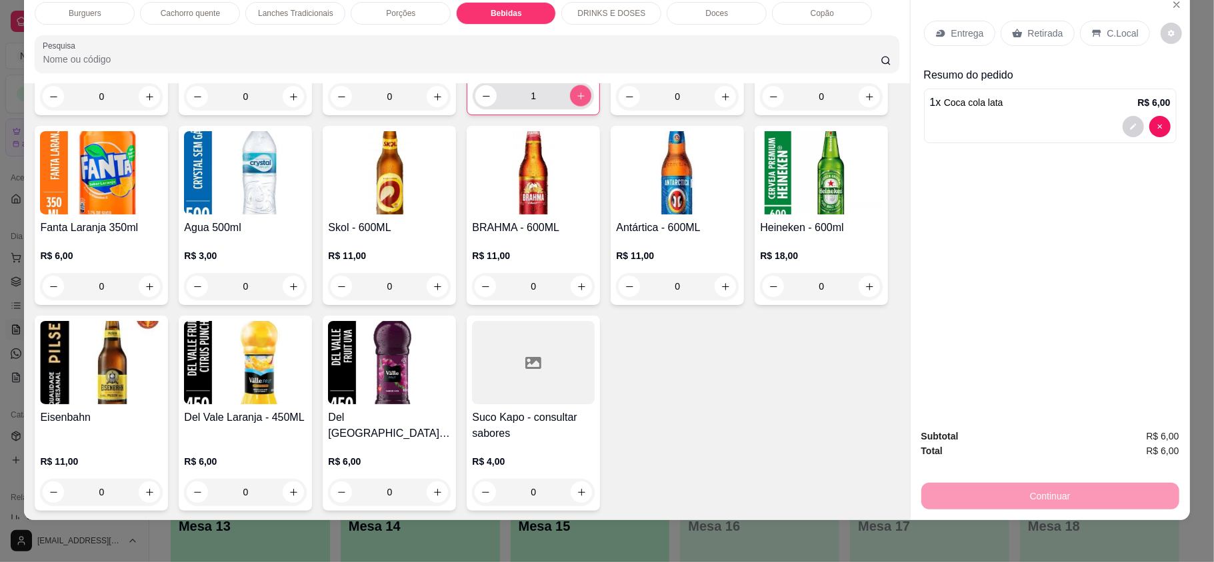
click at [576, 101] on icon "increase-product-quantity" at bounding box center [581, 96] width 10 height 10
type input "2"
click at [1038, 44] on div "Retirada" at bounding box center [1037, 33] width 74 height 25
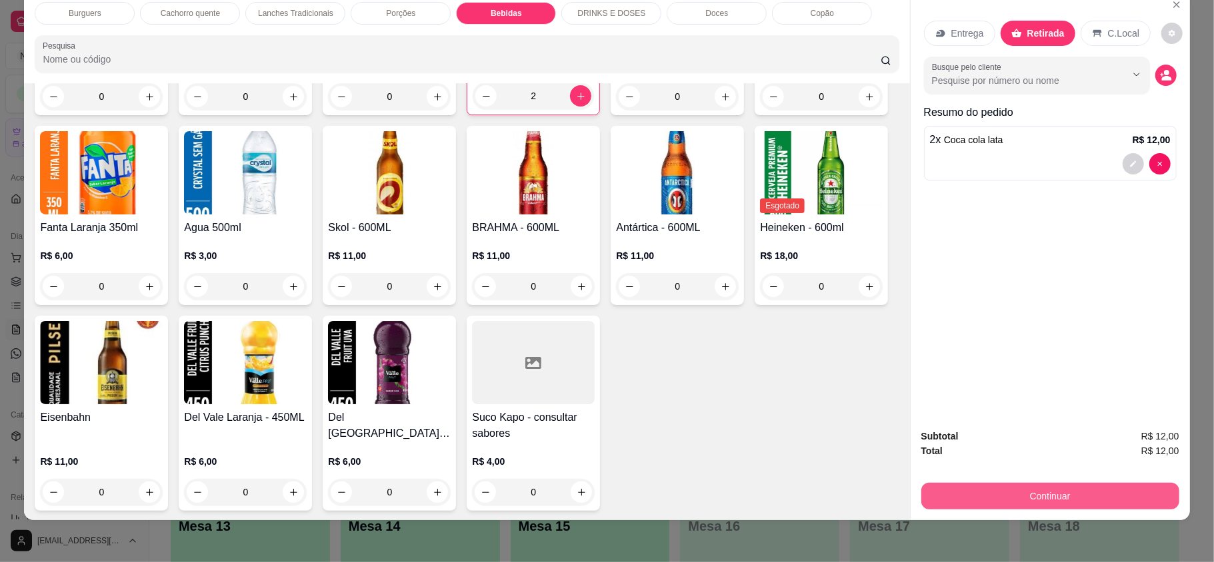
click at [1032, 498] on button "Continuar" at bounding box center [1050, 496] width 258 height 27
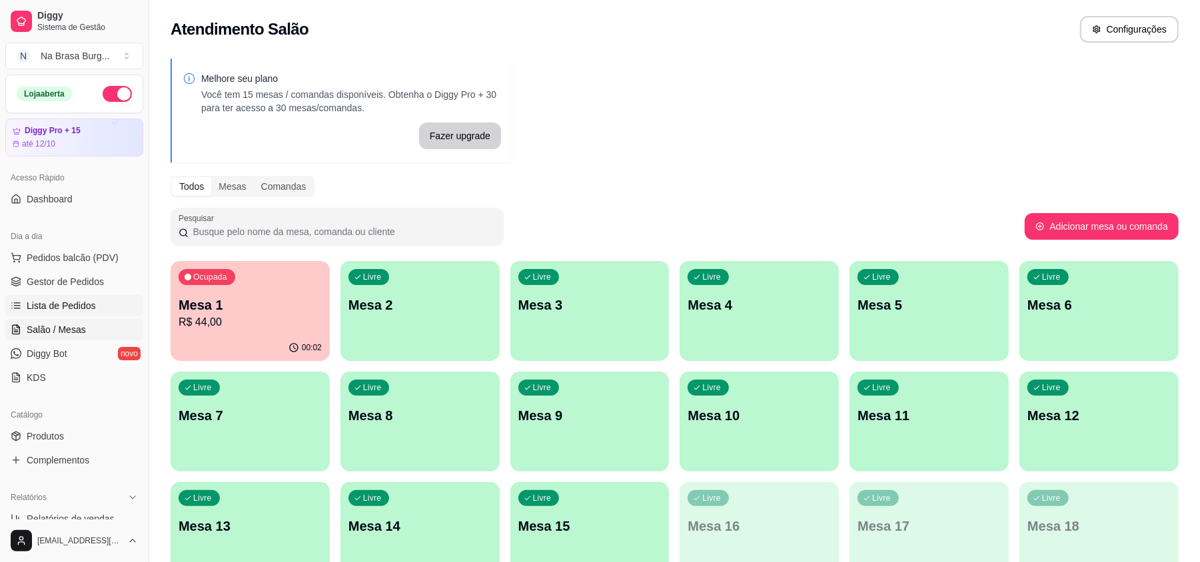
click at [99, 300] on link "Lista de Pedidos" at bounding box center [74, 305] width 138 height 21
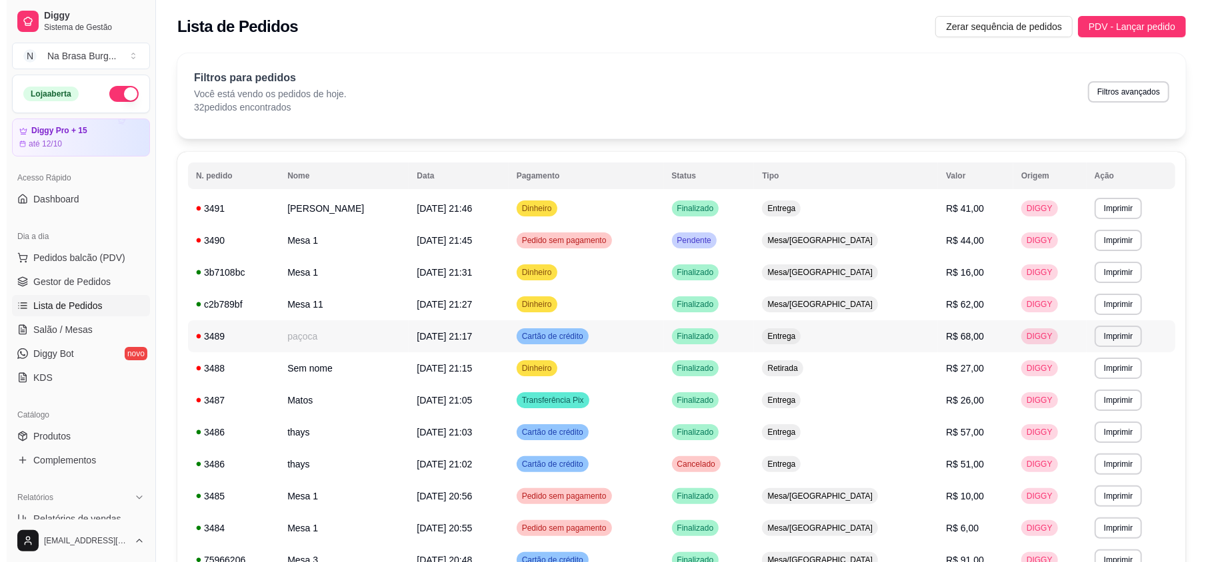
scroll to position [89, 0]
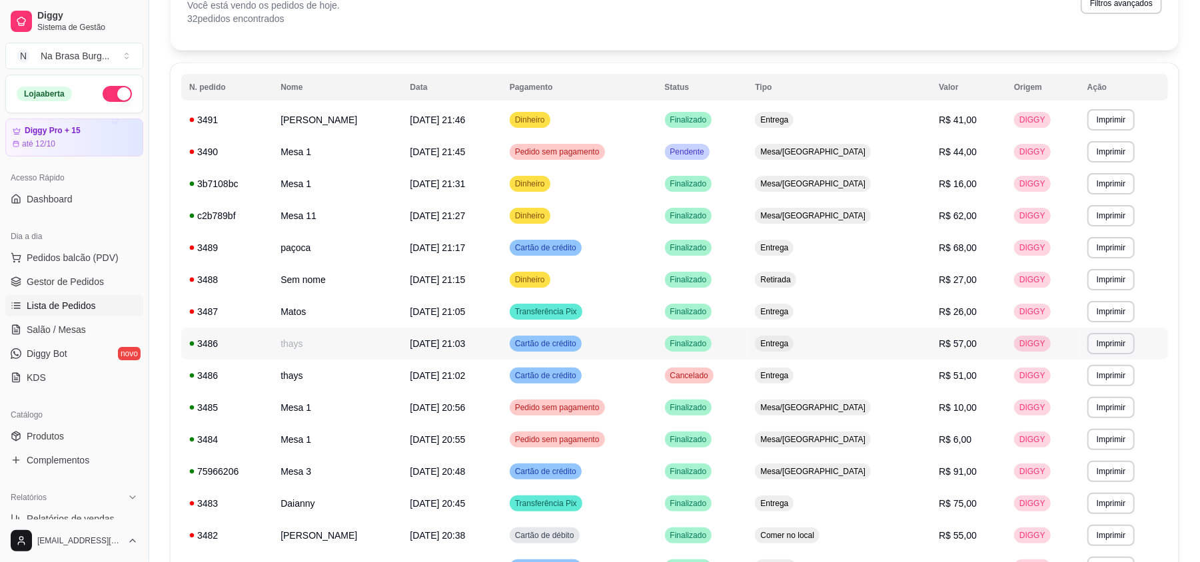
click at [460, 341] on span "[DATE] 21:03" at bounding box center [437, 344] width 55 height 11
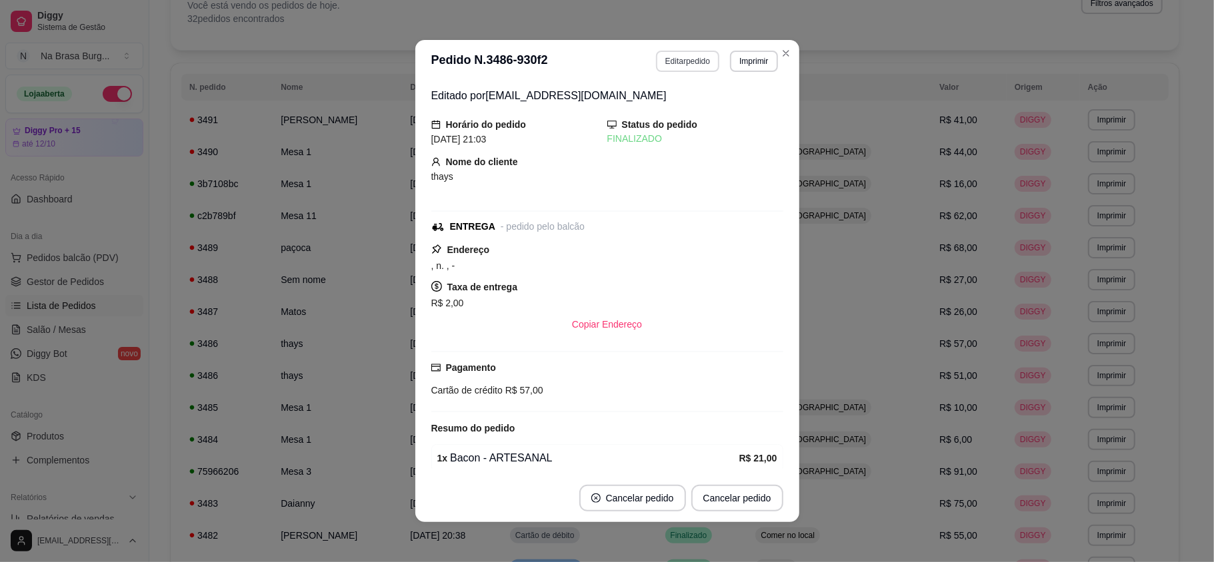
click at [676, 54] on button "Editar pedido" at bounding box center [687, 61] width 63 height 21
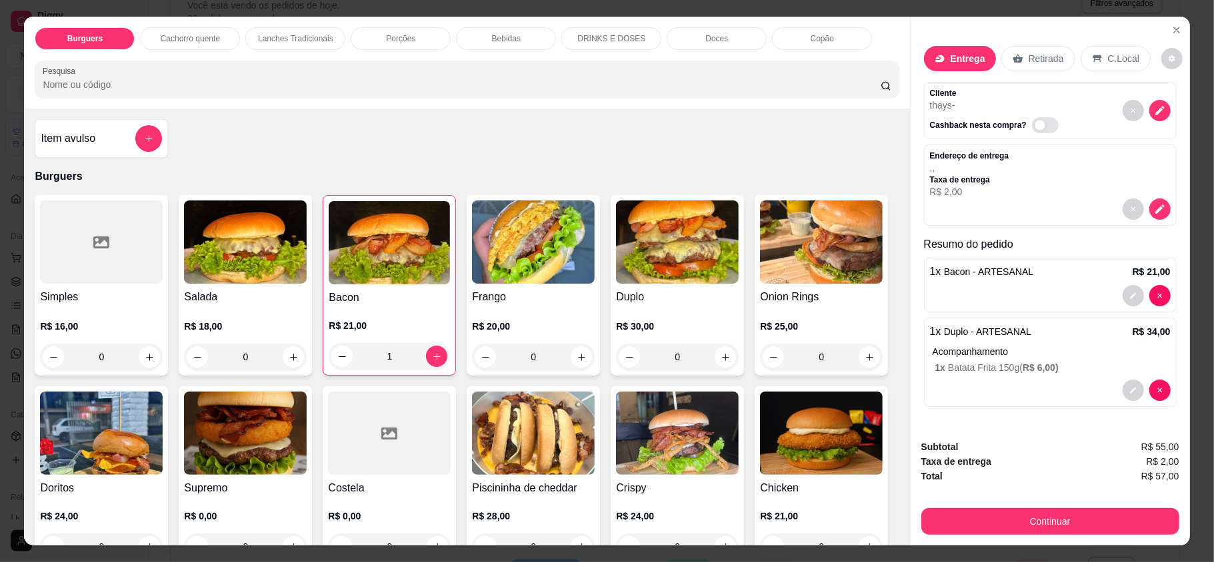
click at [515, 47] on div "Bebidas" at bounding box center [506, 38] width 100 height 23
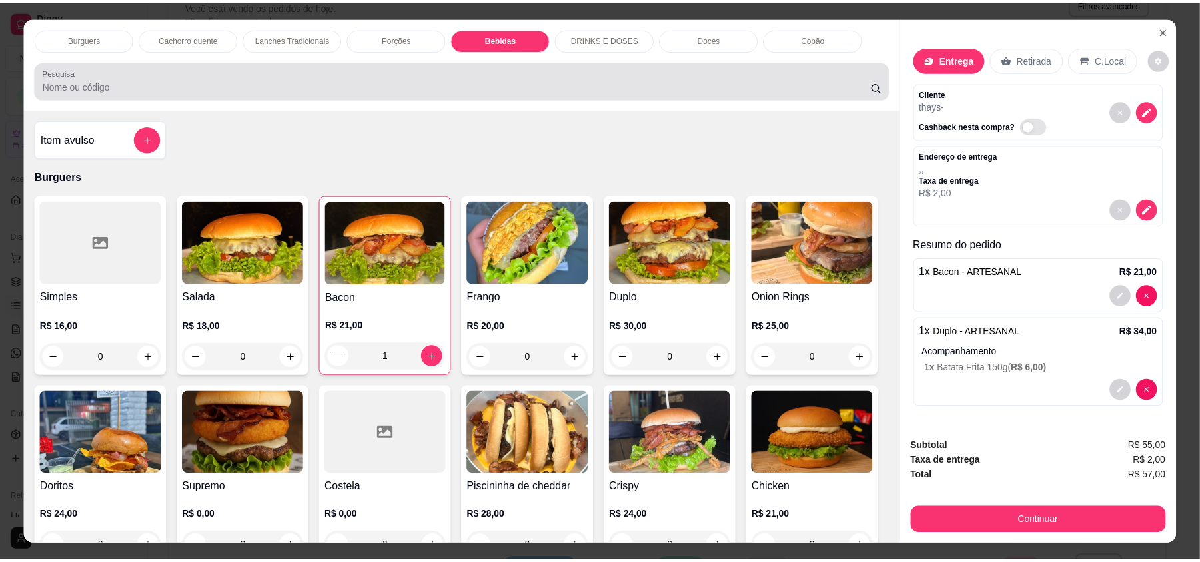
scroll to position [25, 0]
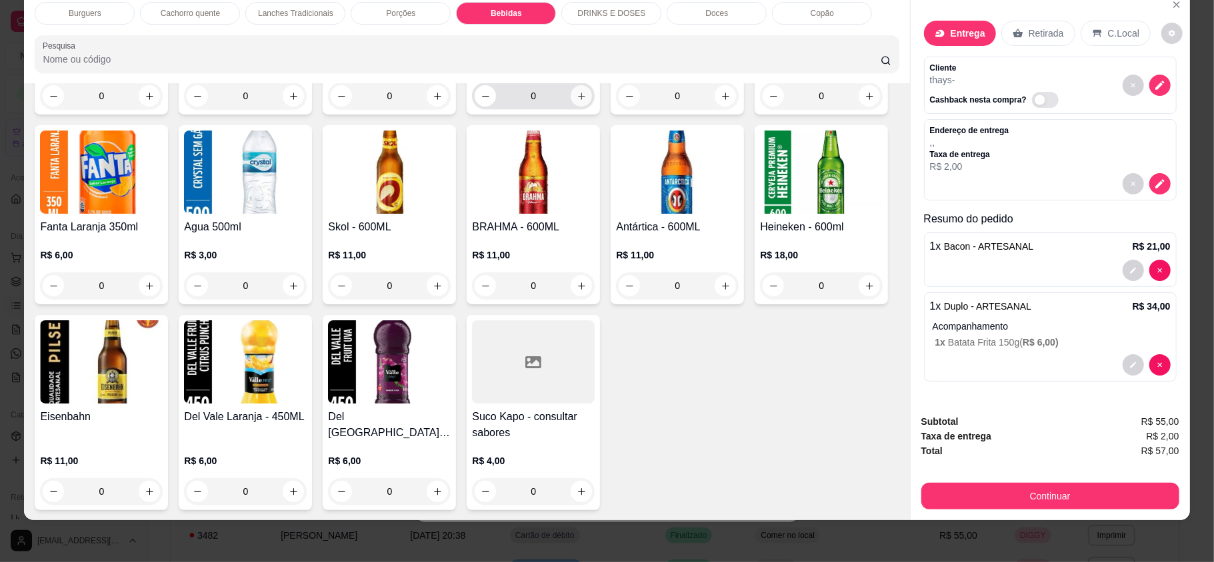
click at [576, 107] on button "increase-product-quantity" at bounding box center [580, 95] width 21 height 21
click at [576, 106] on button "increase-product-quantity" at bounding box center [580, 95] width 21 height 21
type input "2"
click at [1028, 32] on p "Retirada" at bounding box center [1045, 33] width 35 height 13
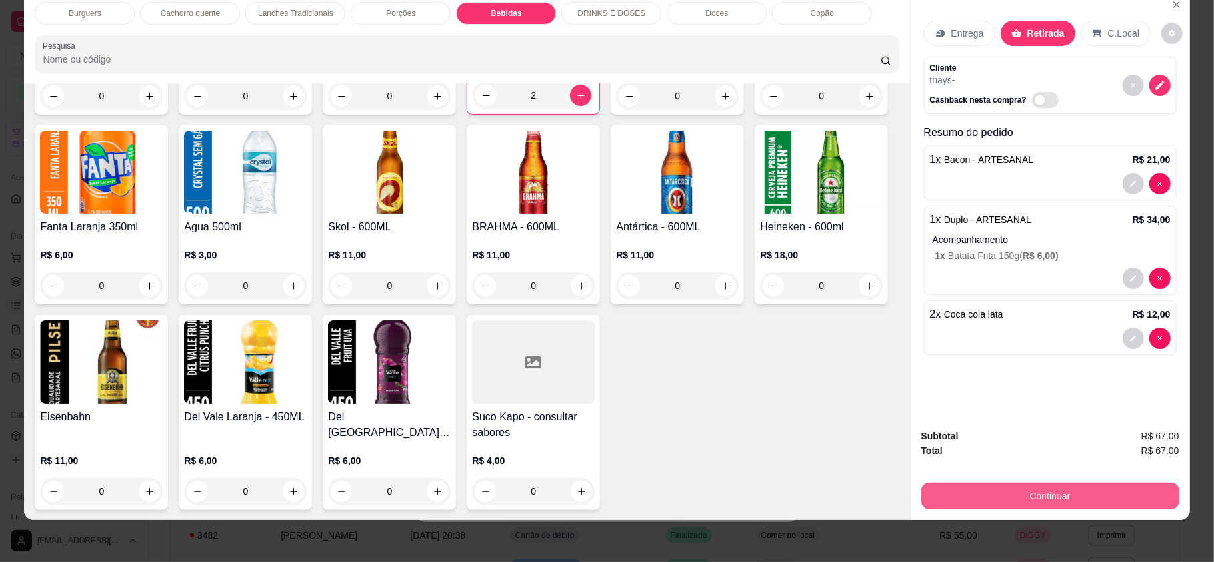
click at [1046, 504] on button "Continuar" at bounding box center [1050, 496] width 258 height 27
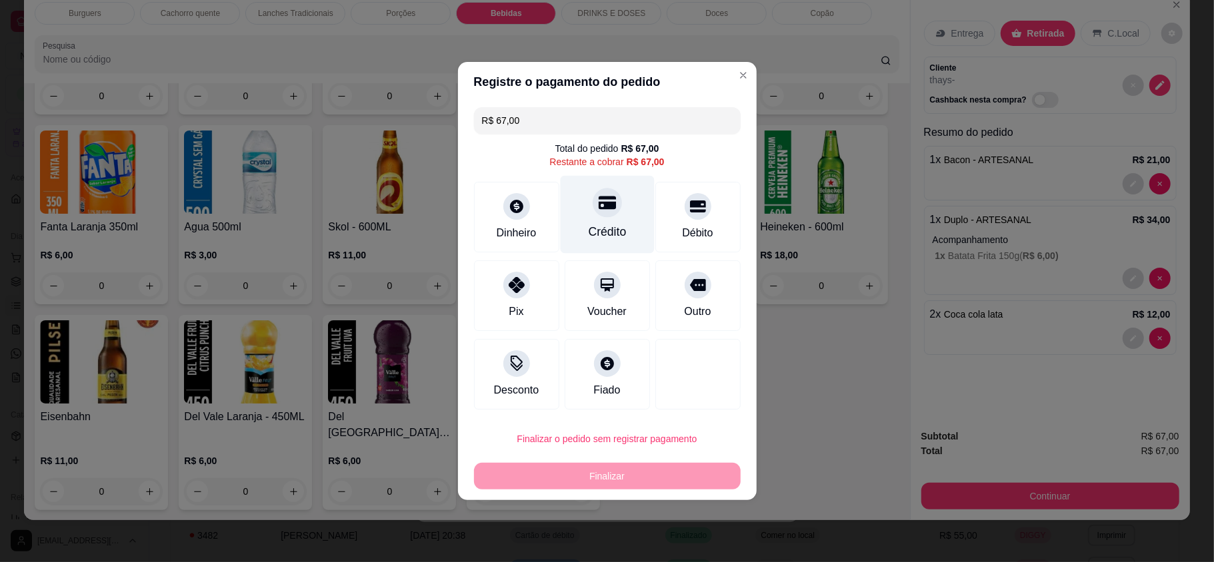
click at [585, 211] on div "Crédito" at bounding box center [607, 215] width 94 height 78
type input "R$ 0,00"
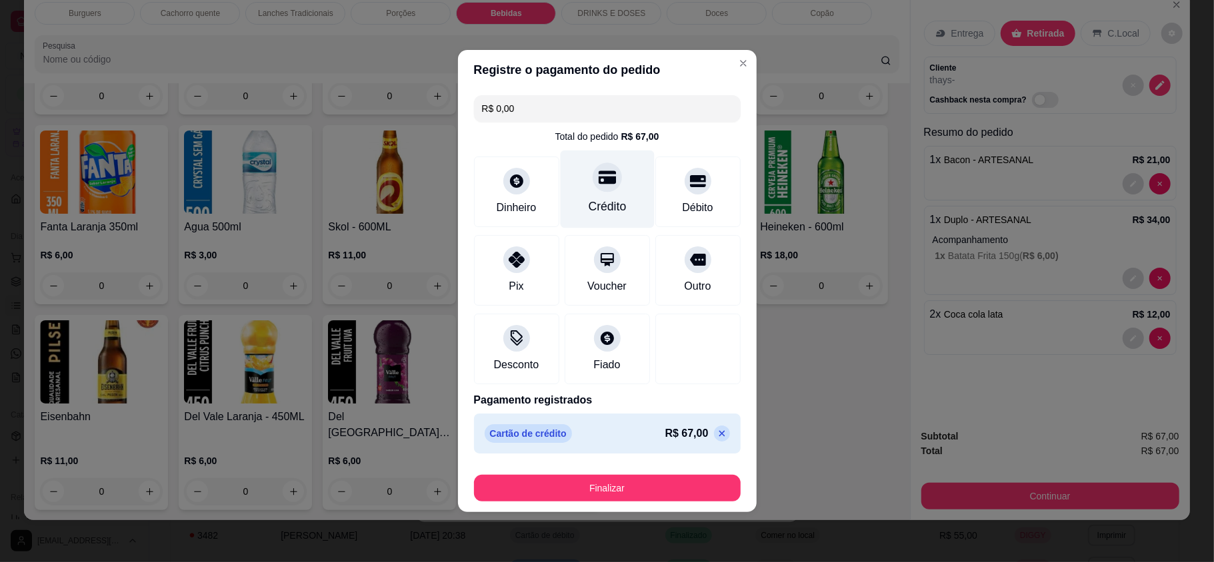
click at [619, 196] on div "Crédito" at bounding box center [607, 190] width 94 height 78
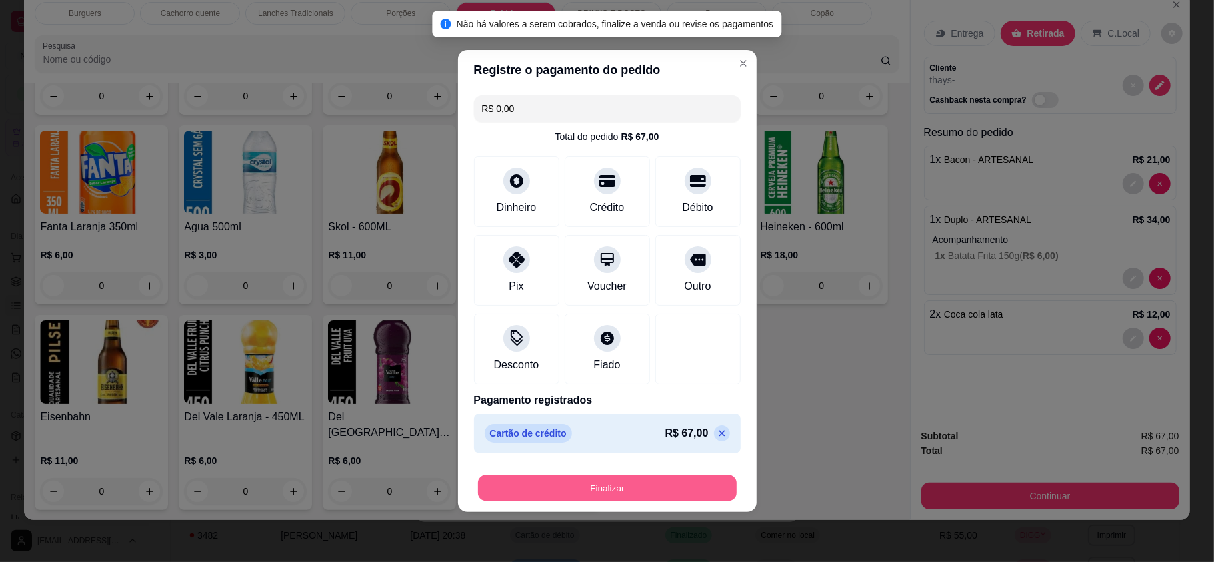
click at [669, 490] on button "Finalizar" at bounding box center [607, 489] width 259 height 26
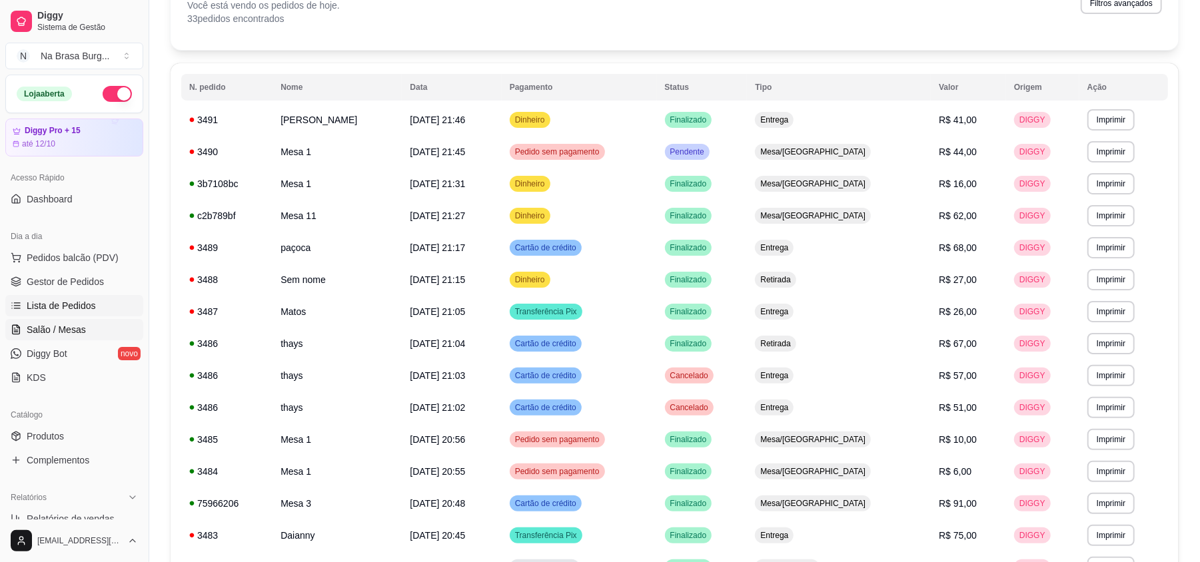
click at [101, 323] on link "Salão / Mesas" at bounding box center [74, 329] width 138 height 21
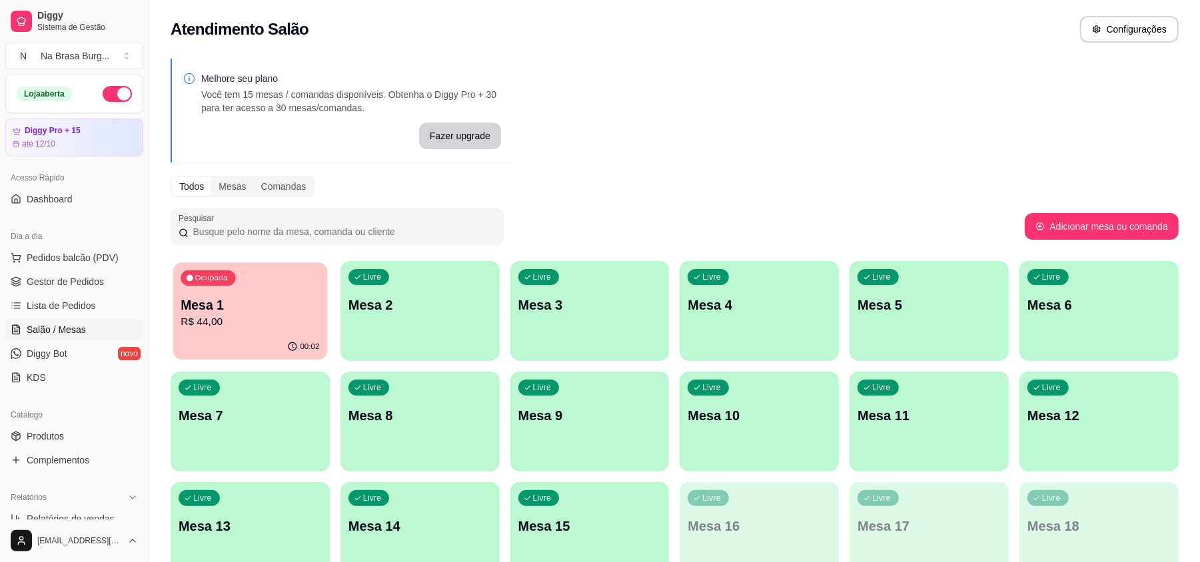
click at [251, 315] on p "R$ 44,00" at bounding box center [250, 322] width 139 height 15
click at [83, 311] on span "Lista de Pedidos" at bounding box center [61, 305] width 69 height 13
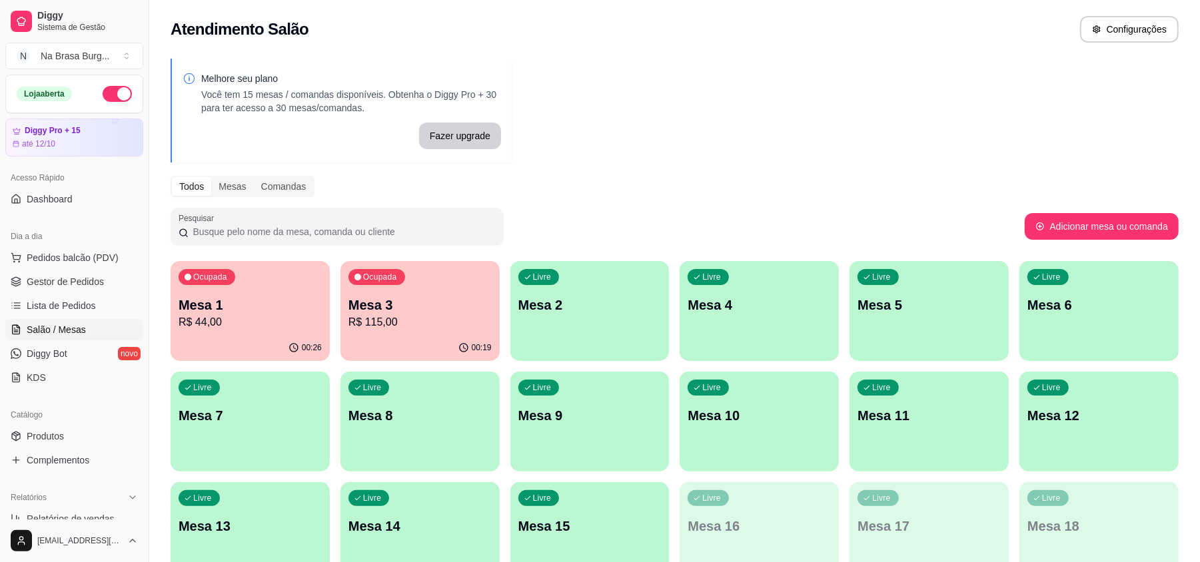
click at [275, 315] on p "R$ 44,00" at bounding box center [250, 323] width 143 height 16
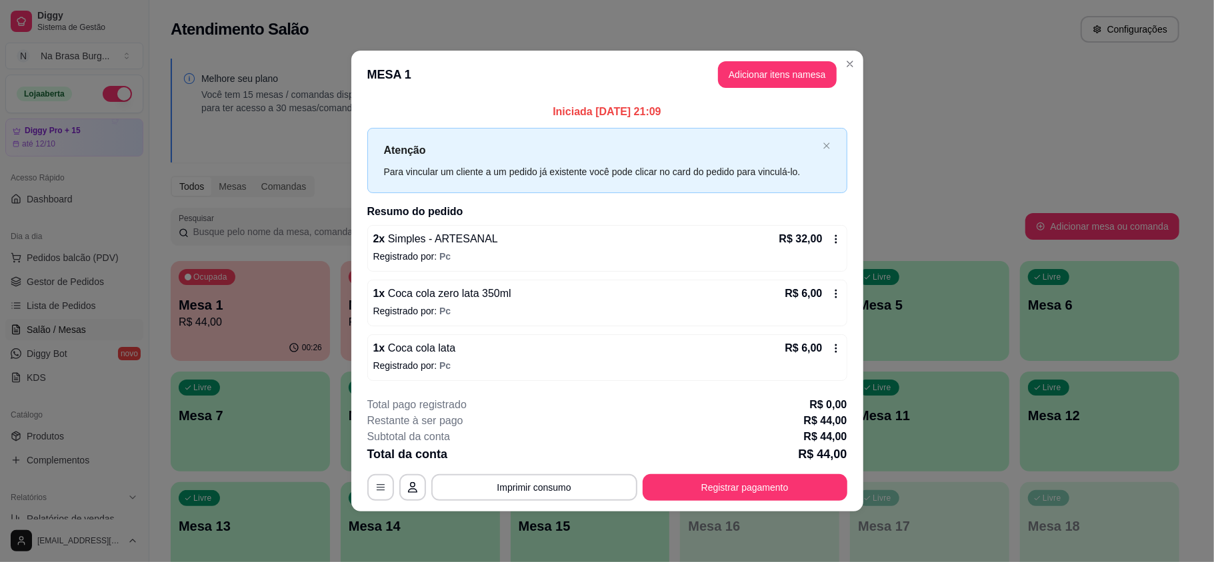
click at [760, 79] on button "Adicionar itens na mesa" at bounding box center [777, 74] width 119 height 27
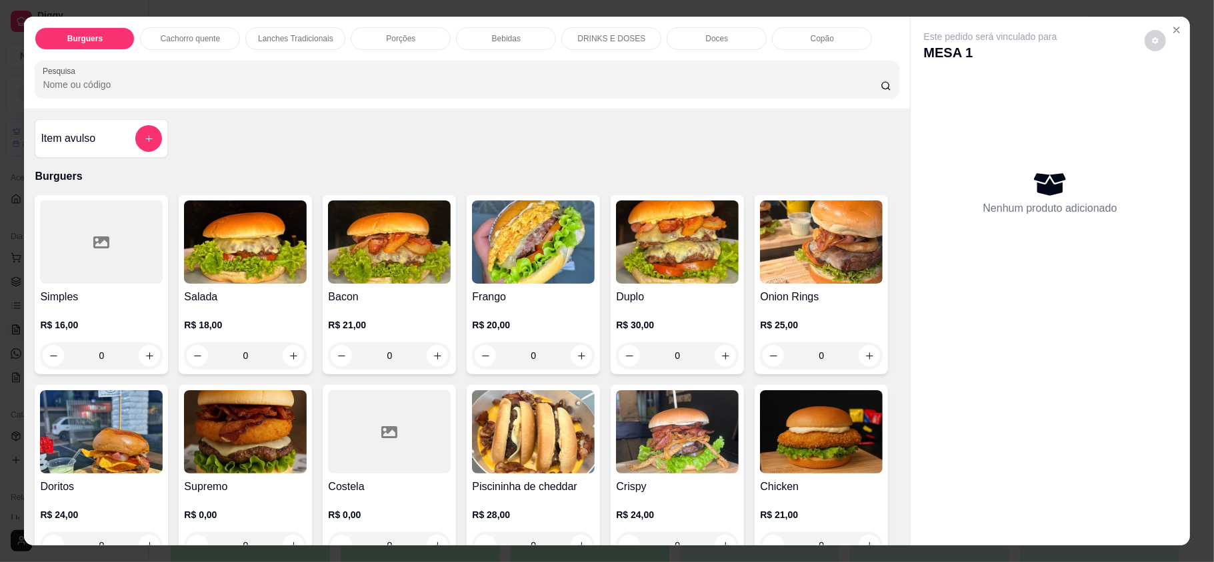
click at [709, 43] on p "Doces" at bounding box center [716, 38] width 23 height 11
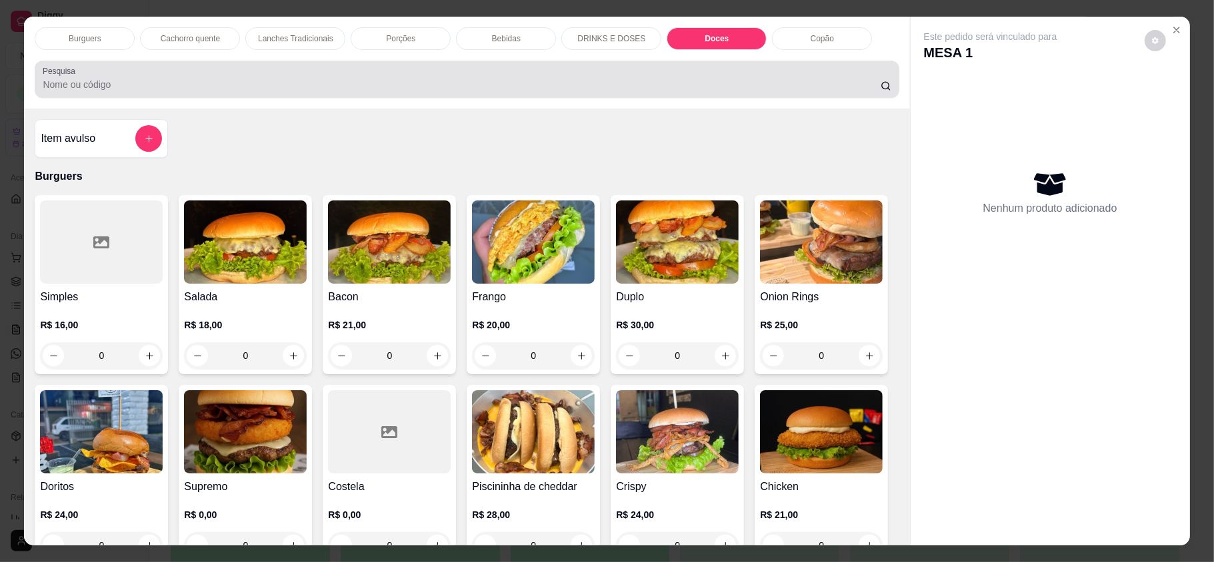
scroll to position [25, 0]
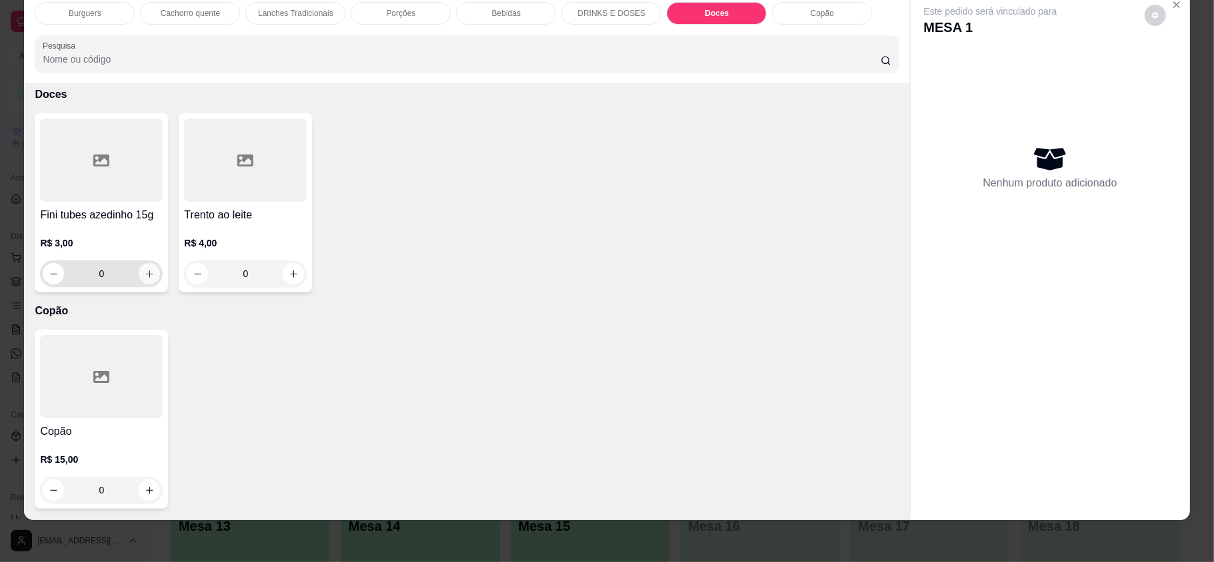
click at [145, 269] on icon "increase-product-quantity" at bounding box center [150, 274] width 10 height 10
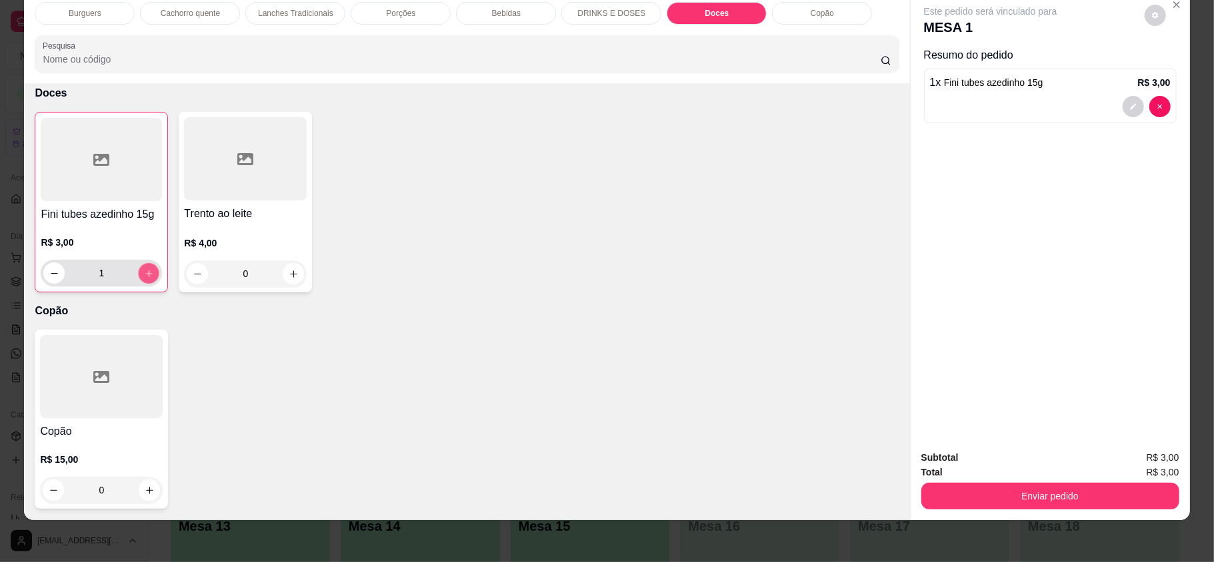
click at [145, 268] on button "increase-product-quantity" at bounding box center [149, 273] width 21 height 21
type input "2"
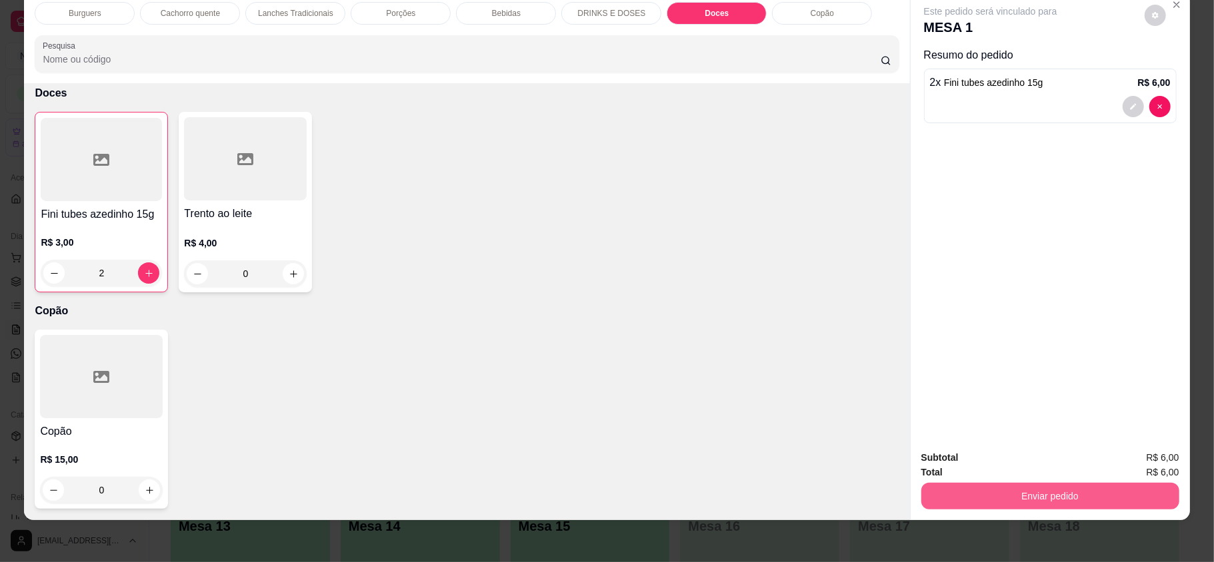
click at [971, 494] on button "Enviar pedido" at bounding box center [1050, 496] width 258 height 27
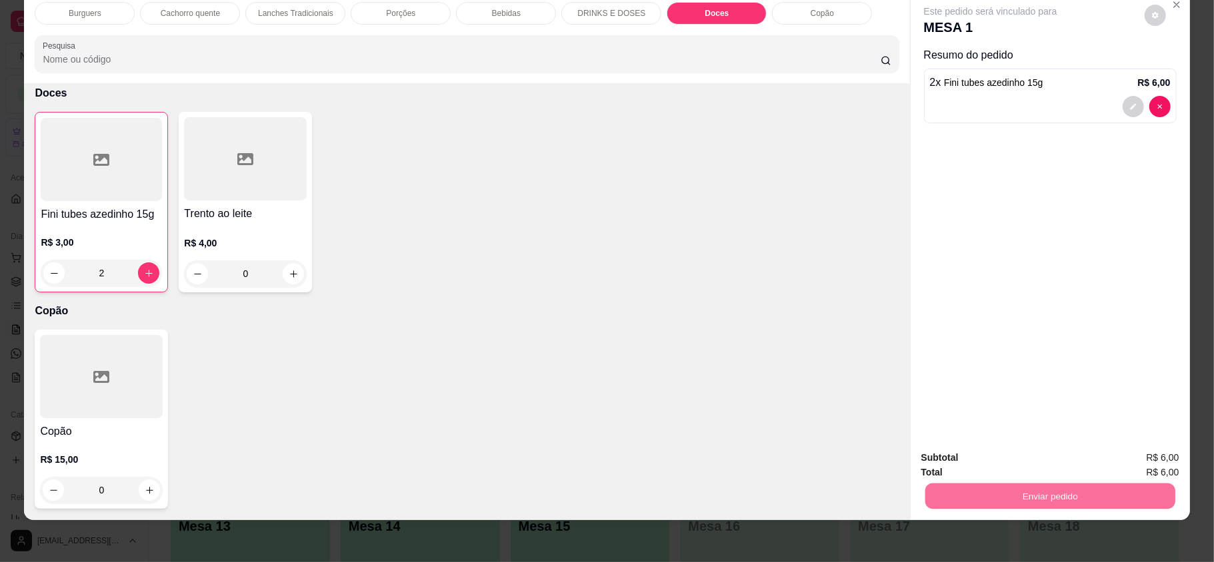
click at [1000, 472] on button "Não registrar e enviar pedido" at bounding box center [1004, 463] width 139 height 25
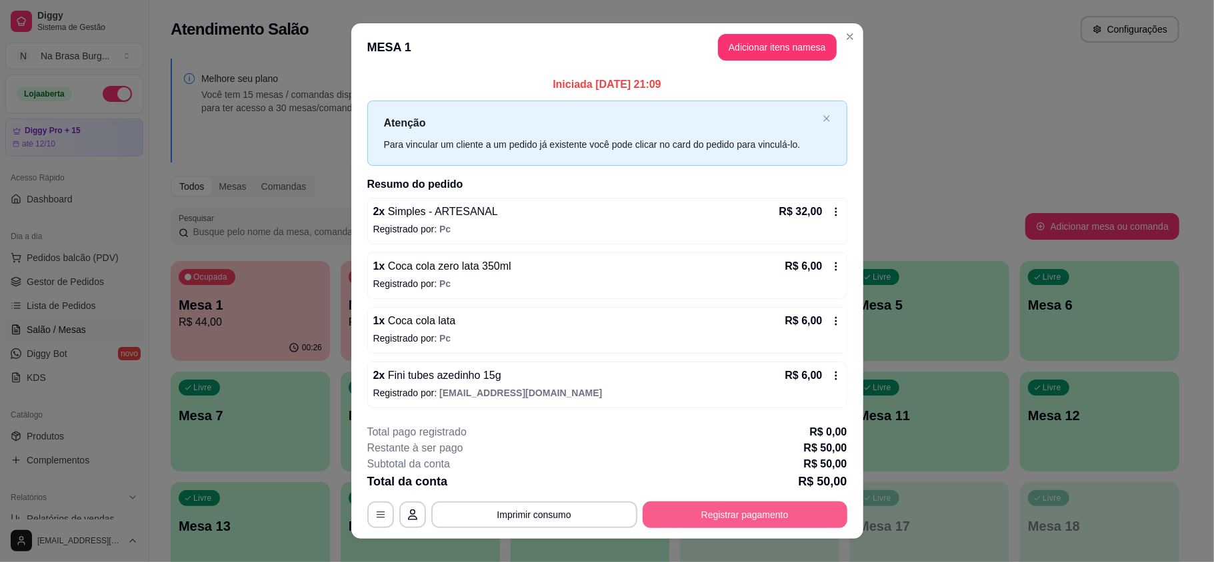
click at [769, 510] on button "Registrar pagamento" at bounding box center [744, 515] width 205 height 27
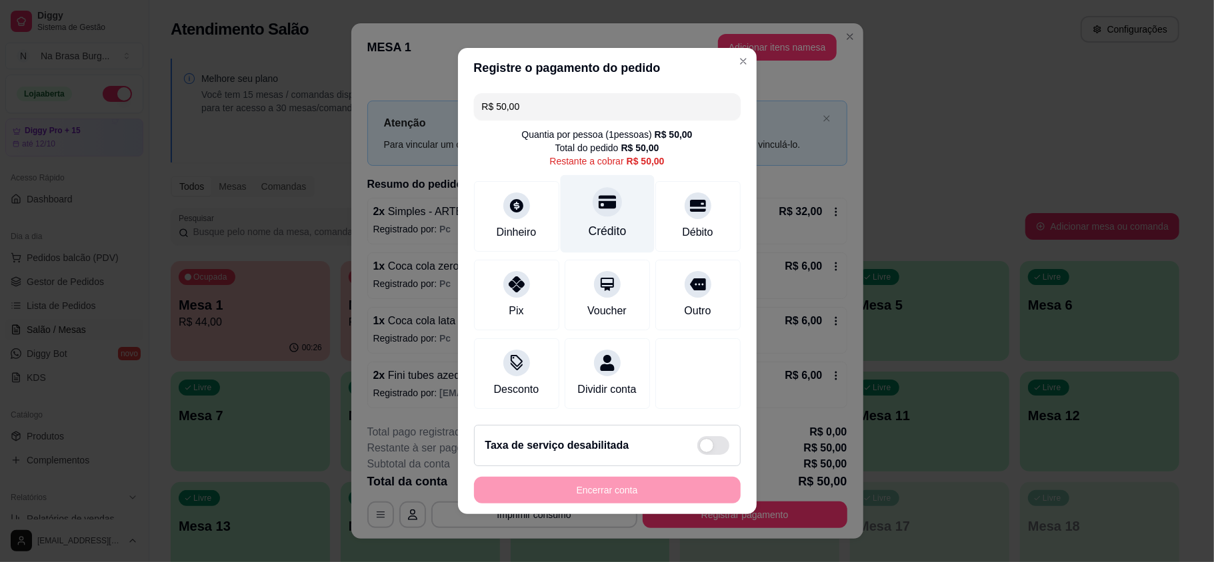
click at [609, 223] on div "Crédito" at bounding box center [607, 231] width 38 height 17
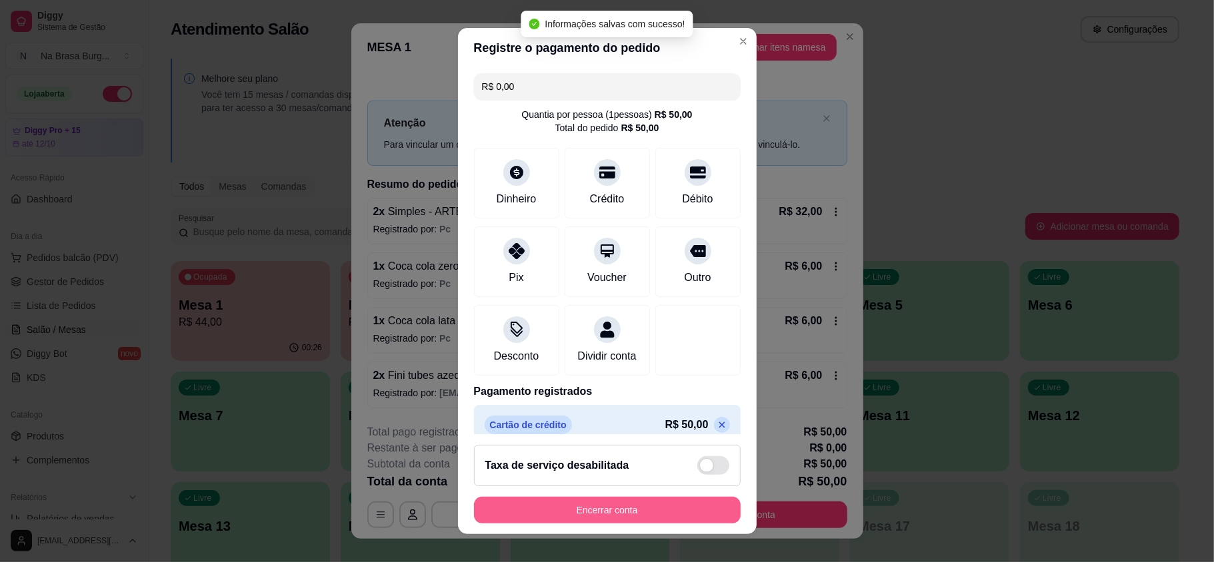
type input "R$ 0,00"
click at [664, 497] on button "Encerrar conta" at bounding box center [607, 510] width 259 height 26
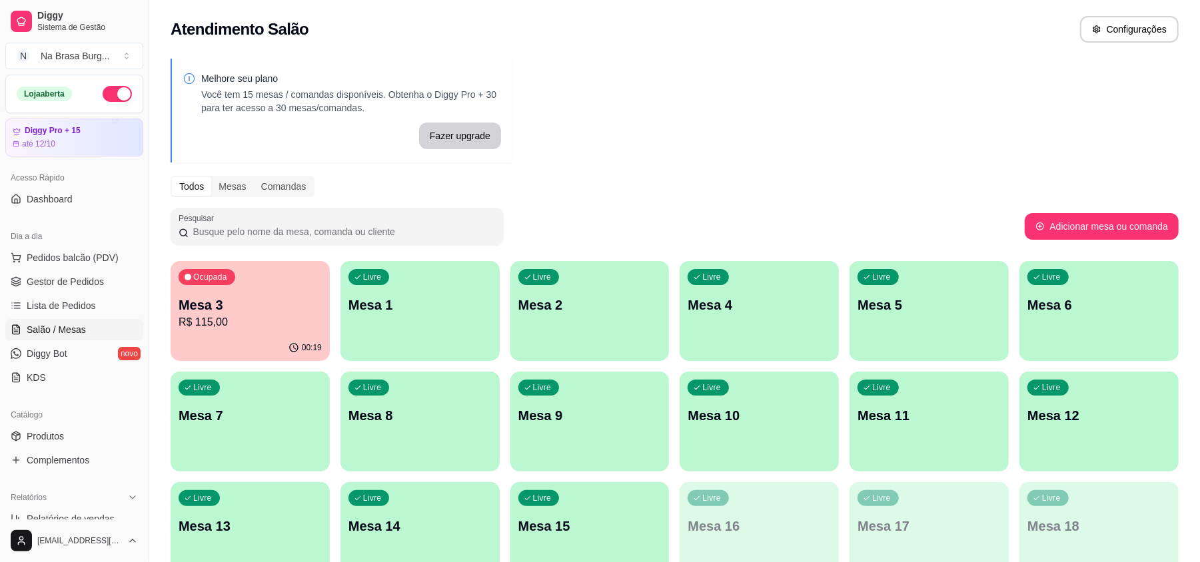
click at [255, 307] on p "Mesa 3" at bounding box center [250, 305] width 143 height 19
click at [287, 305] on p "Mesa 3" at bounding box center [250, 306] width 139 height 18
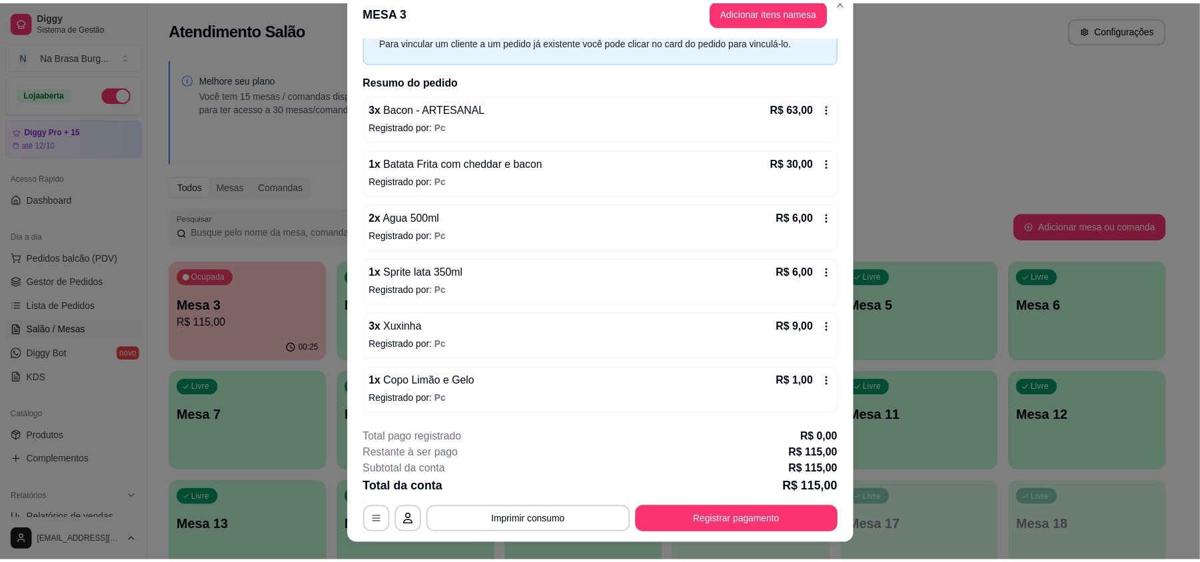
scroll to position [40, 0]
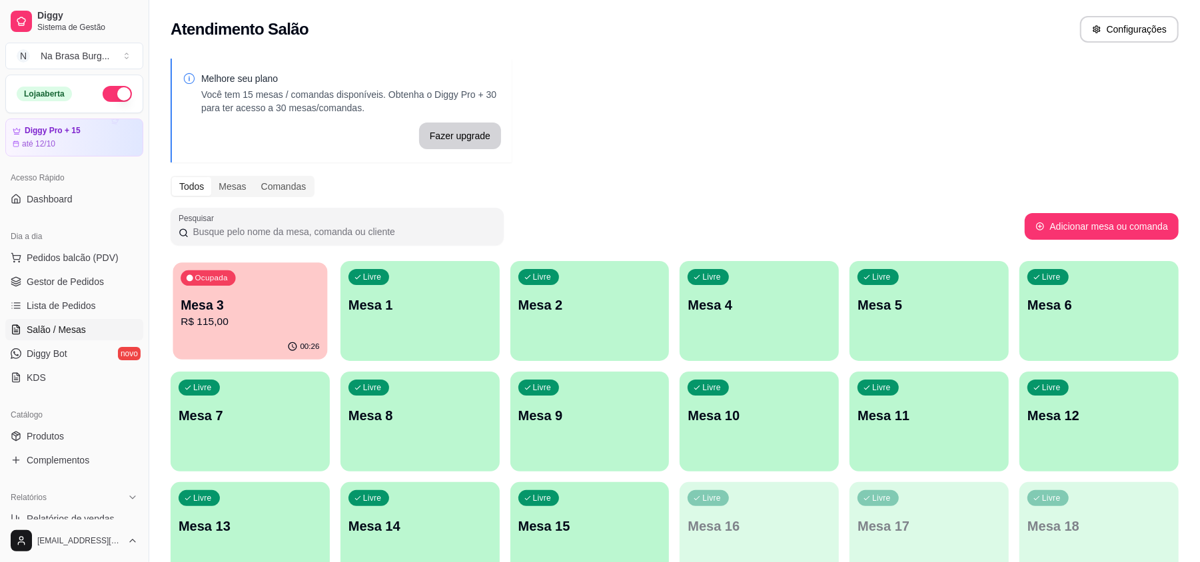
click at [276, 344] on div "00:26" at bounding box center [250, 347] width 155 height 25
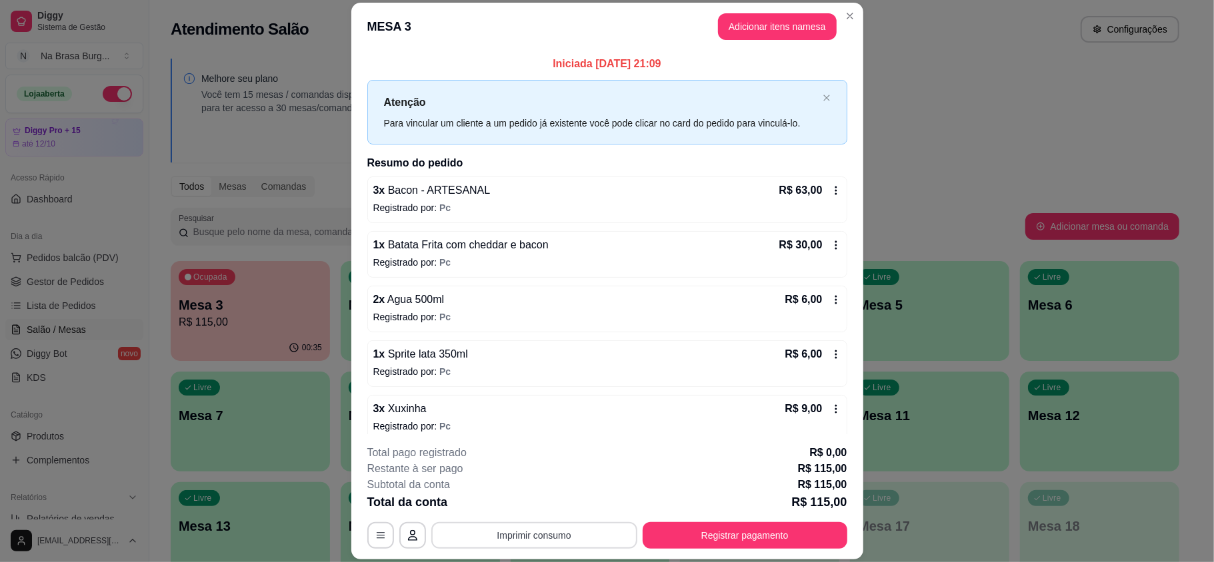
click at [580, 537] on button "Imprimir consumo" at bounding box center [534, 535] width 206 height 27
click at [534, 494] on div "Escolha a impressora IMPRESSORA" at bounding box center [531, 495] width 110 height 45
click at [536, 501] on button "IMPRESSORA" at bounding box center [531, 504] width 97 height 21
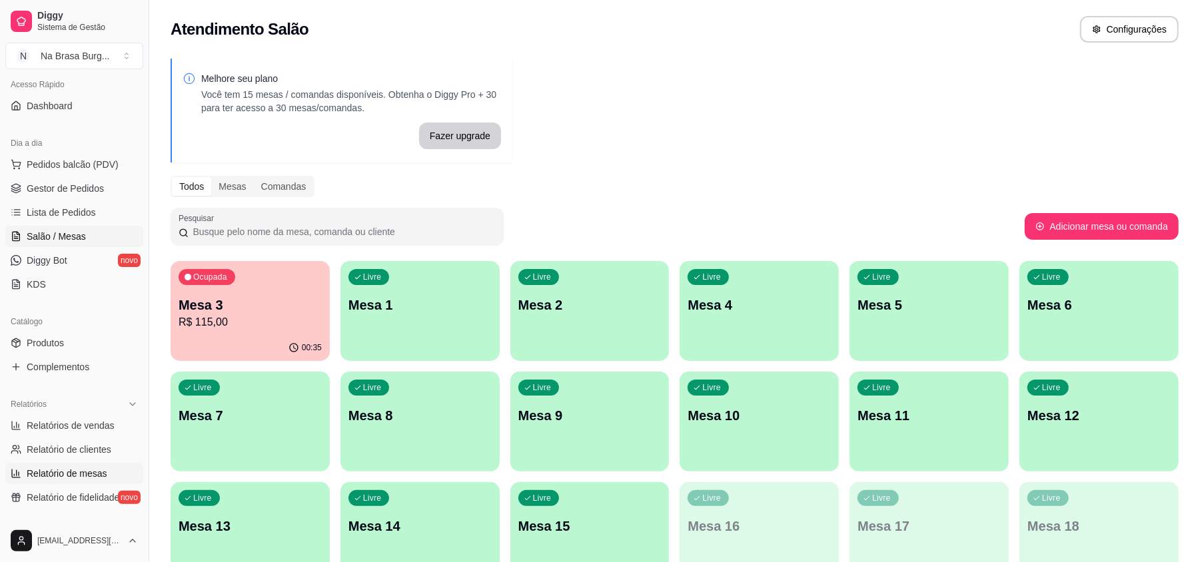
scroll to position [177, 0]
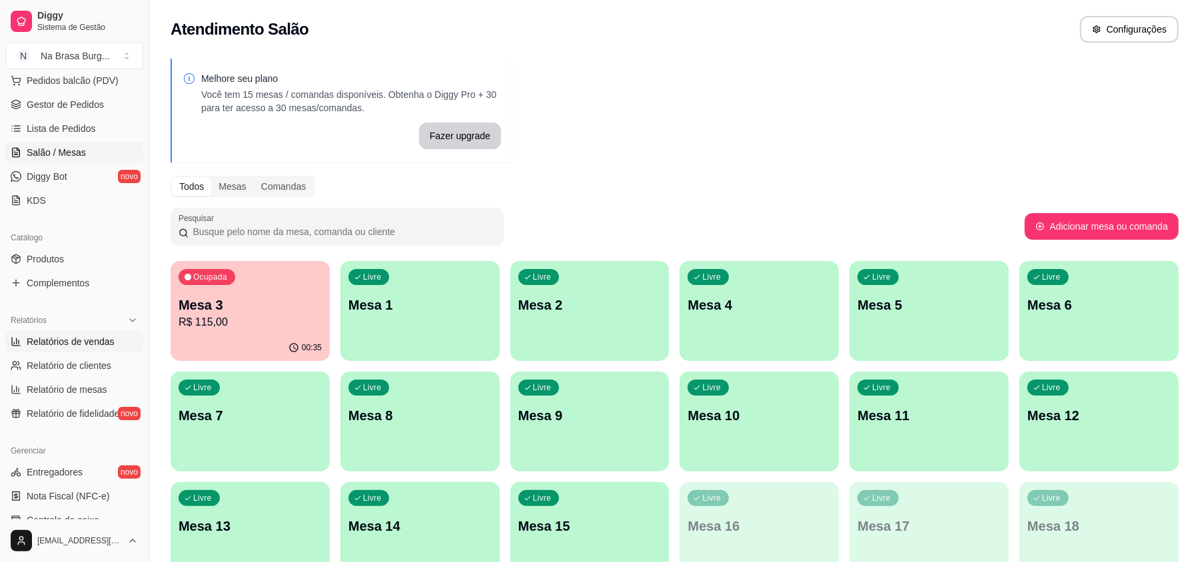
click at [83, 348] on span "Relatórios de vendas" at bounding box center [71, 341] width 88 height 13
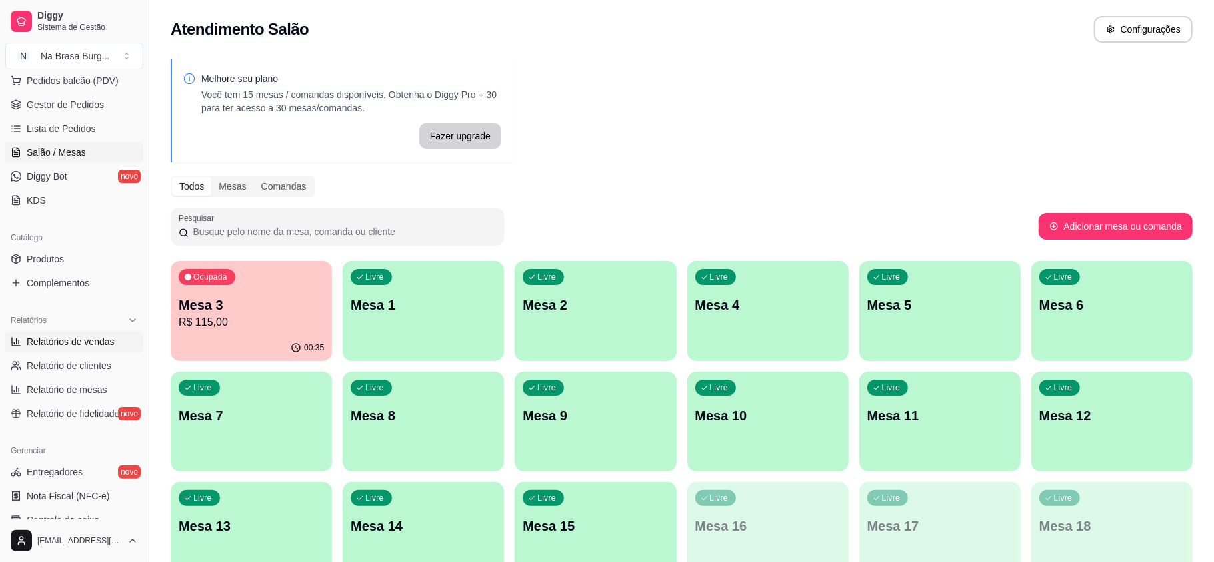
select select "ALL"
select select "0"
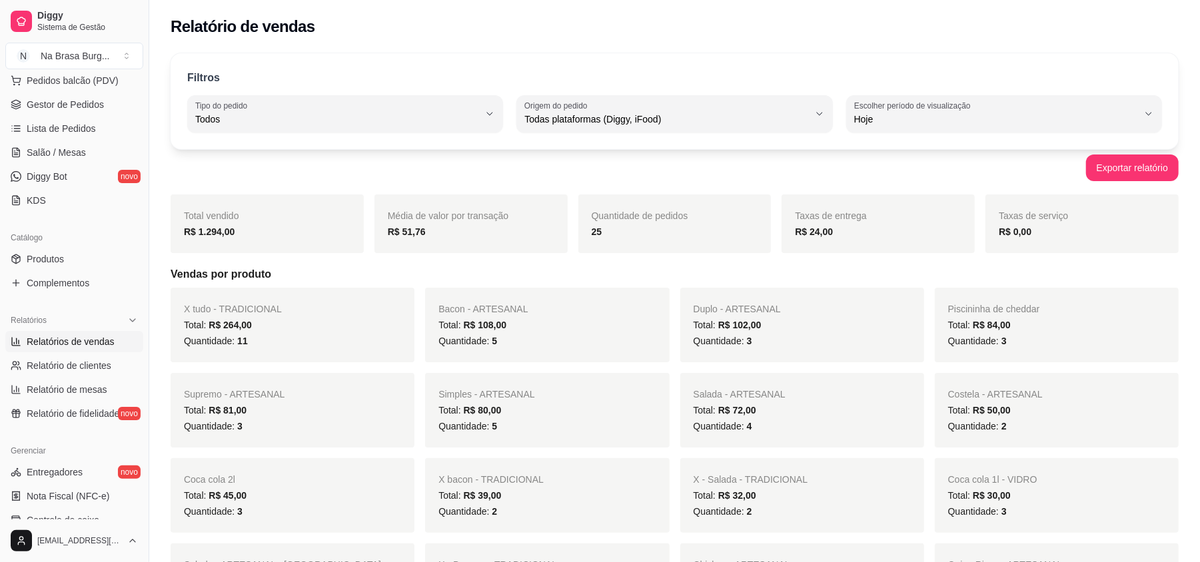
click at [97, 337] on span "Relatórios de vendas" at bounding box center [71, 341] width 88 height 13
click at [73, 152] on span "Salão / Mesas" at bounding box center [56, 152] width 59 height 13
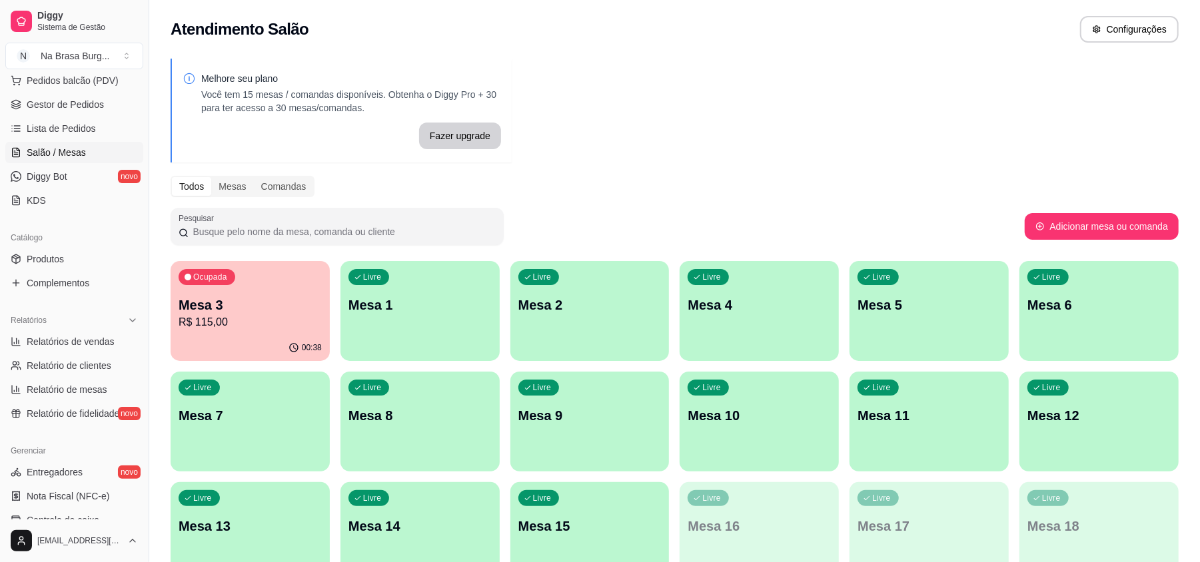
click at [227, 299] on p "Mesa 3" at bounding box center [250, 305] width 143 height 19
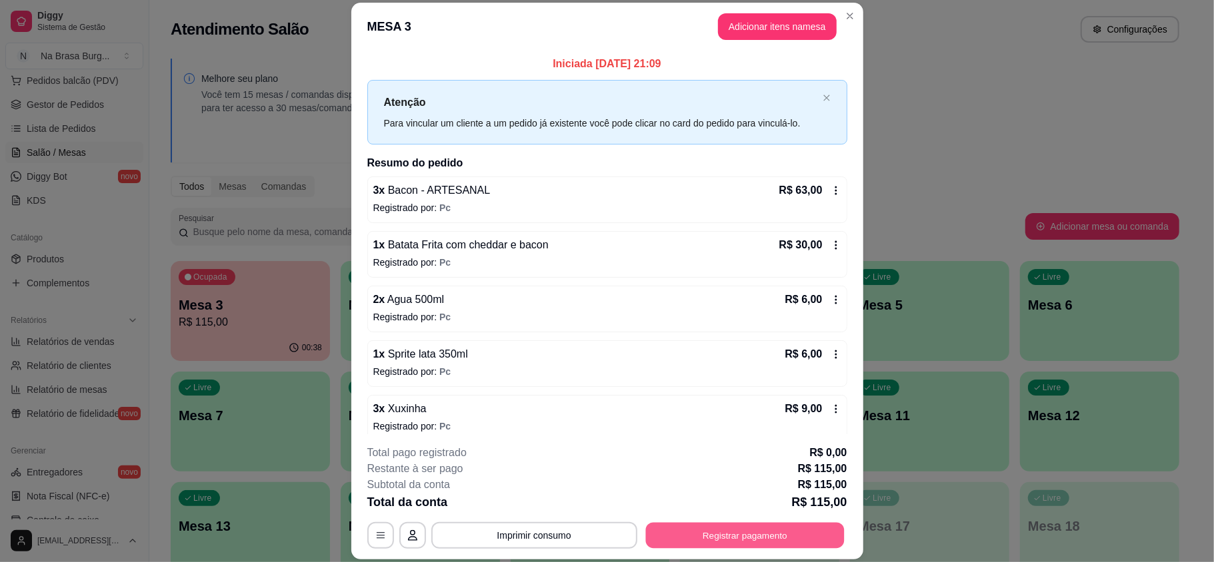
click at [749, 526] on button "Registrar pagamento" at bounding box center [744, 535] width 199 height 26
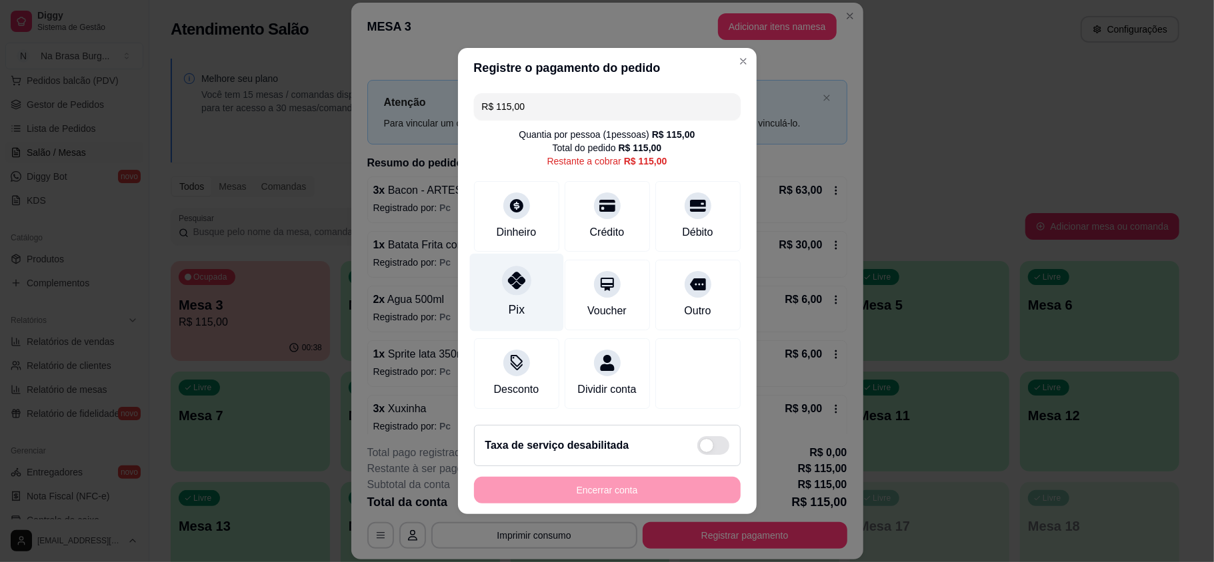
click at [526, 288] on div "Pix" at bounding box center [516, 293] width 94 height 78
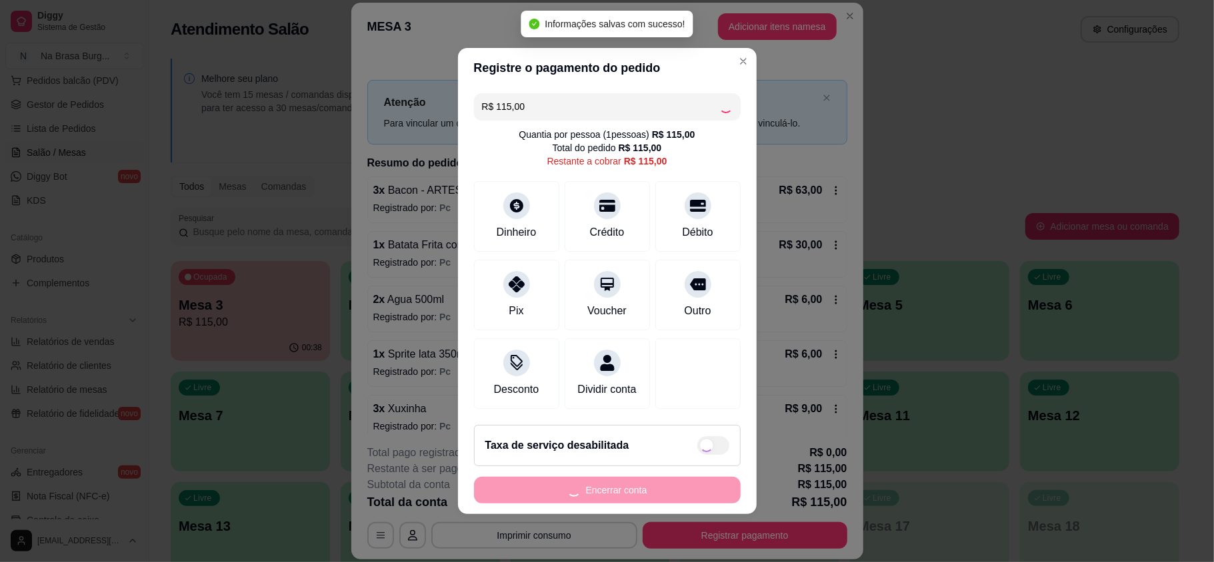
type input "R$ 0,00"
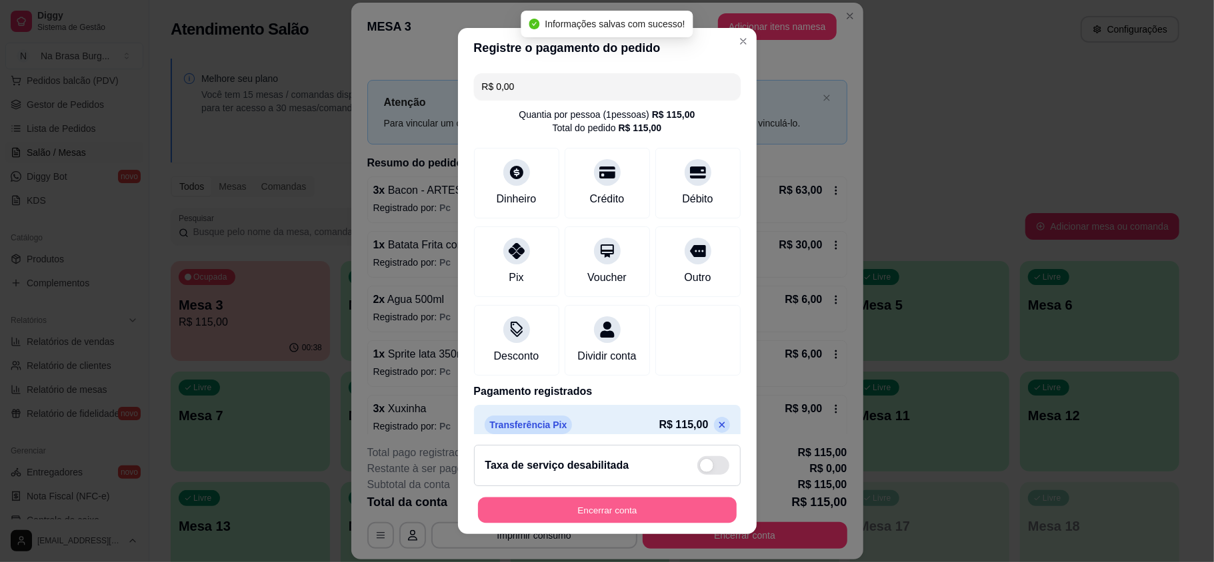
click at [619, 507] on button "Encerrar conta" at bounding box center [607, 510] width 259 height 26
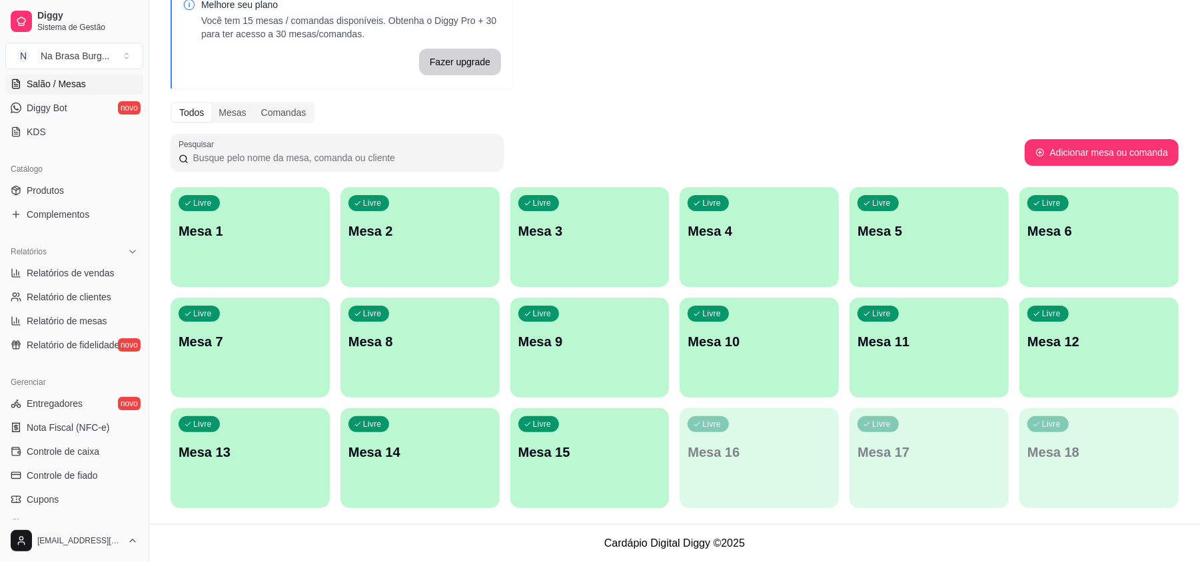
scroll to position [355, 0]
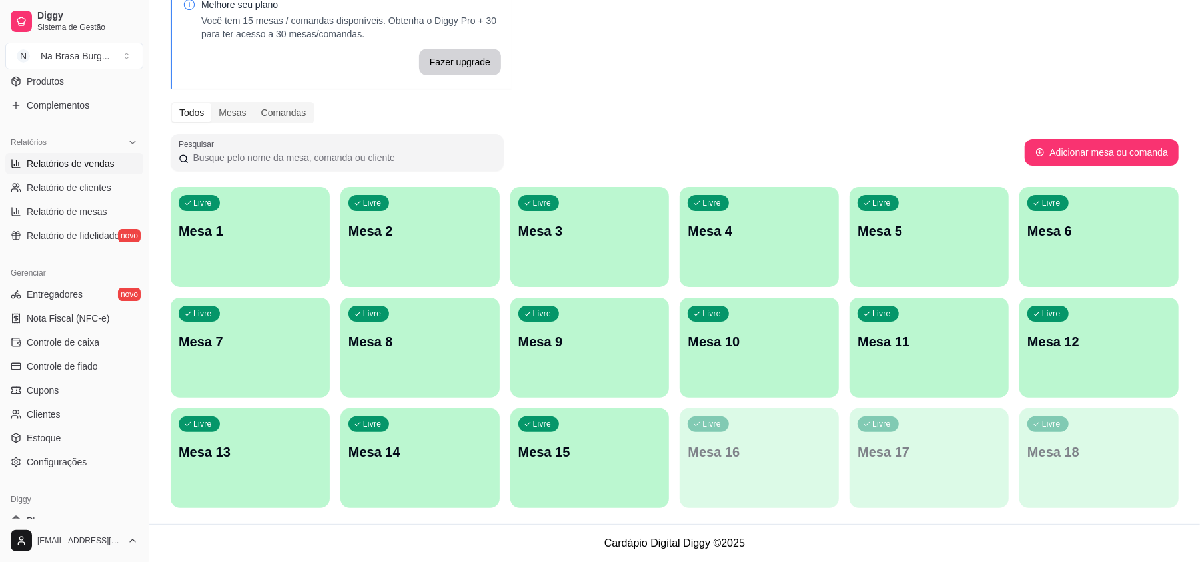
click at [95, 163] on span "Relatórios de vendas" at bounding box center [71, 163] width 88 height 13
select select "ALL"
select select "0"
